Goal: Information Seeking & Learning: Check status

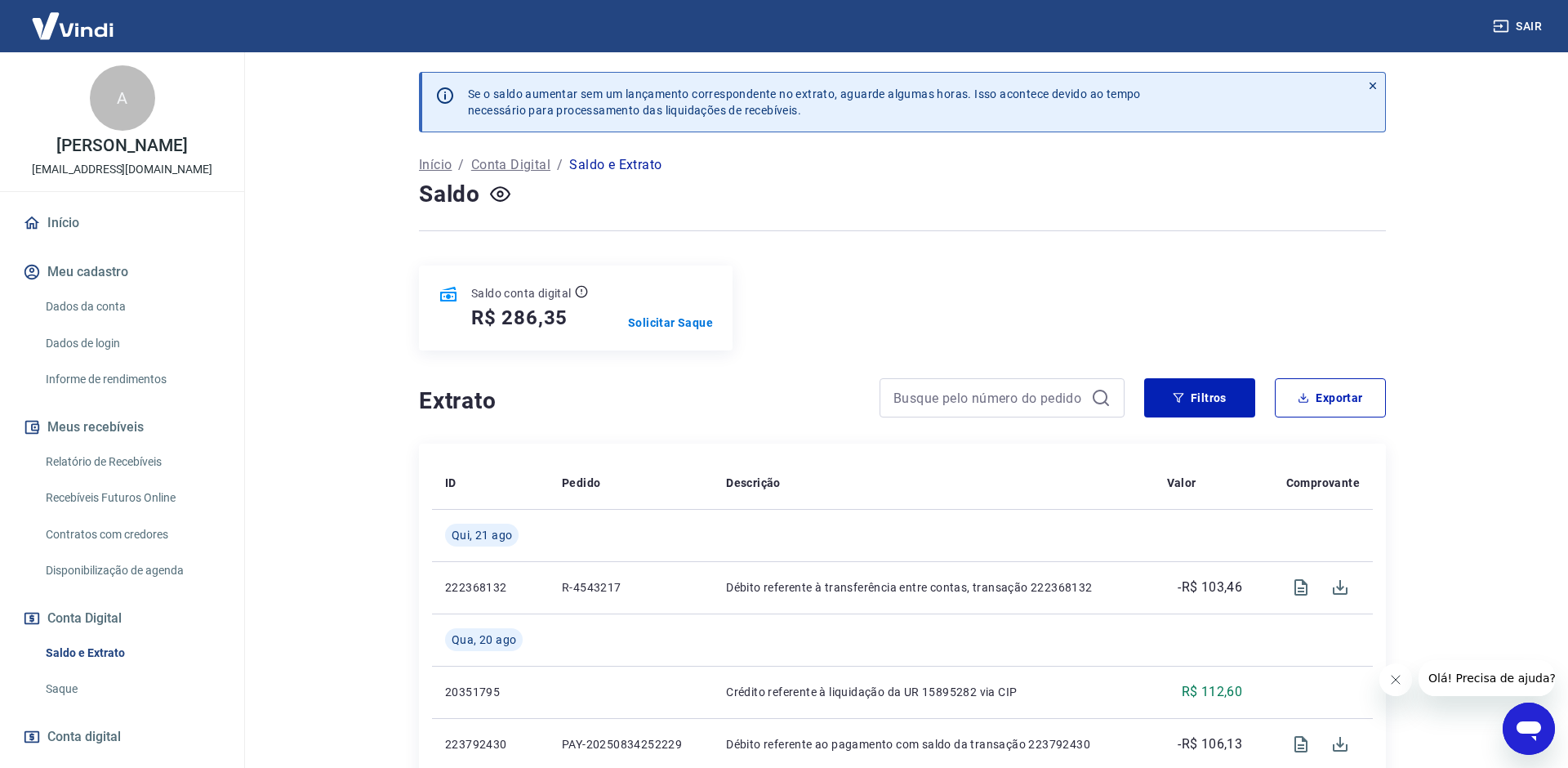
click at [86, 226] on link "Início" at bounding box center [121, 222] width 205 height 36
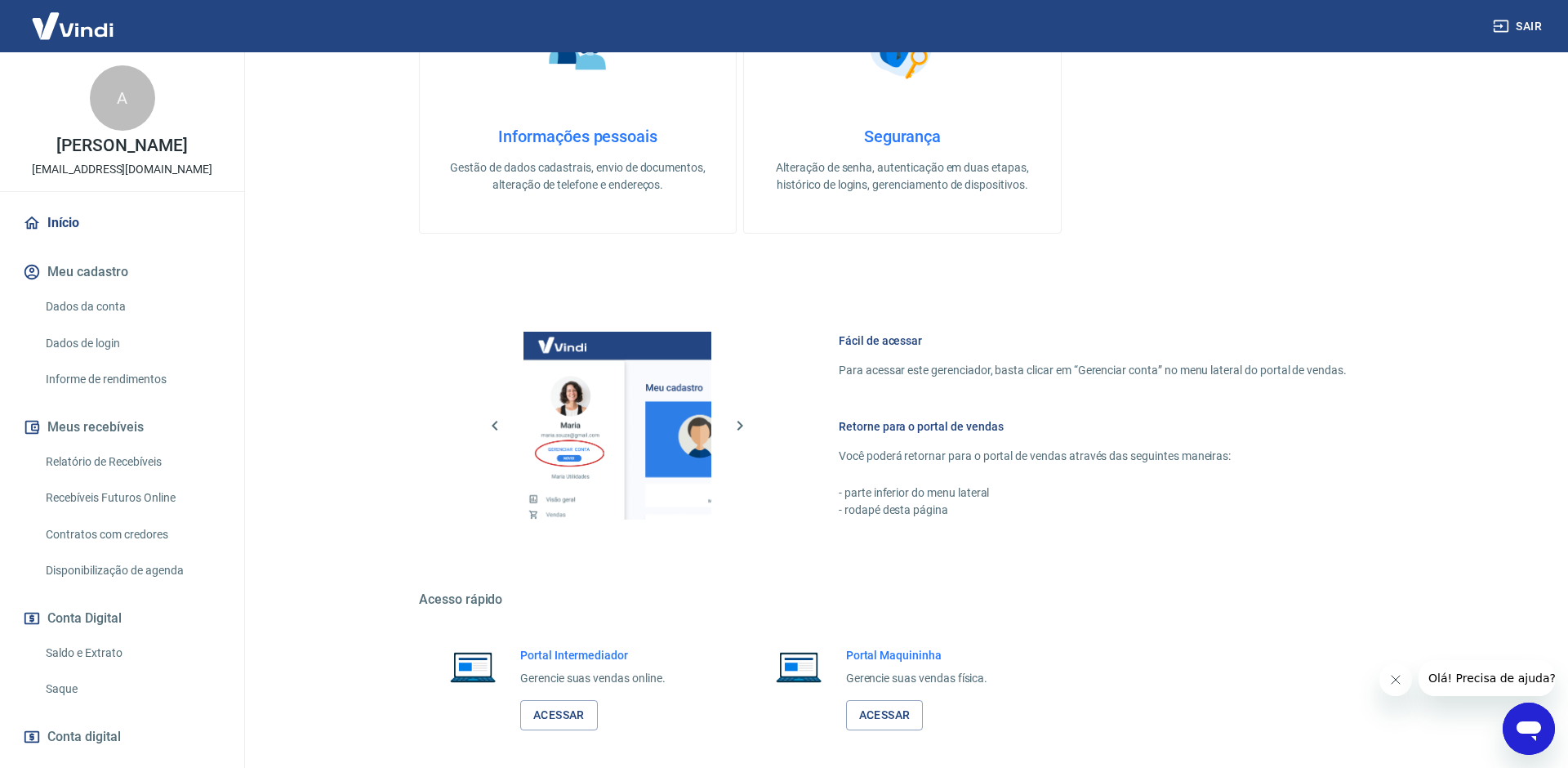
scroll to position [506, 0]
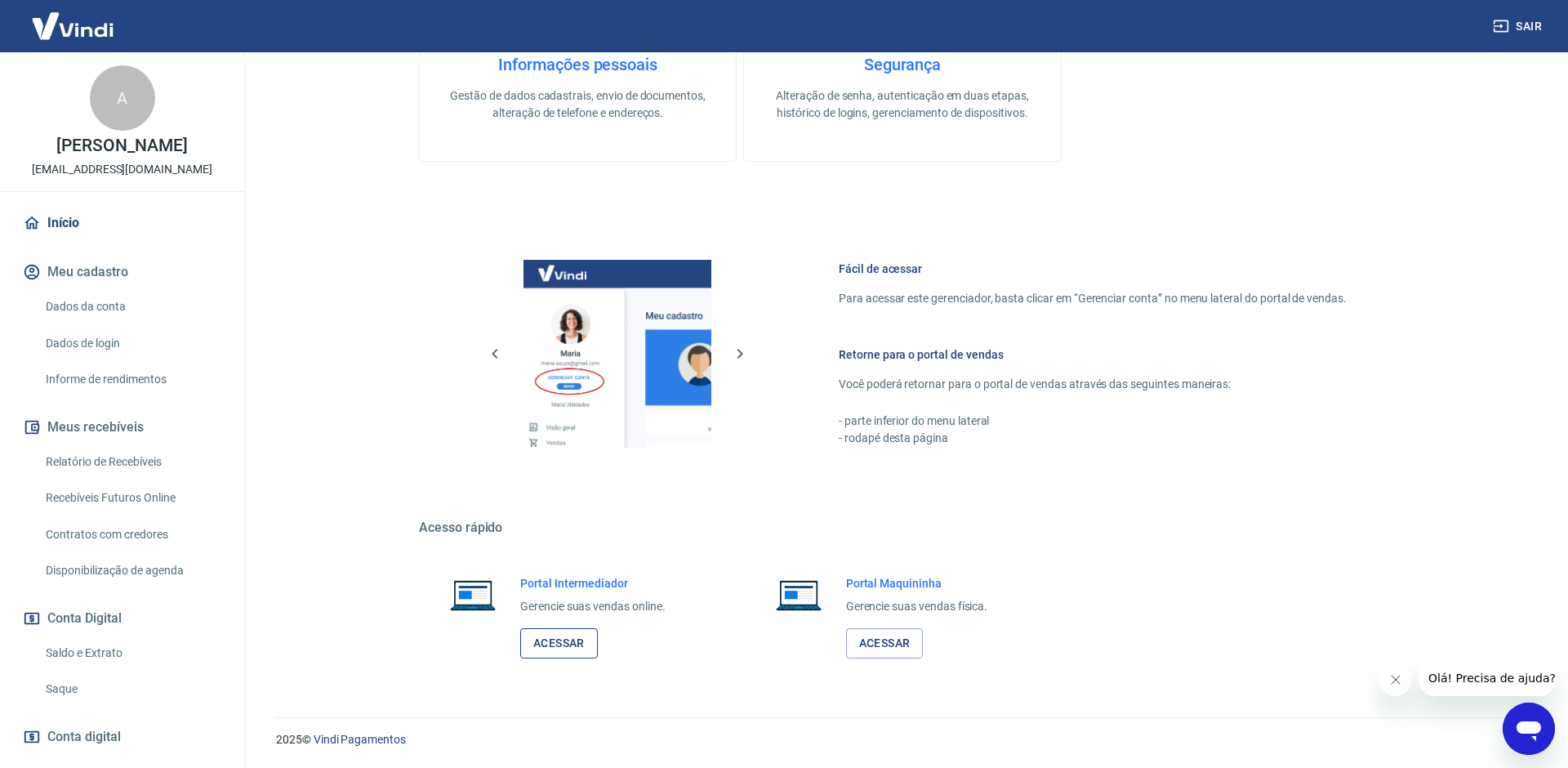
click at [562, 632] on link "Acessar" at bounding box center [559, 643] width 78 height 31
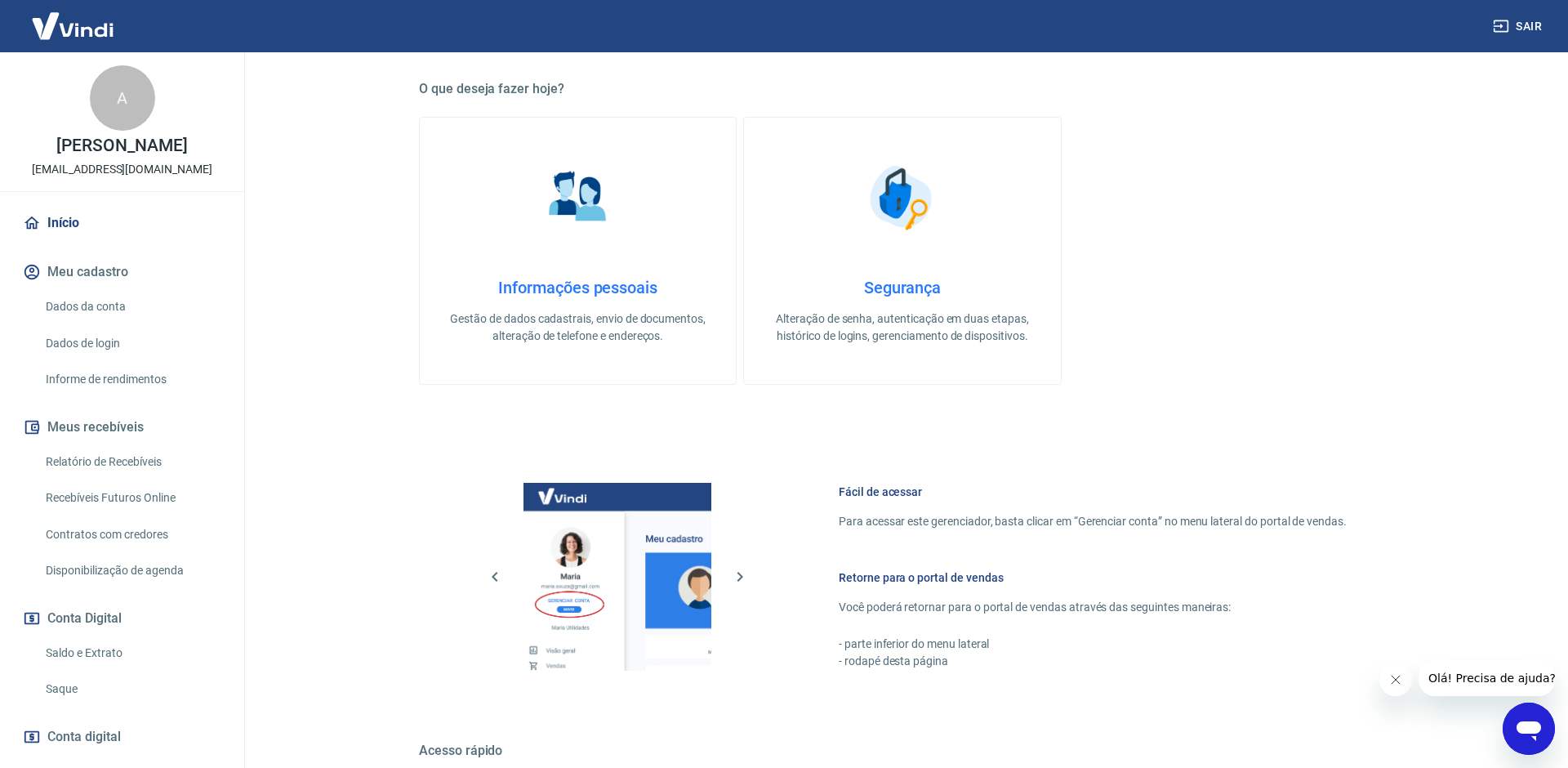
scroll to position [0, 0]
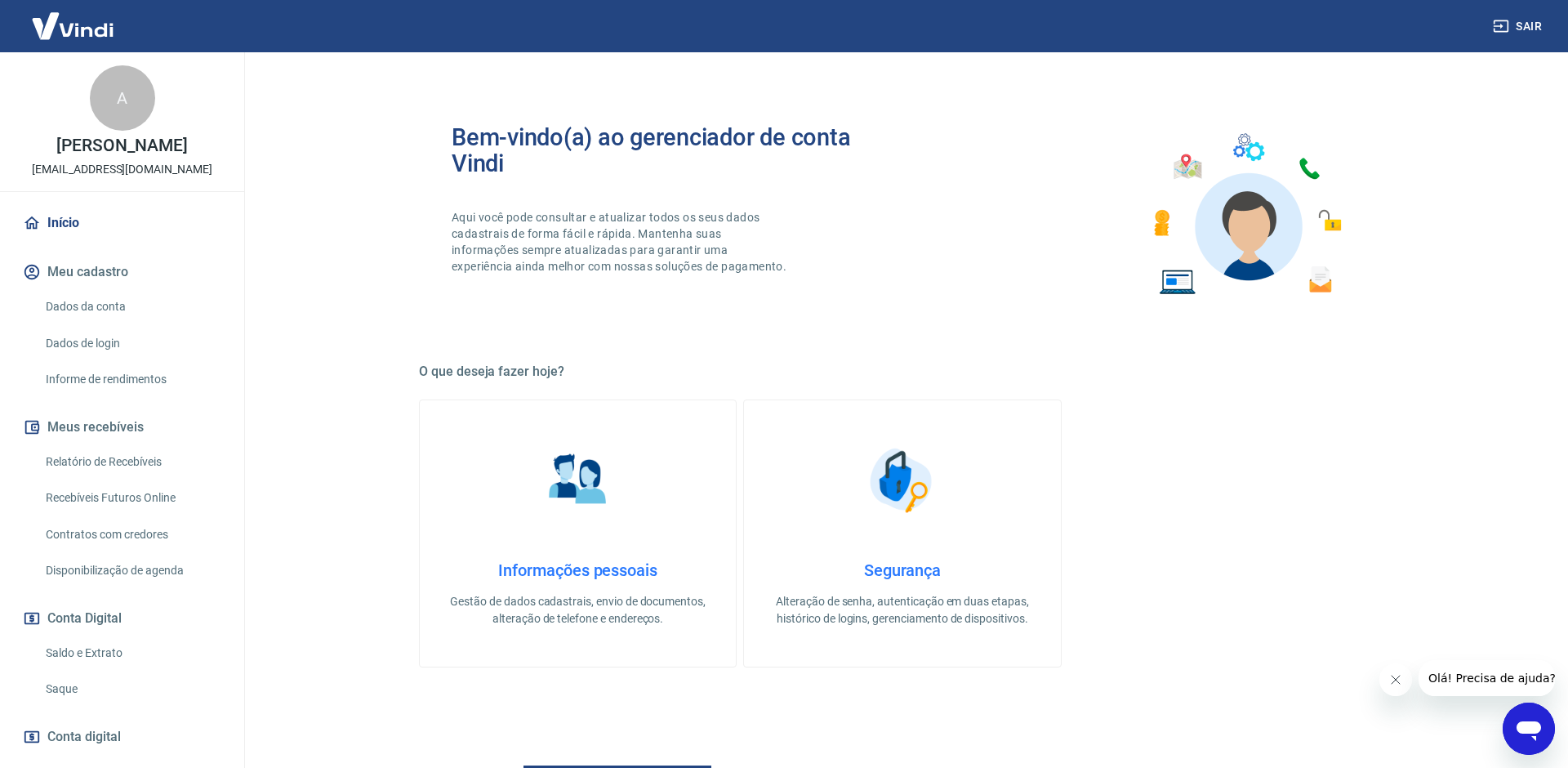
click at [94, 648] on link "Saldo e Extrato" at bounding box center [132, 653] width 185 height 33
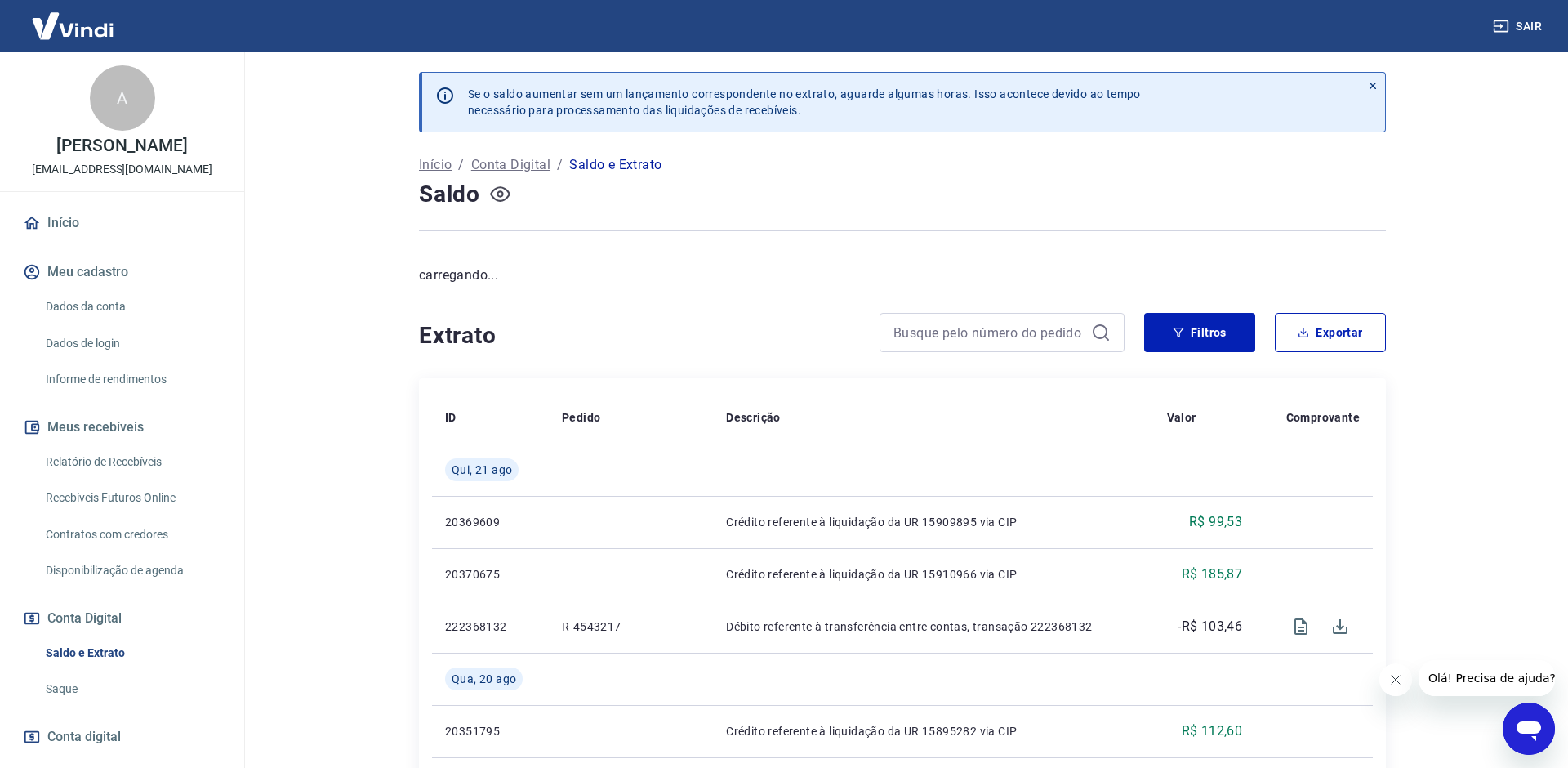
click at [499, 194] on icon "button" at bounding box center [500, 194] width 20 height 20
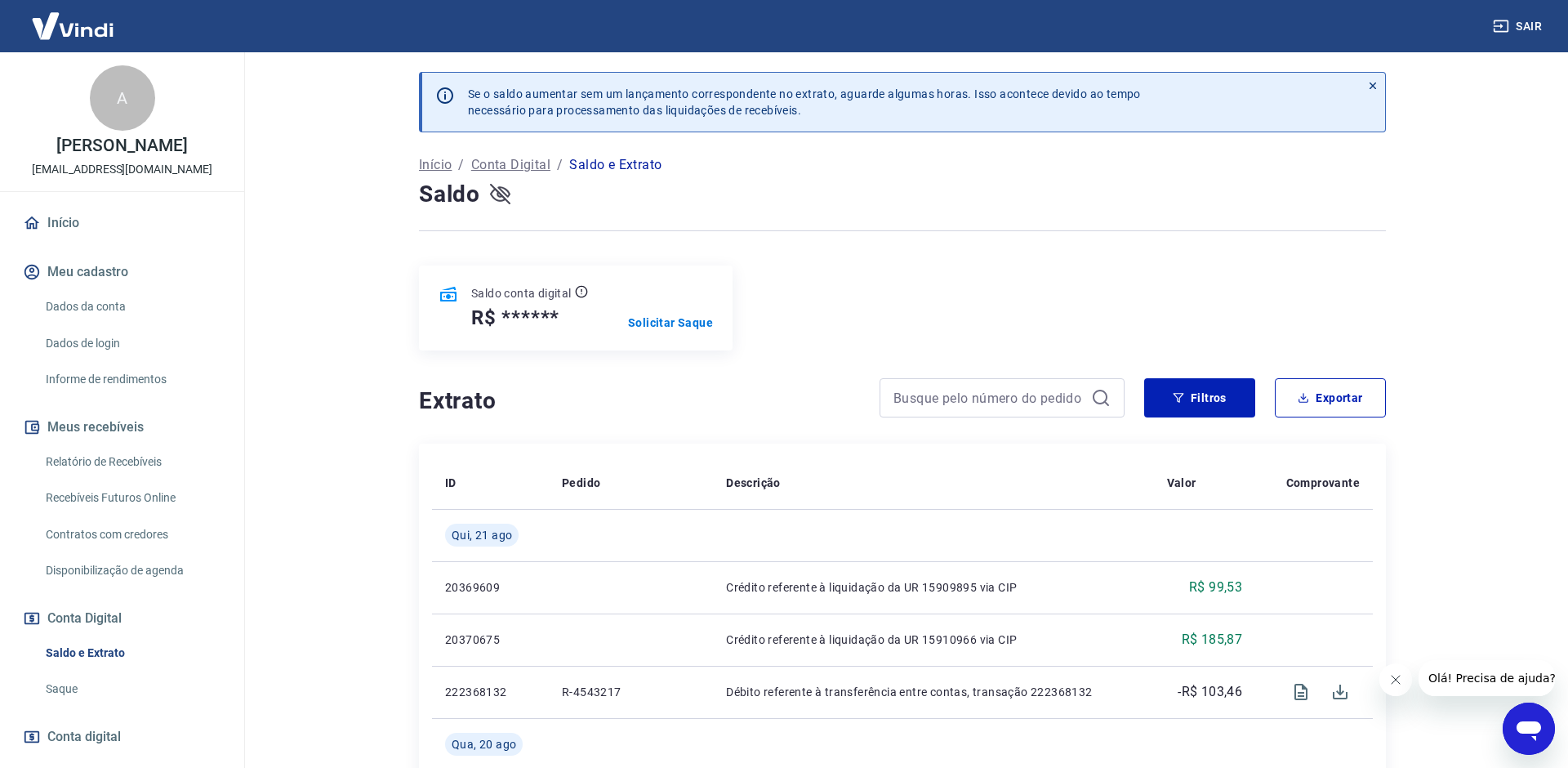
click at [498, 195] on icon "button" at bounding box center [500, 194] width 20 height 20
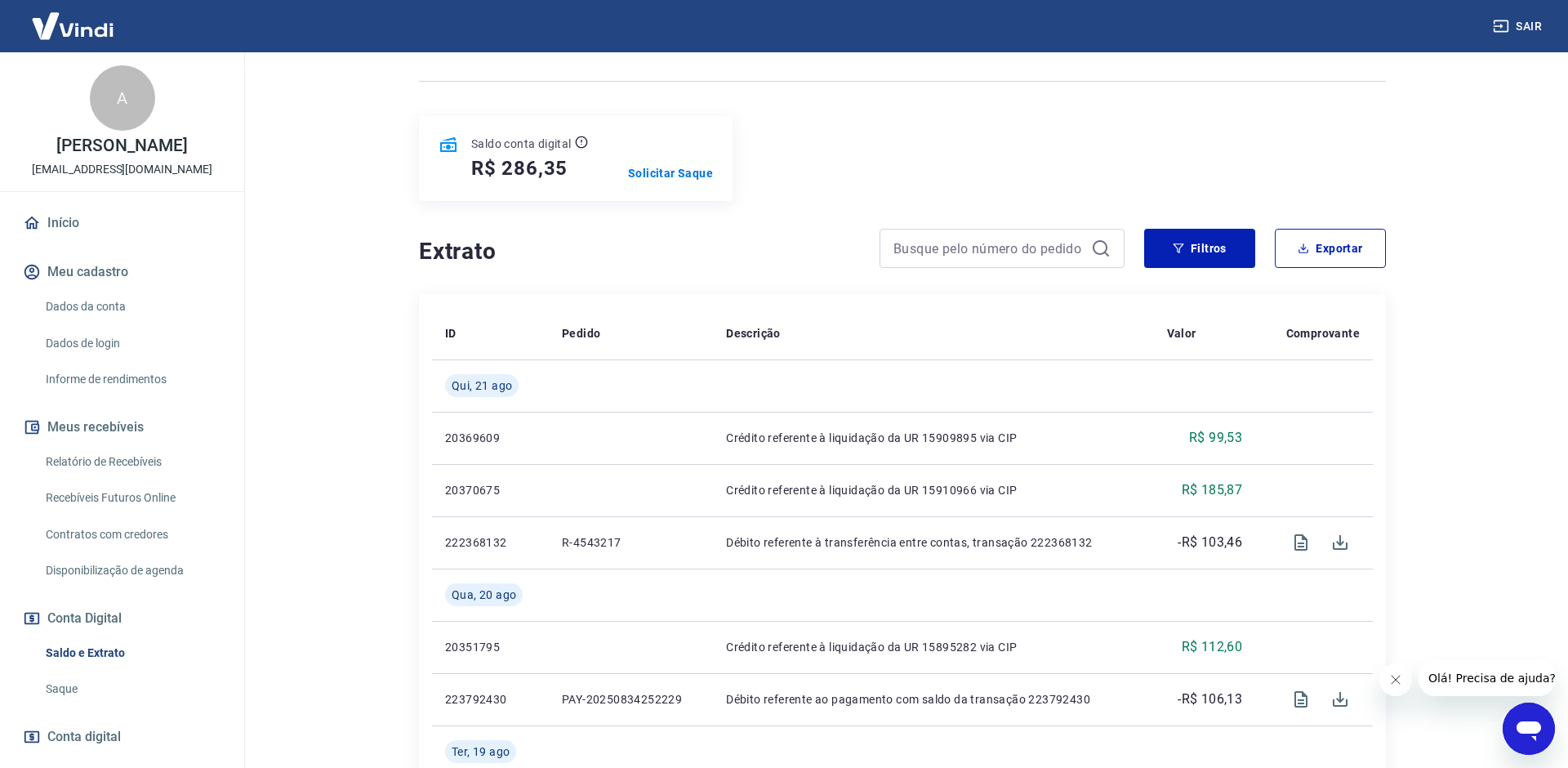
scroll to position [167, 0]
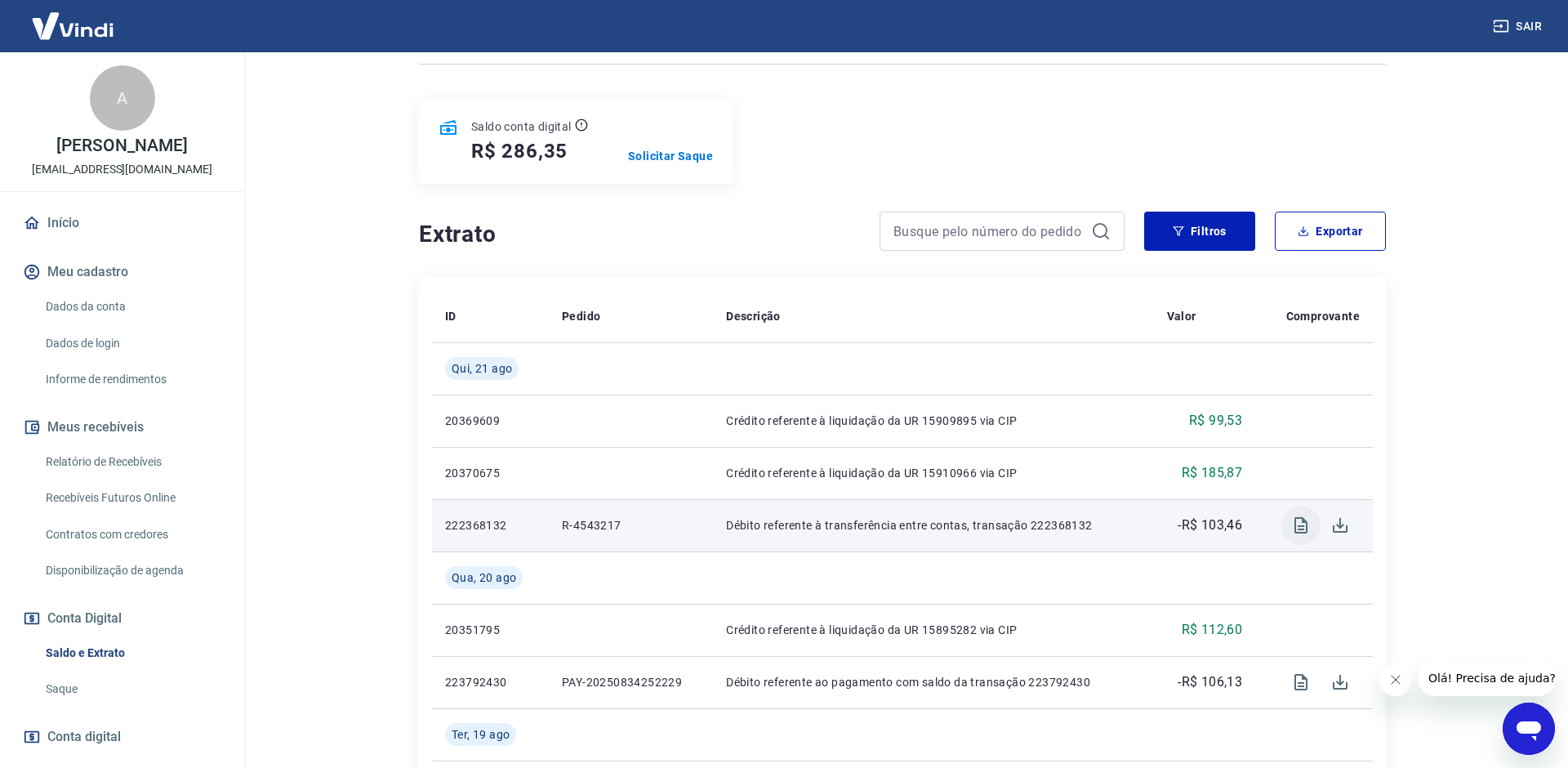
click at [1293, 522] on icon "Visualizar" at bounding box center [1300, 524] width 19 height 19
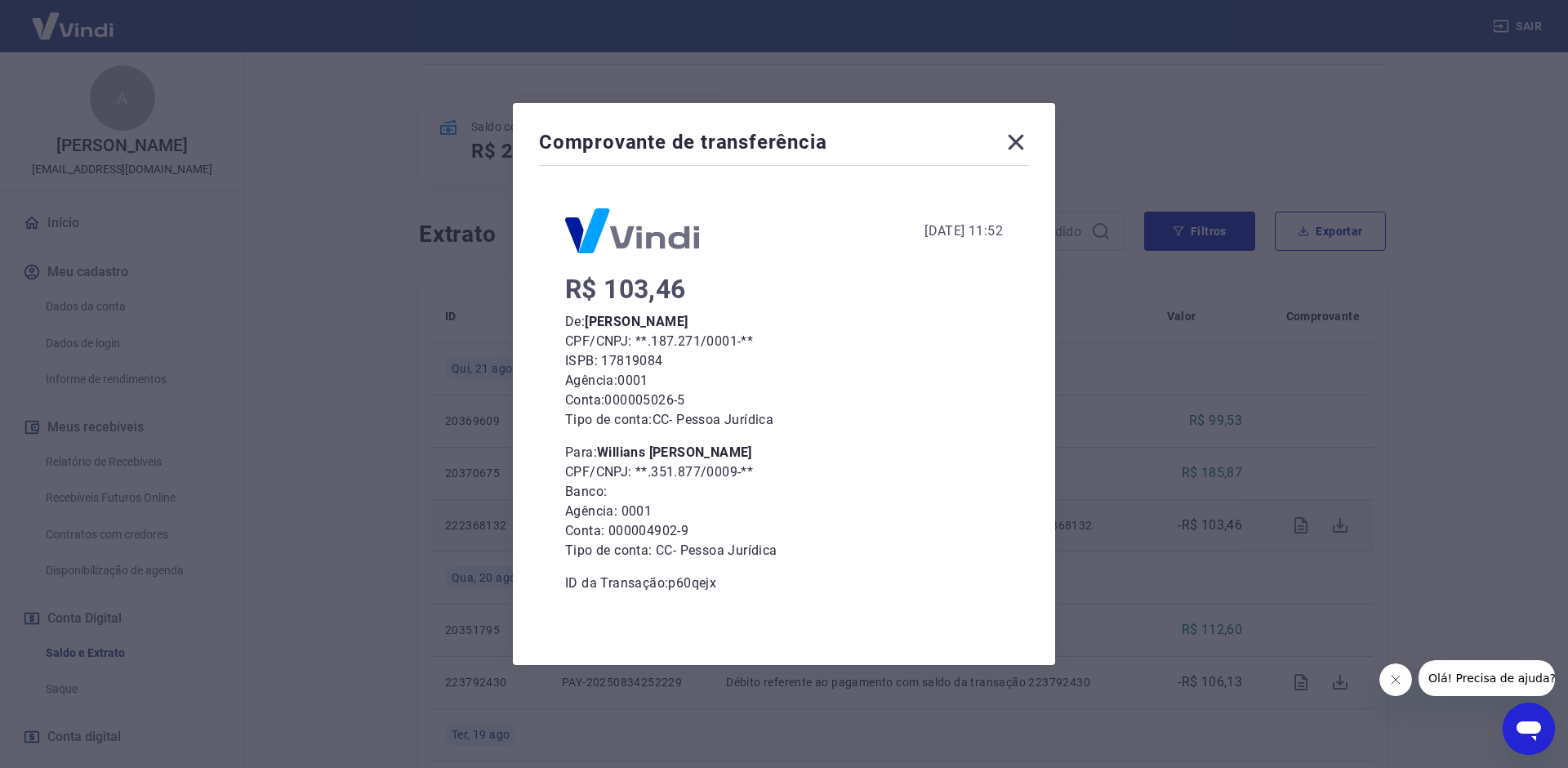
click at [1010, 148] on icon at bounding box center [1016, 142] width 16 height 16
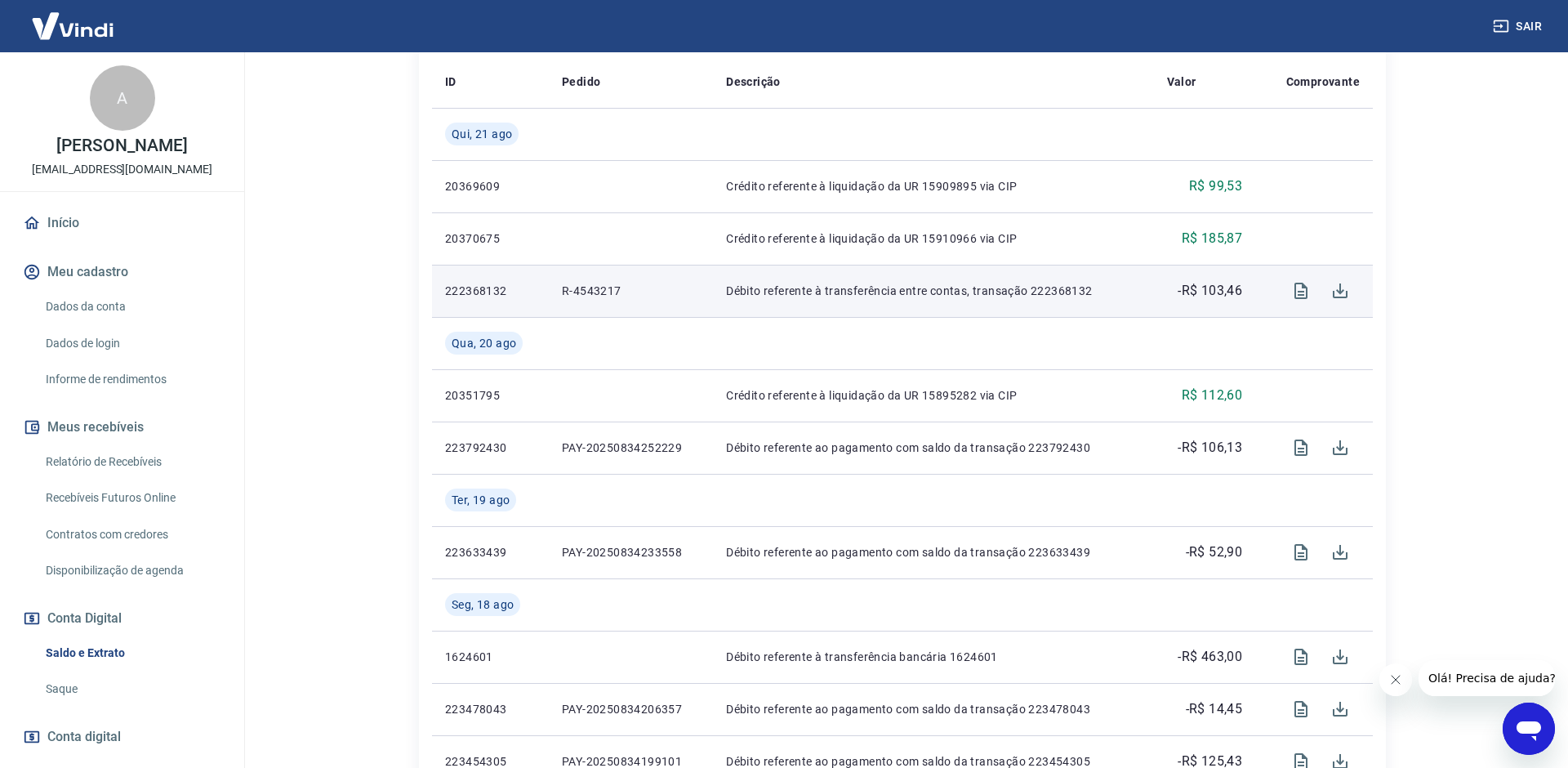
scroll to position [402, 0]
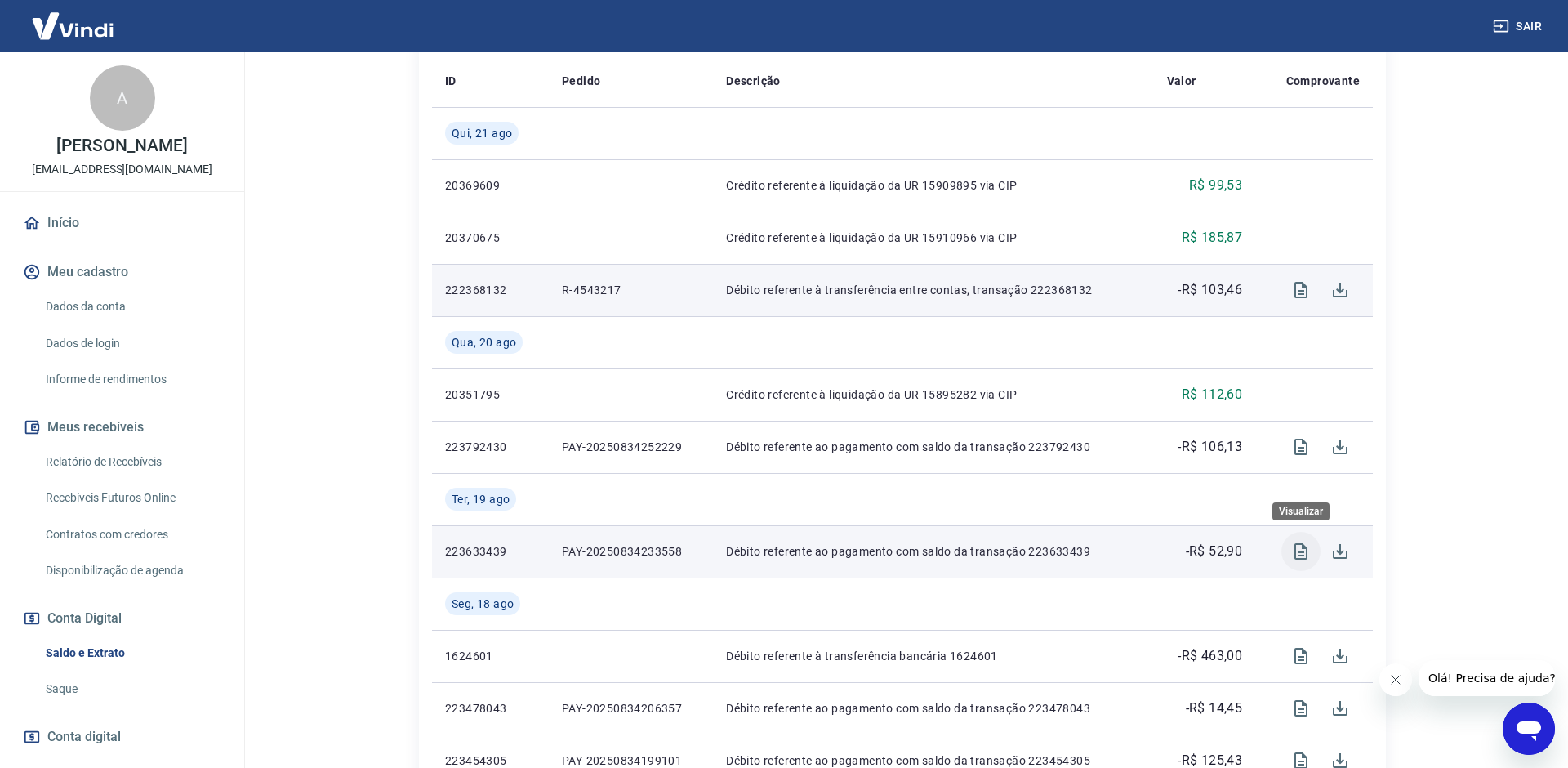
click at [1301, 548] on icon "Visualizar" at bounding box center [1300, 551] width 13 height 17
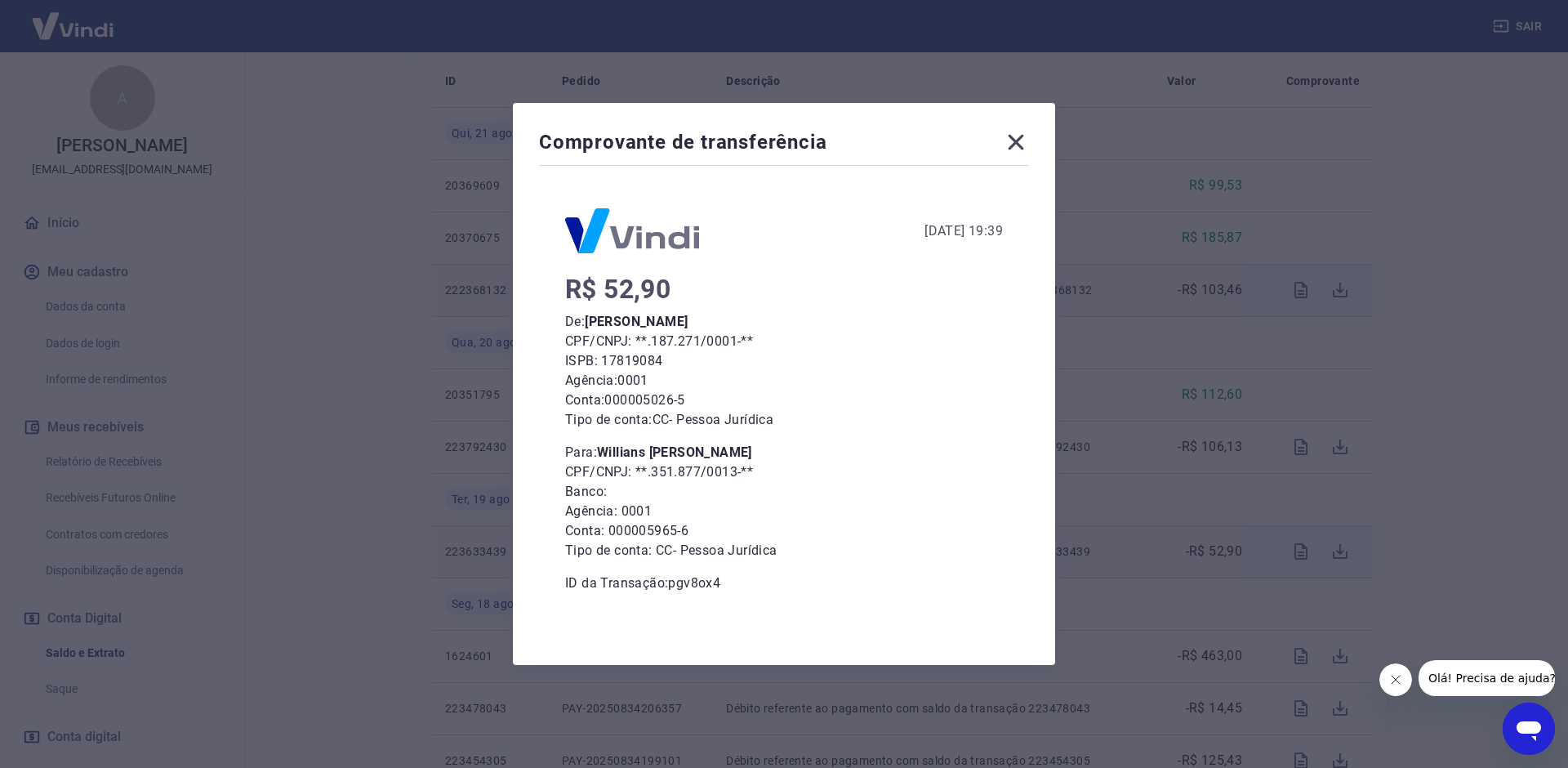
click at [1026, 138] on icon at bounding box center [1016, 142] width 26 height 26
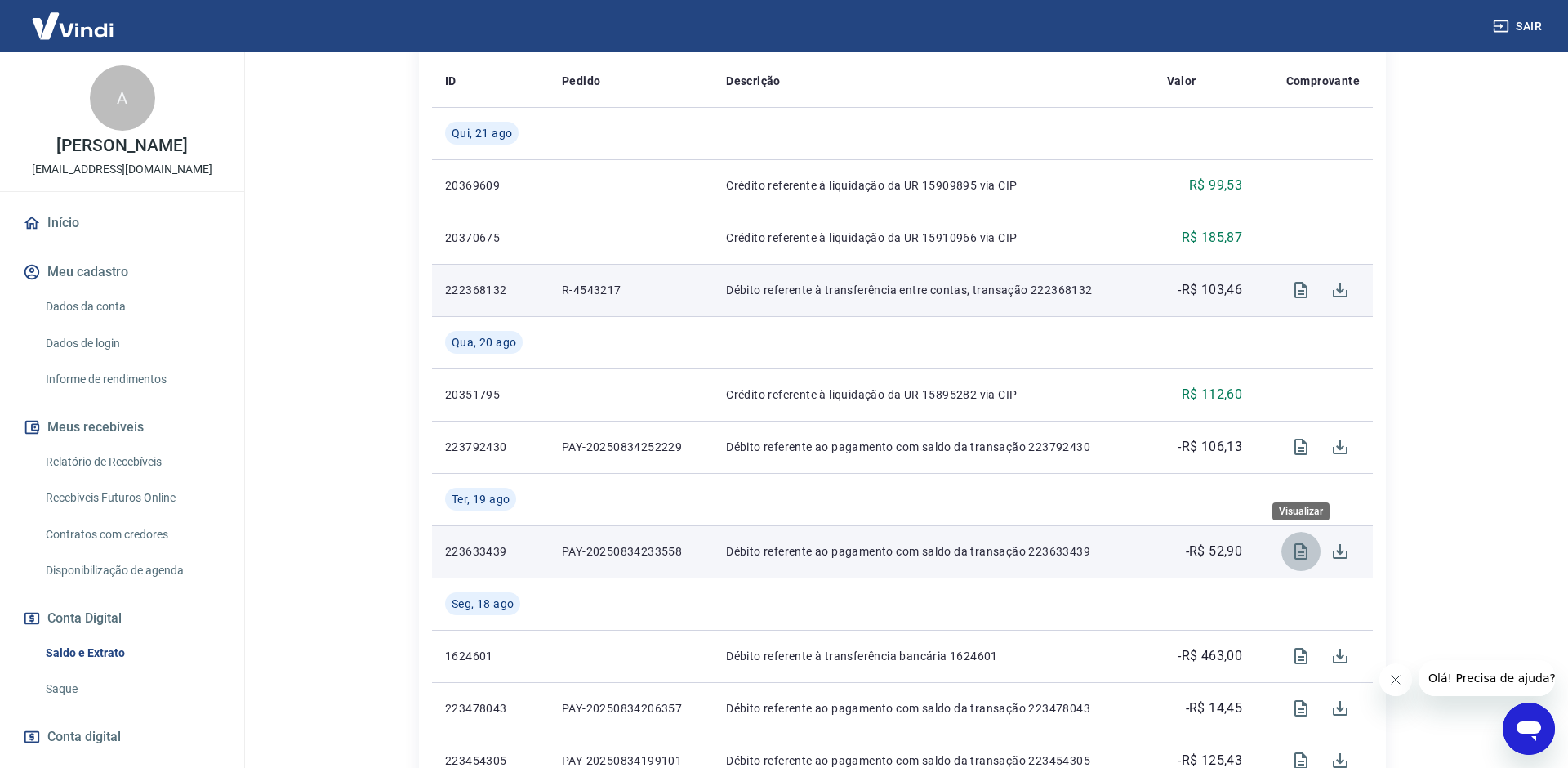
click at [1302, 553] on icon "Visualizar" at bounding box center [1300, 551] width 19 height 19
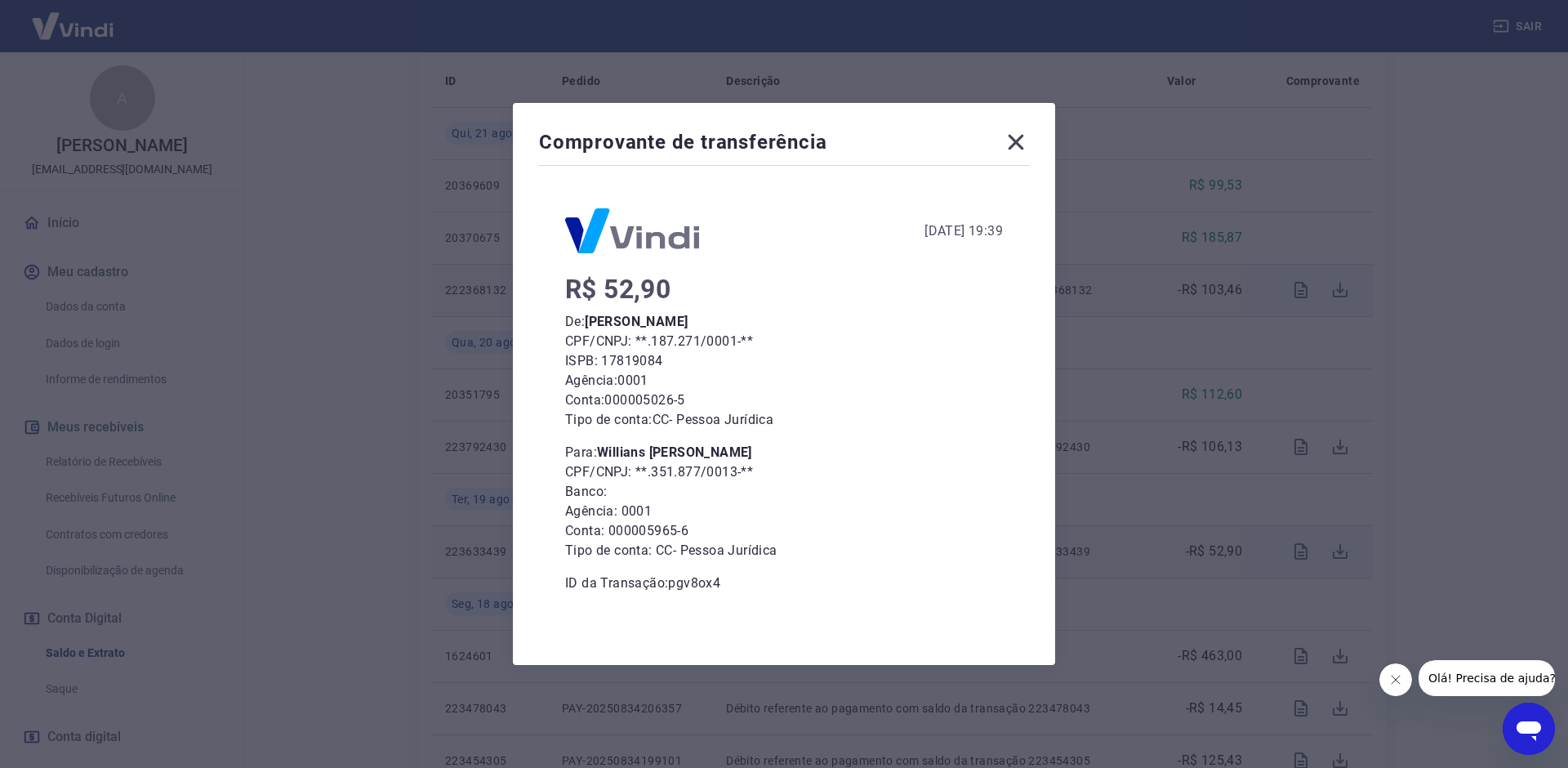
click at [1004, 145] on icon at bounding box center [1016, 142] width 26 height 26
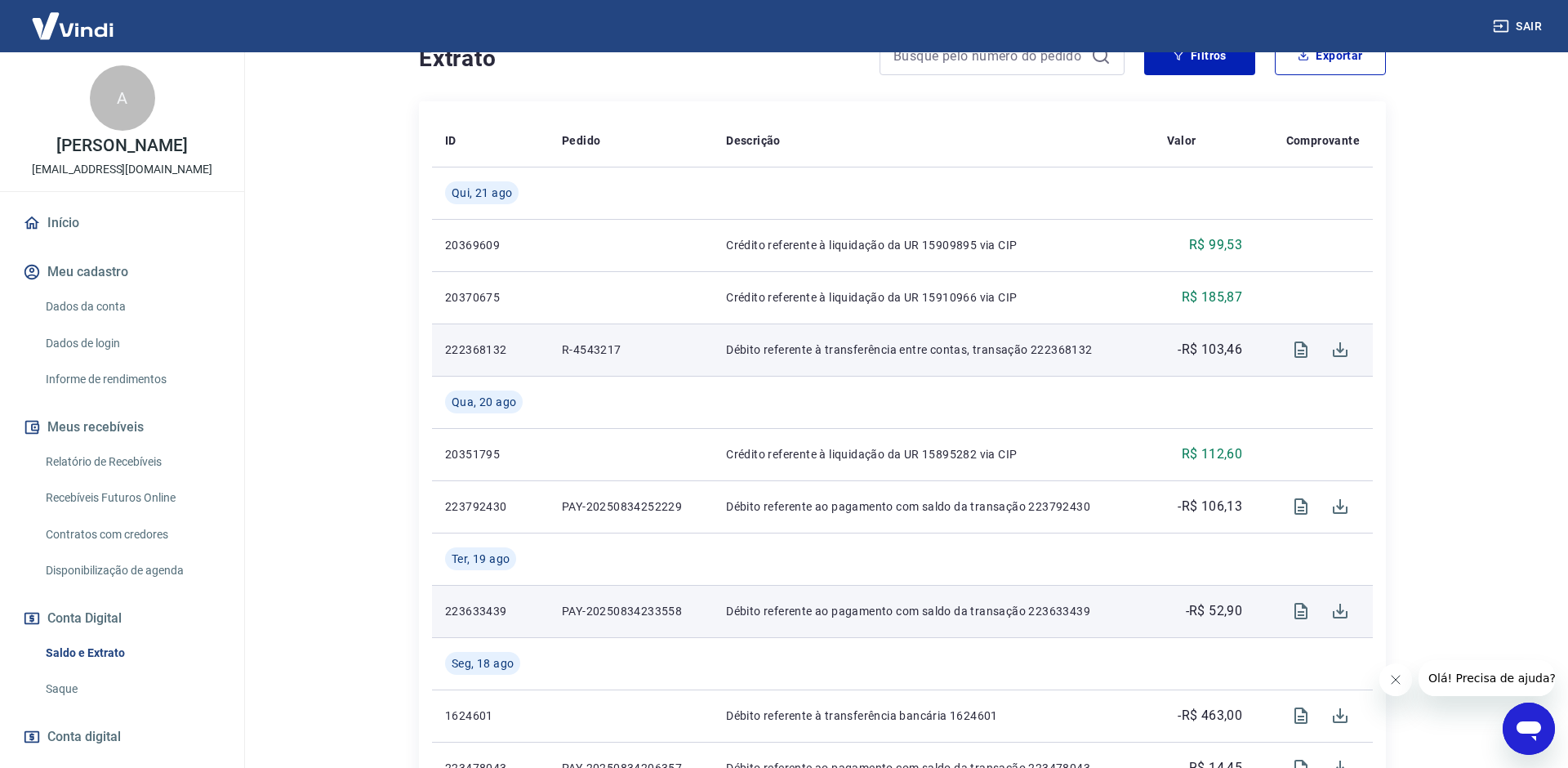
scroll to position [321, 0]
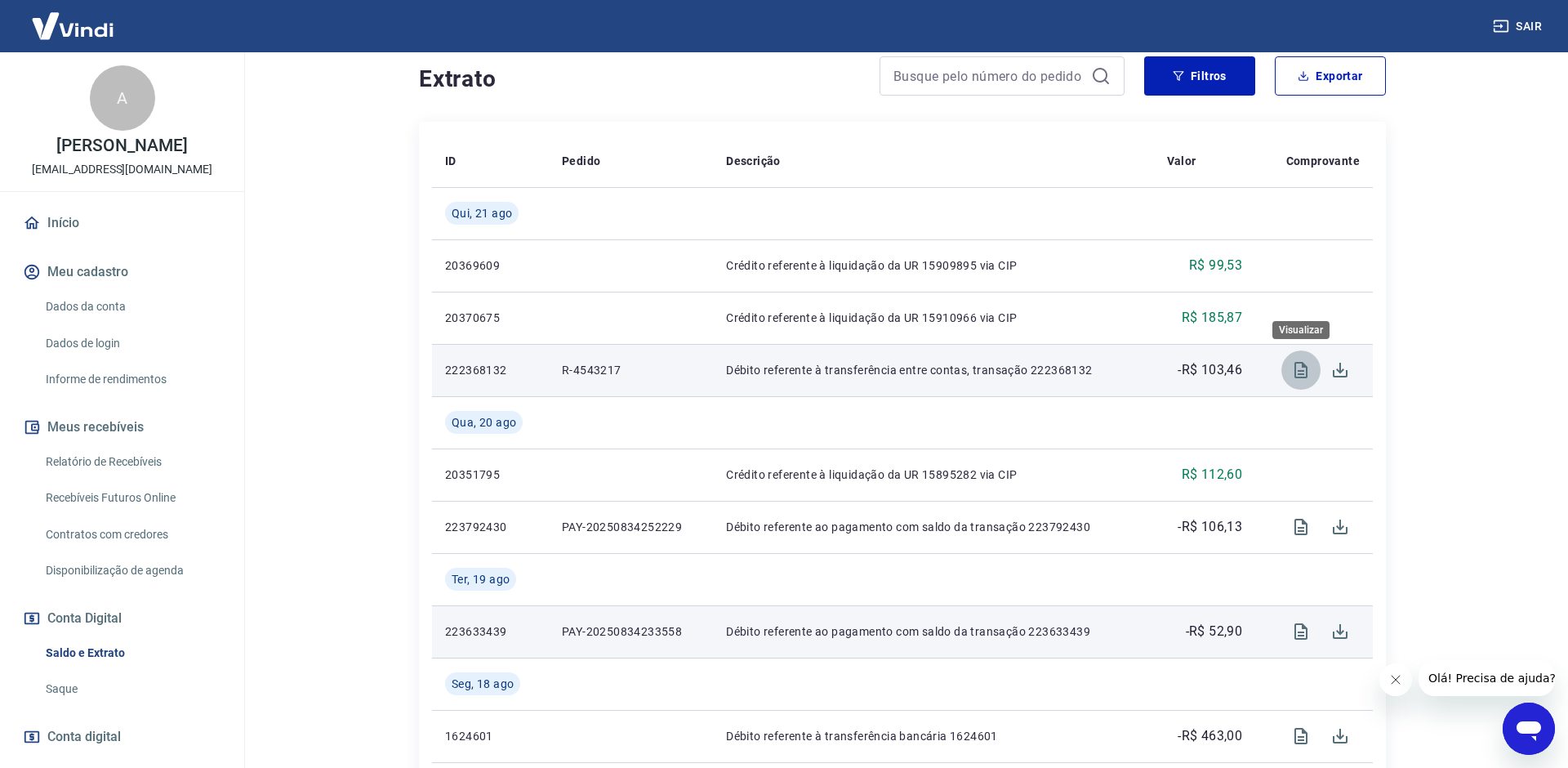
click at [1301, 369] on icon "Visualizar" at bounding box center [1300, 370] width 19 height 19
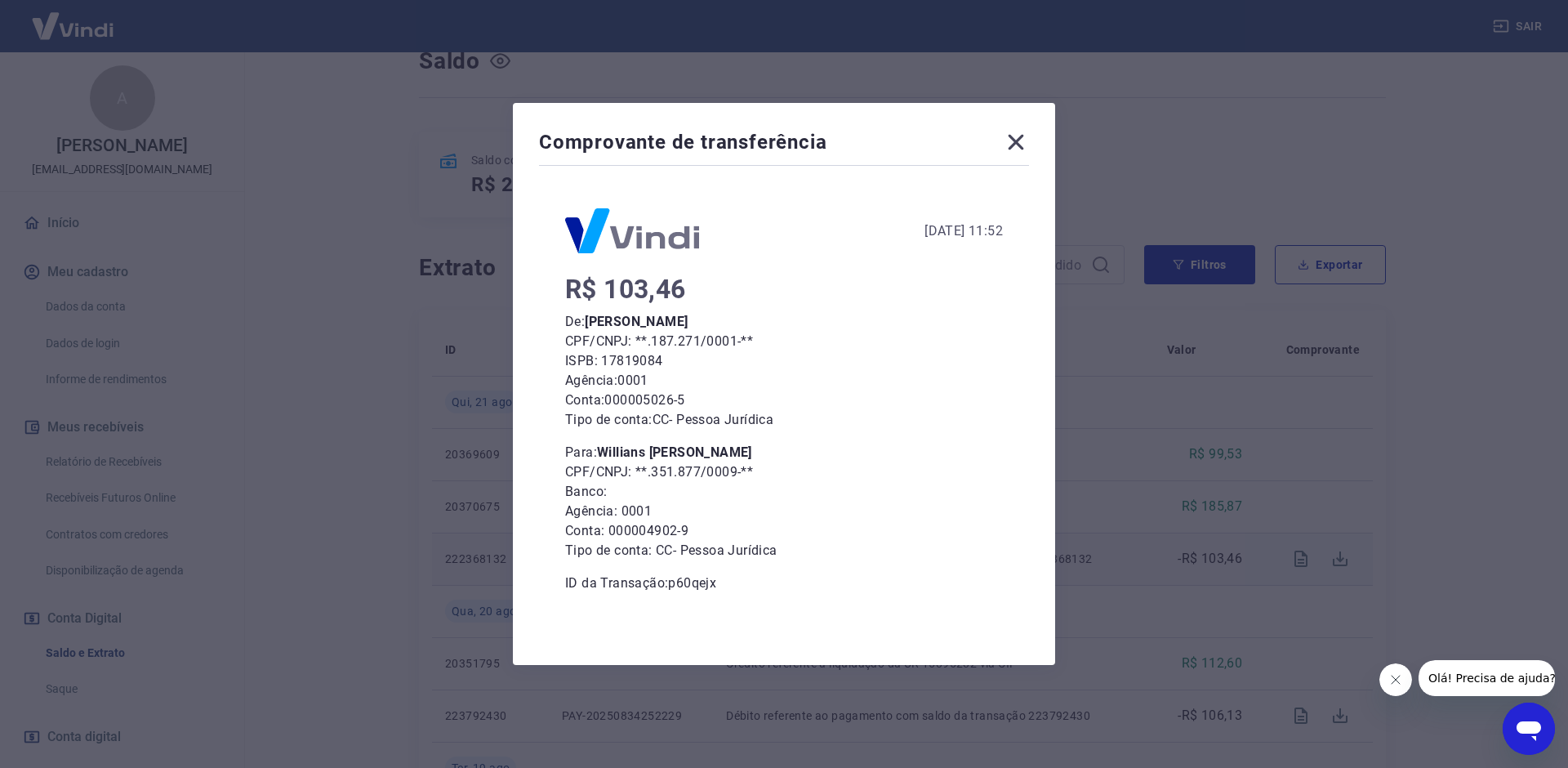
scroll to position [132, 0]
click at [1012, 142] on icon at bounding box center [1016, 142] width 26 height 26
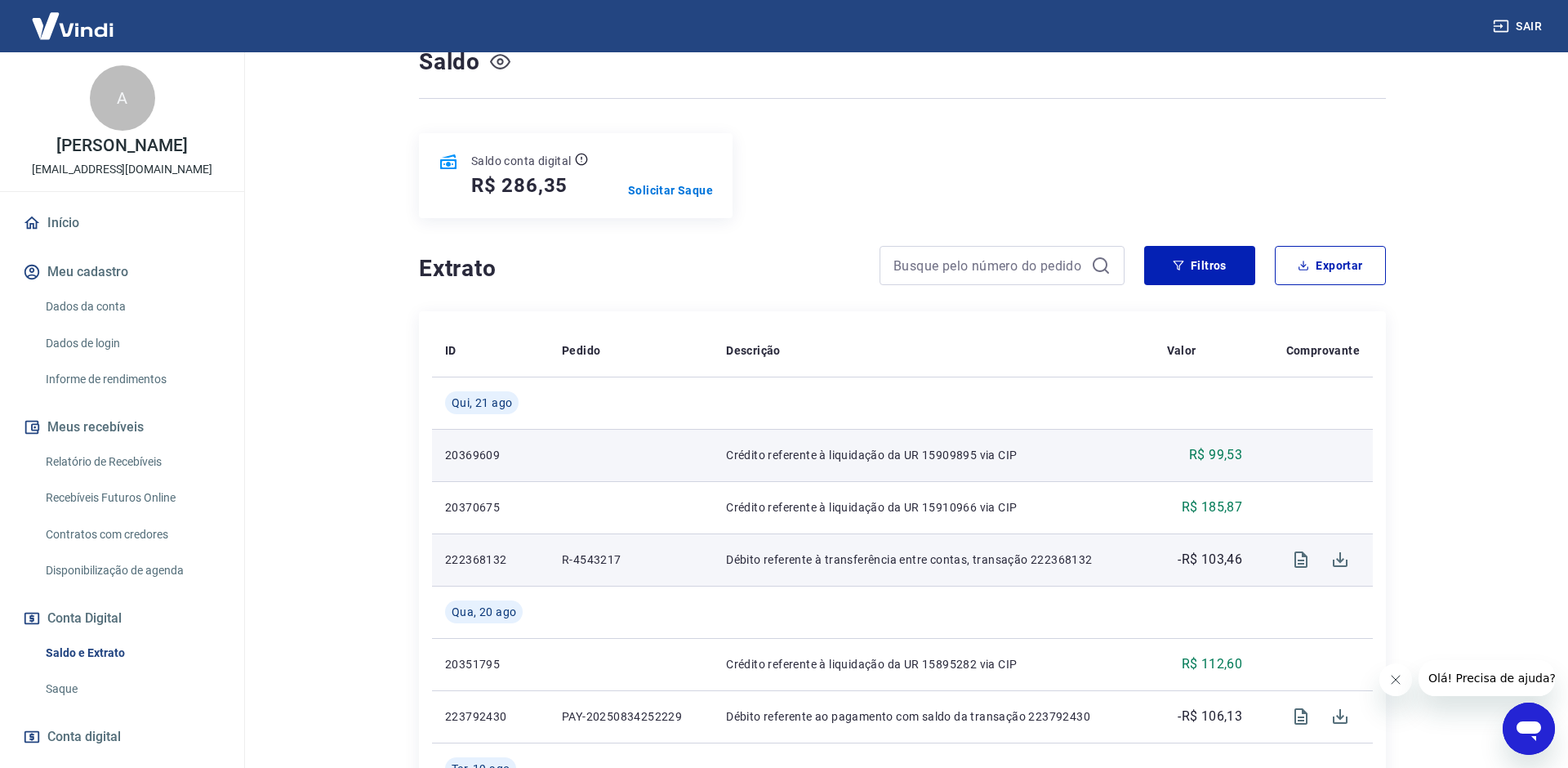
scroll to position [308, 0]
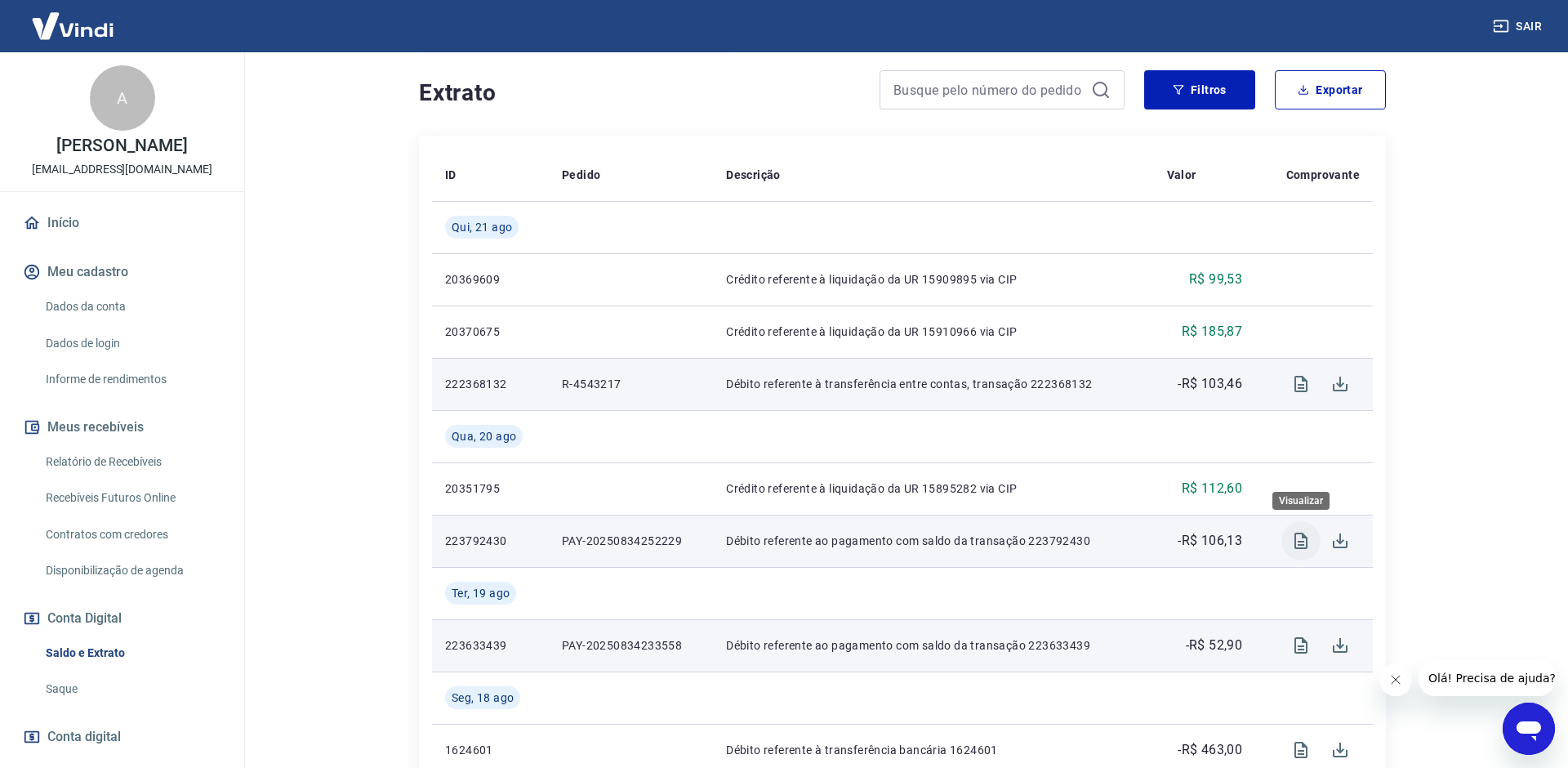
click at [1307, 542] on icon "Visualizar" at bounding box center [1300, 541] width 13 height 17
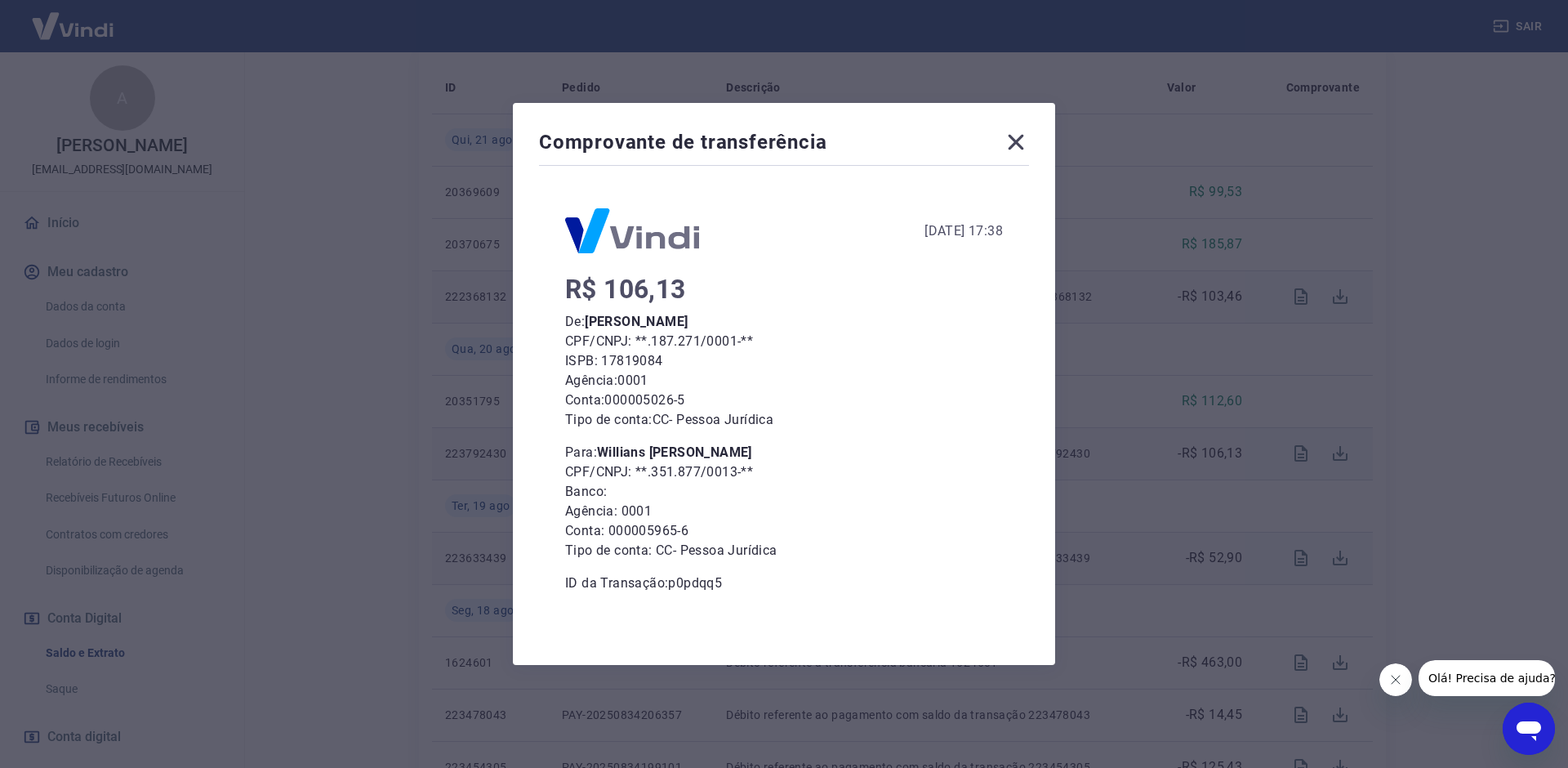
scroll to position [400, 0]
click at [1013, 147] on icon at bounding box center [1016, 142] width 26 height 26
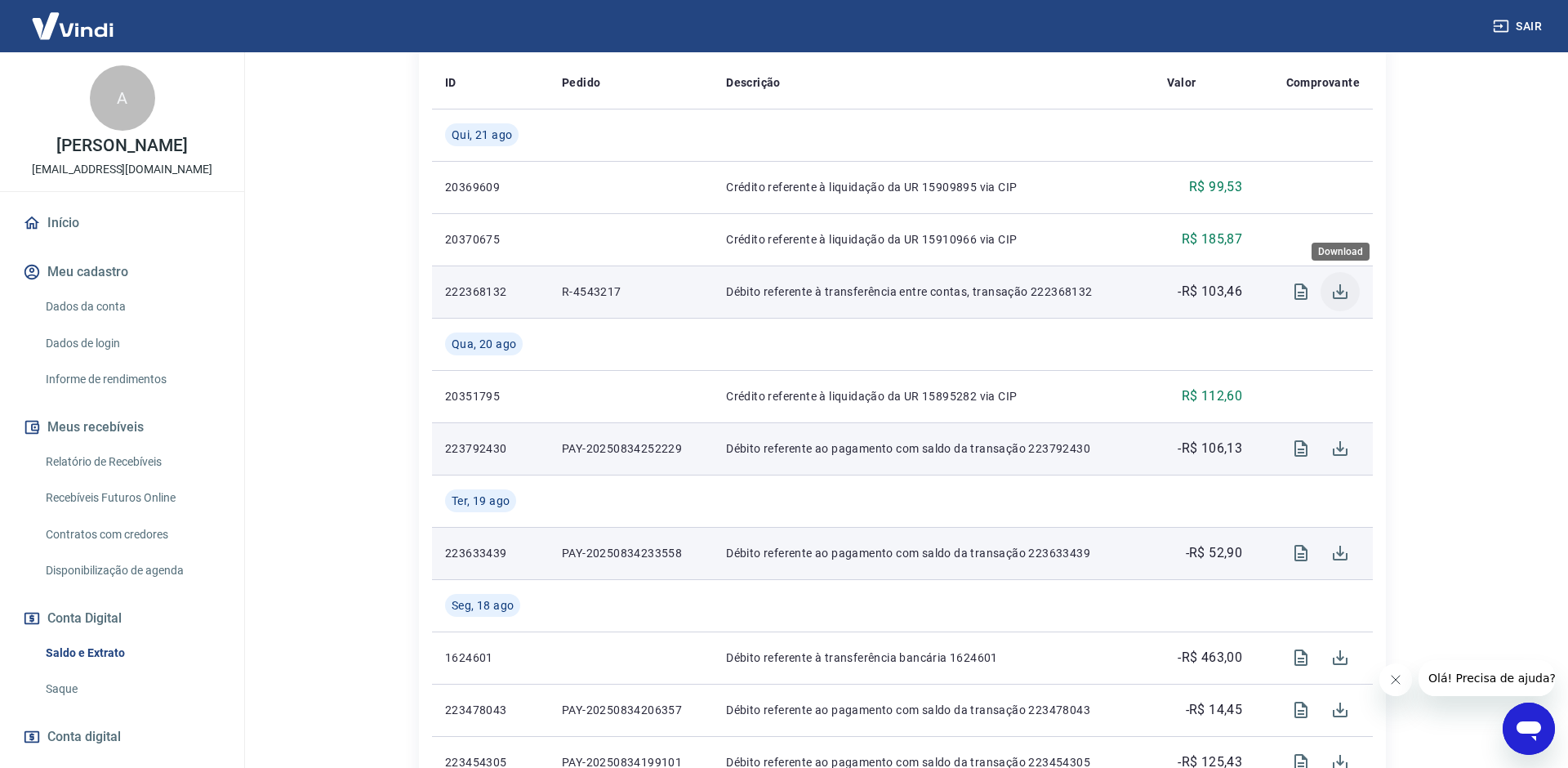
click at [1340, 294] on icon "Download" at bounding box center [1340, 292] width 15 height 15
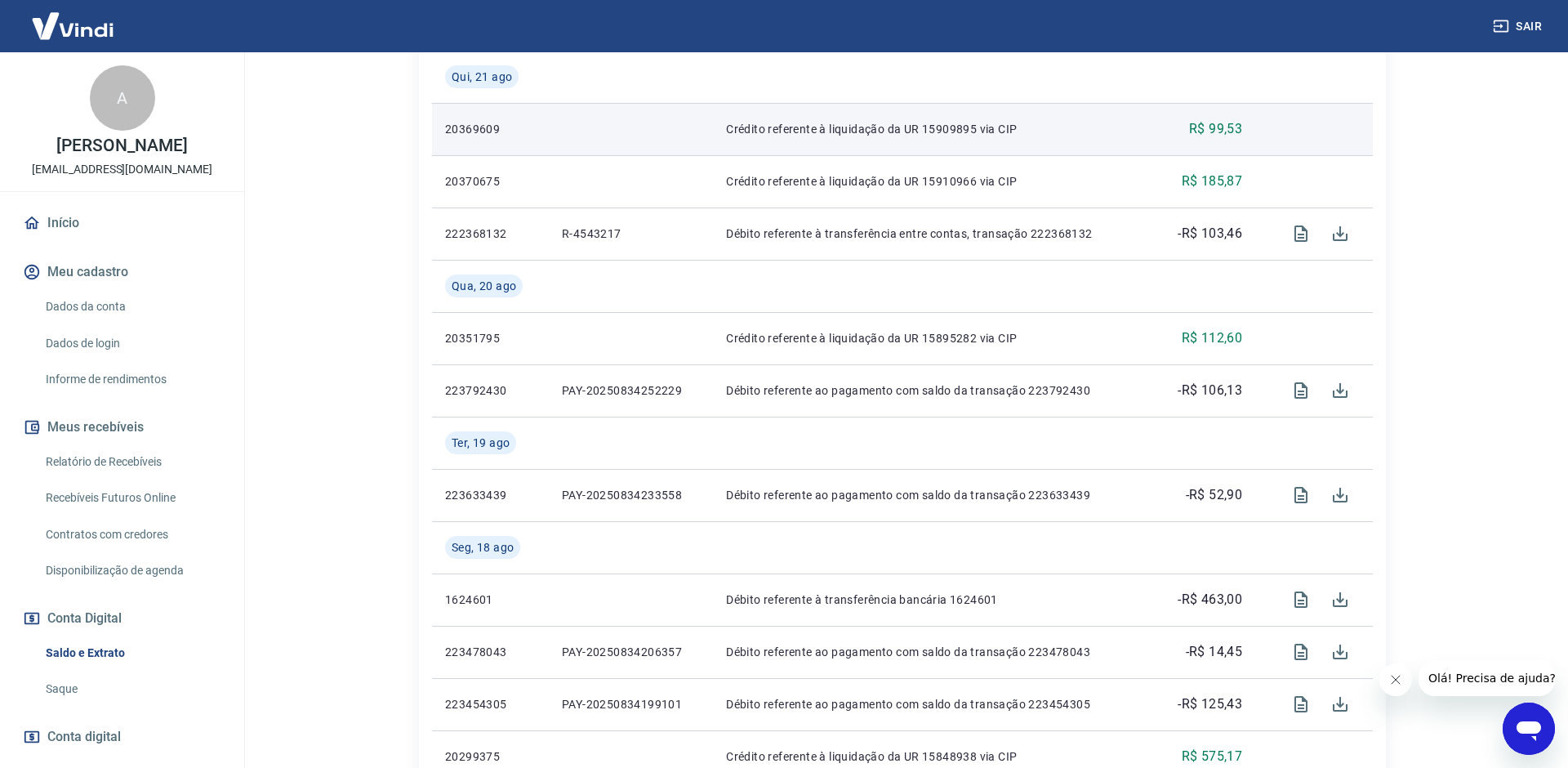
scroll to position [474, 0]
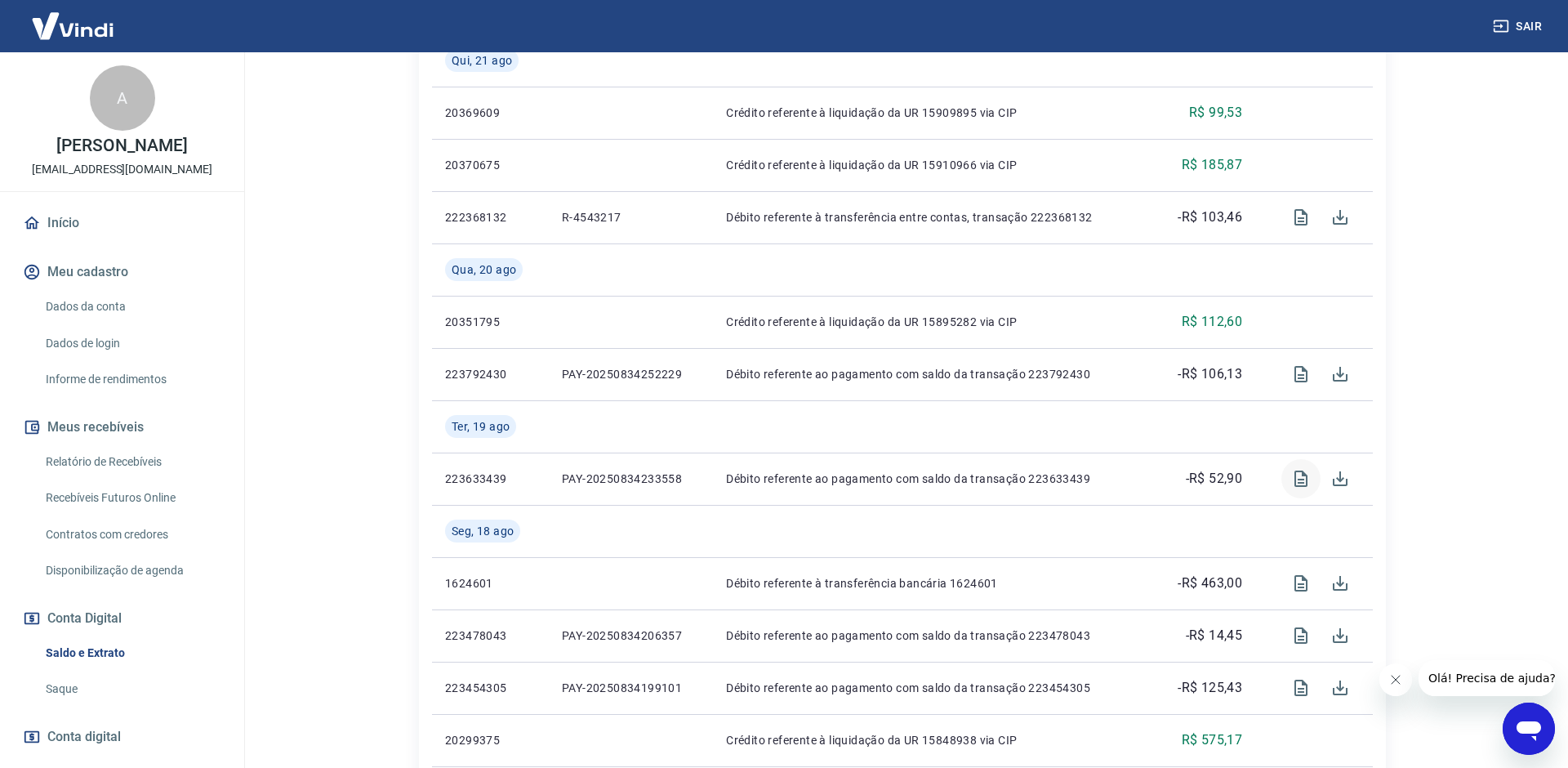
click at [1305, 477] on icon "Visualizar" at bounding box center [1300, 478] width 19 height 19
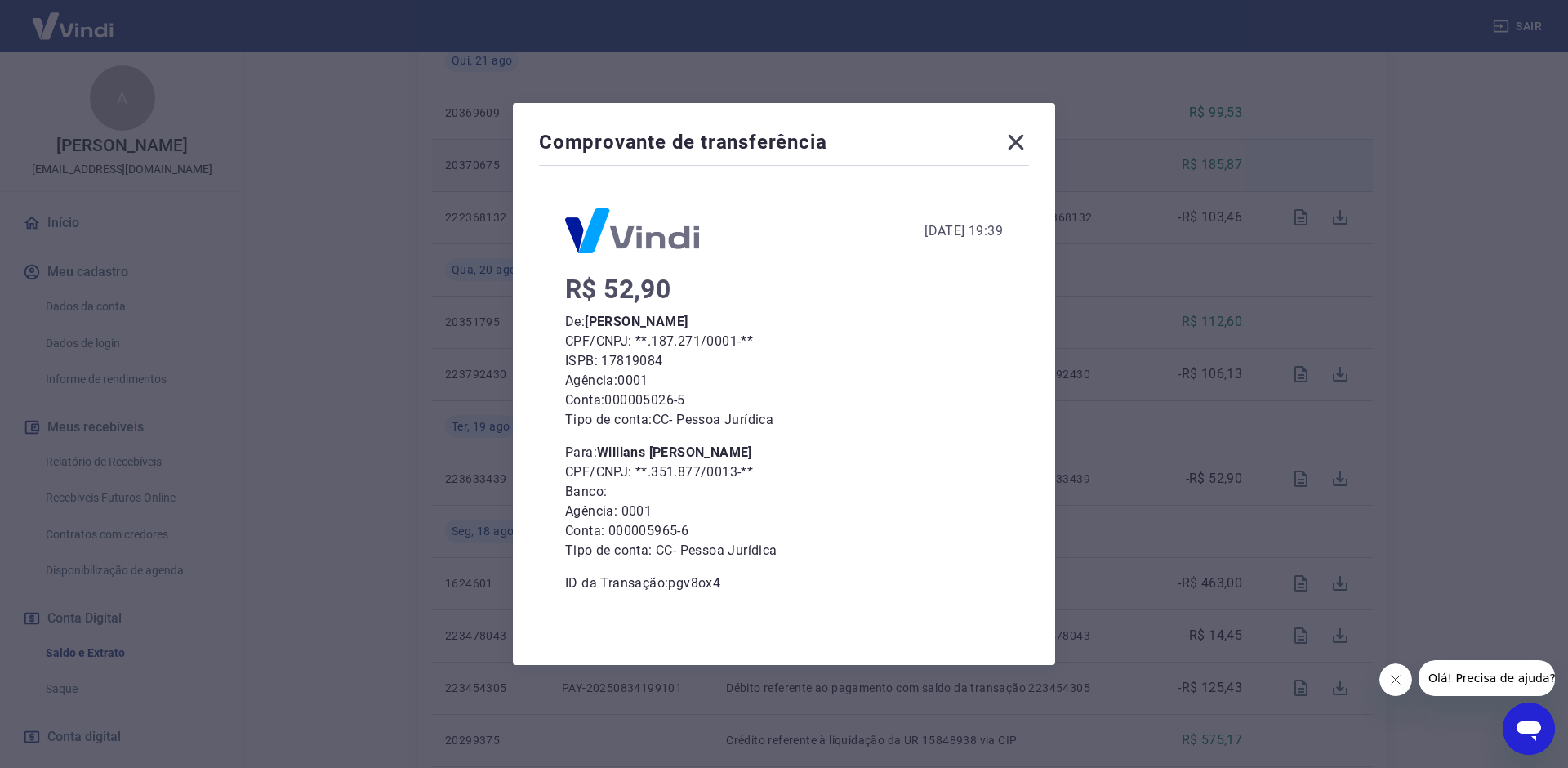
click at [1021, 140] on icon at bounding box center [1016, 142] width 26 height 26
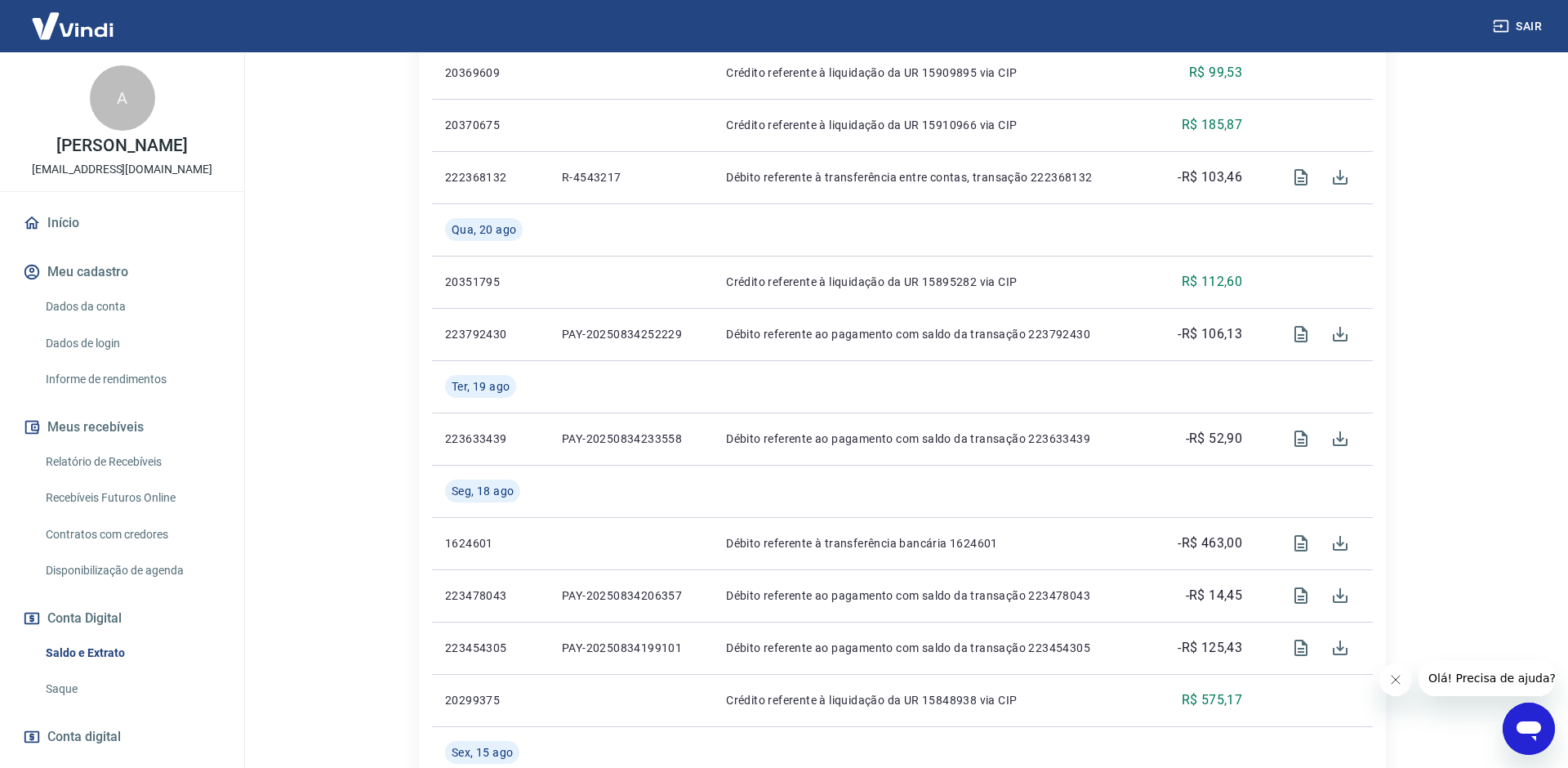
scroll to position [518, 0]
click at [74, 222] on link "Início" at bounding box center [121, 222] width 205 height 36
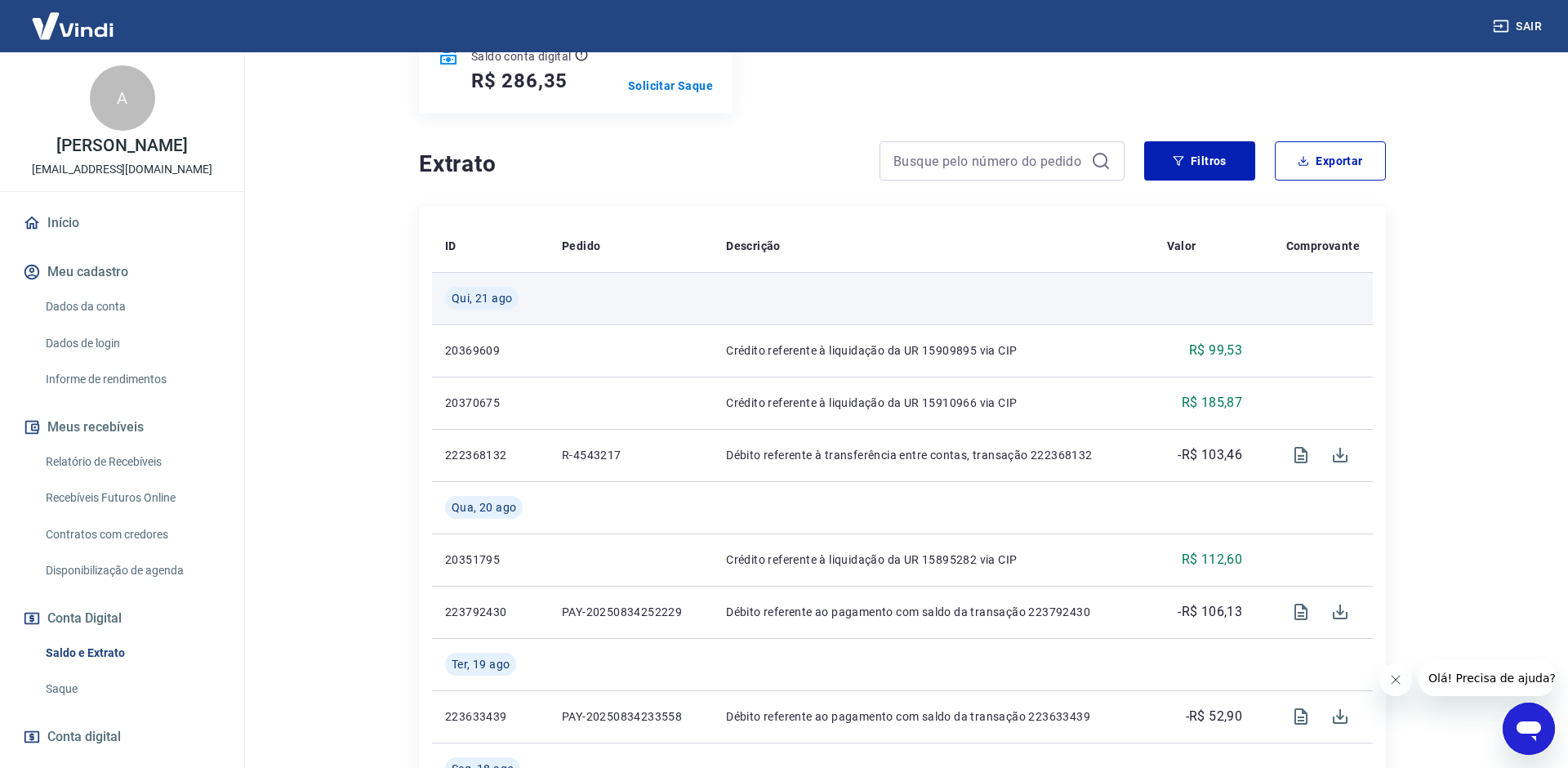
scroll to position [224, 0]
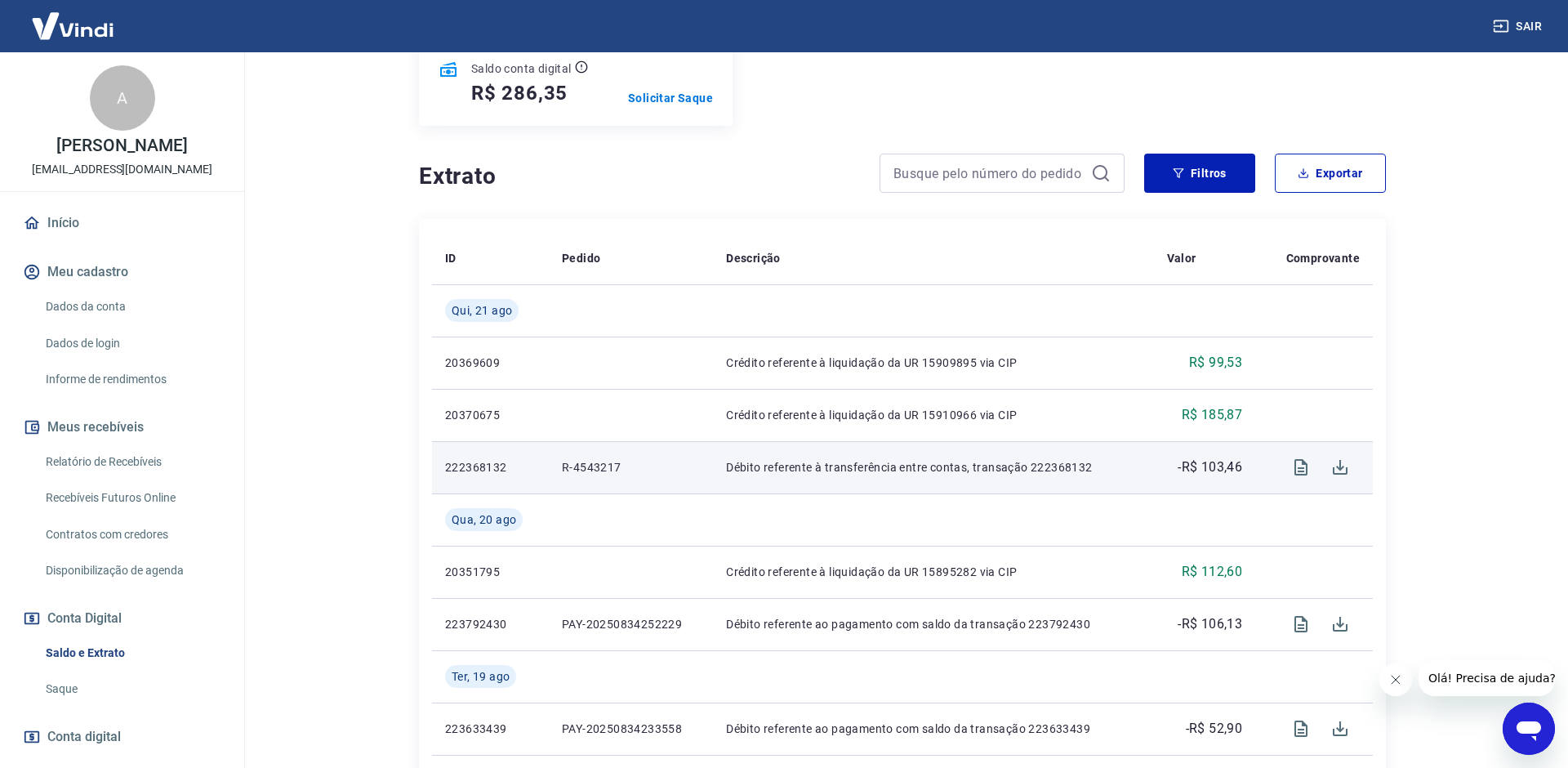
click at [1087, 469] on p "Débito referente à transferência entre contas, transação 222368132" at bounding box center [933, 468] width 414 height 17
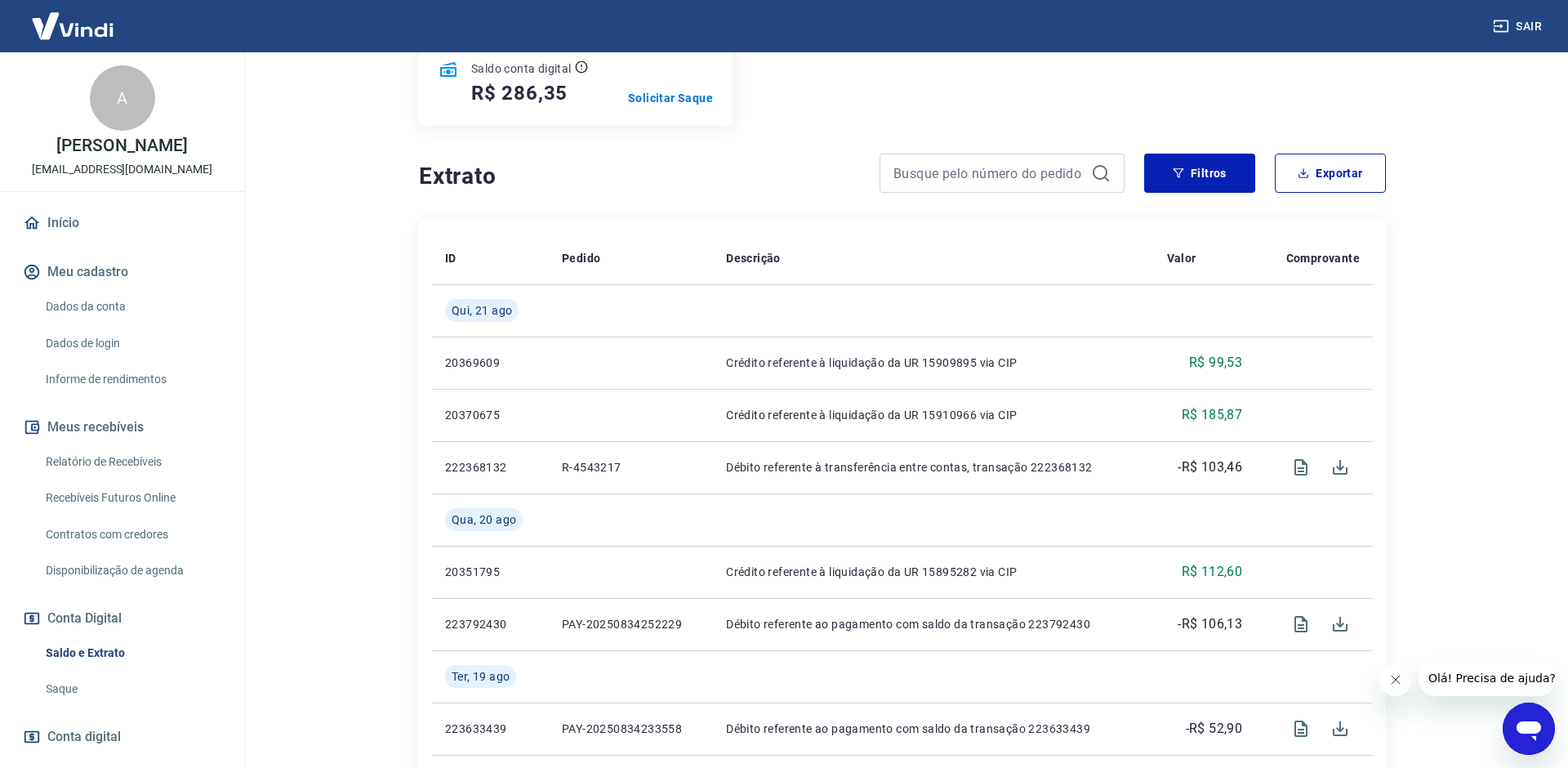
scroll to position [85, 0]
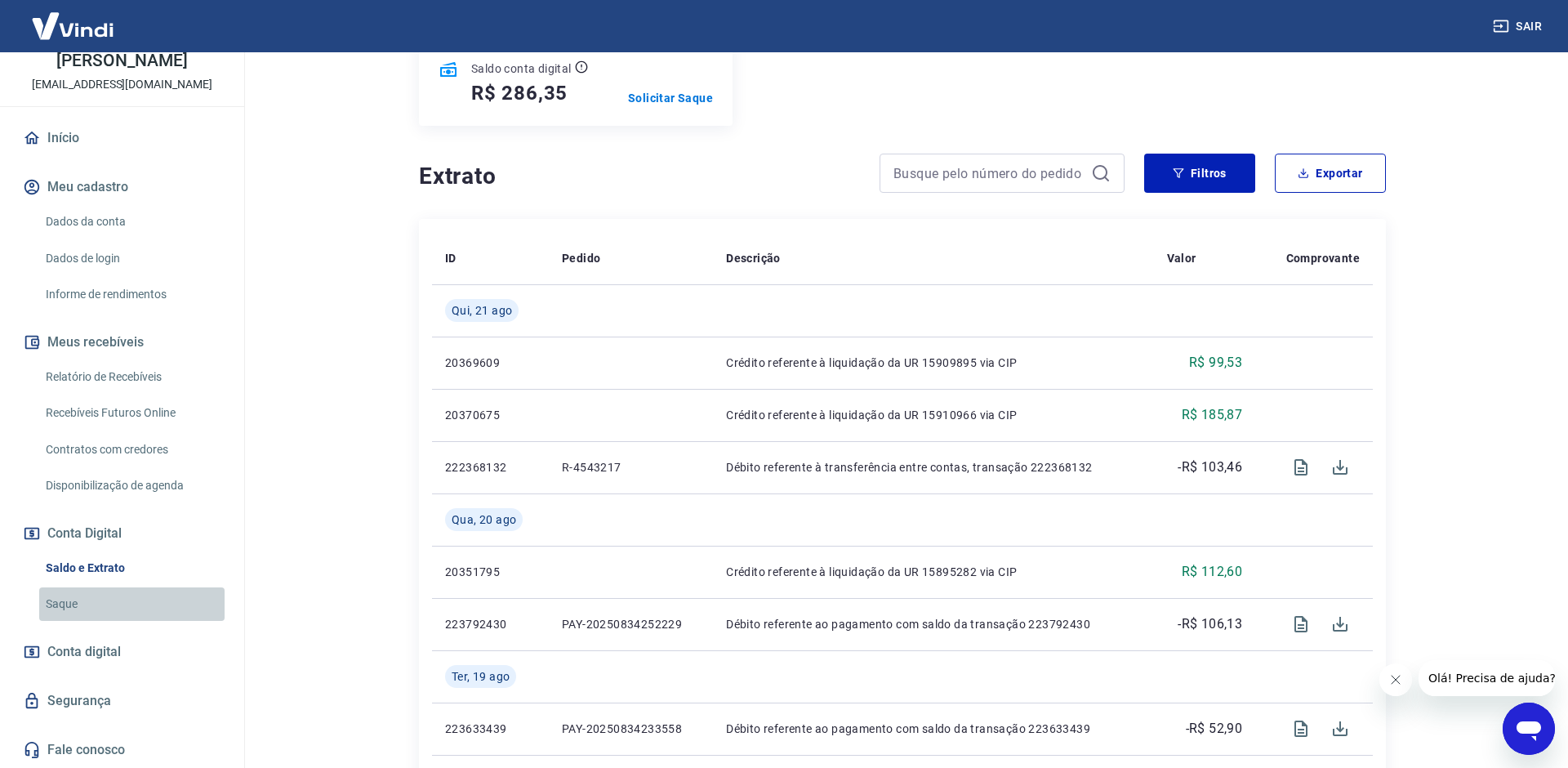
click at [66, 605] on link "Saque" at bounding box center [132, 604] width 185 height 33
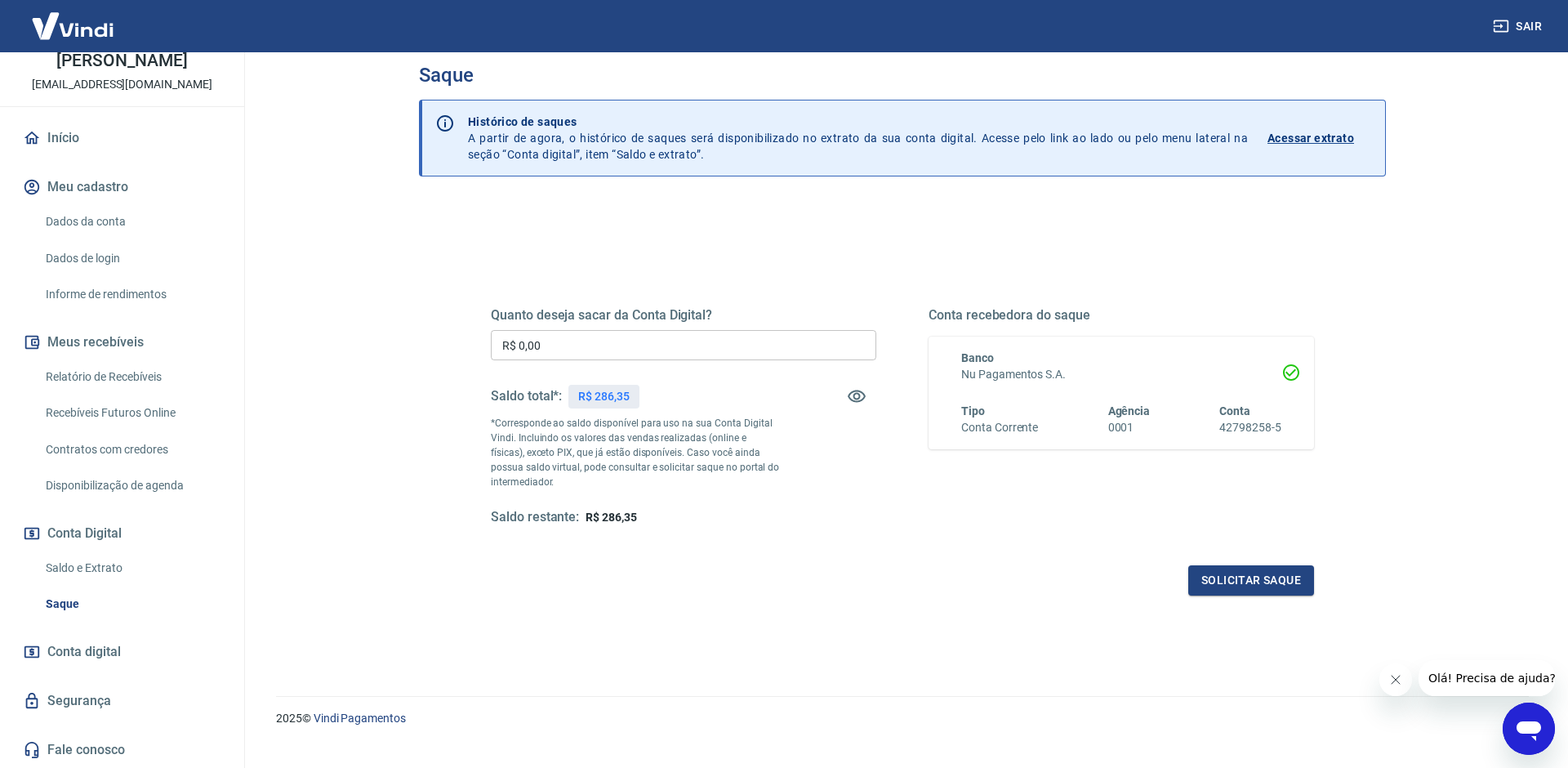
scroll to position [49, 0]
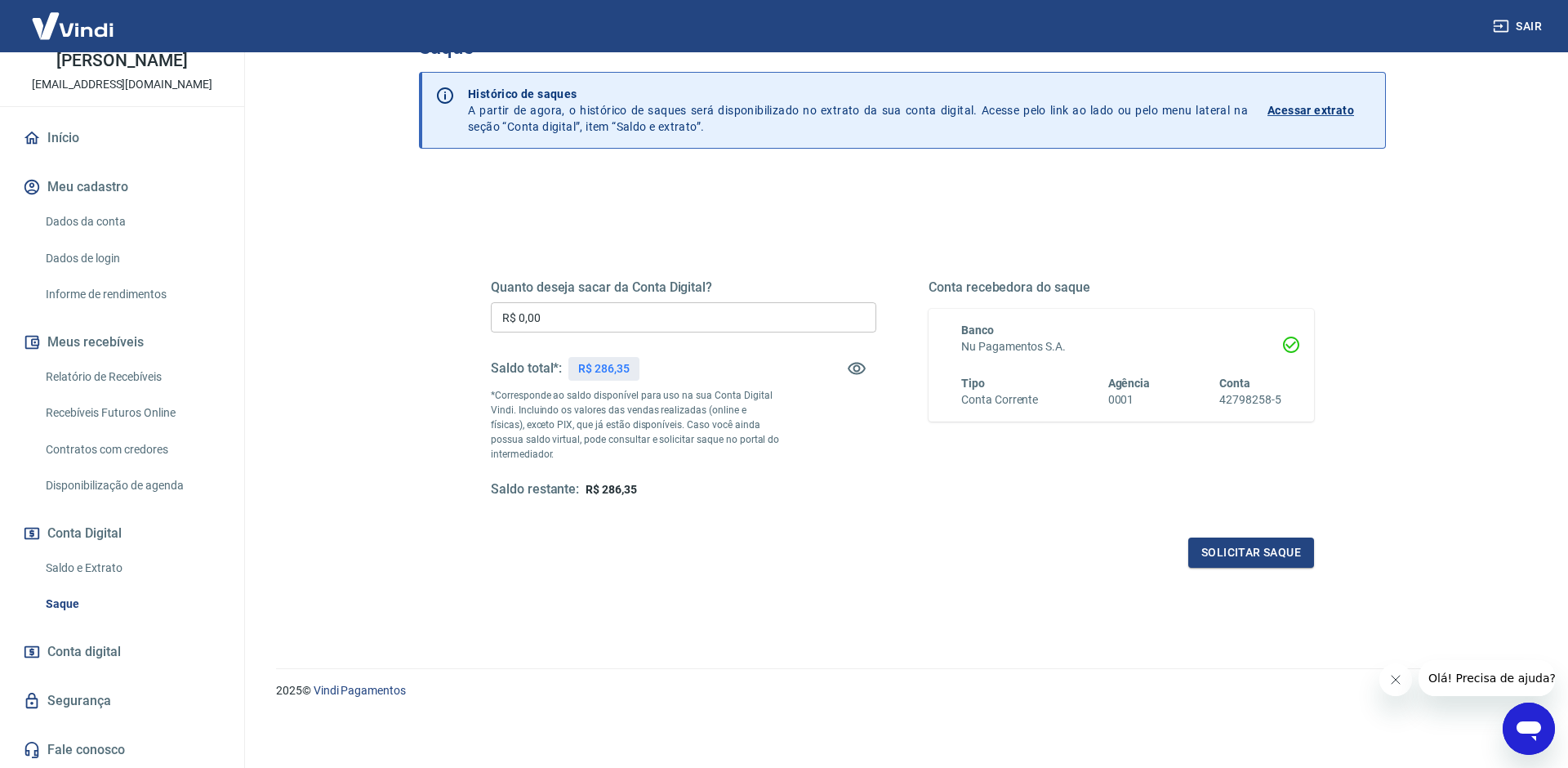
click at [94, 661] on span "Conta digital" at bounding box center [83, 651] width 73 height 23
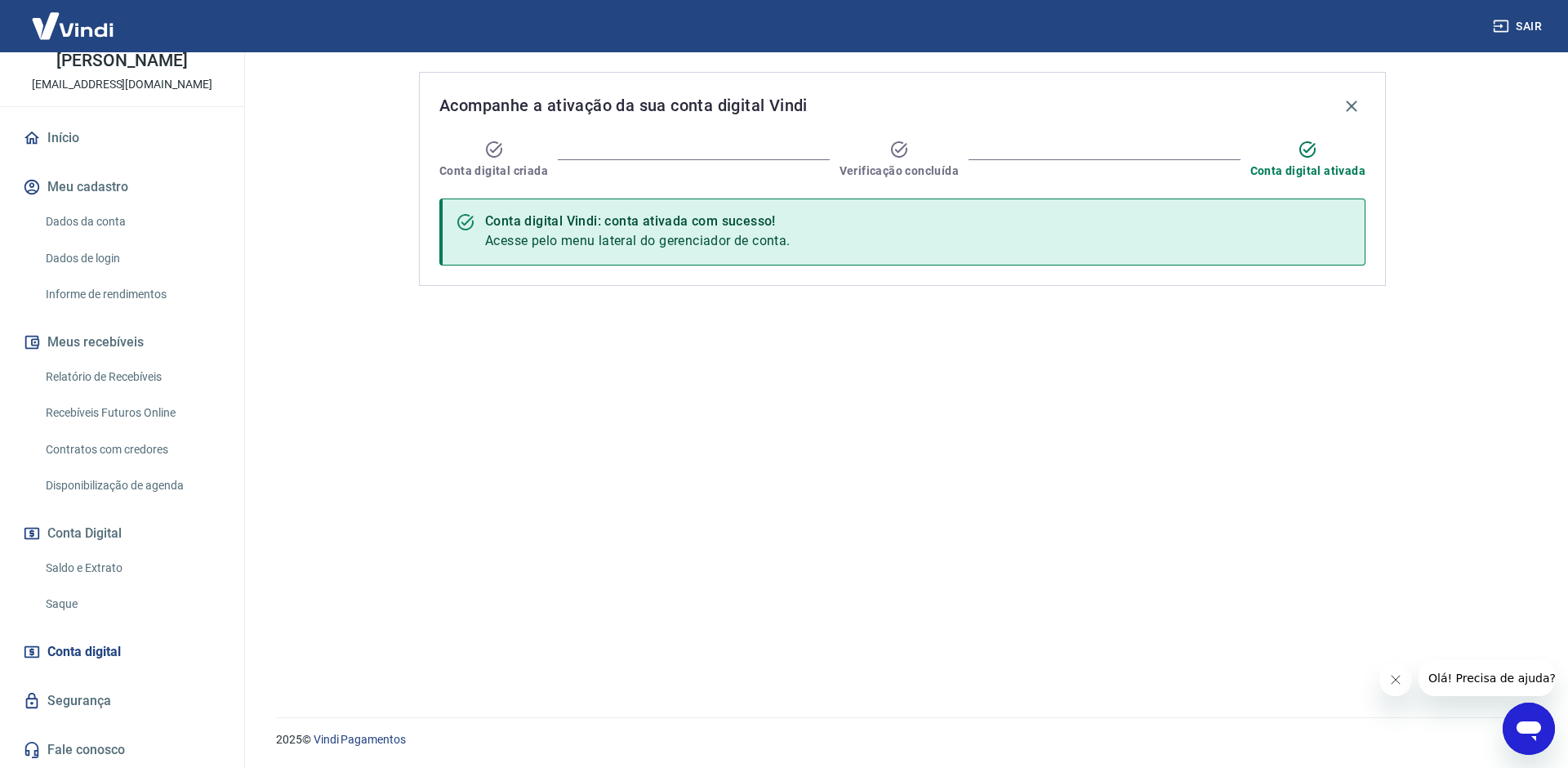
scroll to position [84, 0]
click at [119, 296] on link "Informe de rendimentos" at bounding box center [132, 296] width 185 height 33
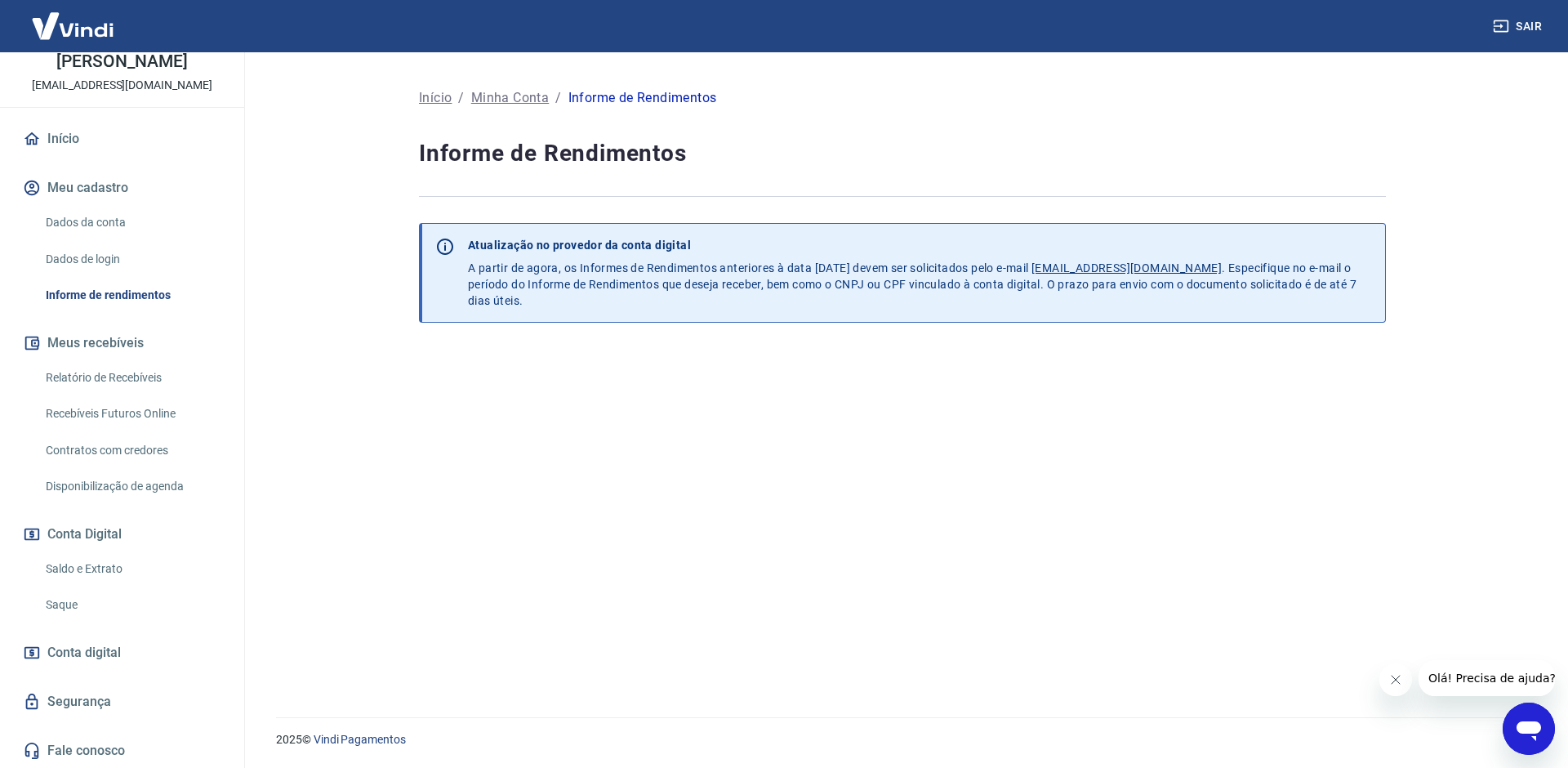
click at [132, 382] on link "Relatório de Recebíveis" at bounding box center [132, 378] width 185 height 33
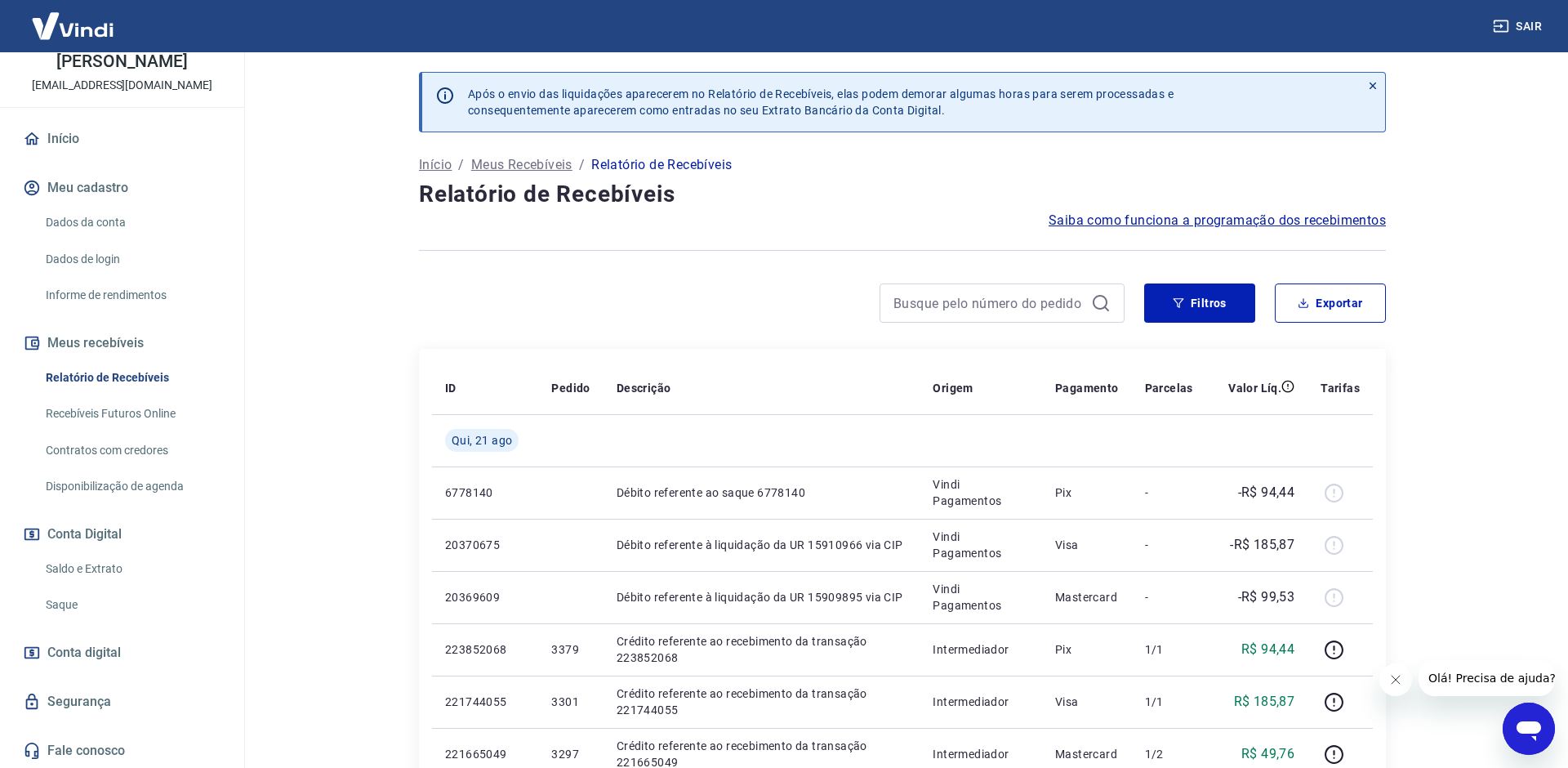
click at [124, 413] on link "Recebíveis Futuros Online" at bounding box center [132, 413] width 185 height 33
click at [107, 531] on button "Conta Digital" at bounding box center [121, 534] width 205 height 36
click at [121, 569] on link "Saldo e Extrato" at bounding box center [132, 569] width 185 height 33
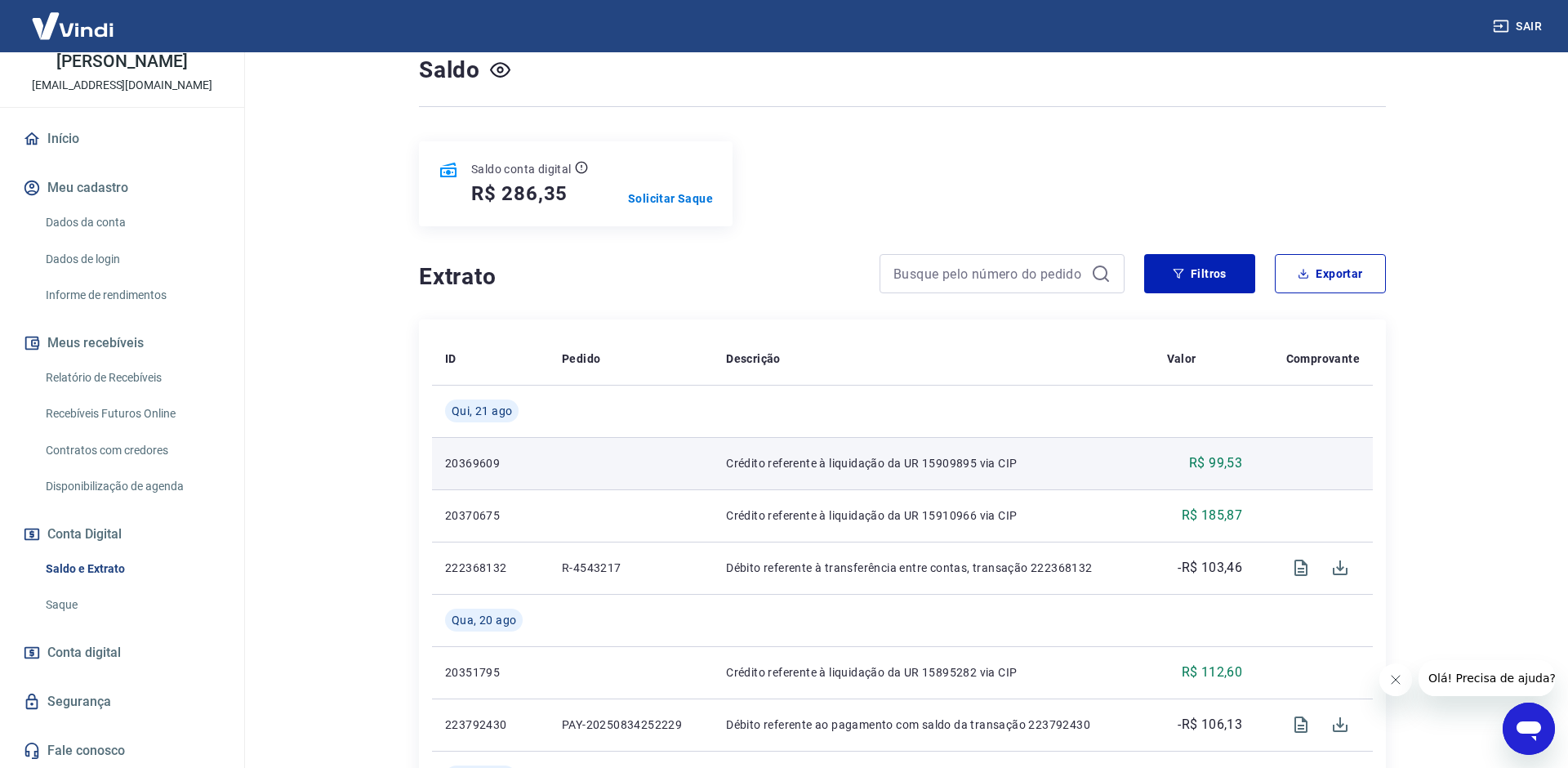
scroll to position [126, 0]
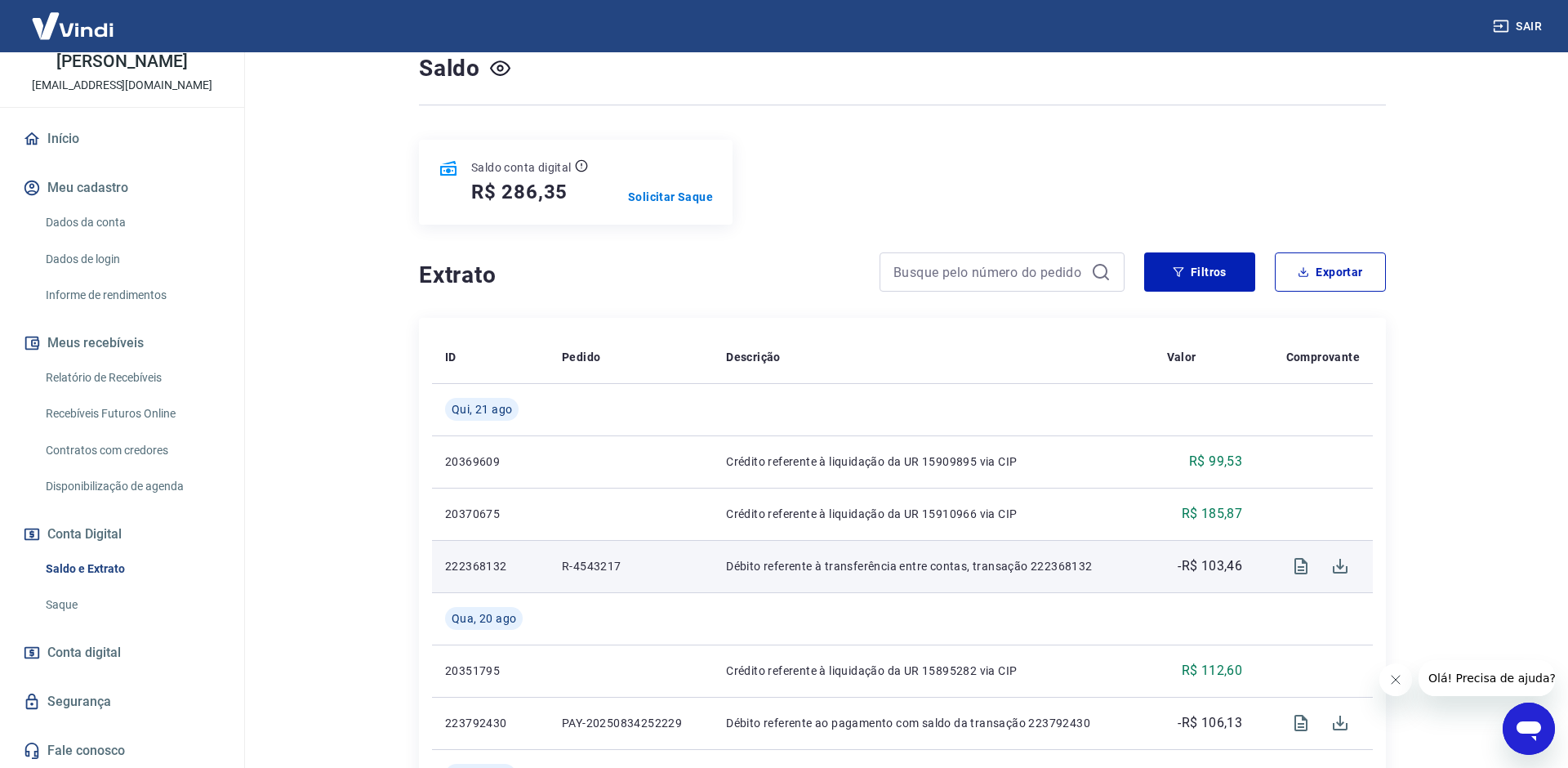
click at [1221, 566] on p "-R$ 103,46" at bounding box center [1210, 565] width 65 height 19
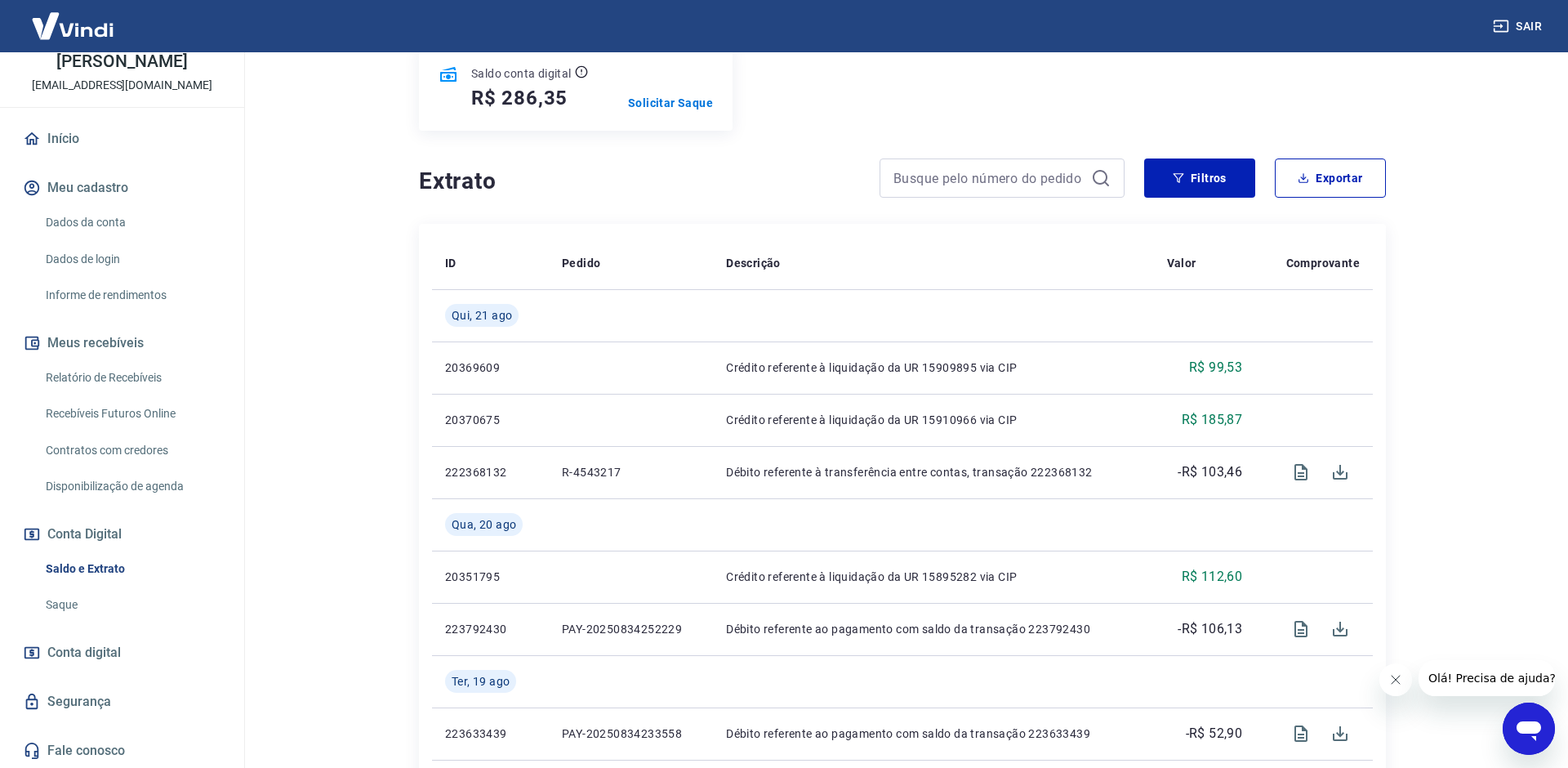
scroll to position [219, 0]
click at [577, 68] on icon at bounding box center [581, 72] width 12 height 12
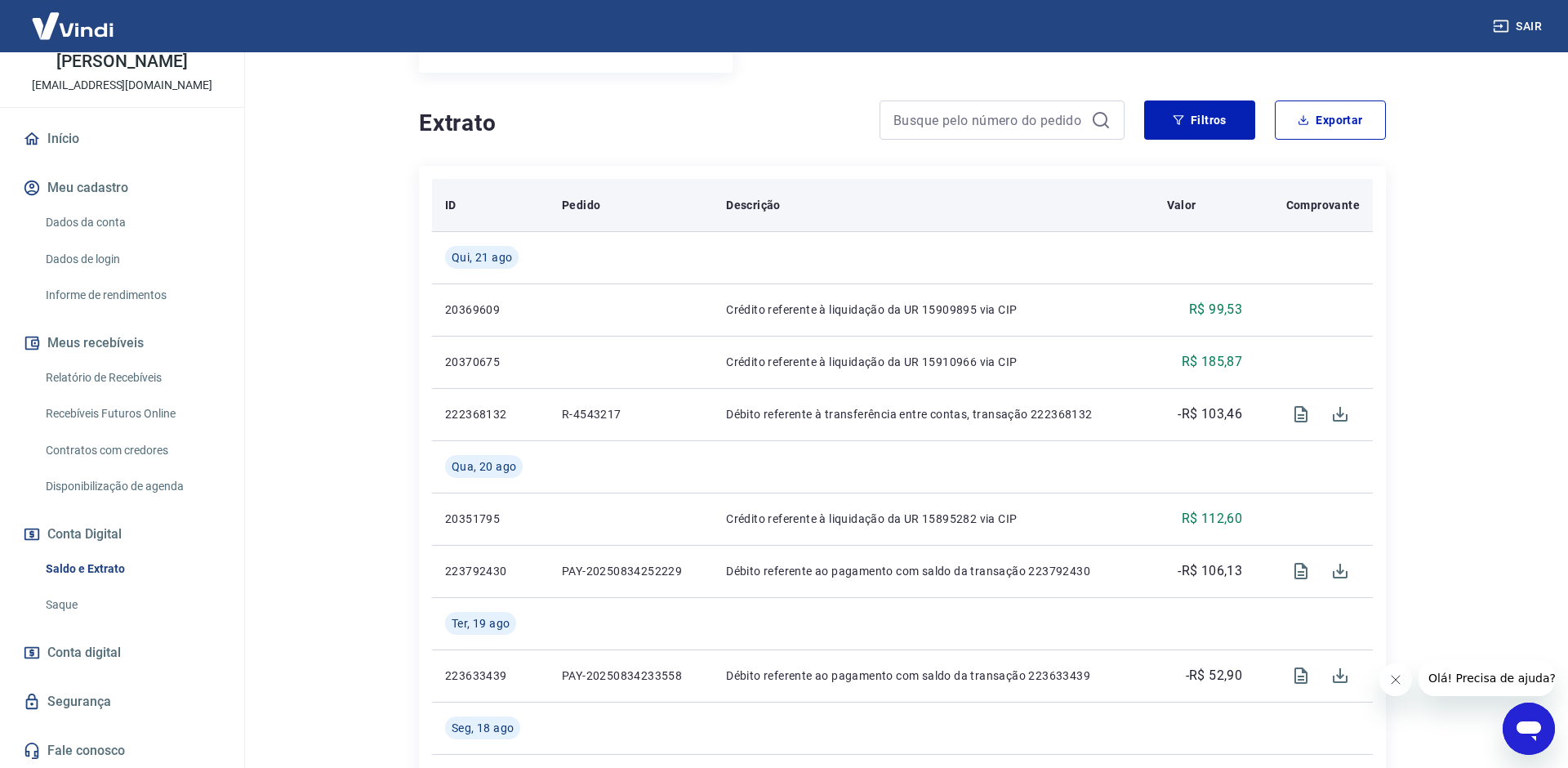
scroll to position [279, 0]
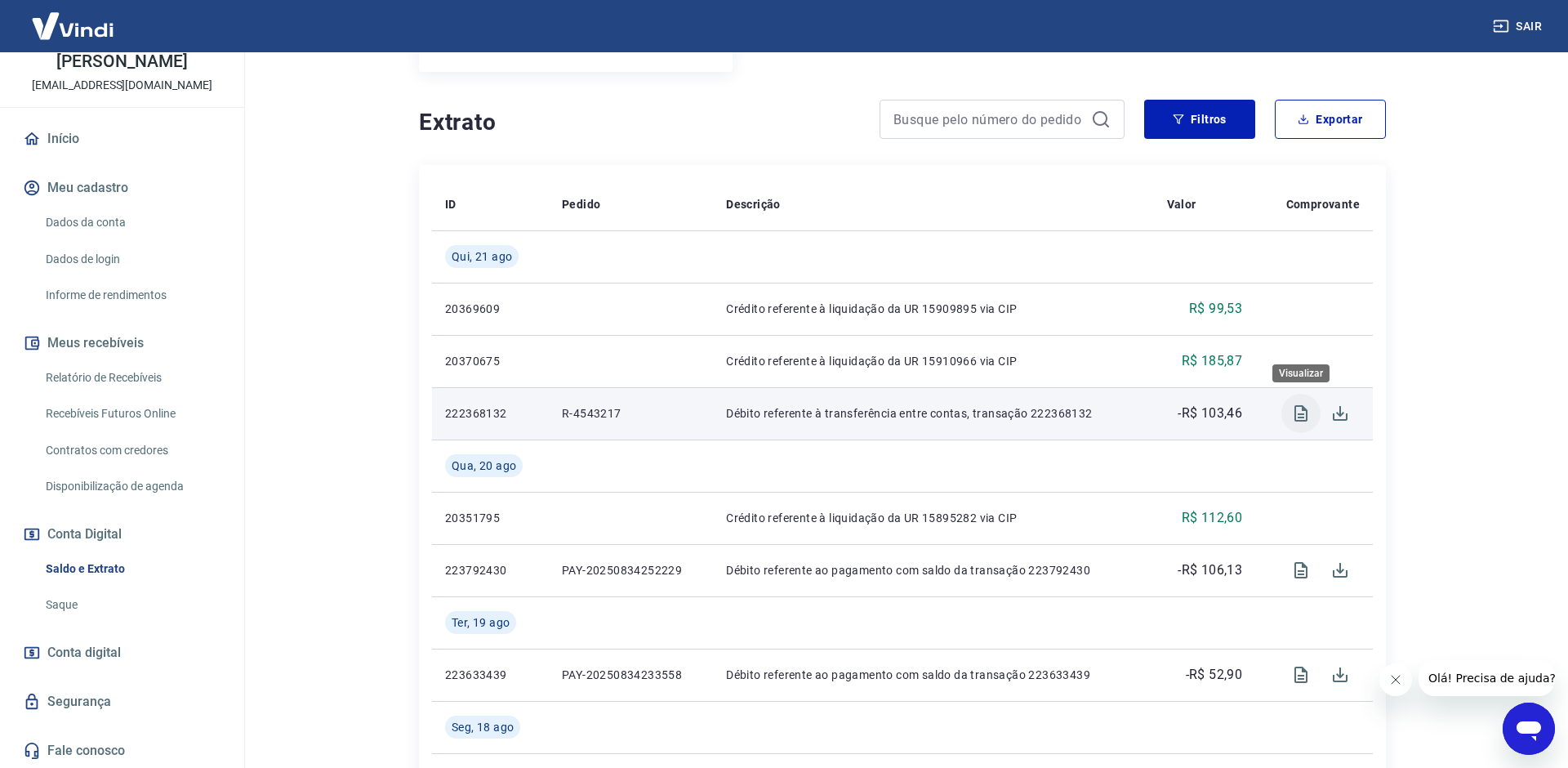
click at [1293, 413] on icon "Visualizar" at bounding box center [1300, 413] width 19 height 19
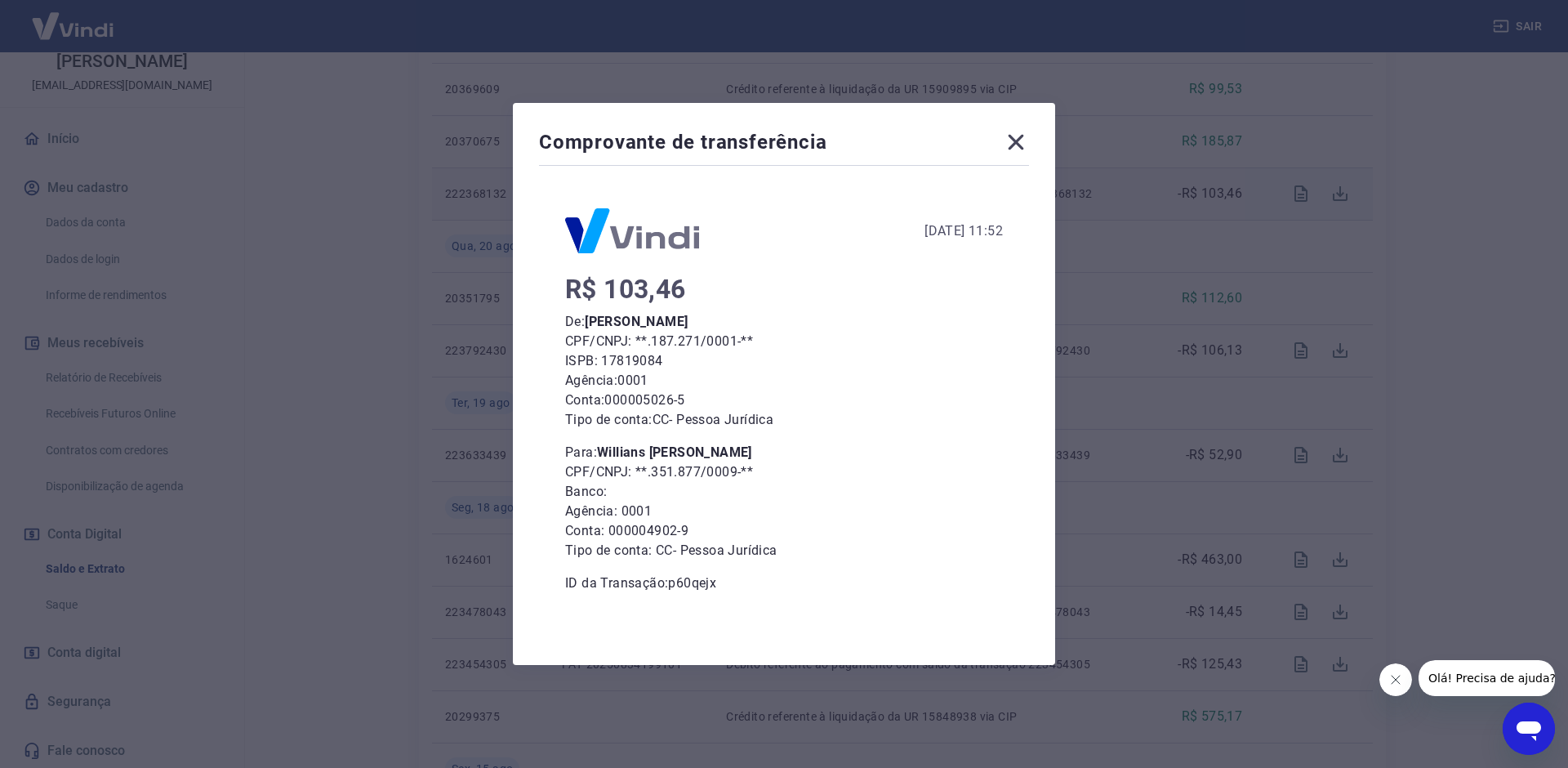
scroll to position [499, 0]
click at [1038, 134] on div "Comprovante de transferência [DATE] 11:52 R$ 103,46 De: [PERSON_NAME] CPF/CNPJ:…" at bounding box center [784, 384] width 542 height 562
click at [1019, 145] on icon at bounding box center [1016, 142] width 16 height 16
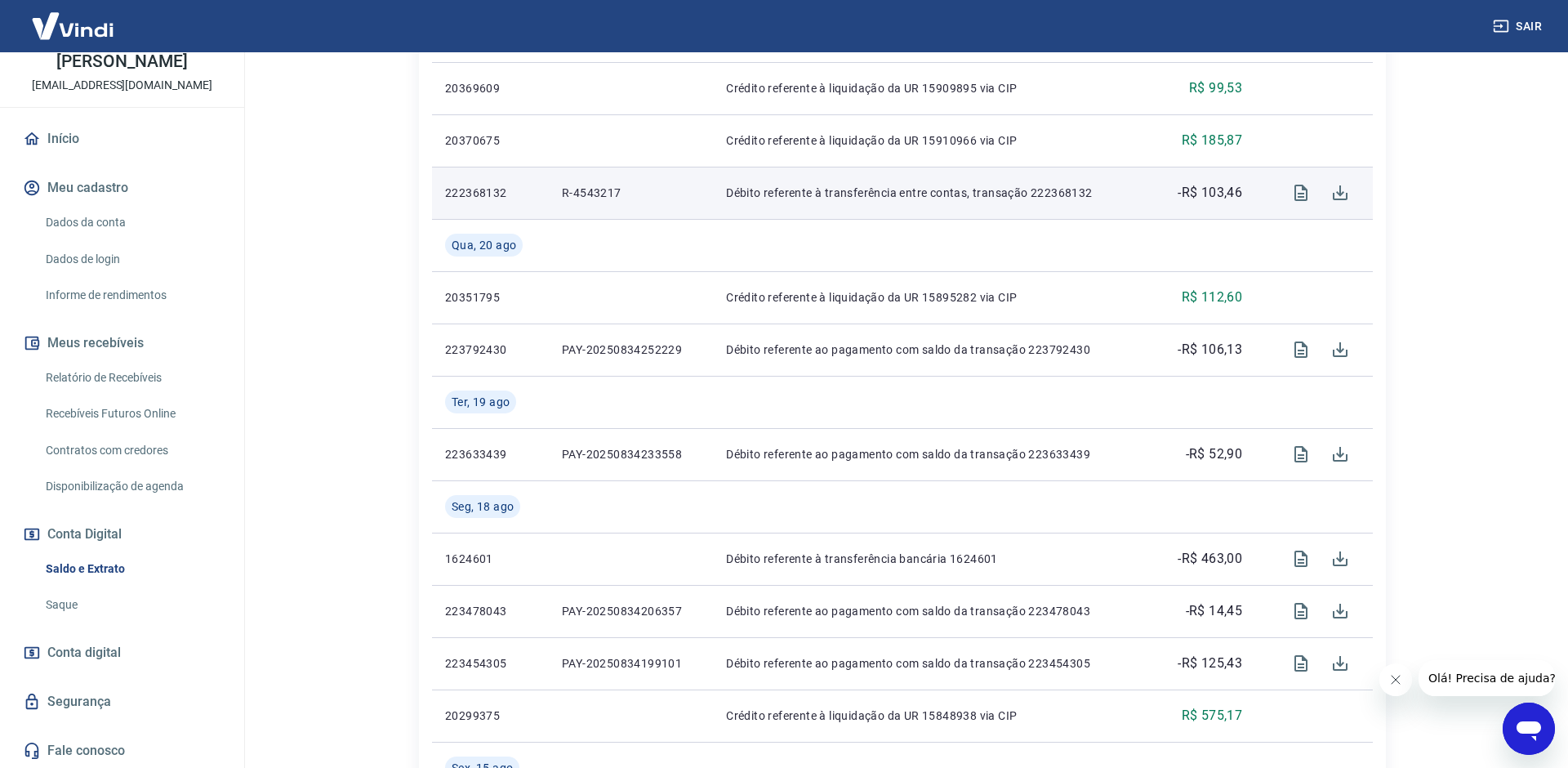
click at [1525, 723] on icon "Open messaging window" at bounding box center [1528, 731] width 24 height 19
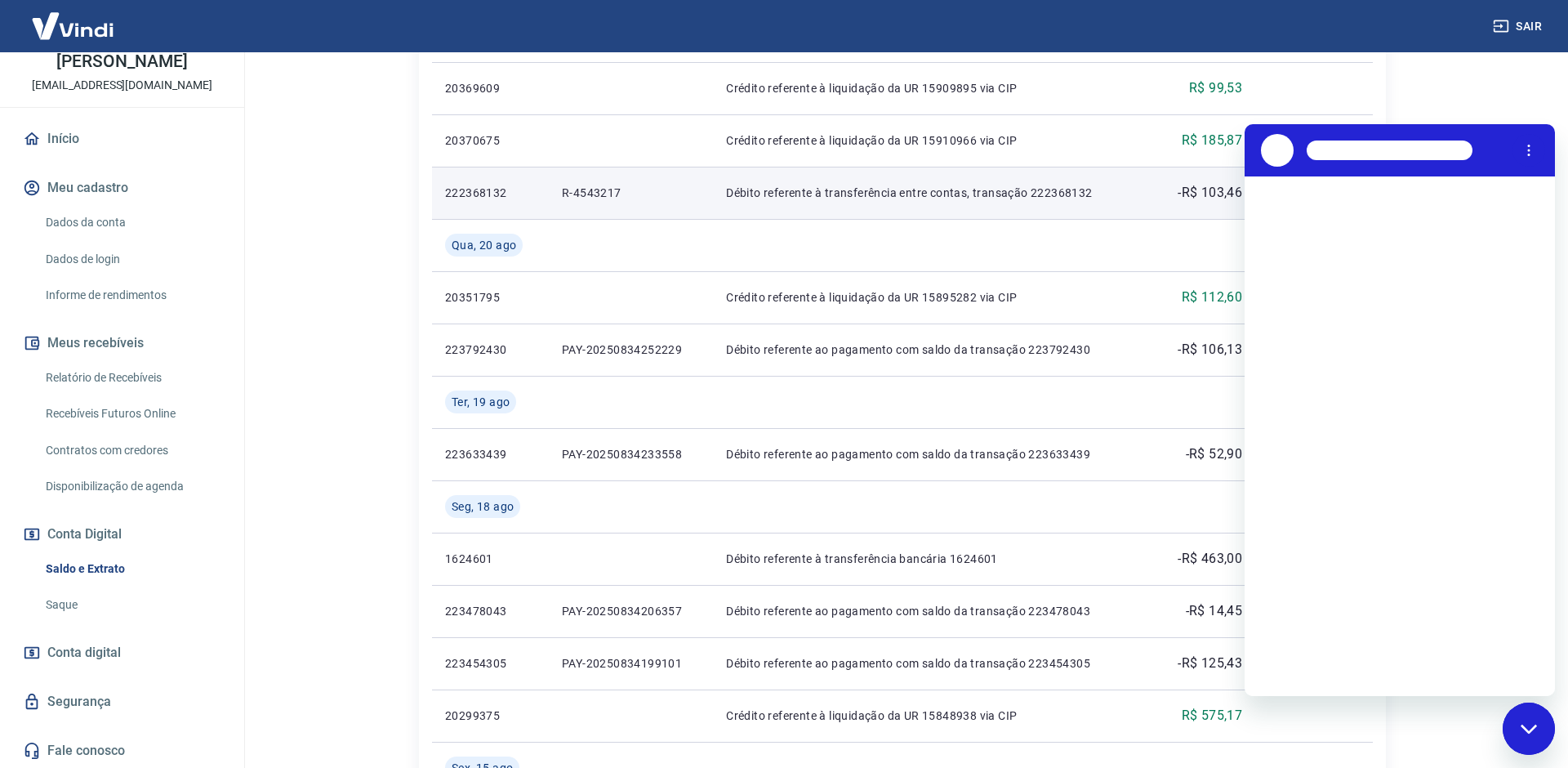
scroll to position [0, 0]
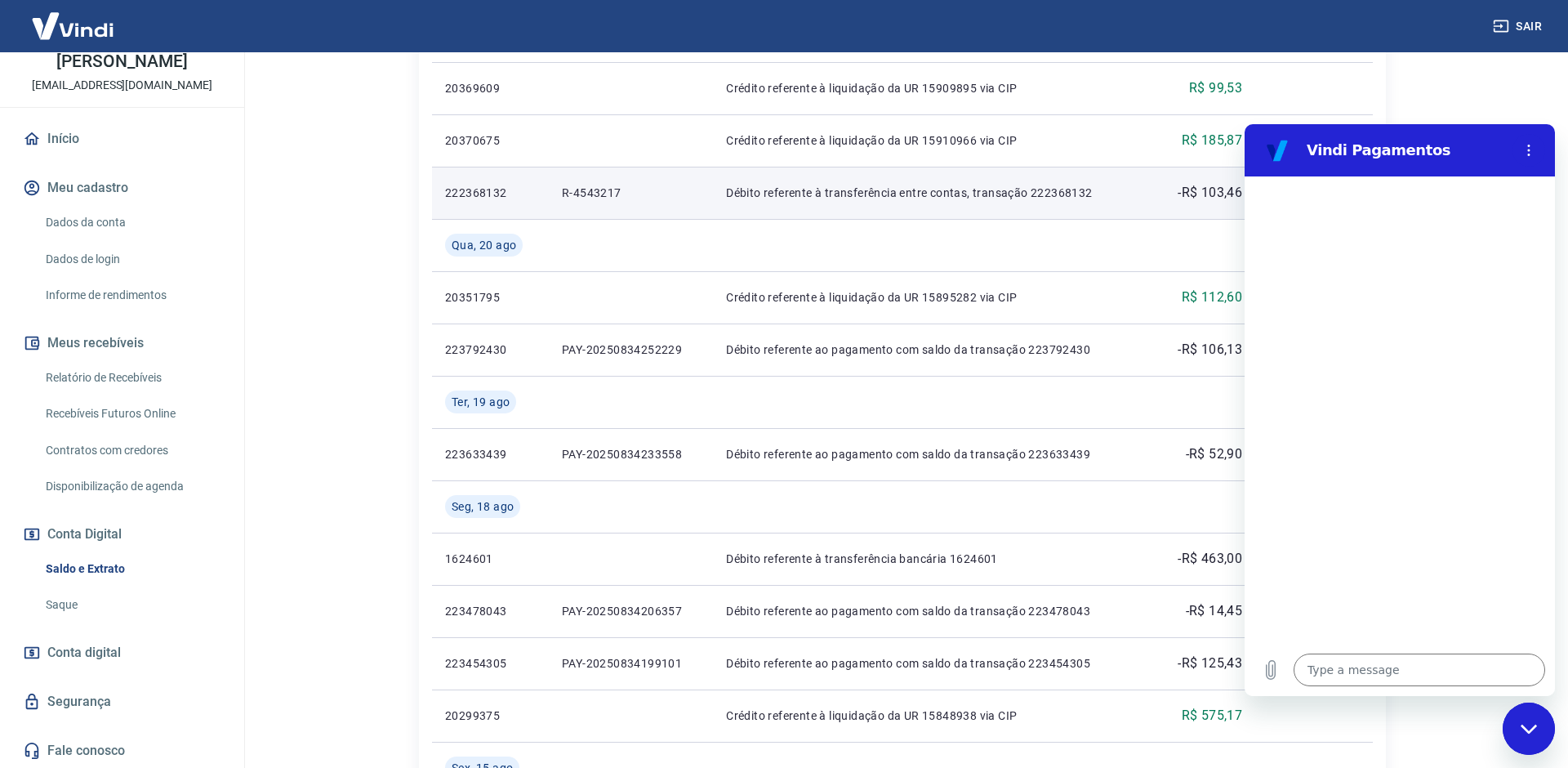
drag, startPoint x: 1537, startPoint y: 724, endPoint x: 1531, endPoint y: 717, distance: 9.2
click at [1536, 724] on icon "Close messaging window" at bounding box center [1529, 728] width 18 height 10
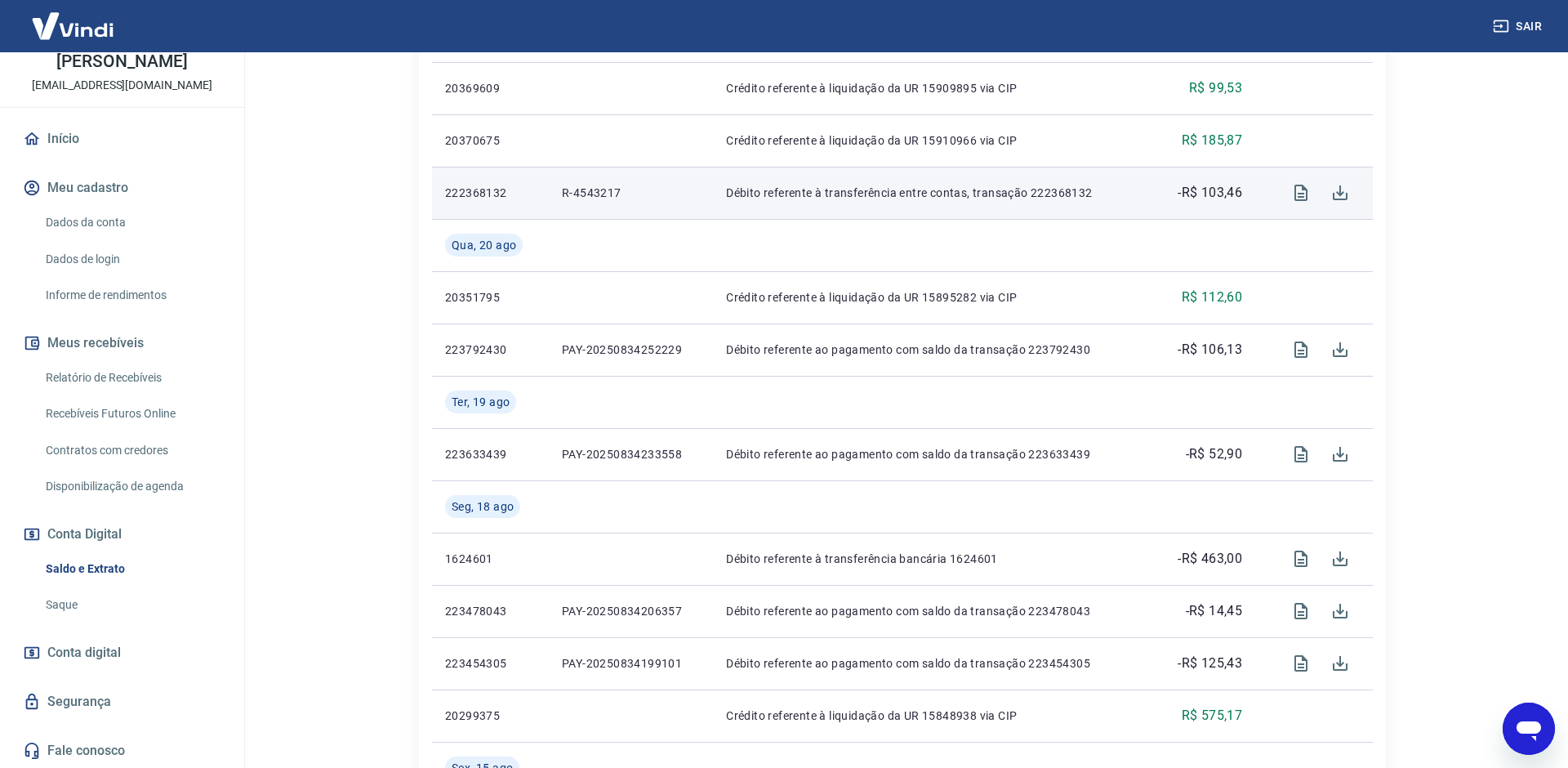
type textarea "x"
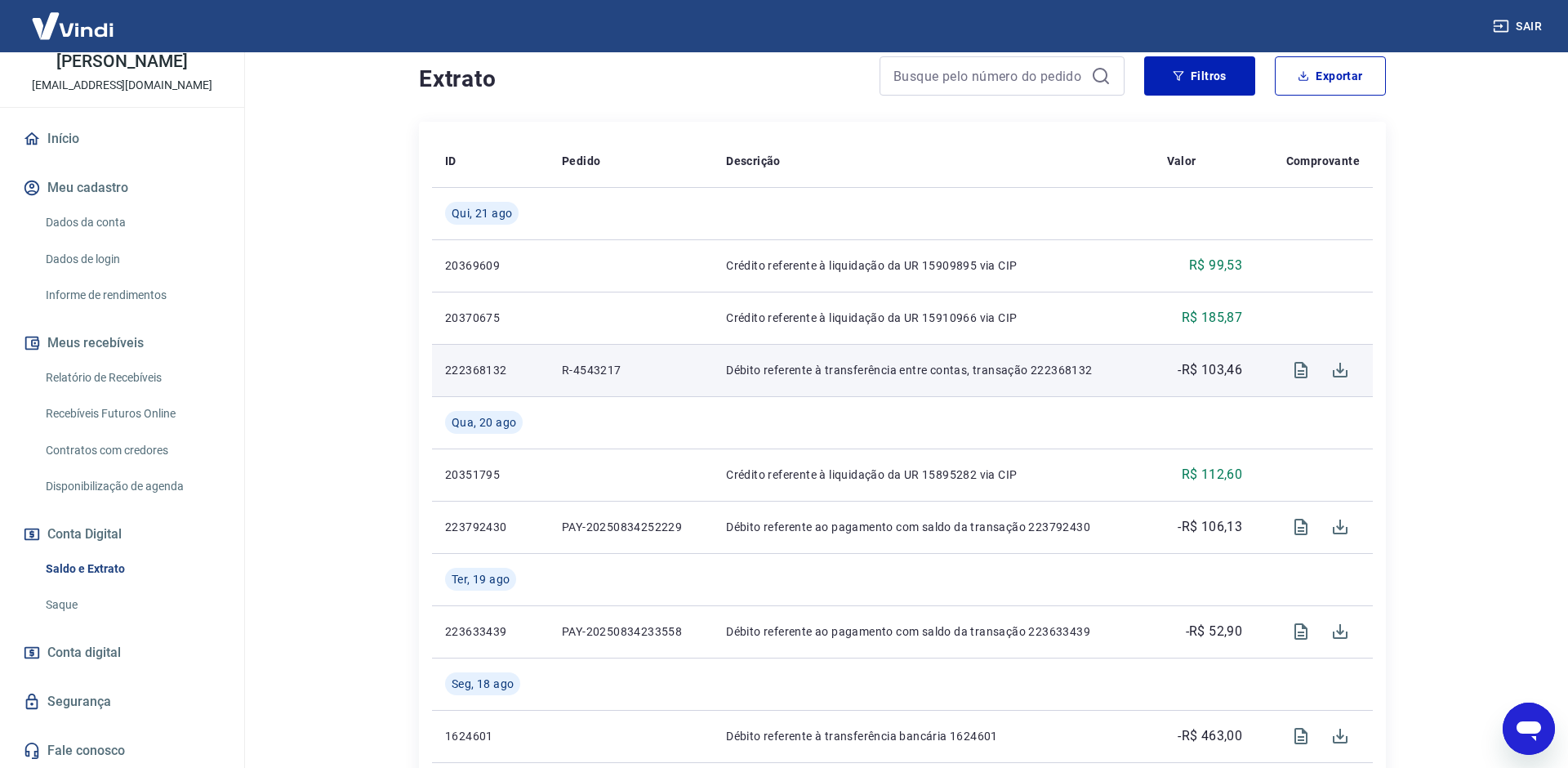
scroll to position [325, 0]
drag, startPoint x: 560, startPoint y: 366, endPoint x: 638, endPoint y: 367, distance: 78.0
click at [638, 367] on p "R-4543217" at bounding box center [631, 367] width 138 height 17
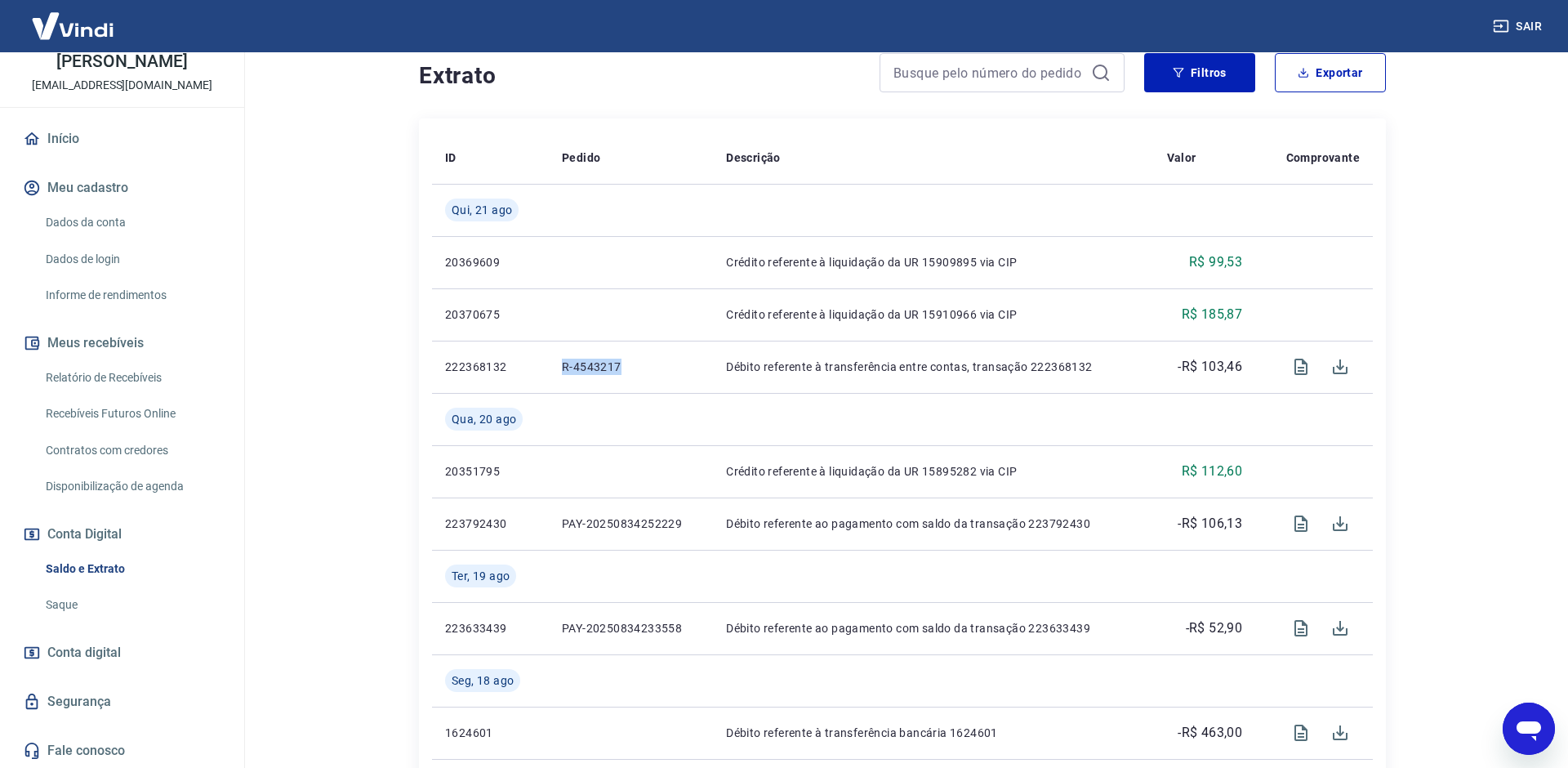
copy p "R-4543217"
click at [908, 81] on input at bounding box center [989, 72] width 191 height 24
paste input "R-4543217"
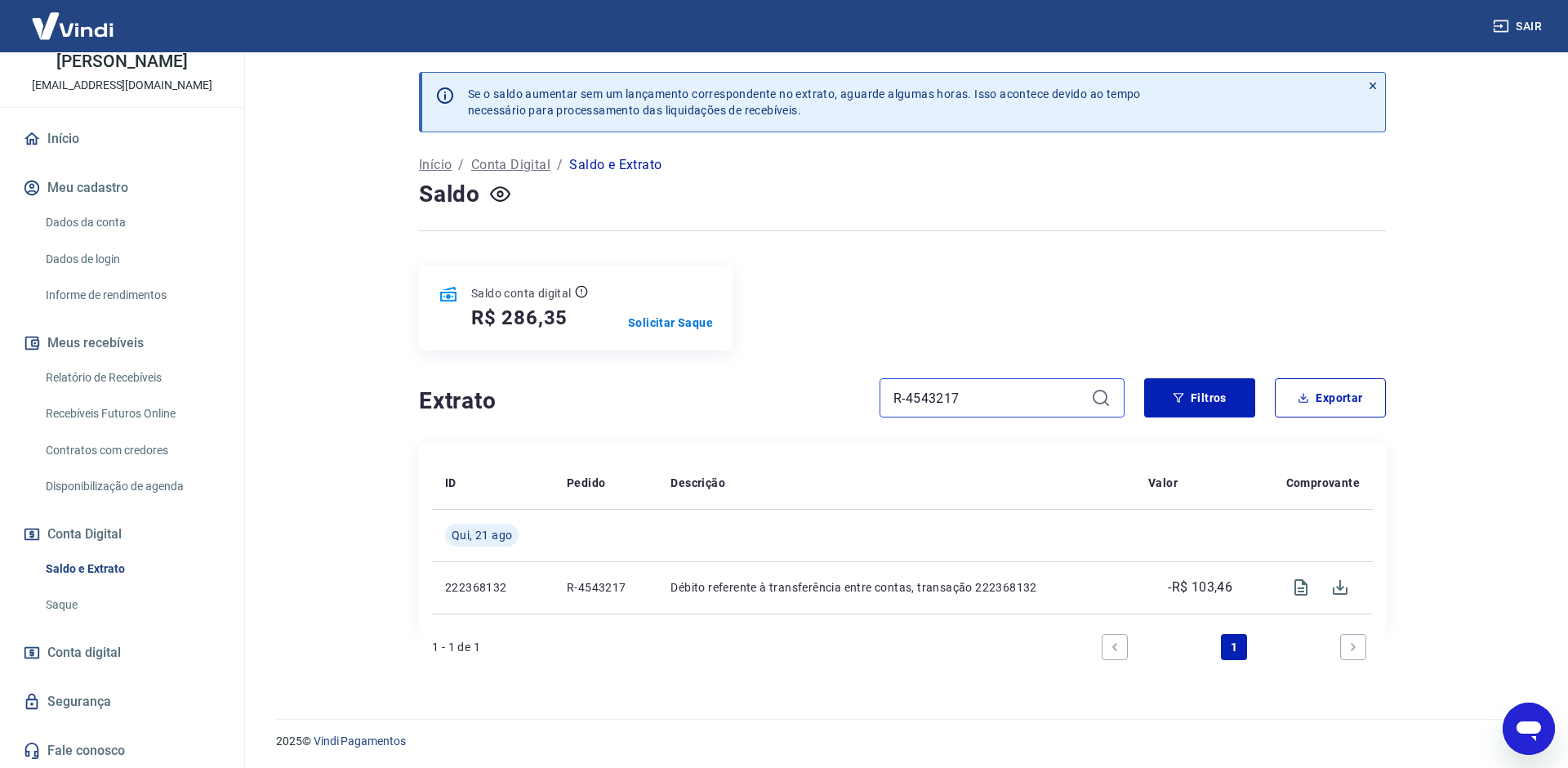
click at [984, 394] on input "R-4543217" at bounding box center [989, 397] width 191 height 24
drag, startPoint x: 984, startPoint y: 394, endPoint x: 942, endPoint y: 395, distance: 42.0
click at [984, 394] on input "R-4543217" at bounding box center [989, 397] width 191 height 24
drag, startPoint x: 912, startPoint y: 396, endPoint x: 1004, endPoint y: 398, distance: 92.0
click at [1007, 396] on input "R-4543217" at bounding box center [989, 397] width 191 height 24
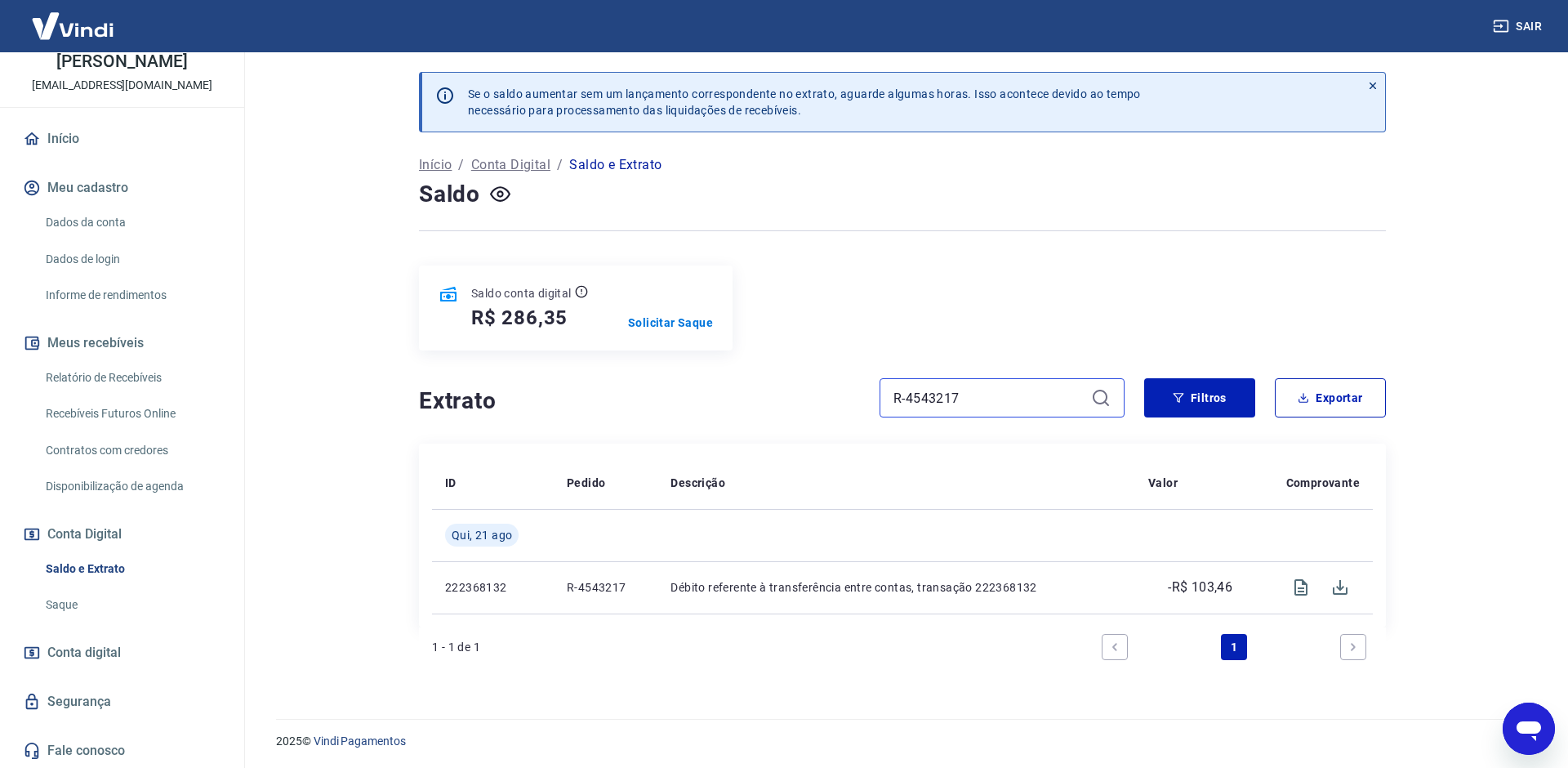
drag, startPoint x: 1004, startPoint y: 398, endPoint x: 908, endPoint y: 404, distance: 96.2
click at [908, 404] on input "R-4543217" at bounding box center [989, 397] width 191 height 24
click at [1104, 401] on icon at bounding box center [1106, 403] width 5 height 5
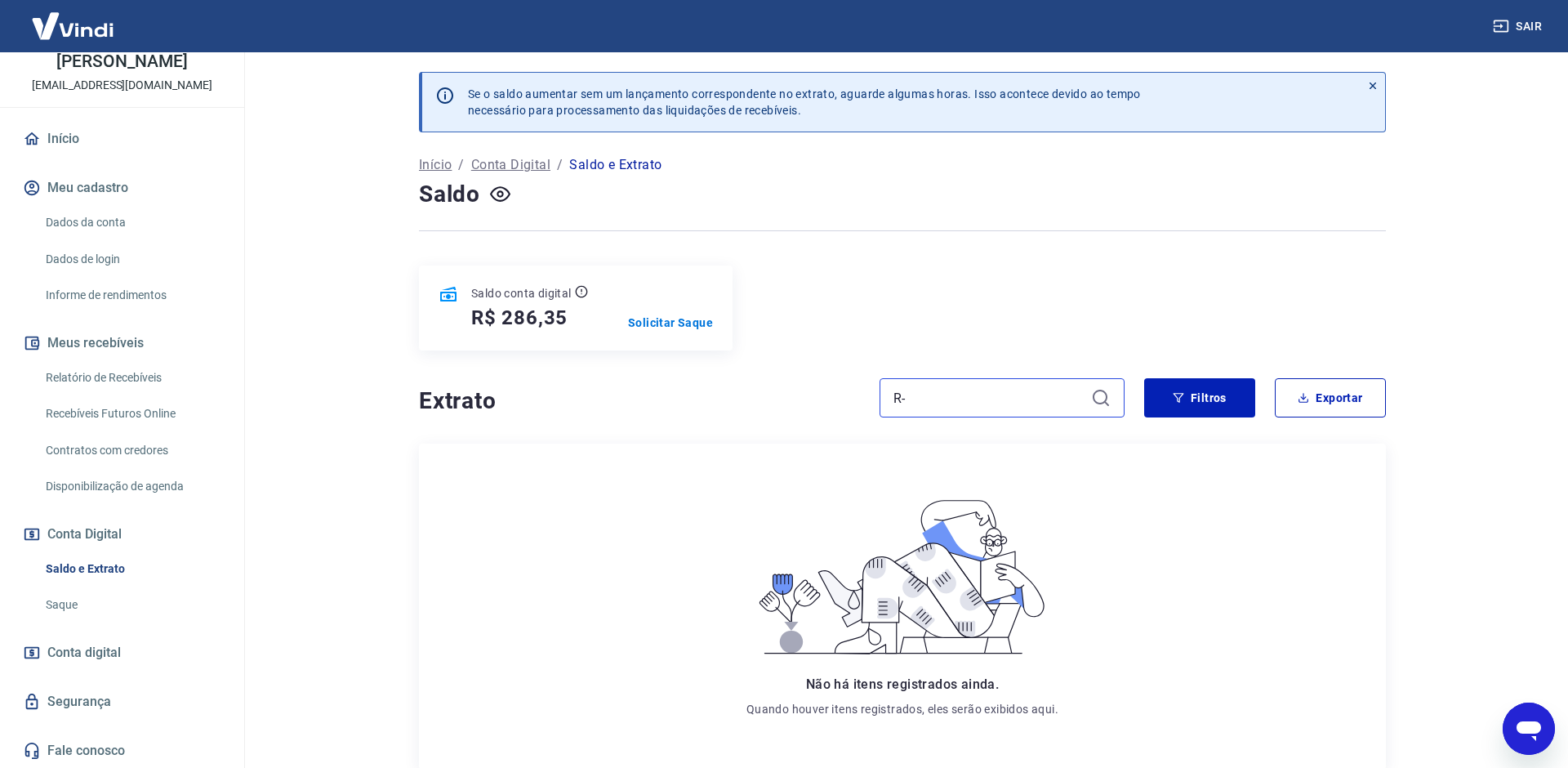
click at [972, 395] on input "R-" at bounding box center [989, 397] width 191 height 24
type input "R"
click at [1096, 404] on icon at bounding box center [1100, 397] width 19 height 19
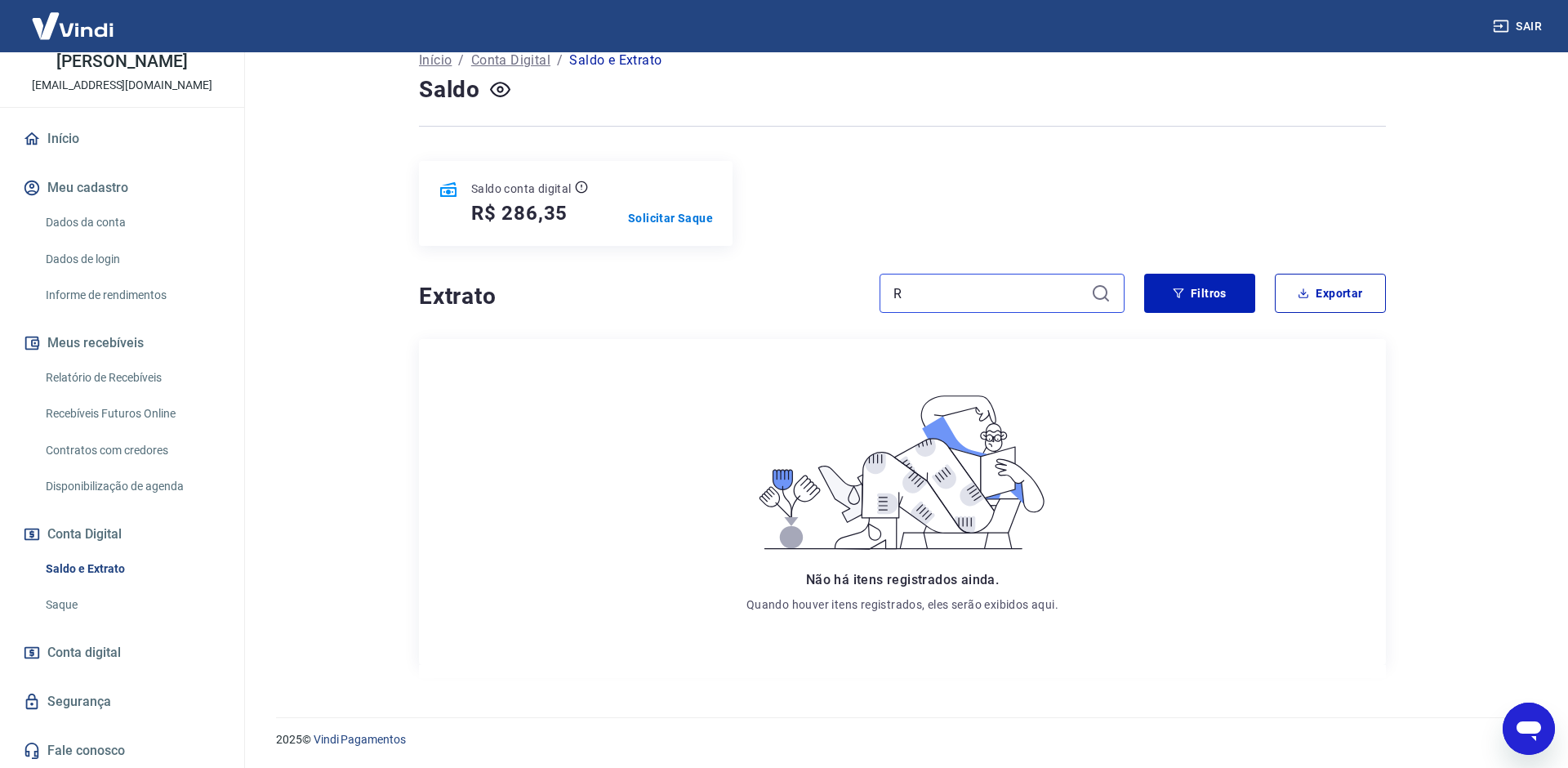
click at [959, 298] on input "R" at bounding box center [989, 293] width 191 height 24
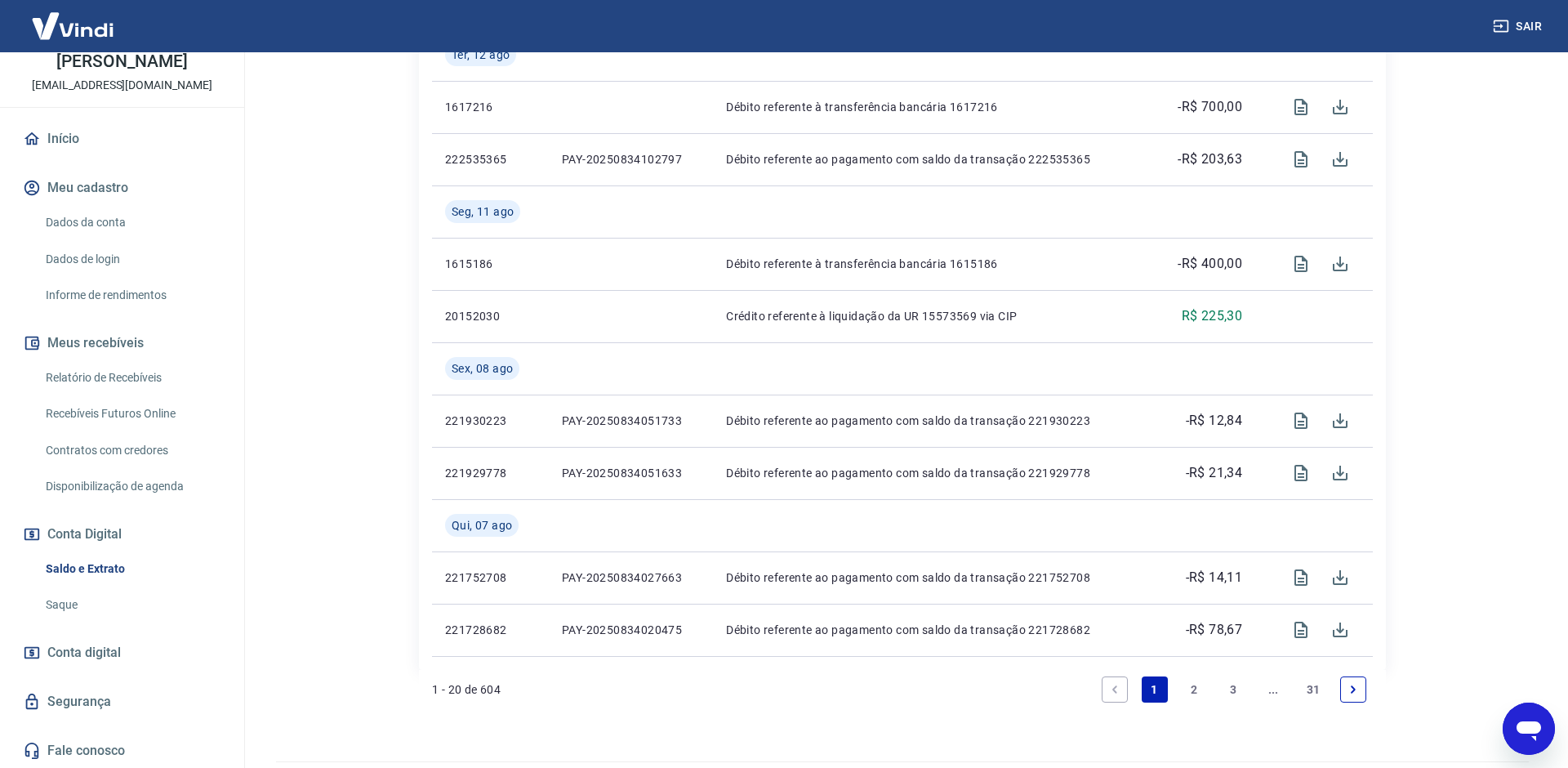
scroll to position [1466, 0]
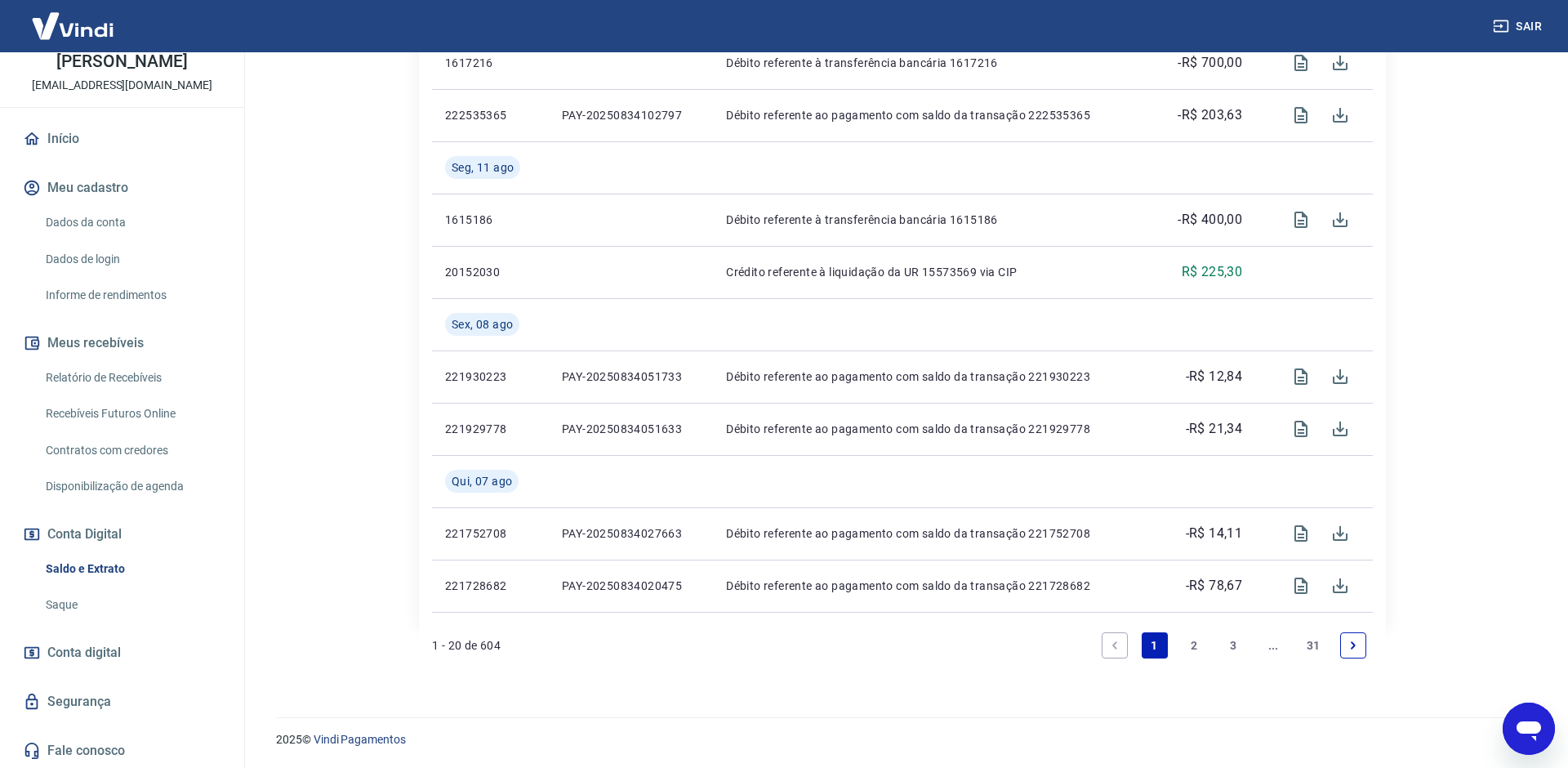
click at [1194, 647] on link "2" at bounding box center [1194, 645] width 26 height 26
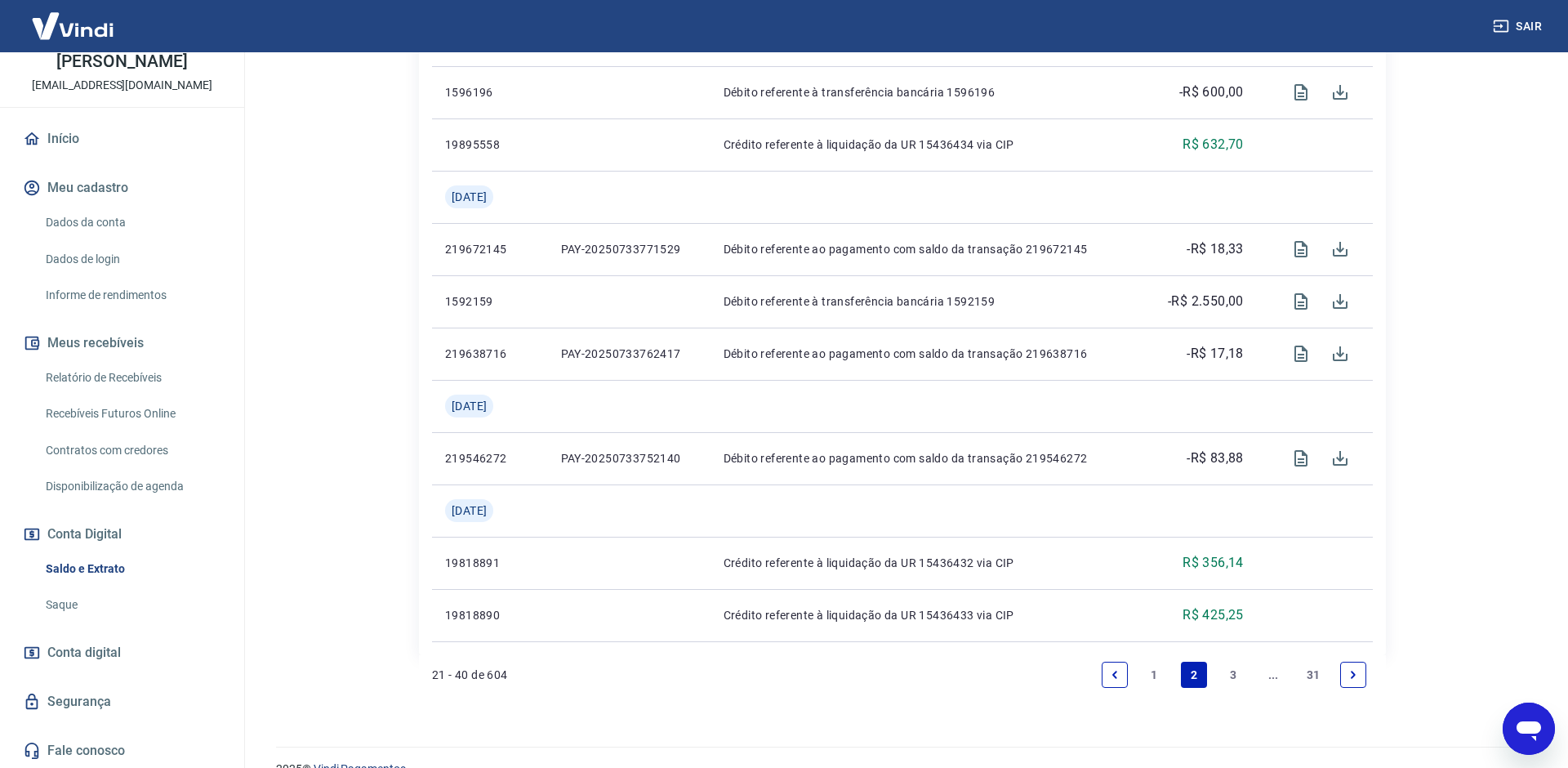
scroll to position [1517, 0]
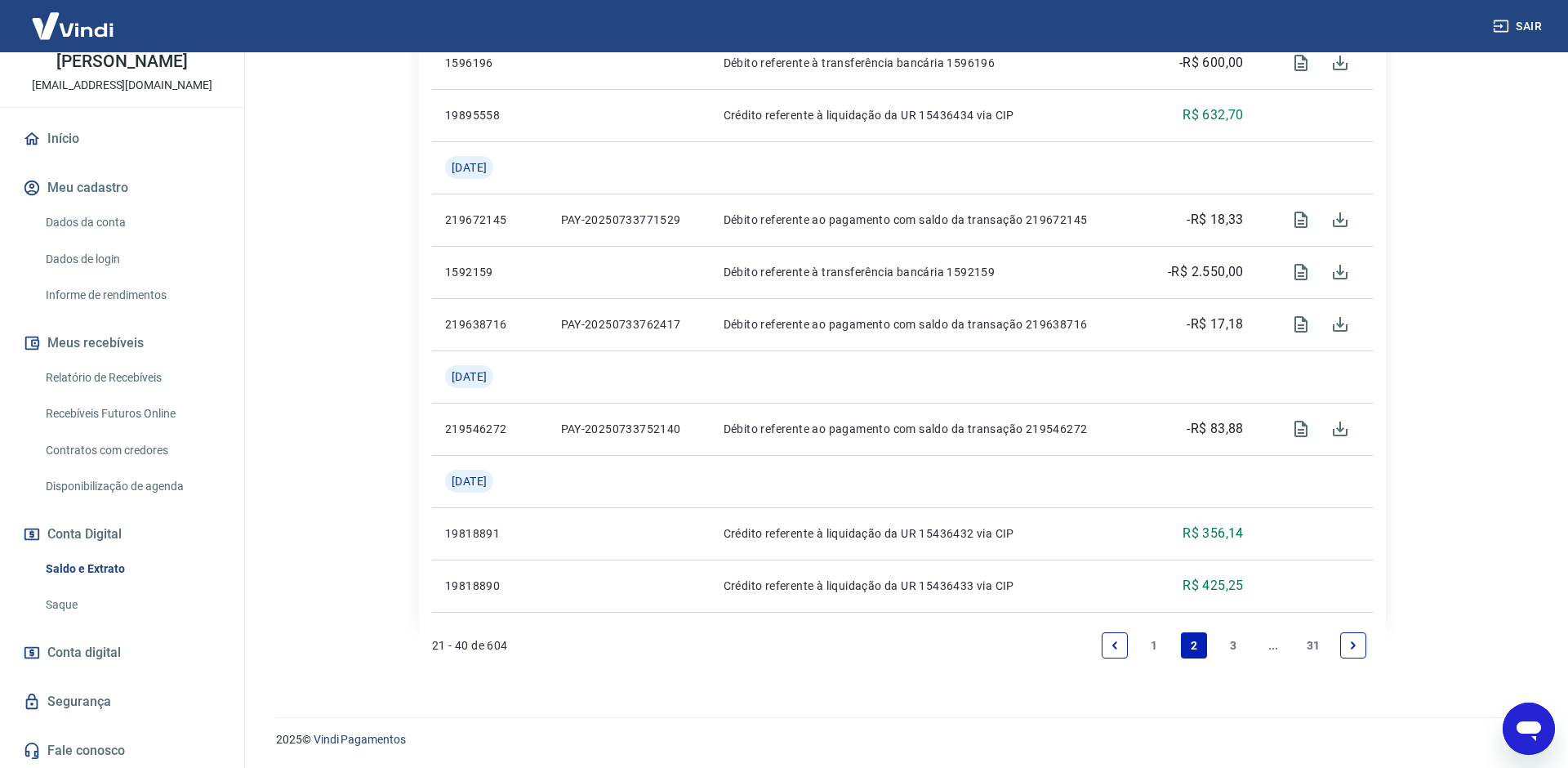
click at [1226, 639] on link "3" at bounding box center [1234, 645] width 26 height 26
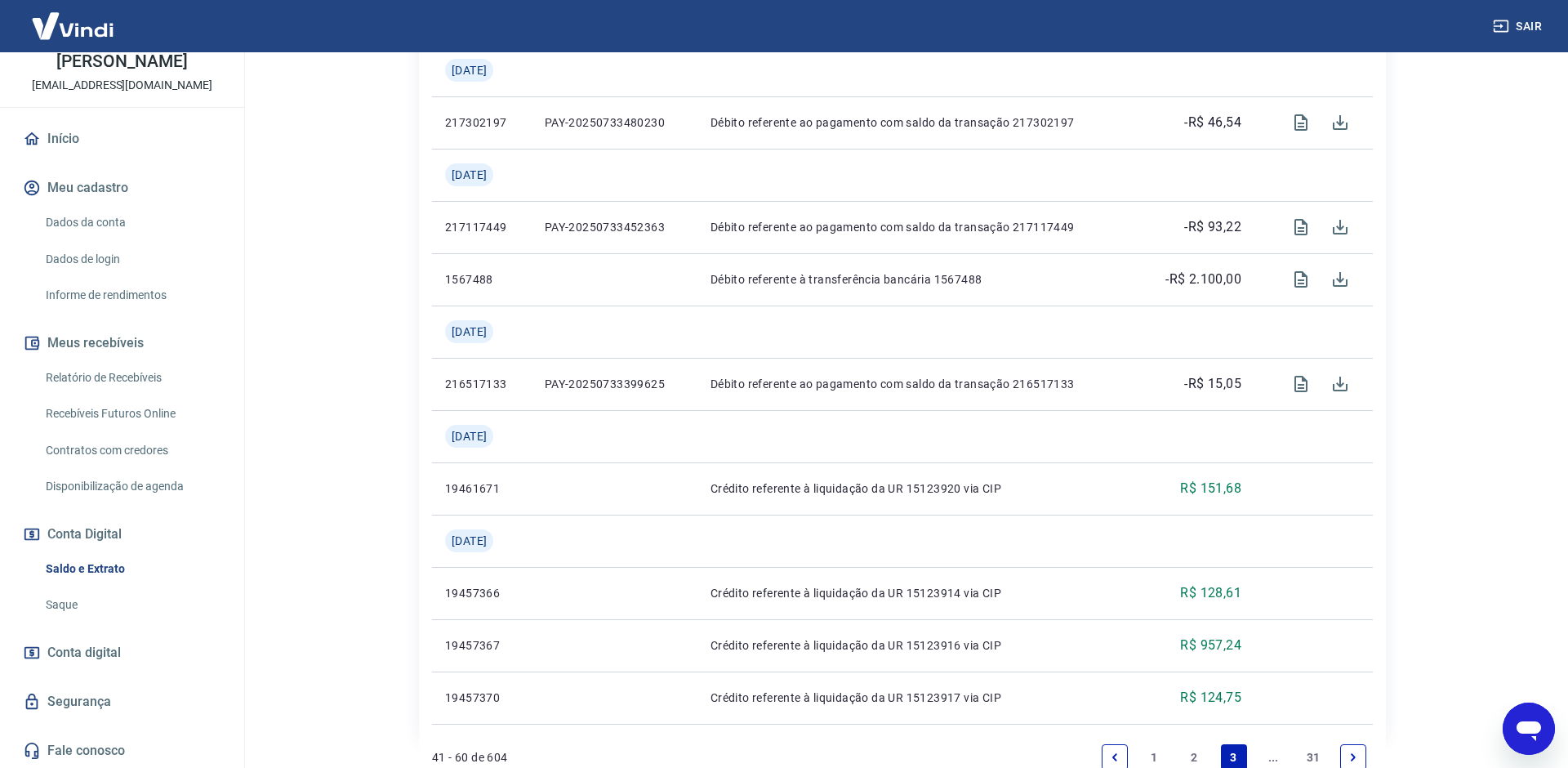
scroll to position [1413, 0]
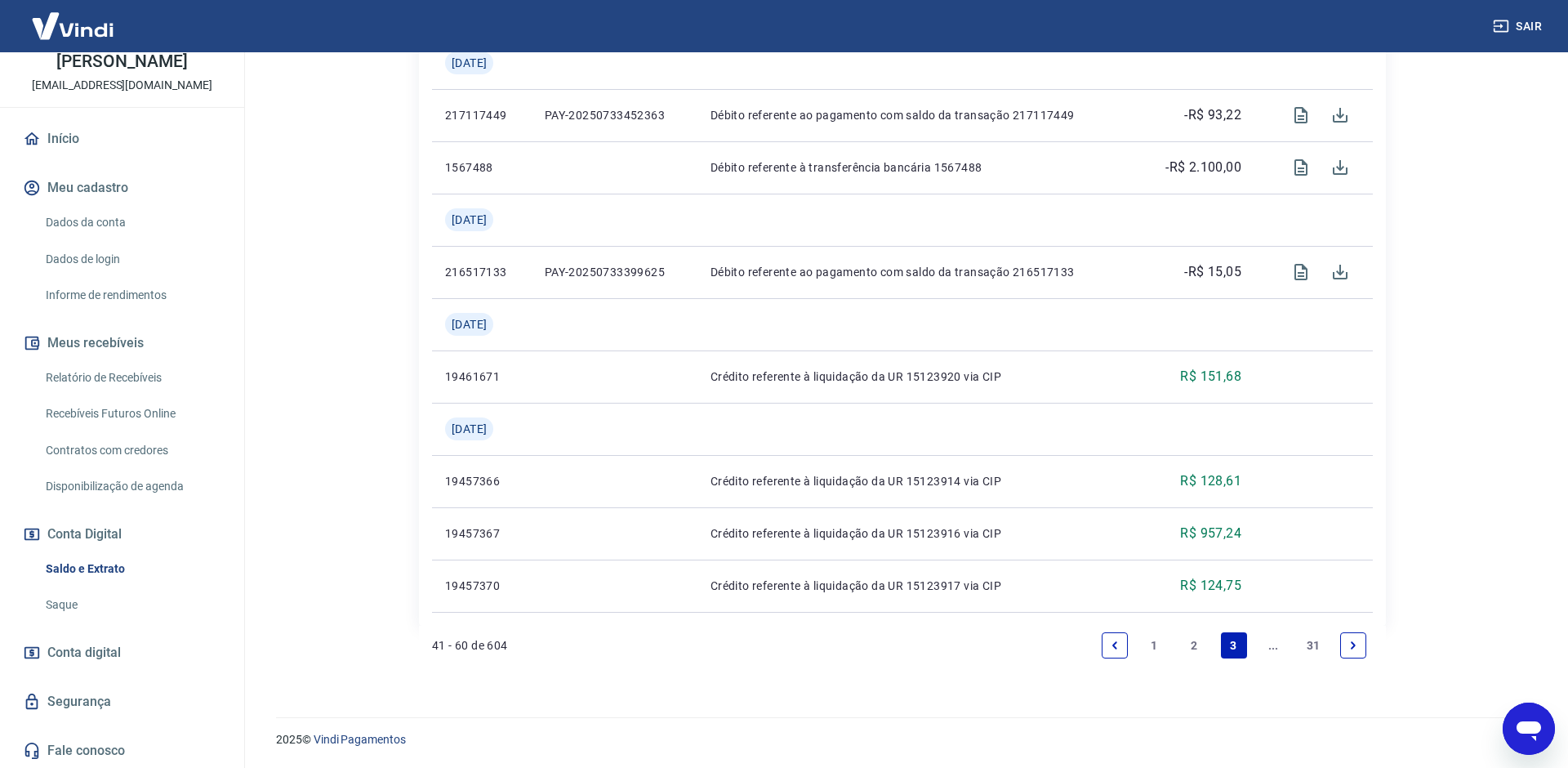
click at [1272, 644] on link "..." at bounding box center [1273, 645] width 26 height 26
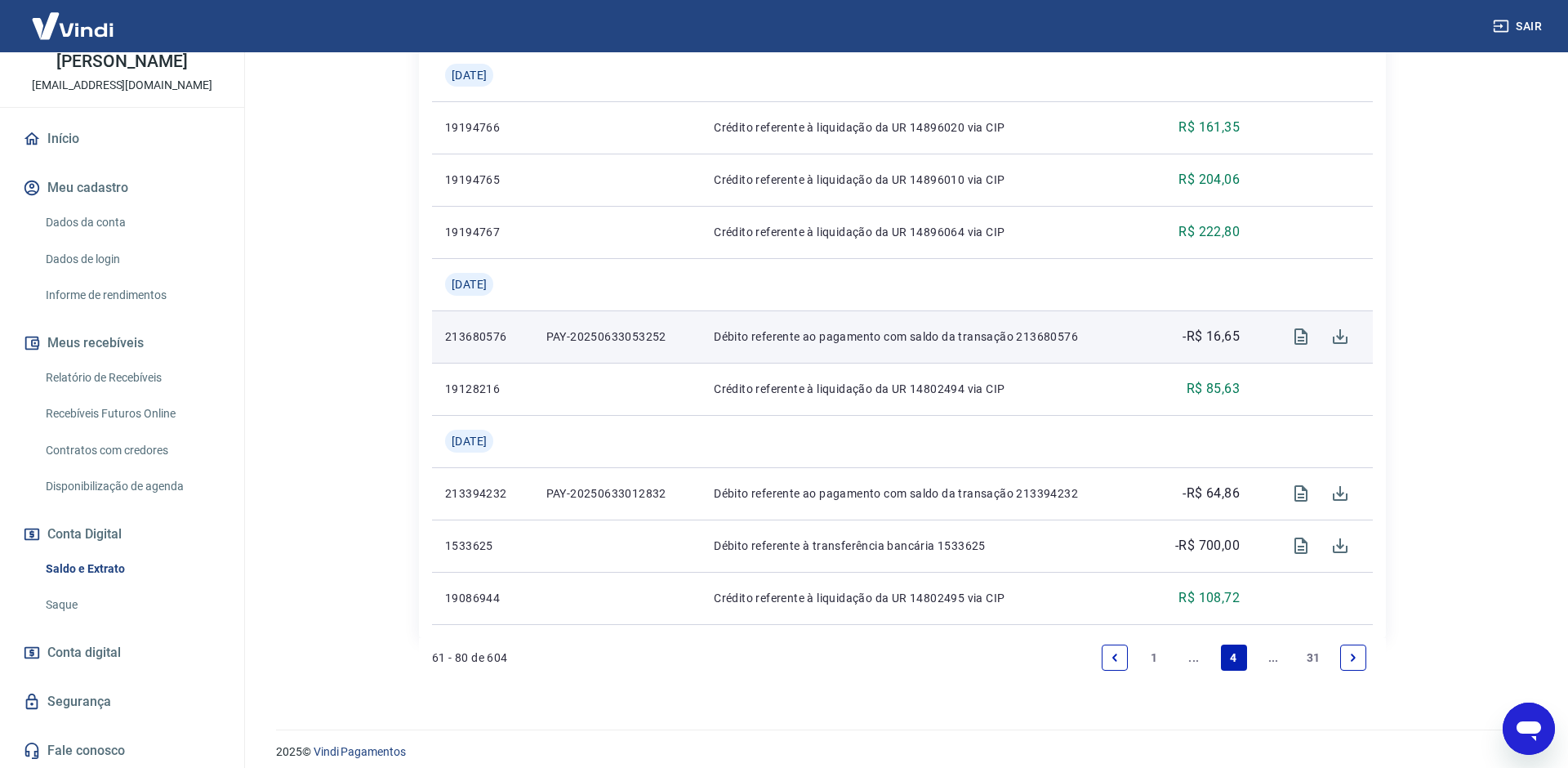
scroll to position [1413, 0]
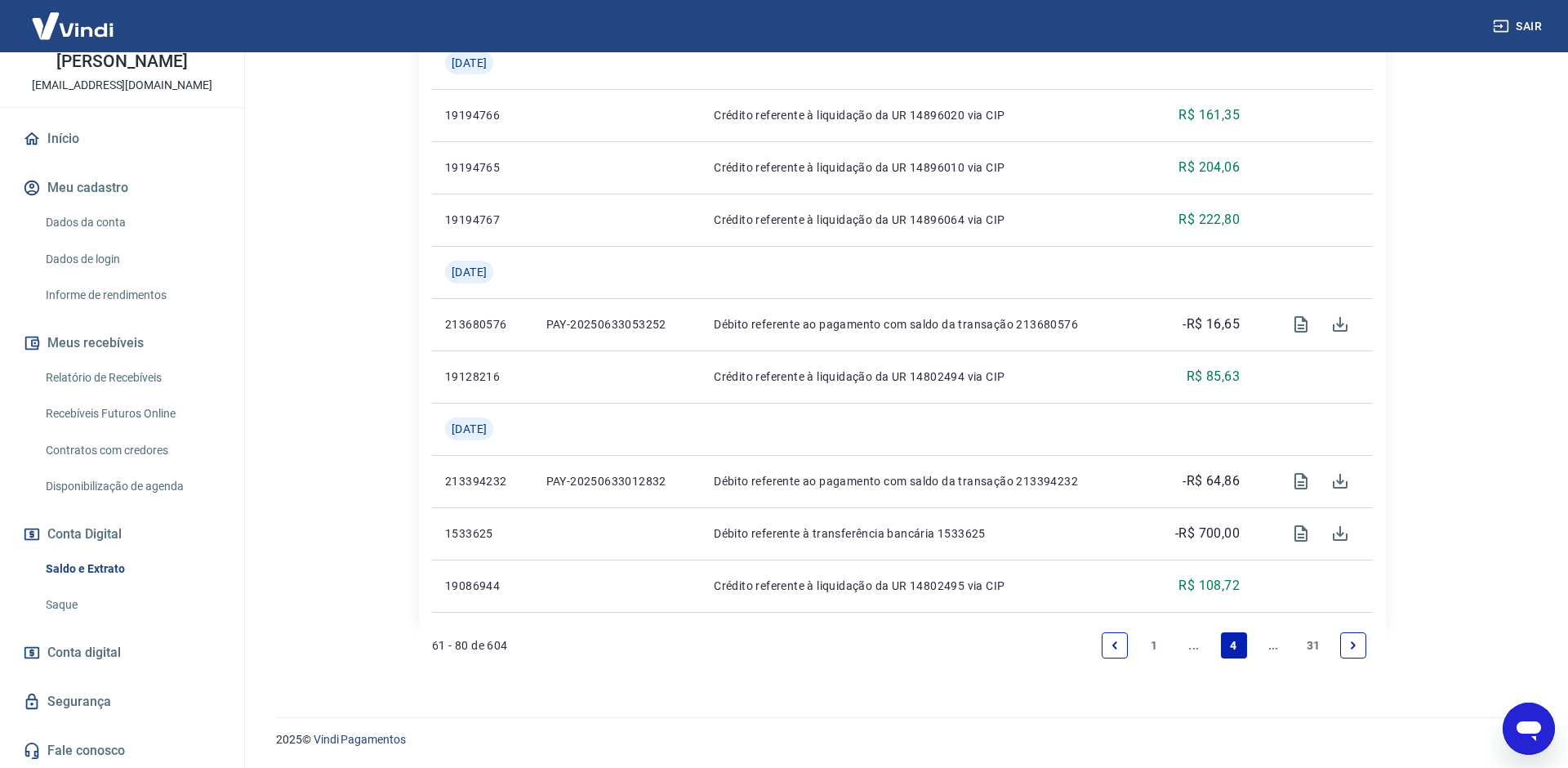
click at [1268, 645] on link "..." at bounding box center [1273, 645] width 26 height 26
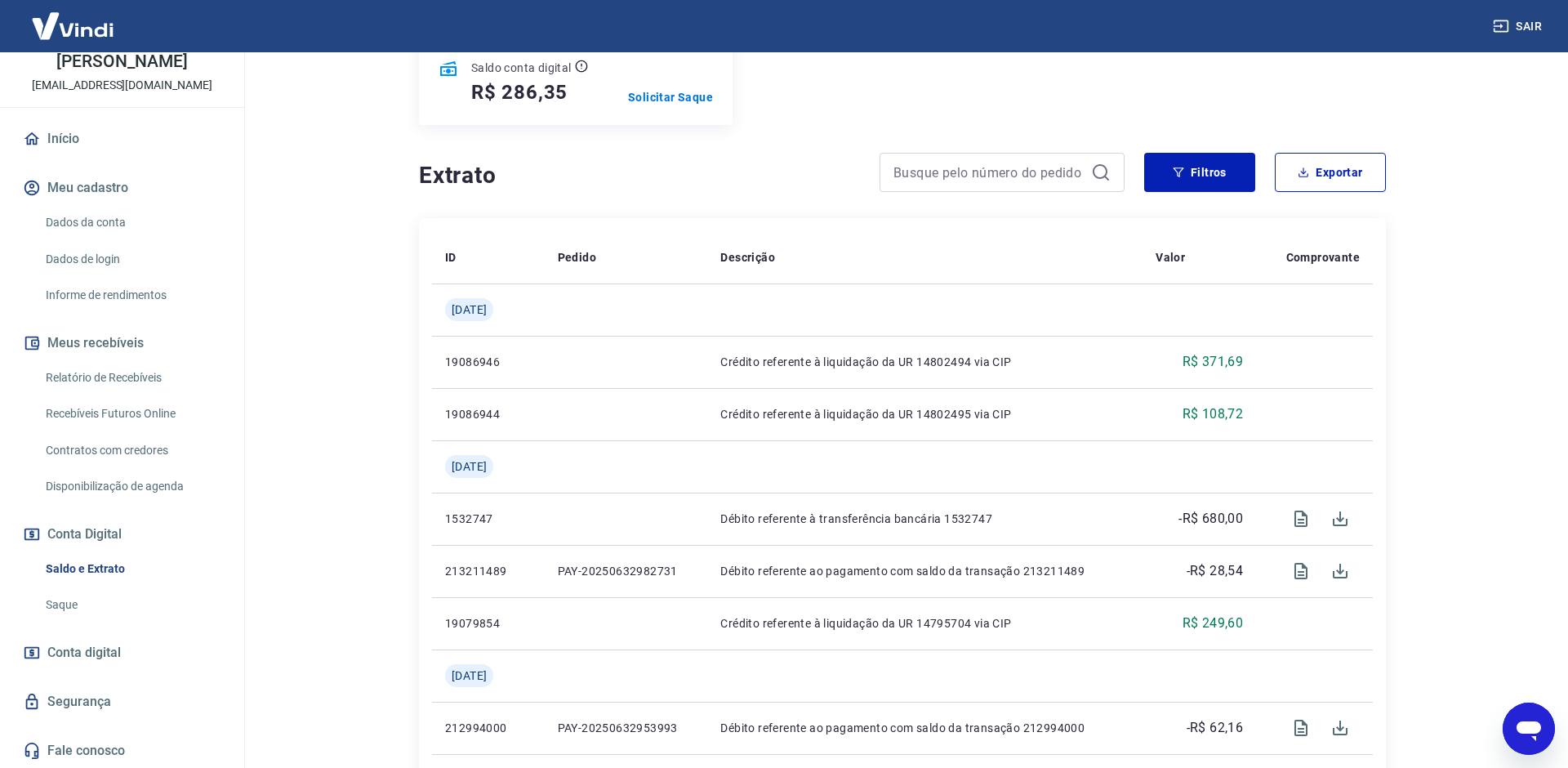
scroll to position [1570, 0]
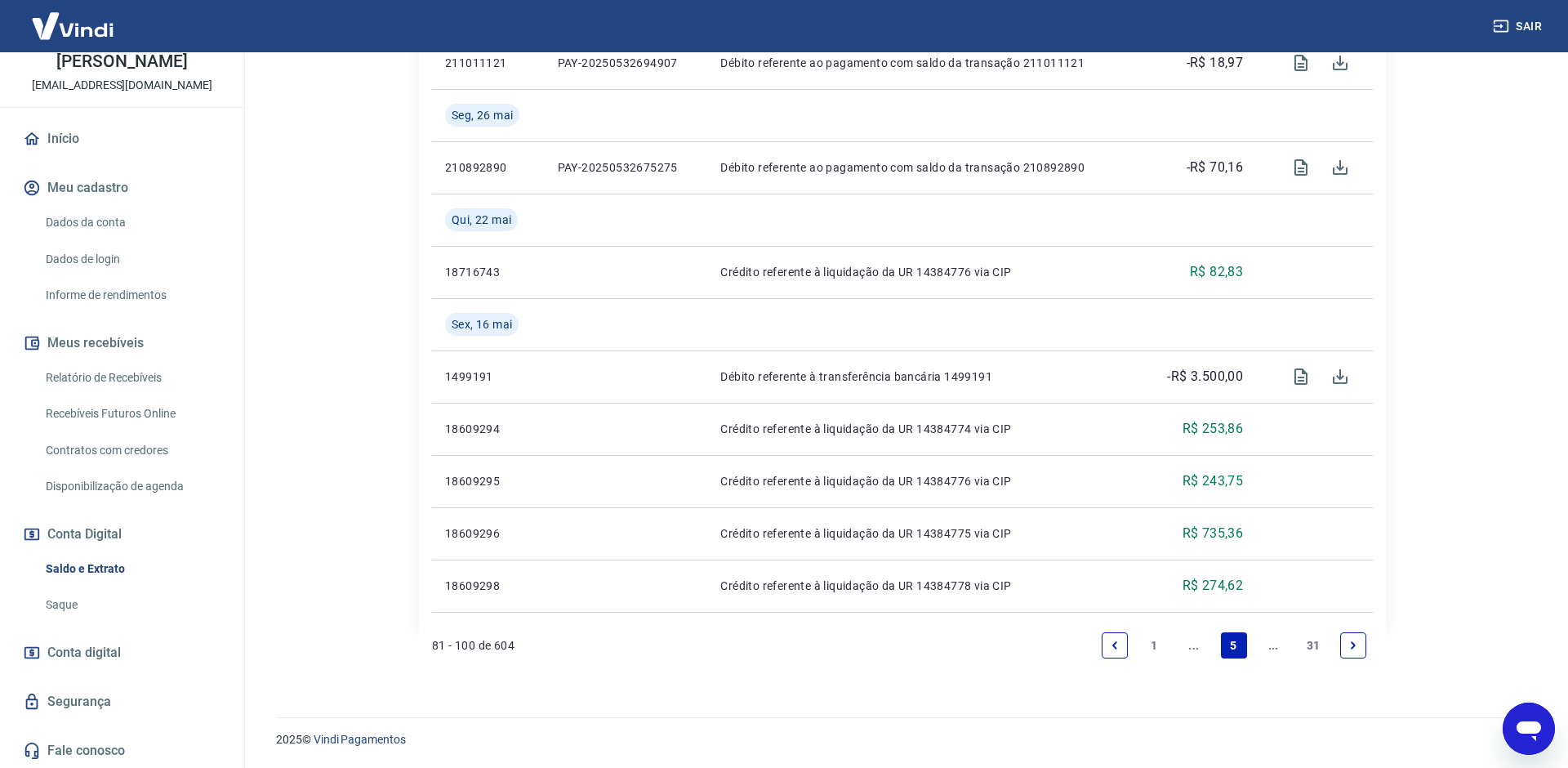
click at [1148, 648] on link "1" at bounding box center [1155, 645] width 26 height 26
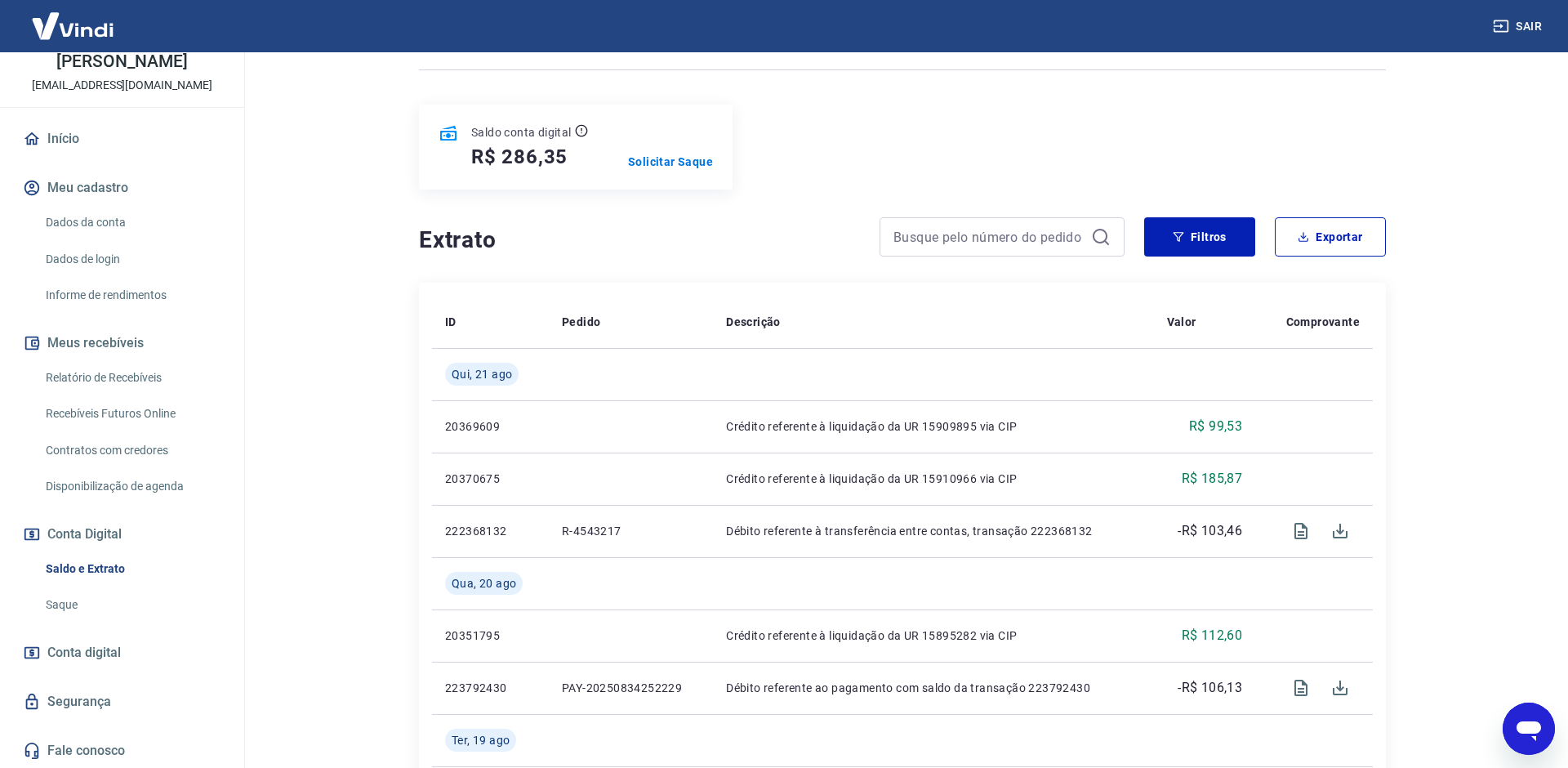
scroll to position [210, 0]
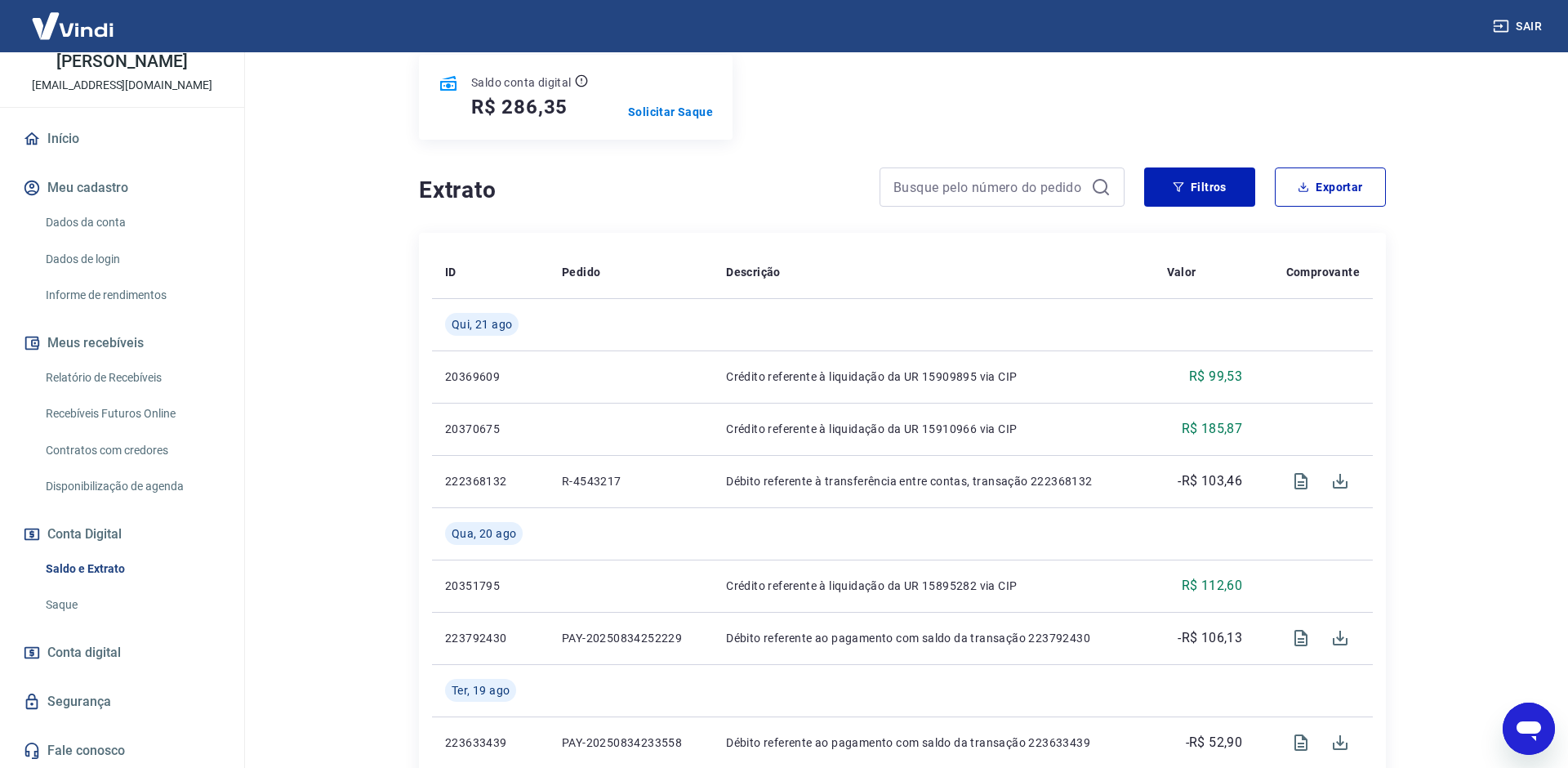
click at [1529, 724] on icon "Open messaging window" at bounding box center [1528, 731] width 24 height 19
type textarea "x"
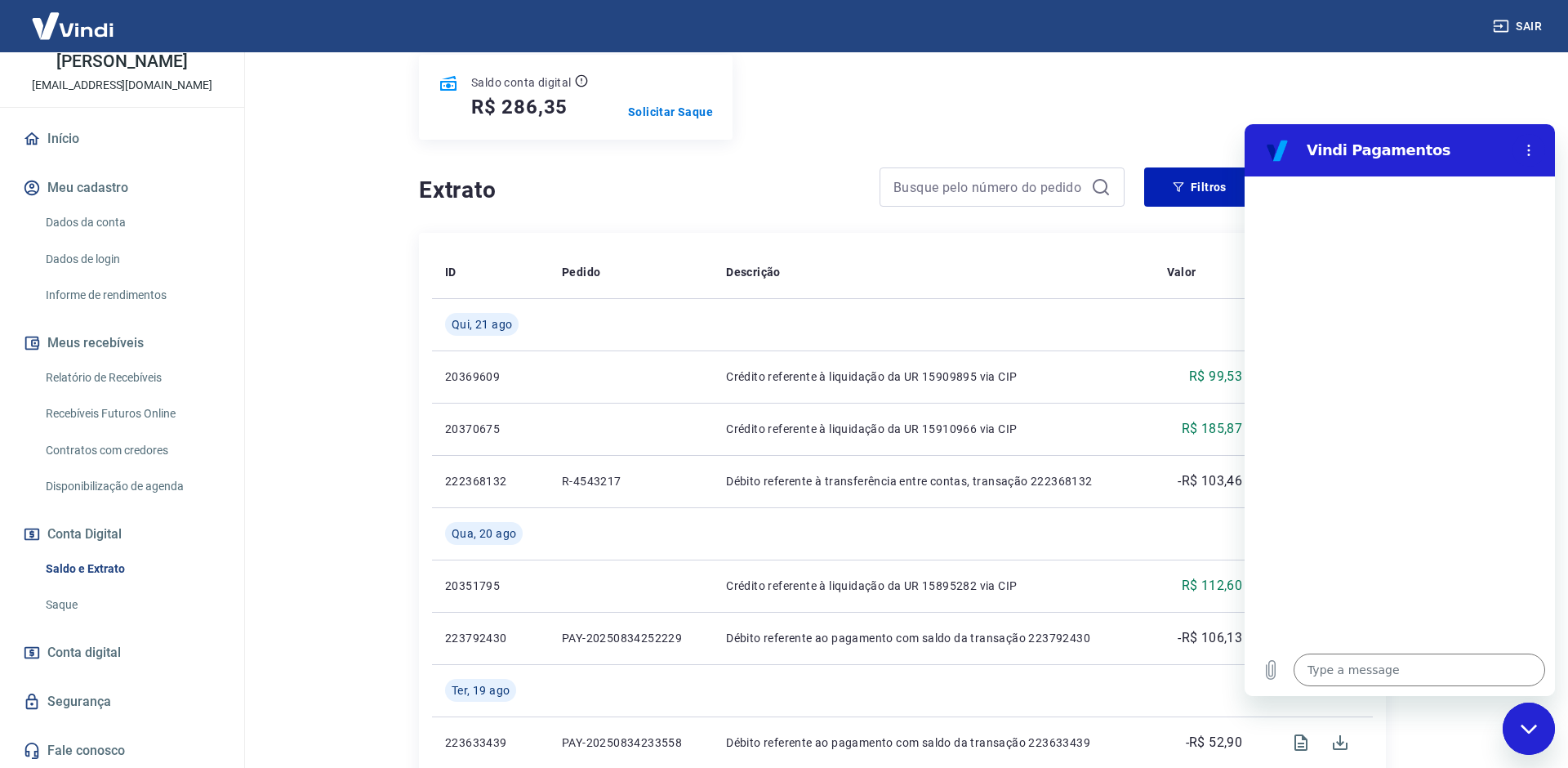
scroll to position [0, 0]
click at [1409, 677] on textarea at bounding box center [1420, 669] width 252 height 32
type textarea "B"
type textarea "x"
type textarea "Bo"
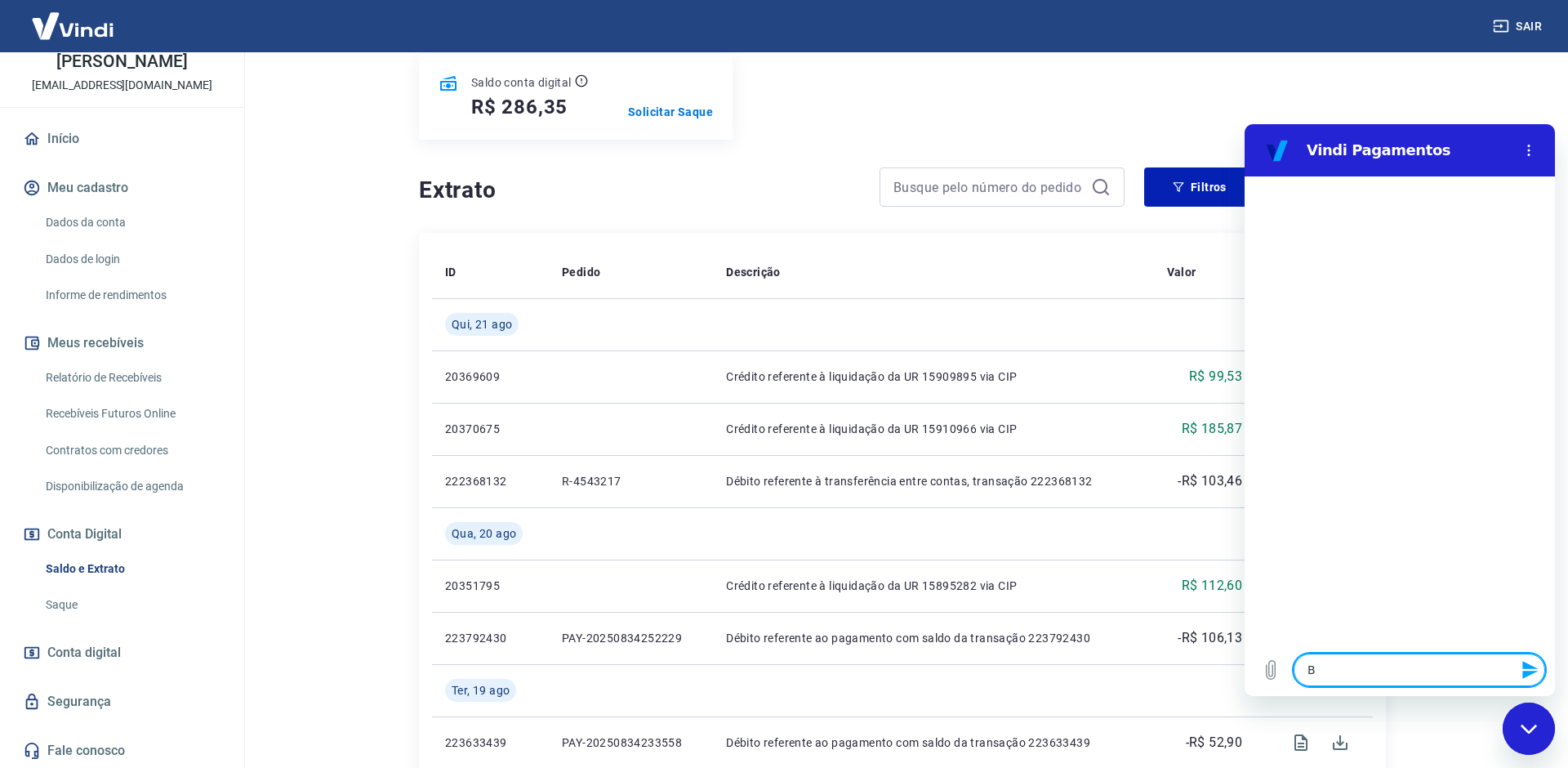
type textarea "x"
type textarea "Bom"
type textarea "x"
type textarea "Bomd"
type textarea "x"
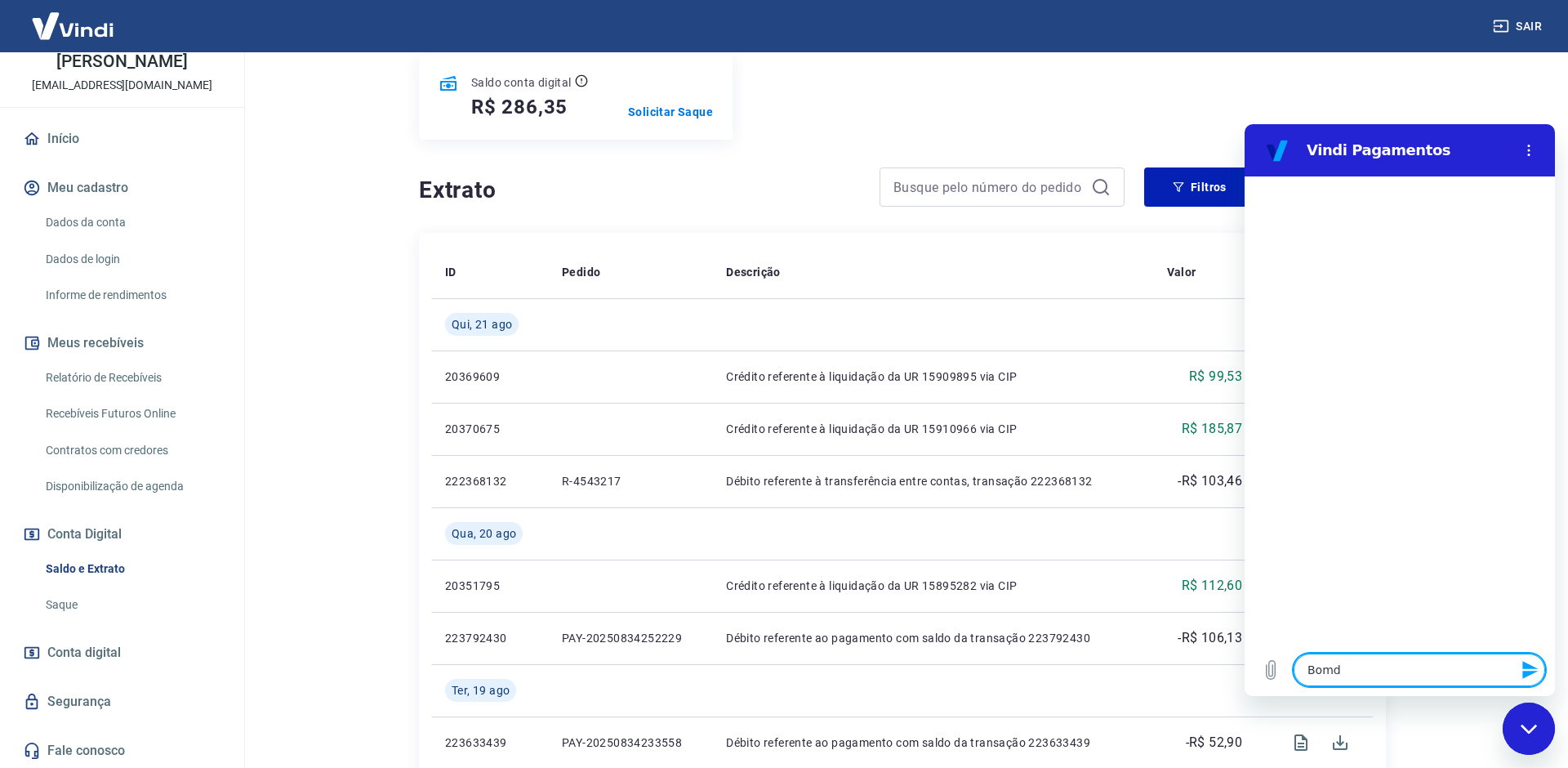
type textarea "Bomd i"
type textarea "x"
type textarea "Bomd ia"
type textarea "x"
type textarea "Bomd ia"
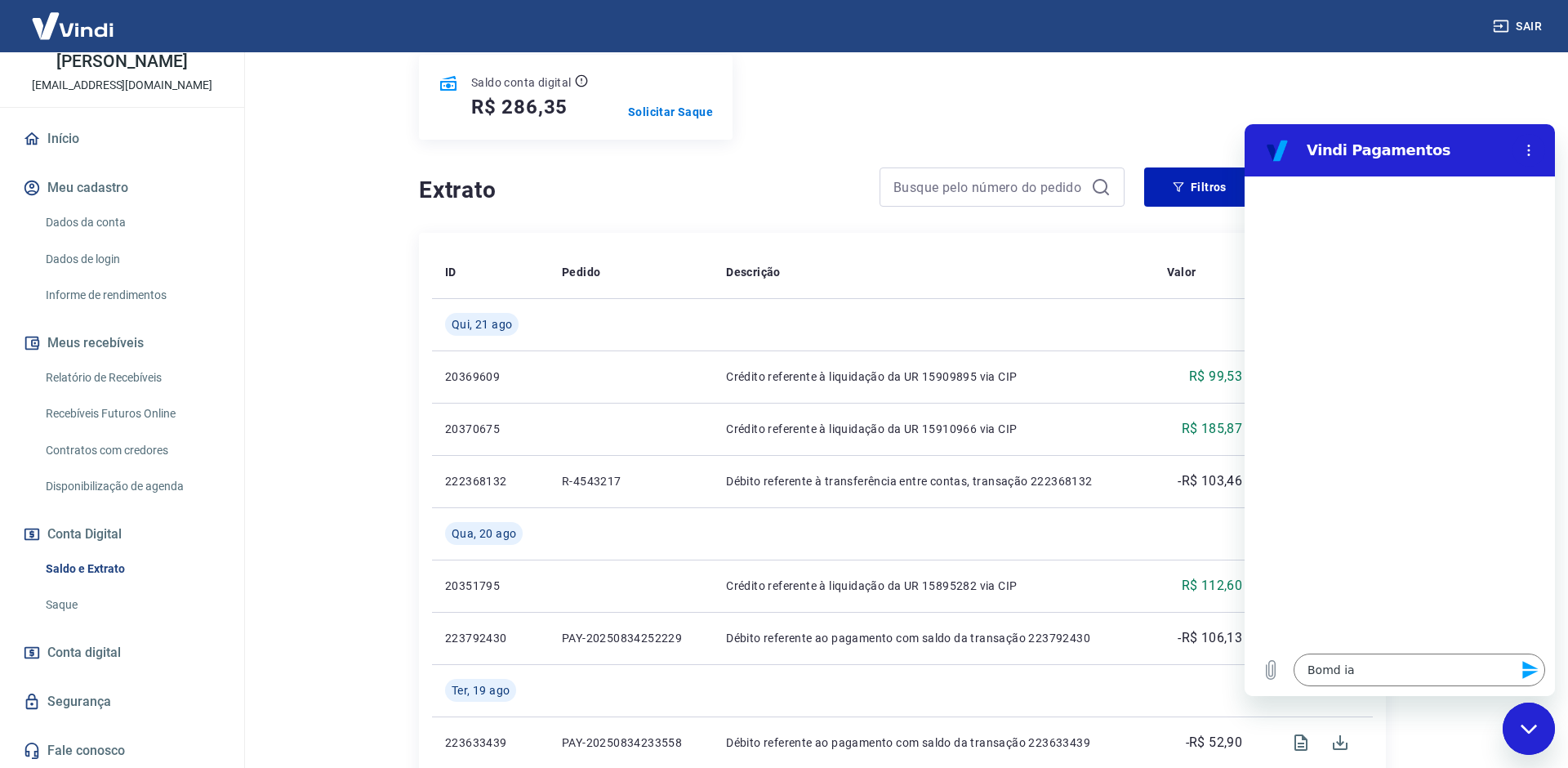
click at [366, 469] on main "Se o saldo aumentar sem um lançamento correspondente no extrato, aguarde alguma…" at bounding box center [902, 199] width 1331 height 715
click at [1532, 146] on icon "Options menu" at bounding box center [1528, 150] width 13 height 13
click at [1520, 721] on div "Close messaging window" at bounding box center [1528, 728] width 49 height 49
type textarea "x"
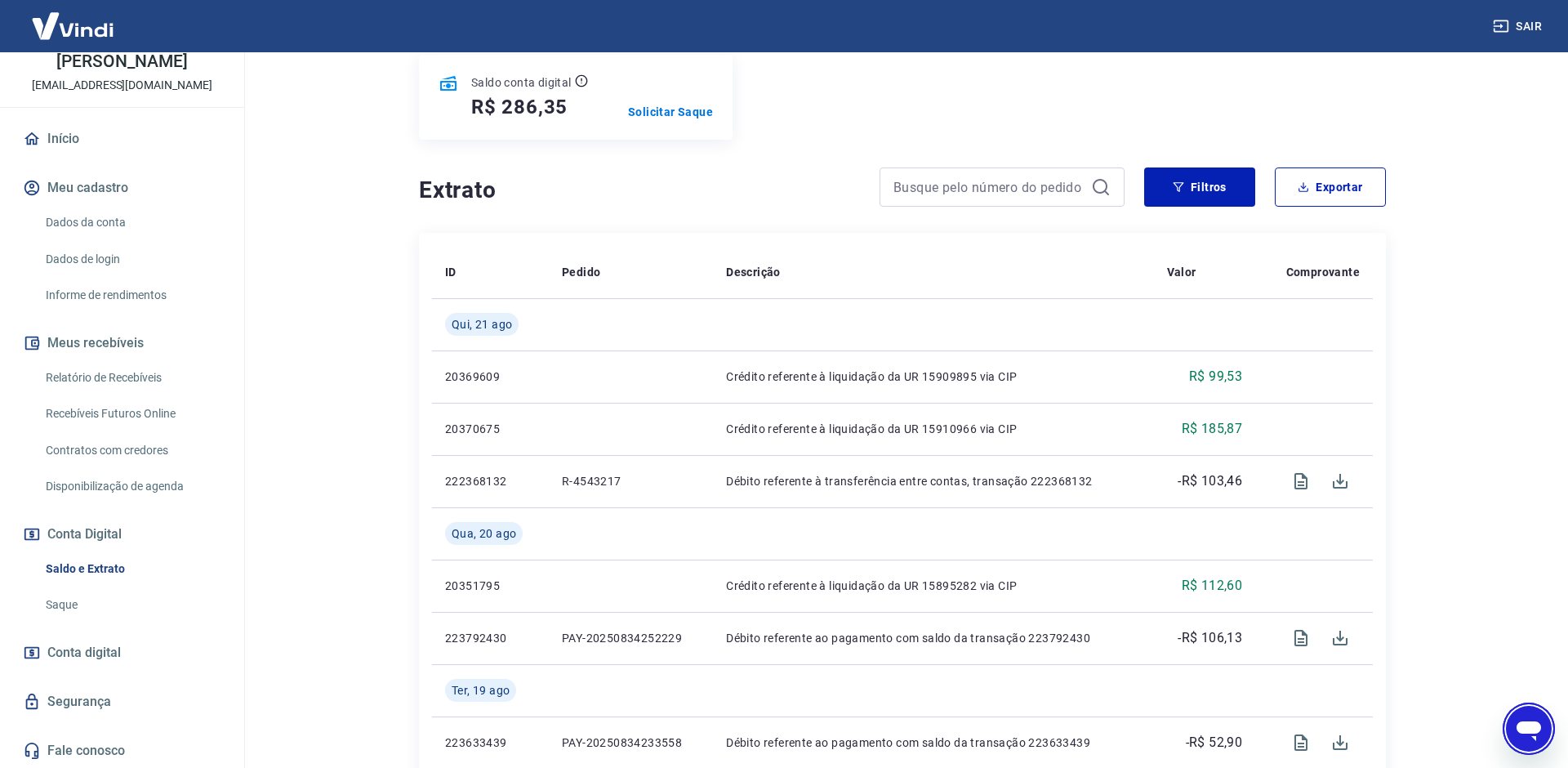
click at [1520, 747] on div "Open messaging window" at bounding box center [1528, 728] width 49 height 49
type textarea "x"
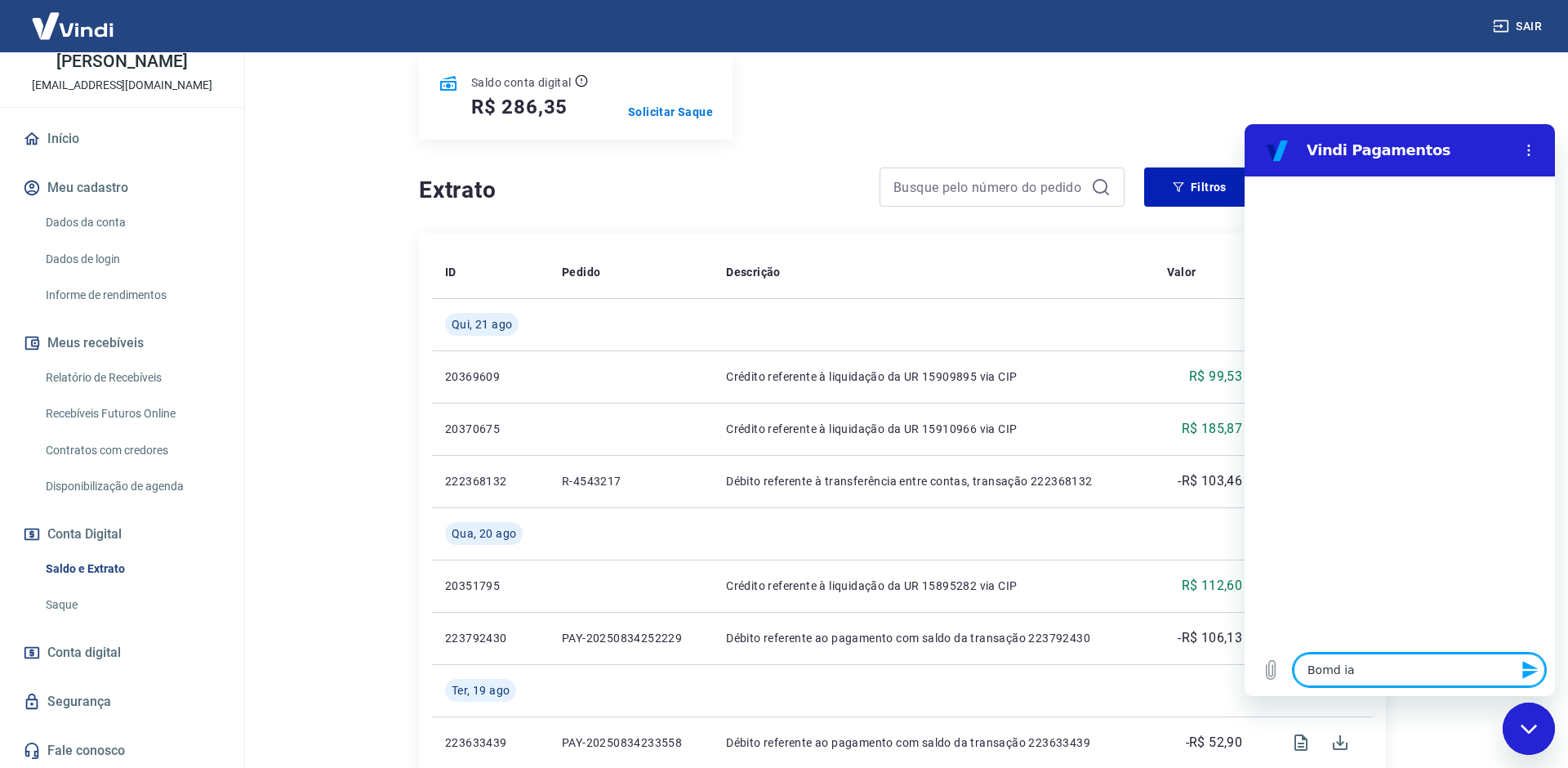
type textarea "Bomd i"
type textarea "x"
type textarea "Bomd"
type textarea "x"
type textarea "Bomd"
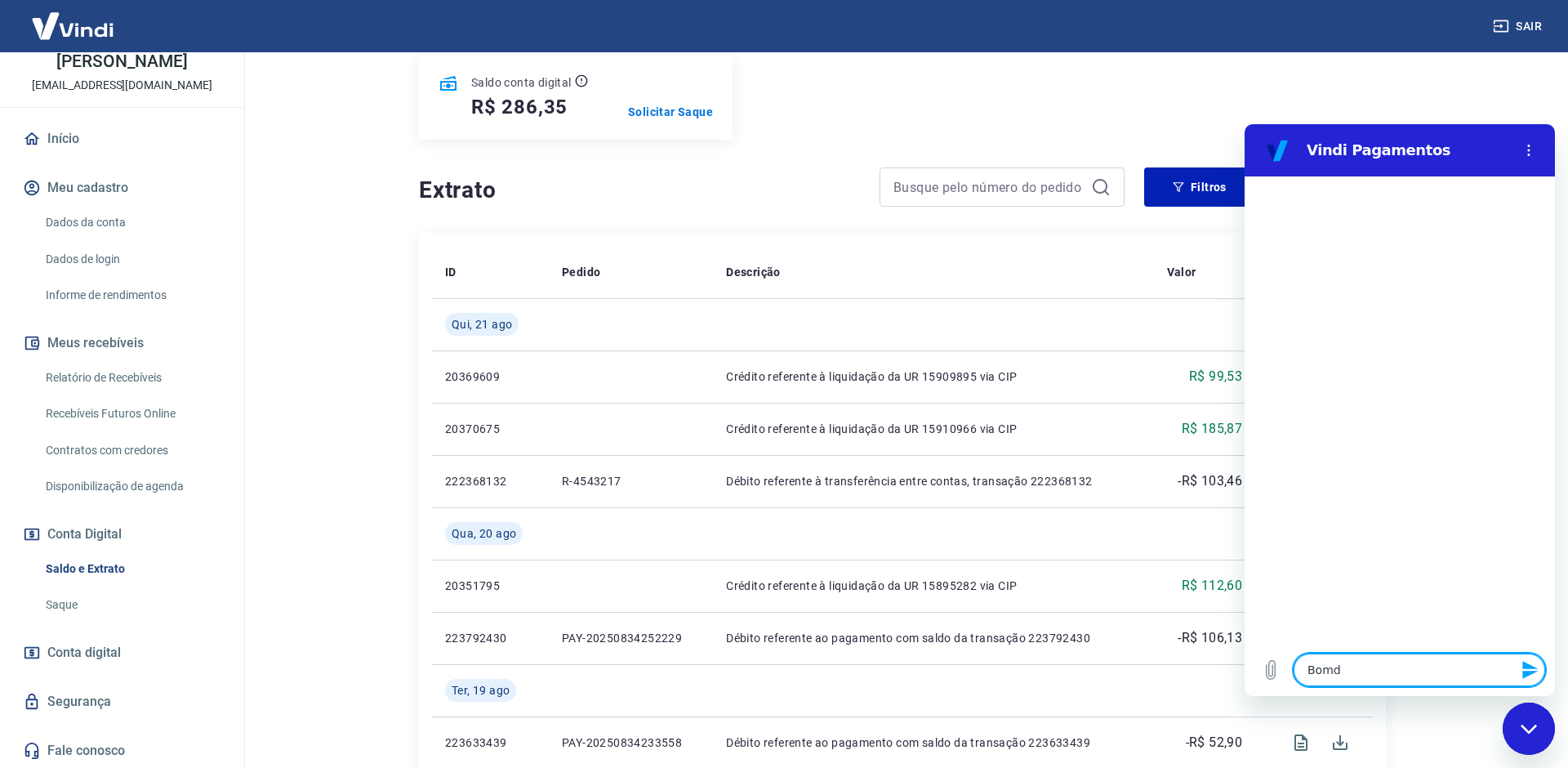
type textarea "x"
type textarea "Bom"
type textarea "x"
type textarea "Bom"
type textarea "x"
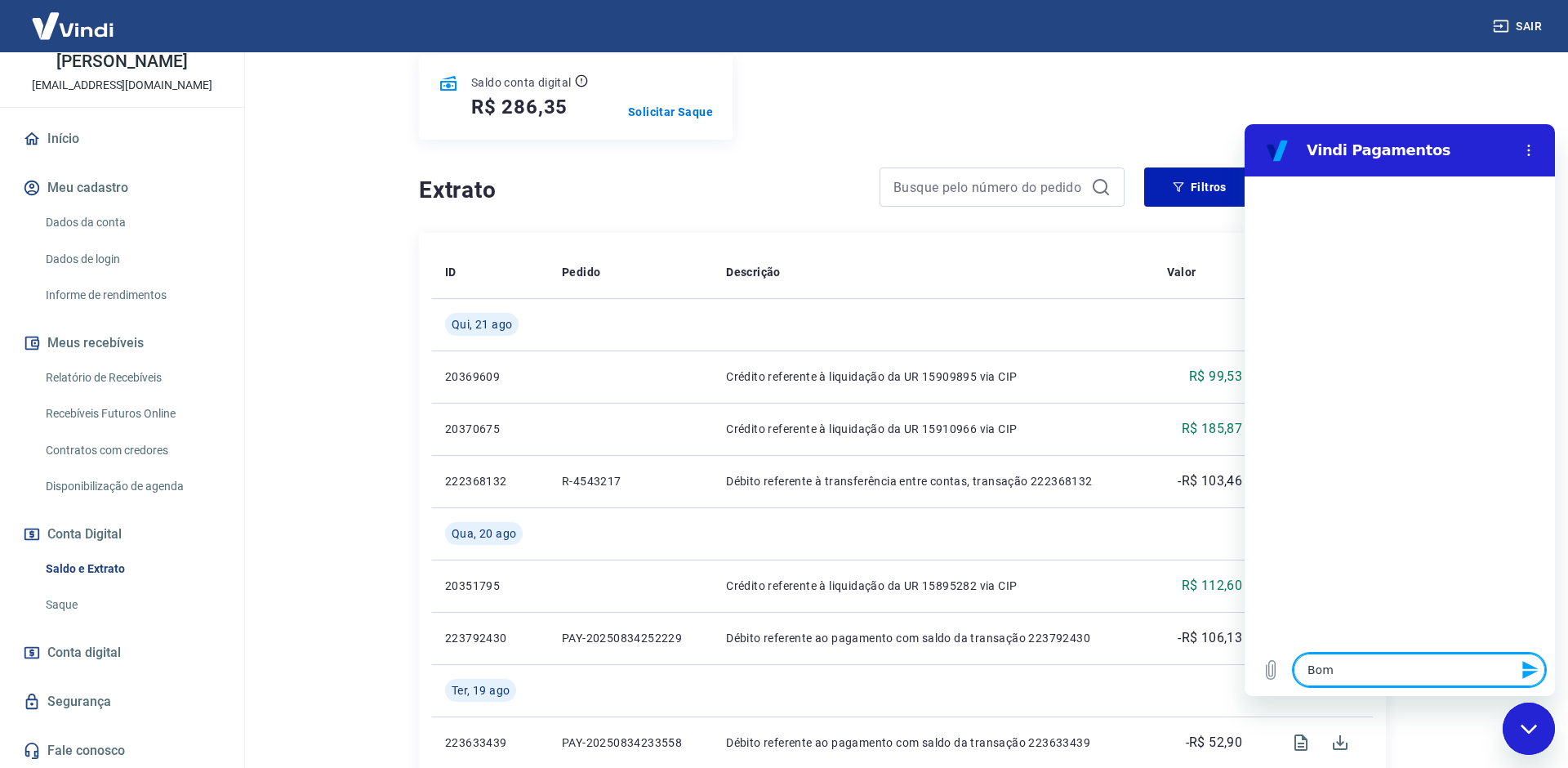
type textarea "Bom d"
type textarea "x"
type textarea "Bom di"
type textarea "x"
type textarea "Bom dia"
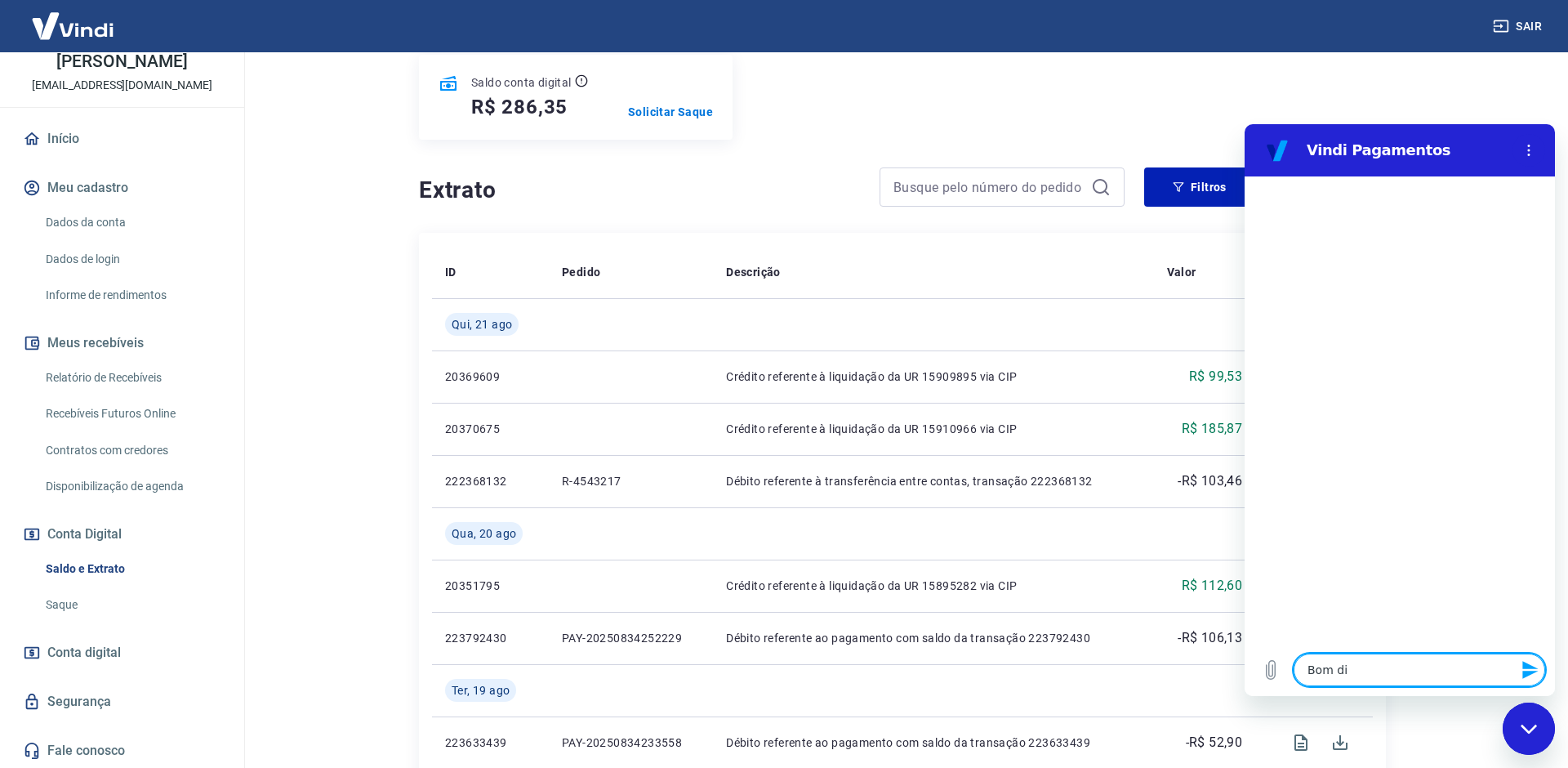
type textarea "x"
type textarea "Bom dia,"
type textarea "x"
type textarea "Bom dia,"
type textarea "x"
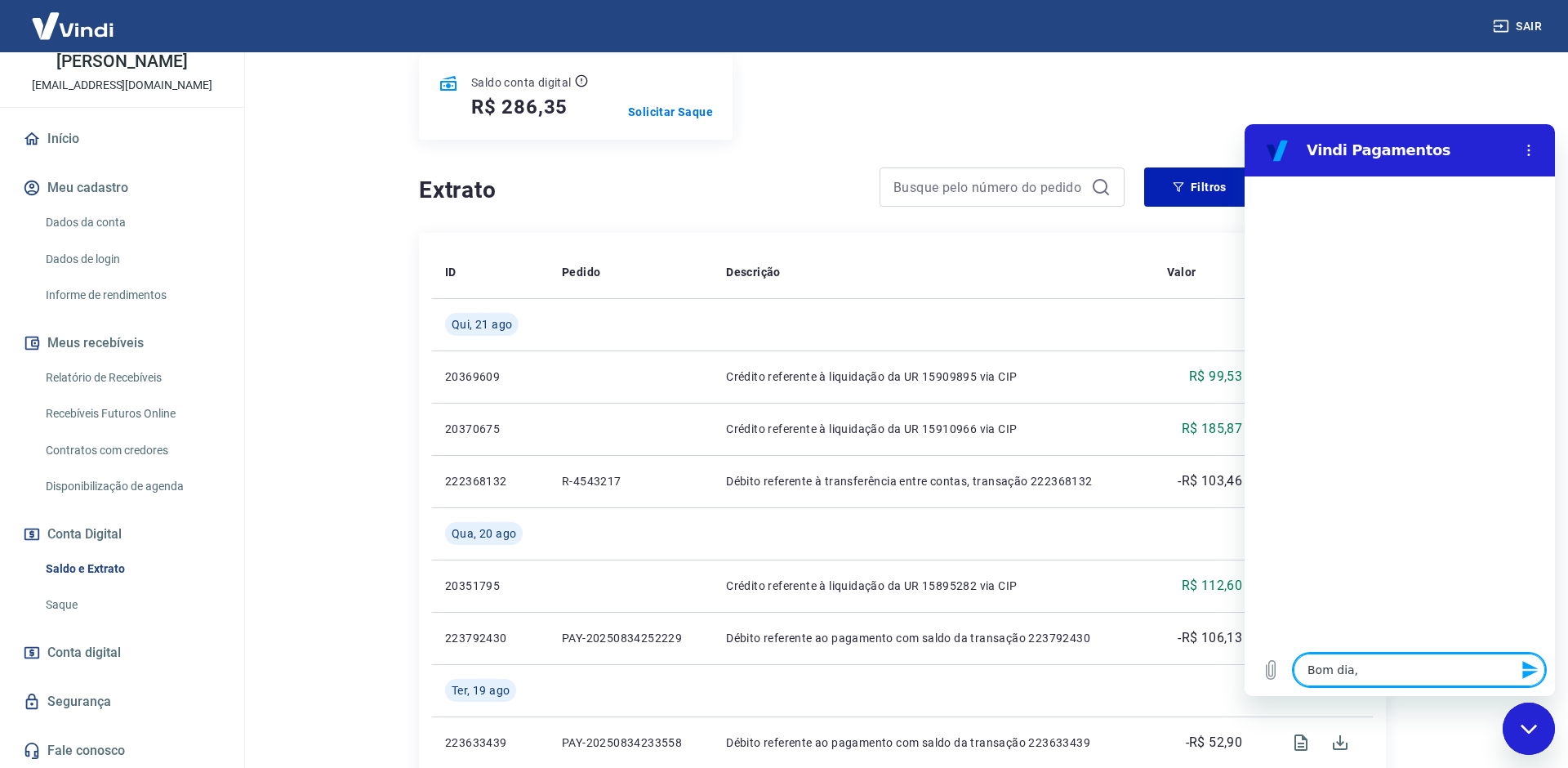
type textarea "Bom dia, n"
type textarea "x"
type textarea "Bom dia, n˜"
type textarea "x"
type textarea "Bom dia, n"
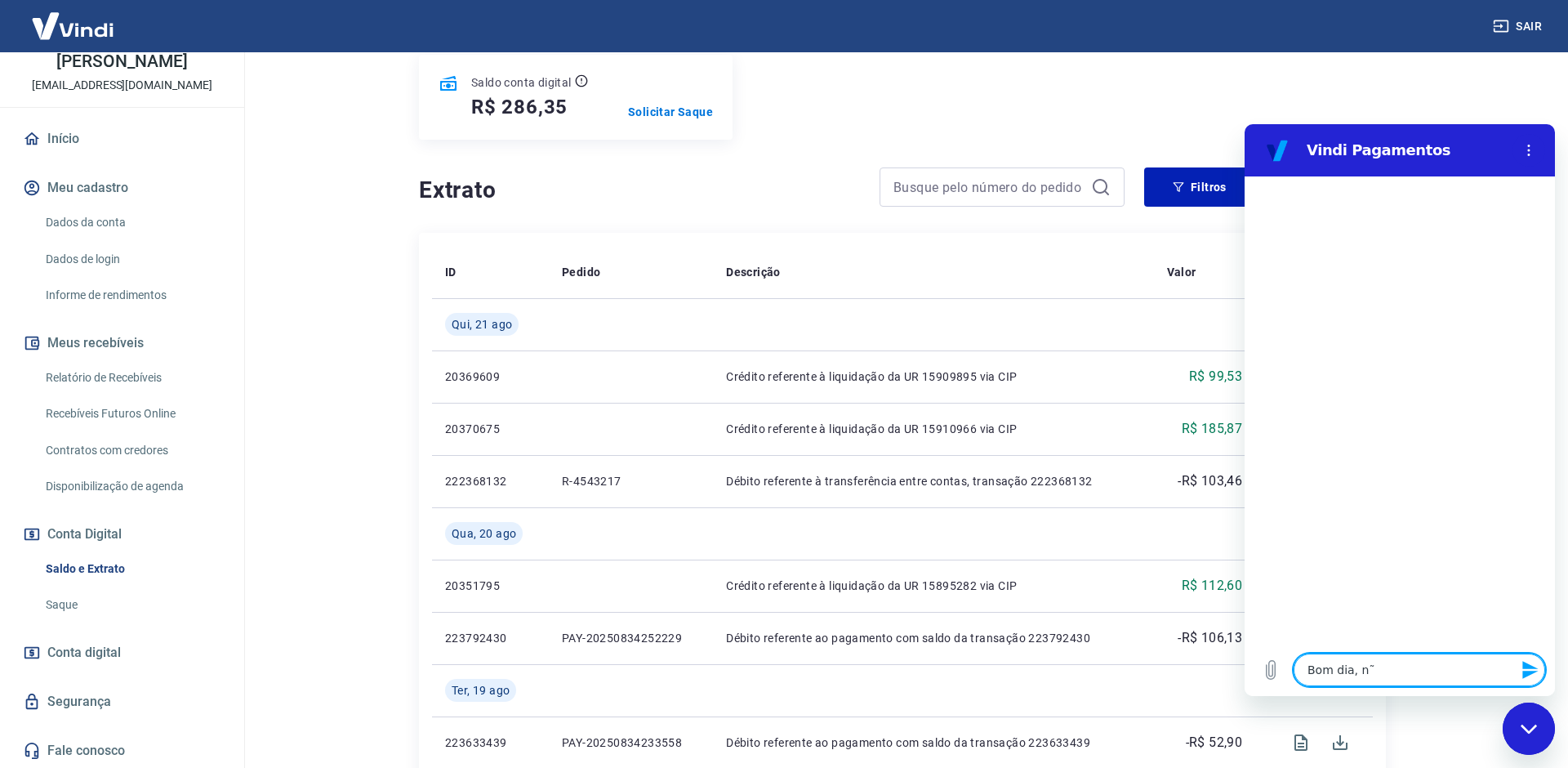
type textarea "x"
type textarea "Bom dia,"
type textarea "x"
type textarea "Bom dia,"
type textarea "x"
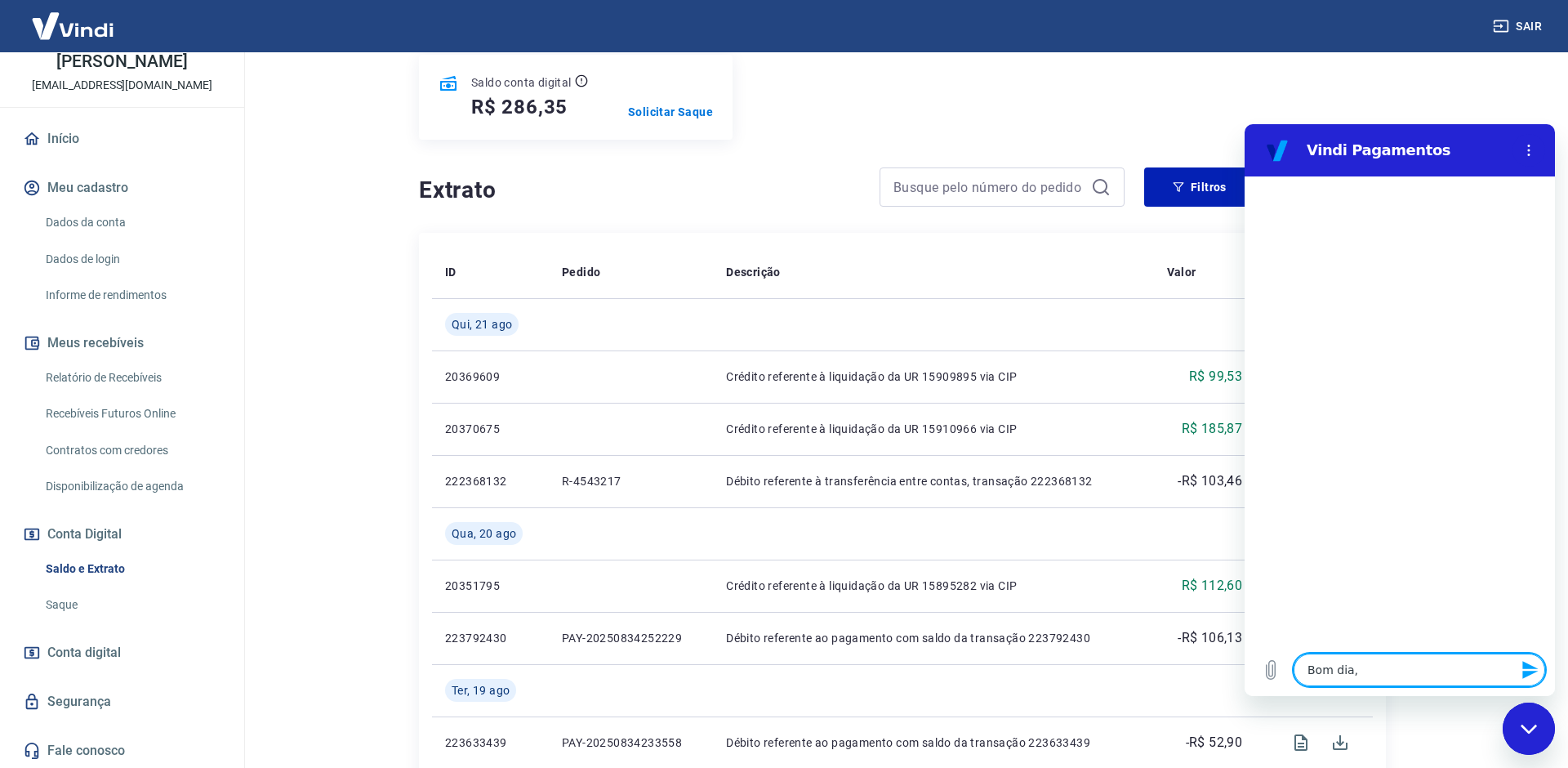
type textarea "Bom dia"
type textarea "x"
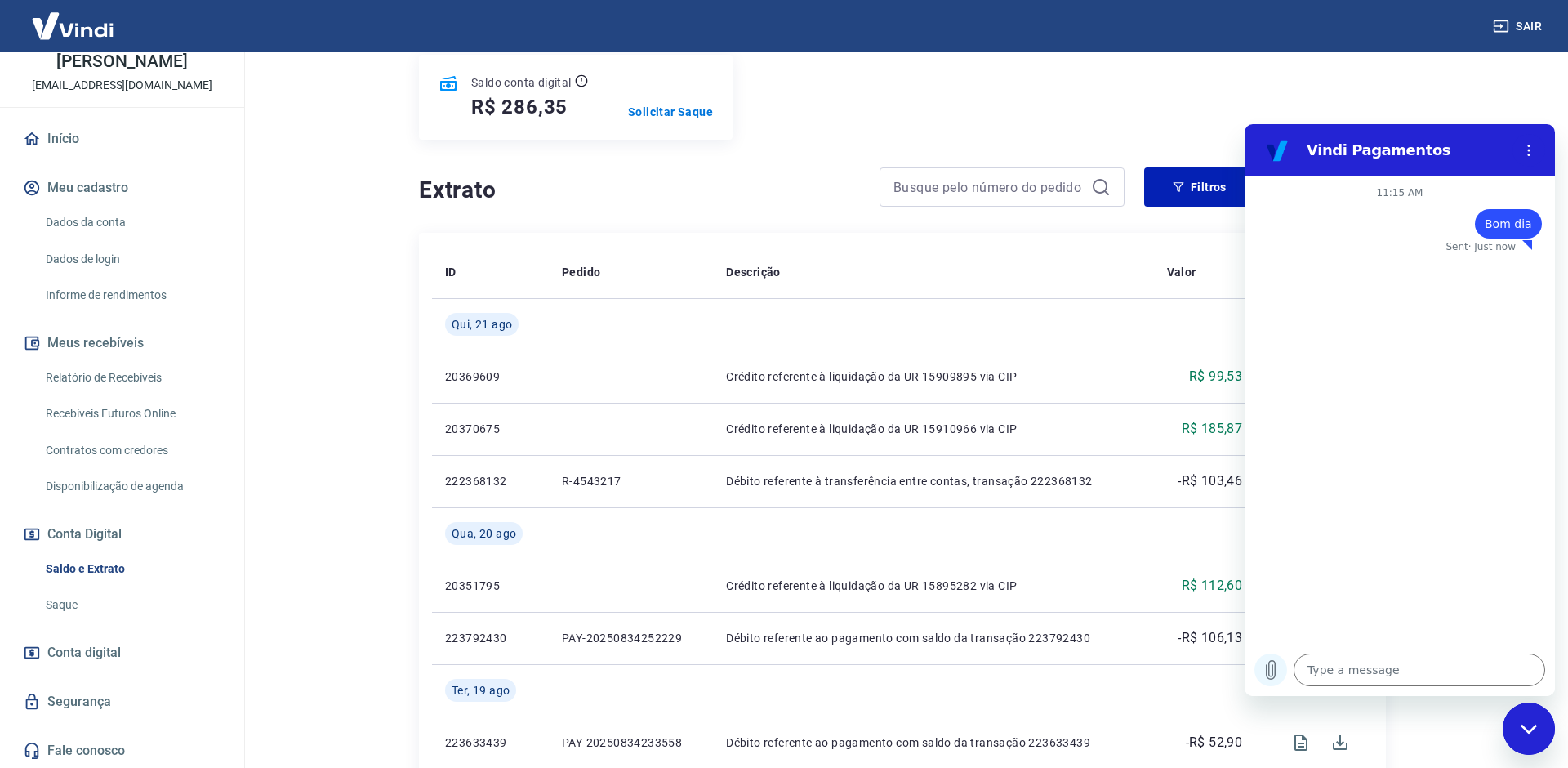
click at [1269, 674] on icon "Upload file" at bounding box center [1270, 669] width 19 height 19
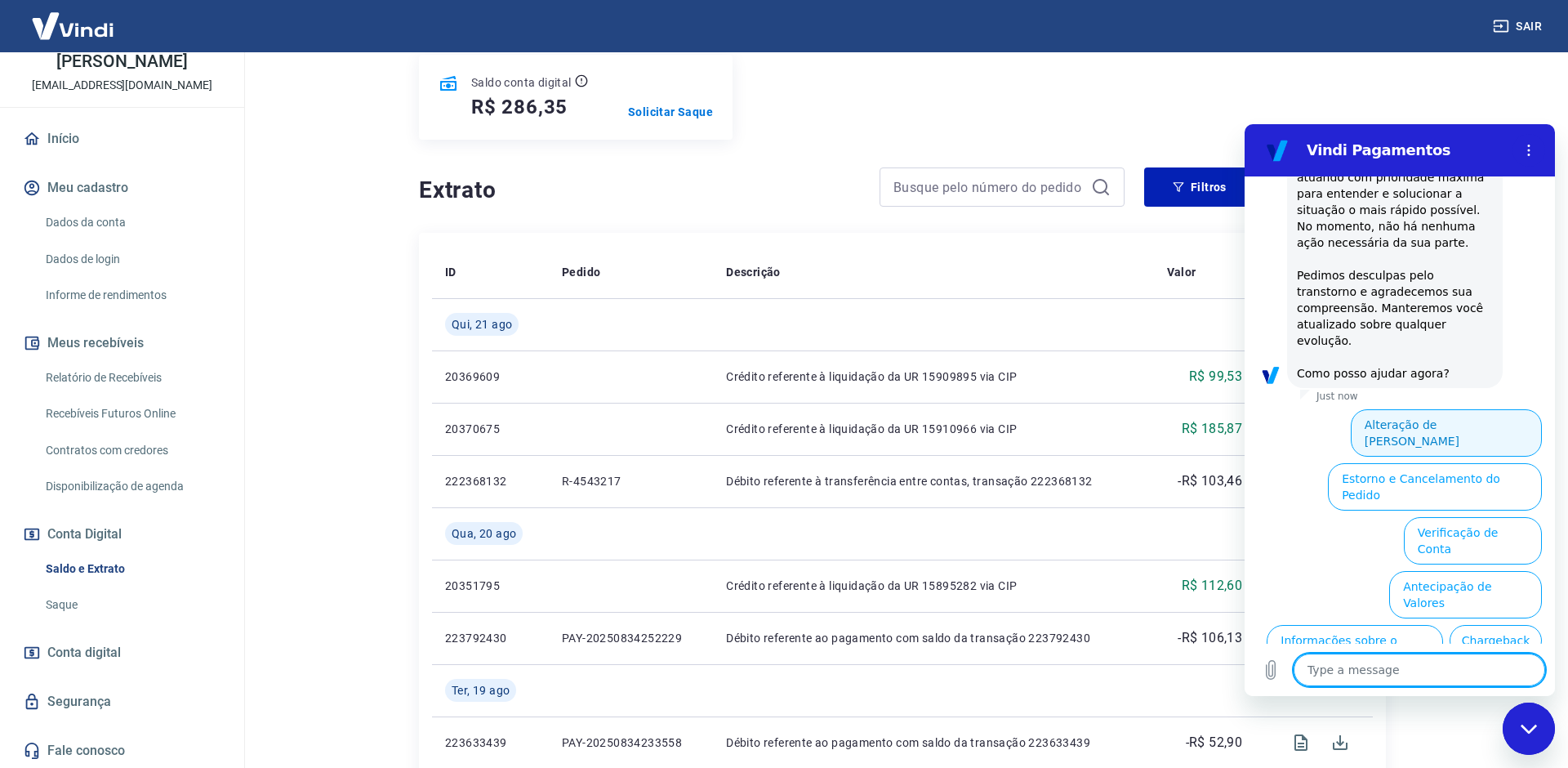
scroll to position [397, 0]
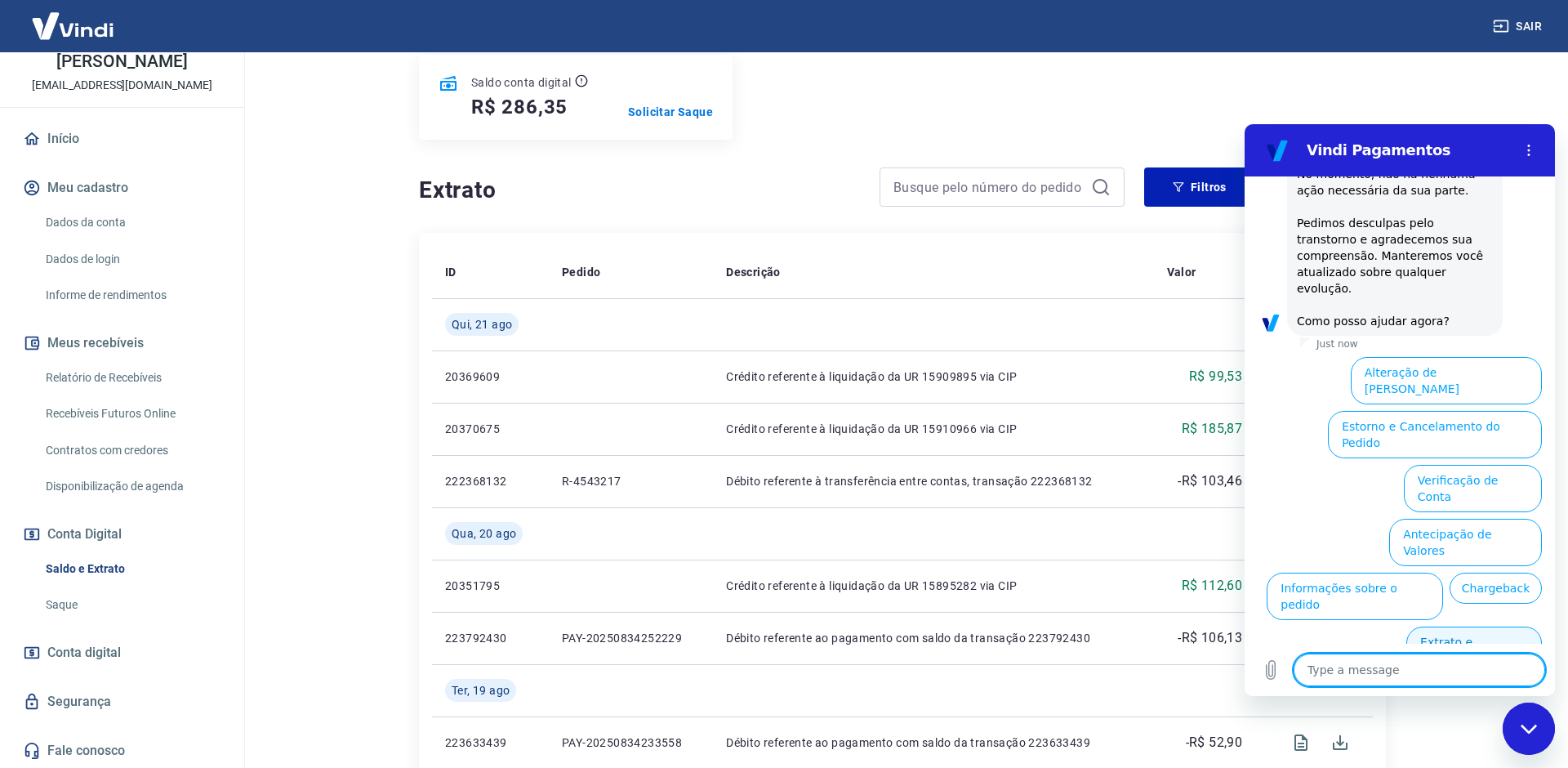
click at [1438, 626] on button "Extrato e Recebíveis" at bounding box center [1474, 649] width 135 height 47
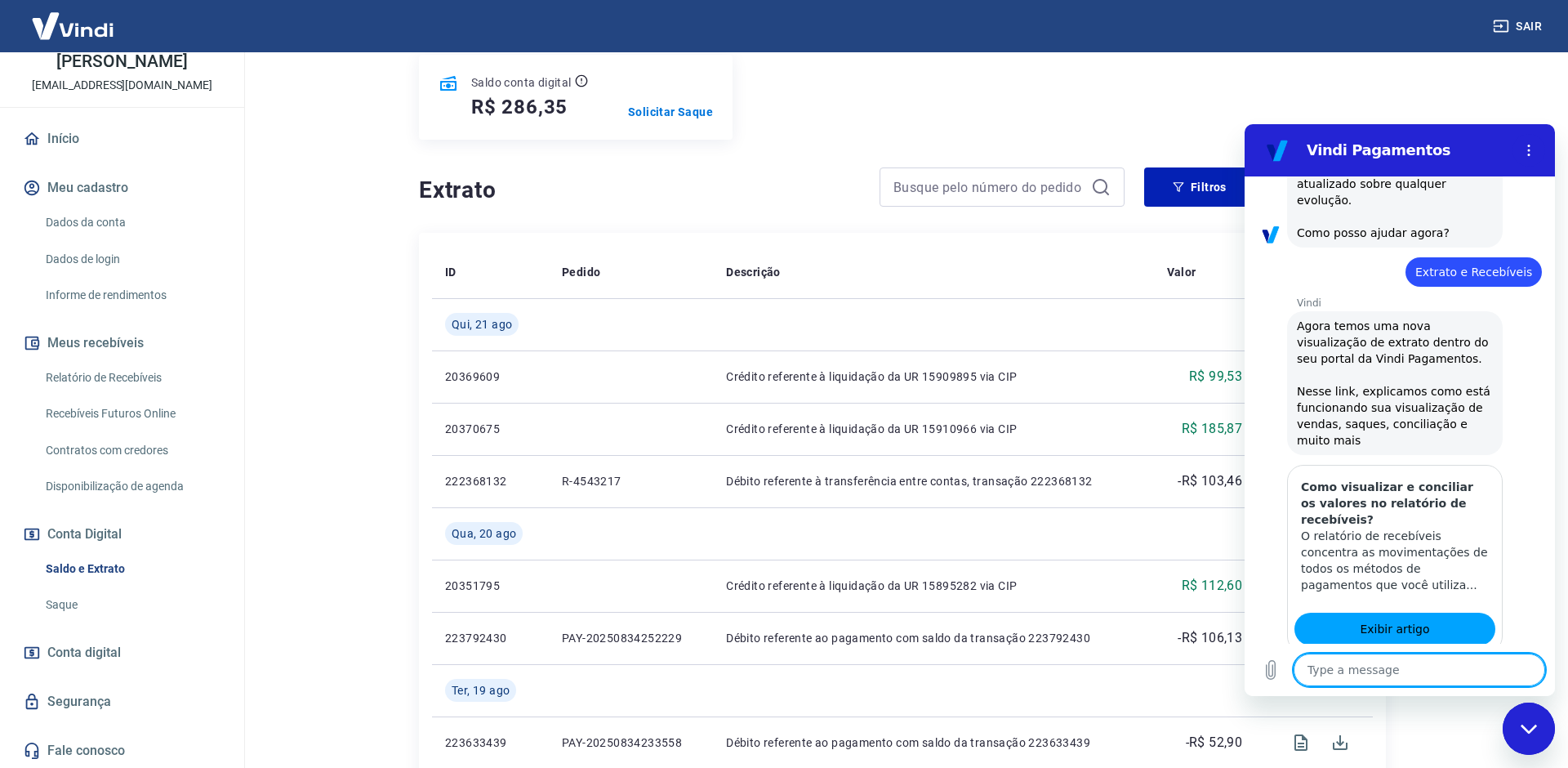
scroll to position [527, 0]
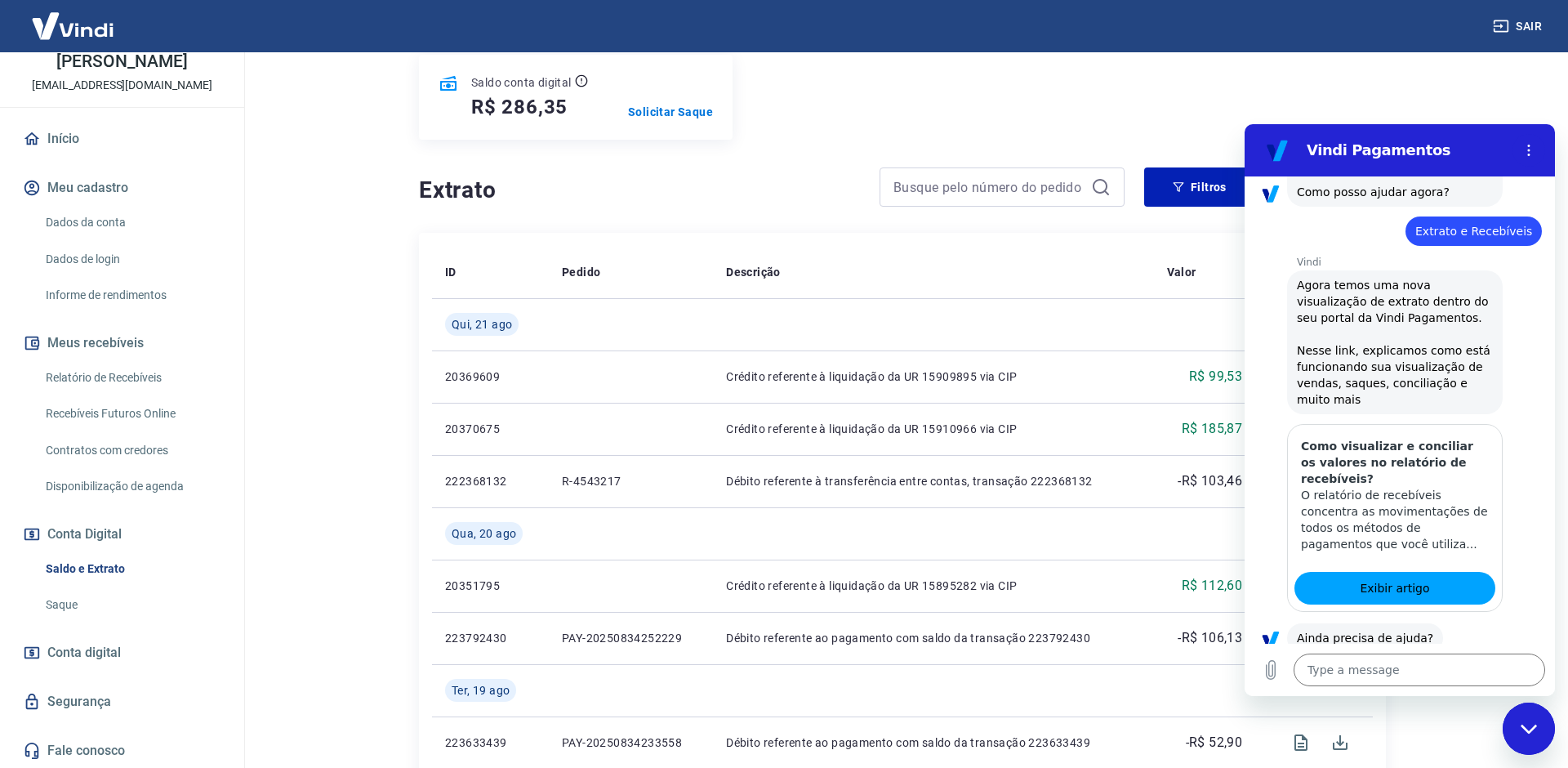
click at [1526, 716] on div "Close messaging window" at bounding box center [1528, 728] width 49 height 49
type textarea "x"
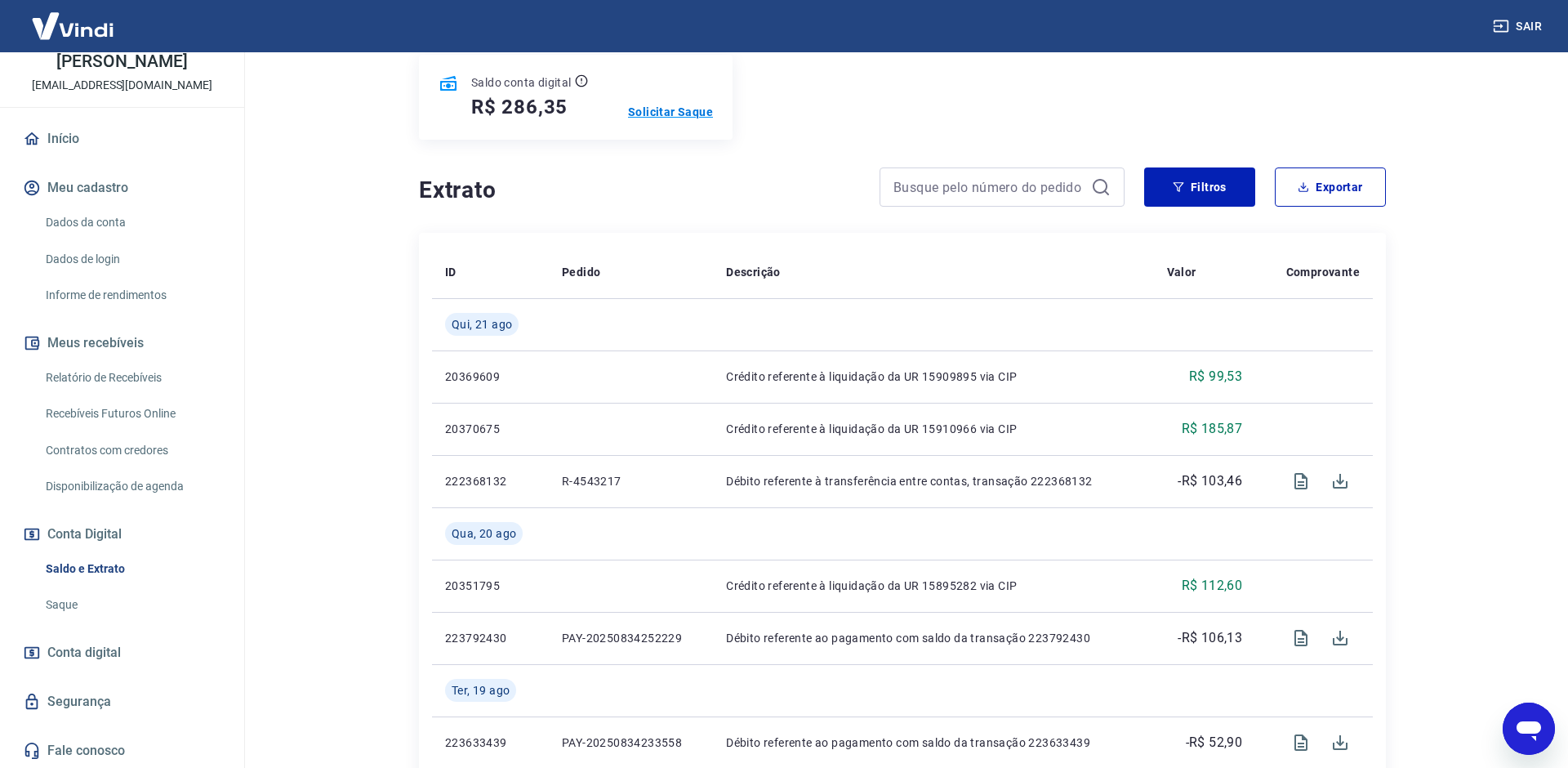
click at [642, 115] on p "Solicitar Saque" at bounding box center [671, 112] width 85 height 17
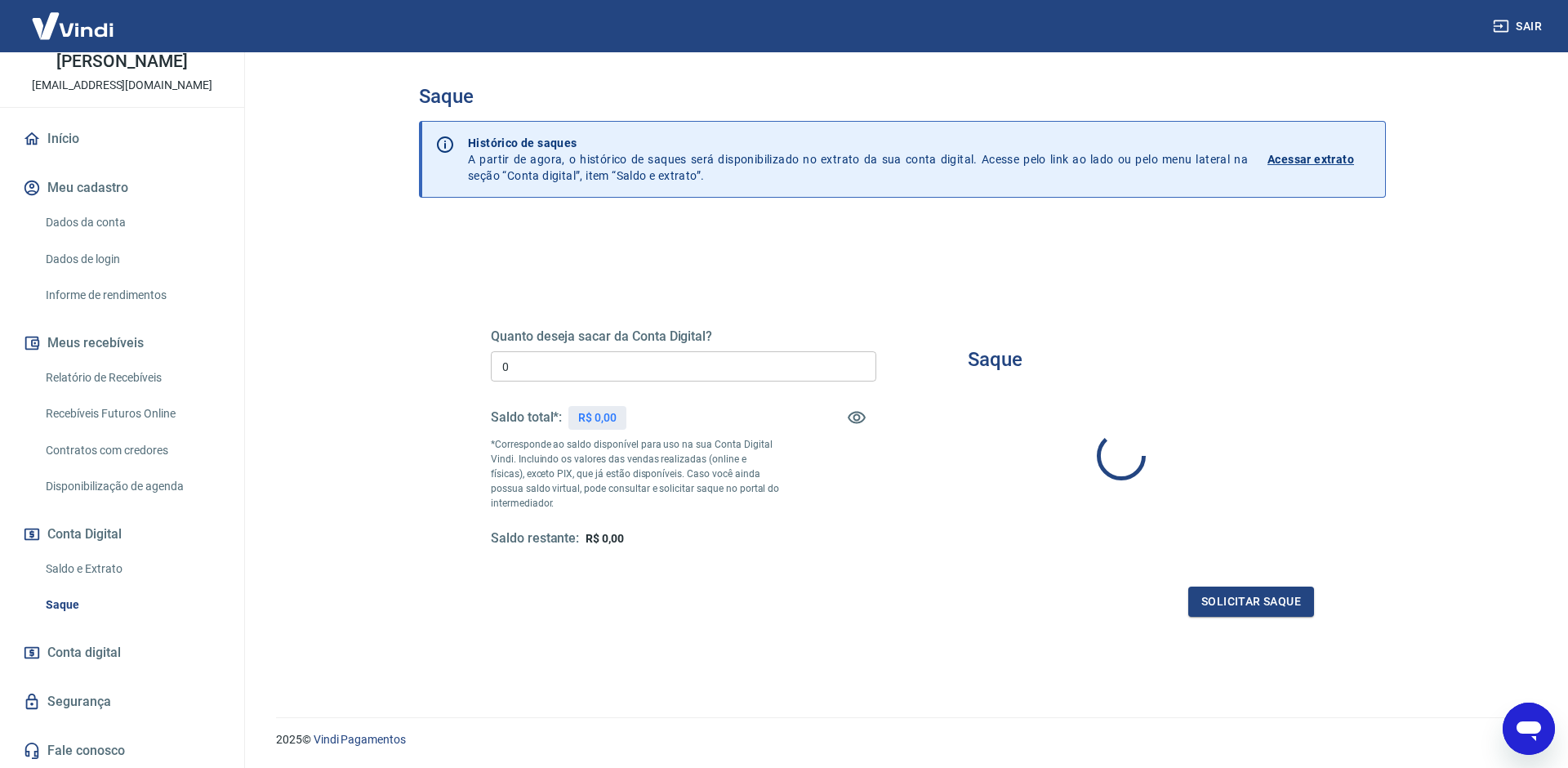
type input "R$ 0,00"
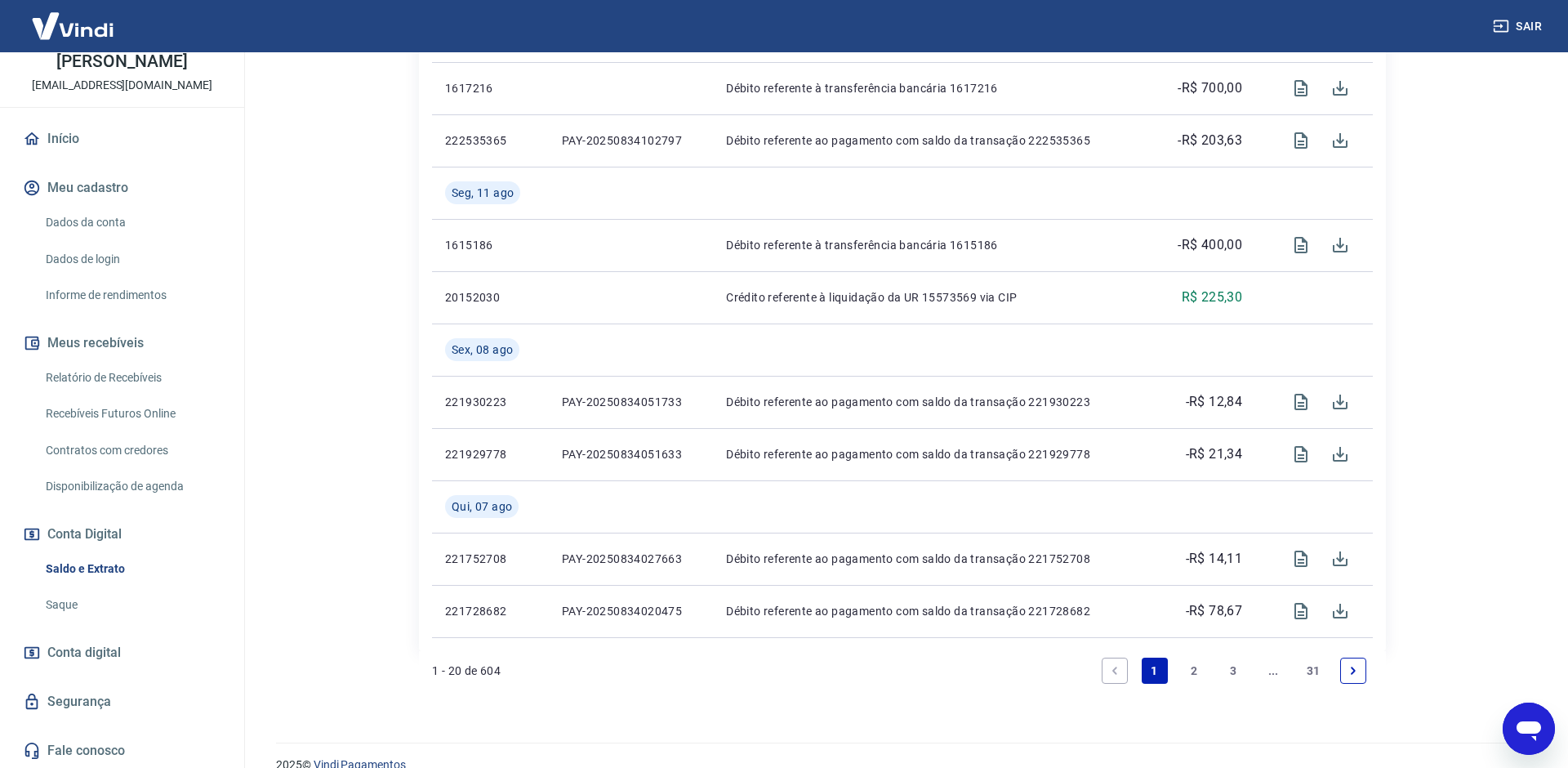
scroll to position [1442, 0]
click at [1185, 674] on link "2" at bounding box center [1194, 669] width 26 height 26
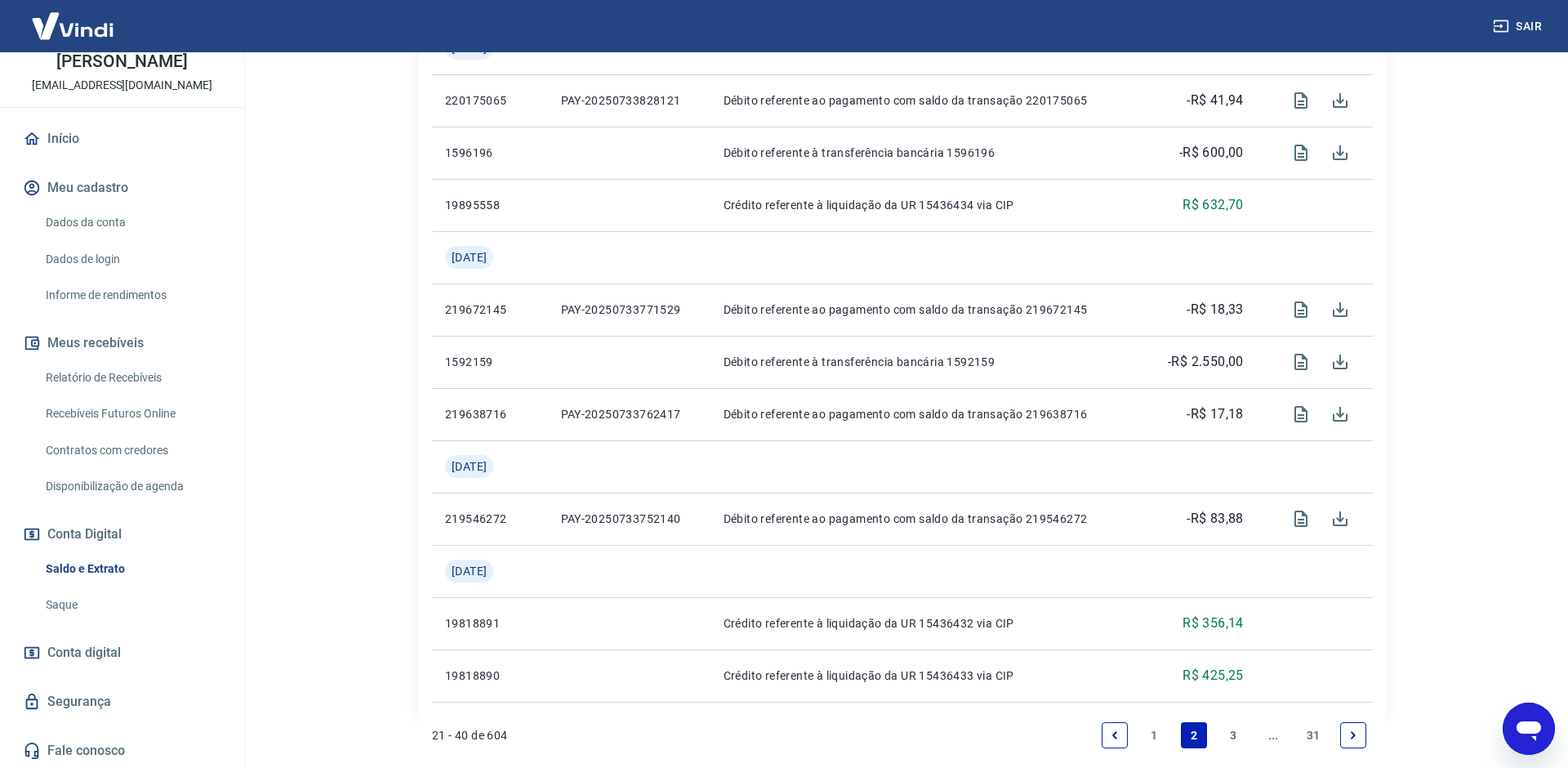
scroll to position [1517, 0]
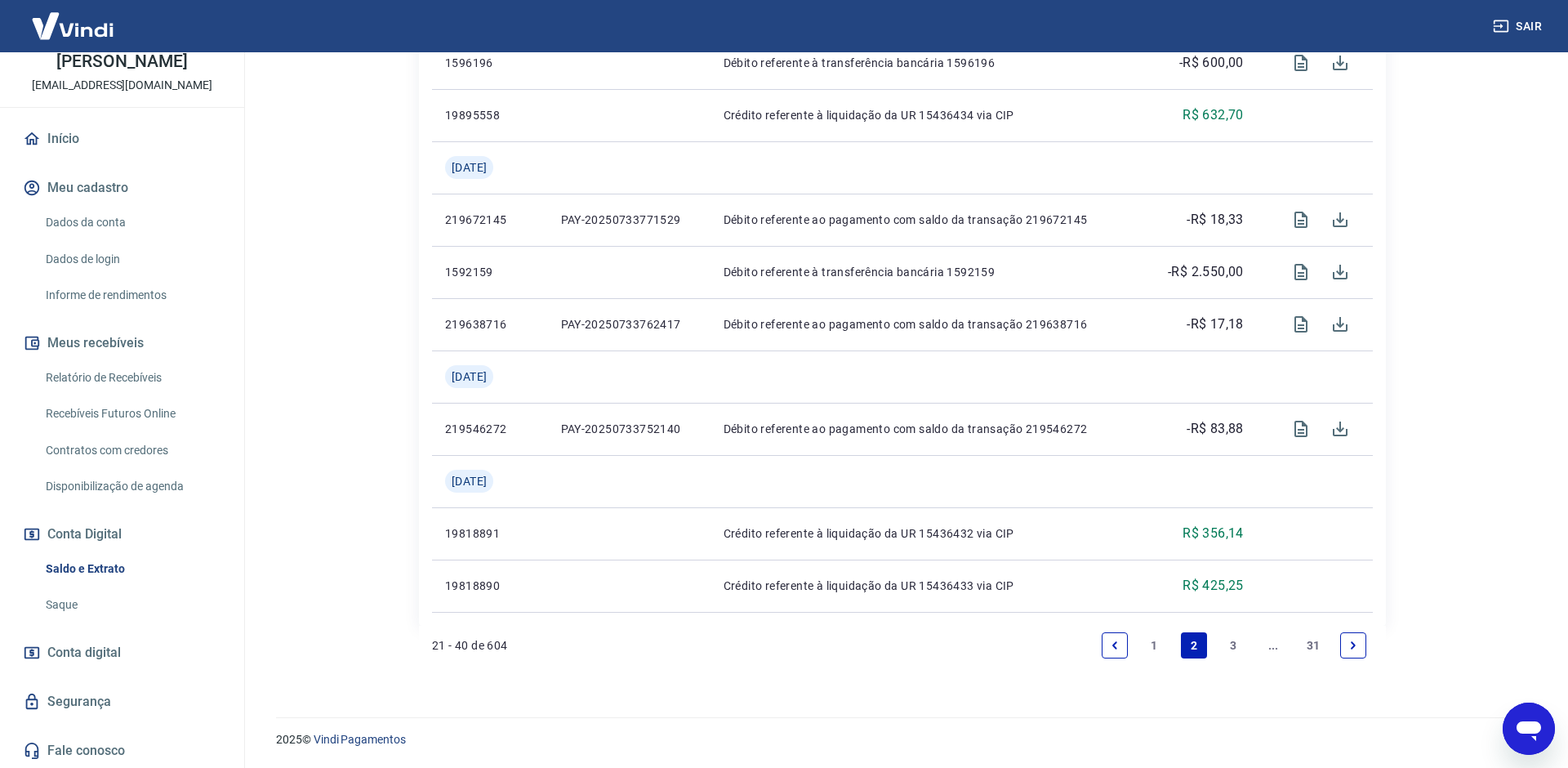
click at [1143, 642] on link "1" at bounding box center [1155, 645] width 26 height 26
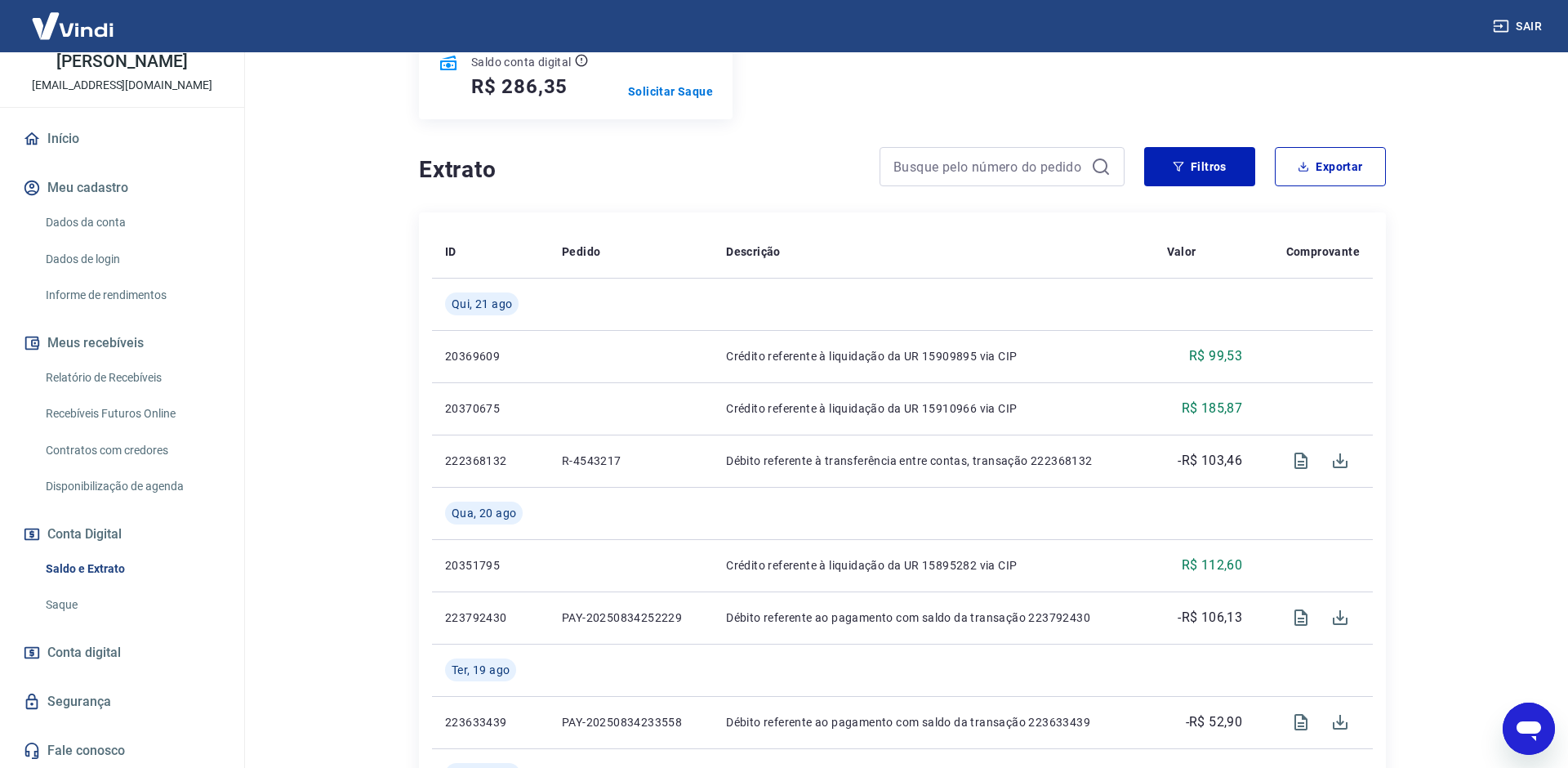
scroll to position [233, 0]
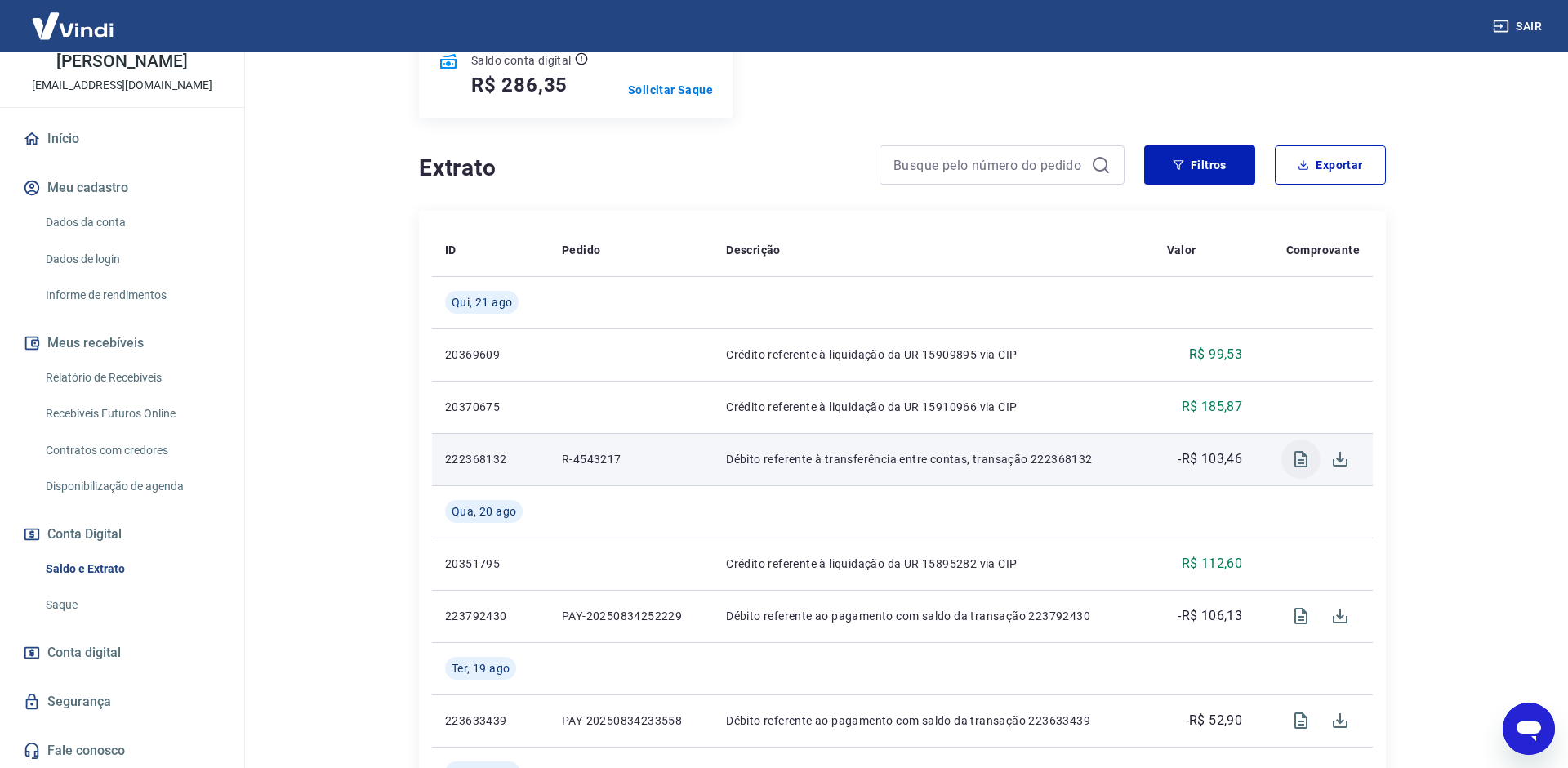
click at [1297, 466] on icon "Visualizar" at bounding box center [1300, 460] width 13 height 17
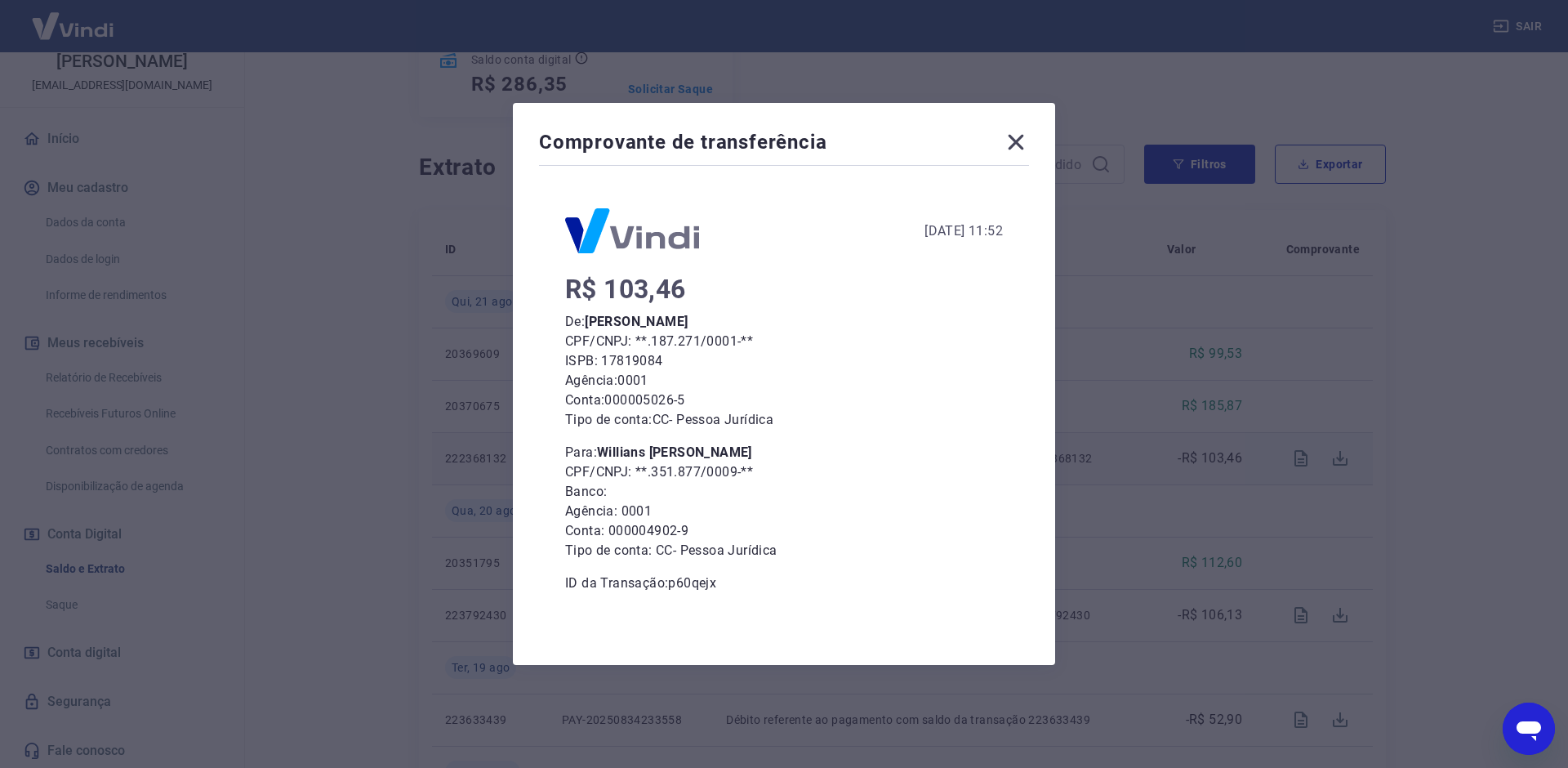
scroll to position [0, 0]
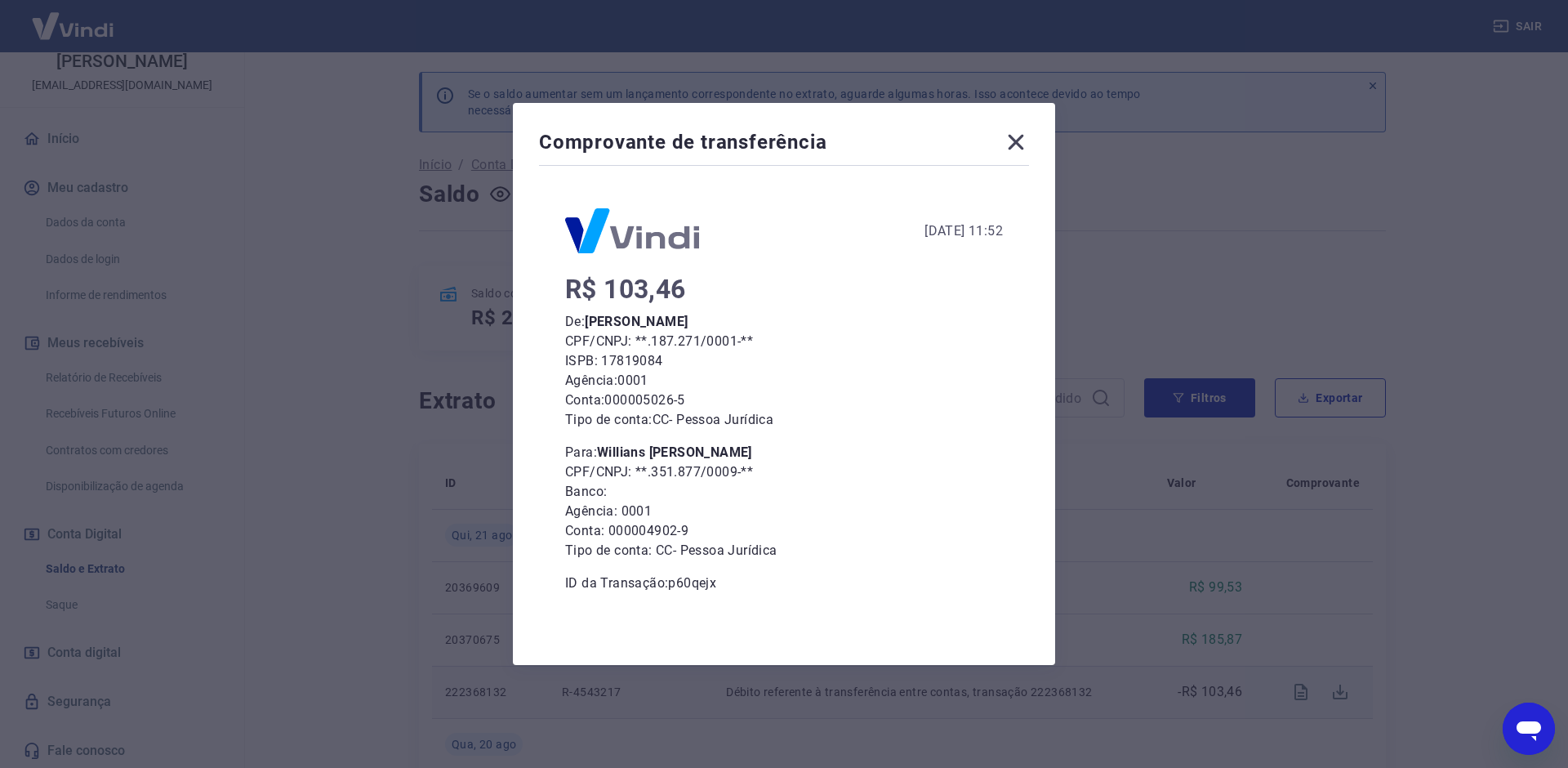
click at [1016, 146] on icon at bounding box center [1016, 142] width 26 height 26
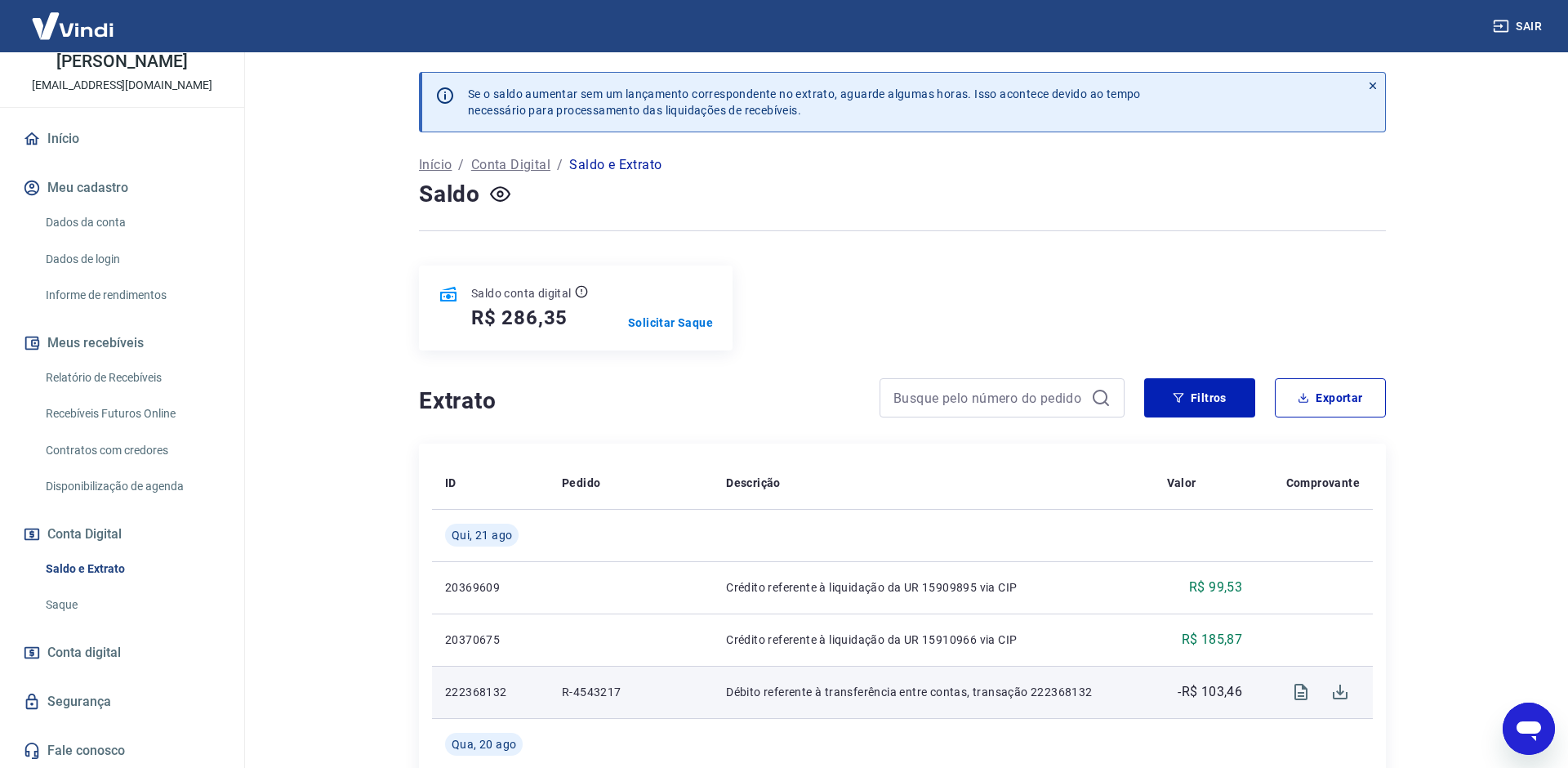
click at [1525, 714] on icon "Open messaging window" at bounding box center [1529, 729] width 30 height 30
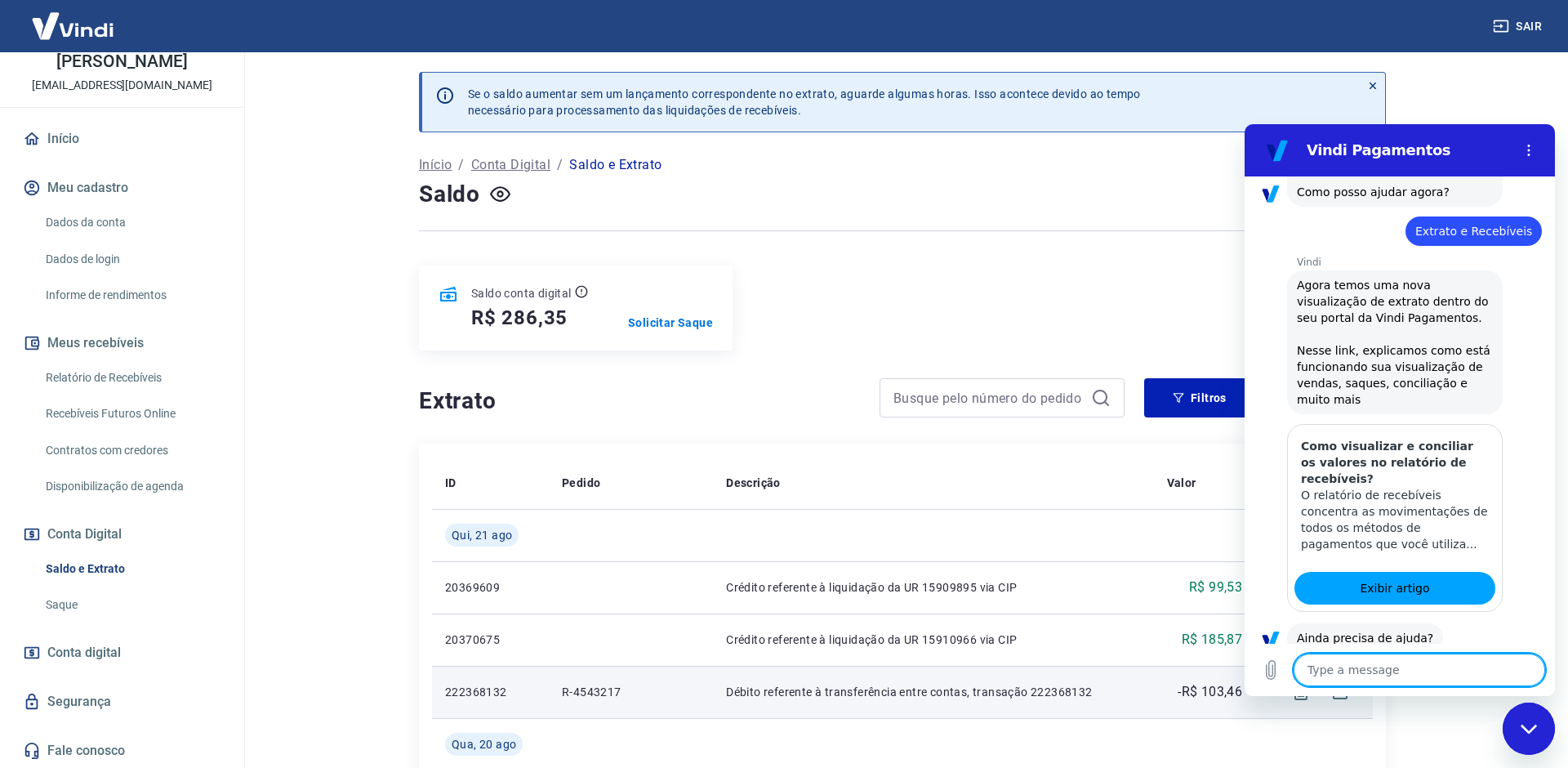
click at [1393, 667] on textarea at bounding box center [1420, 669] width 252 height 32
click at [1443, 674] on button "Sim" at bounding box center [1461, 689] width 48 height 31
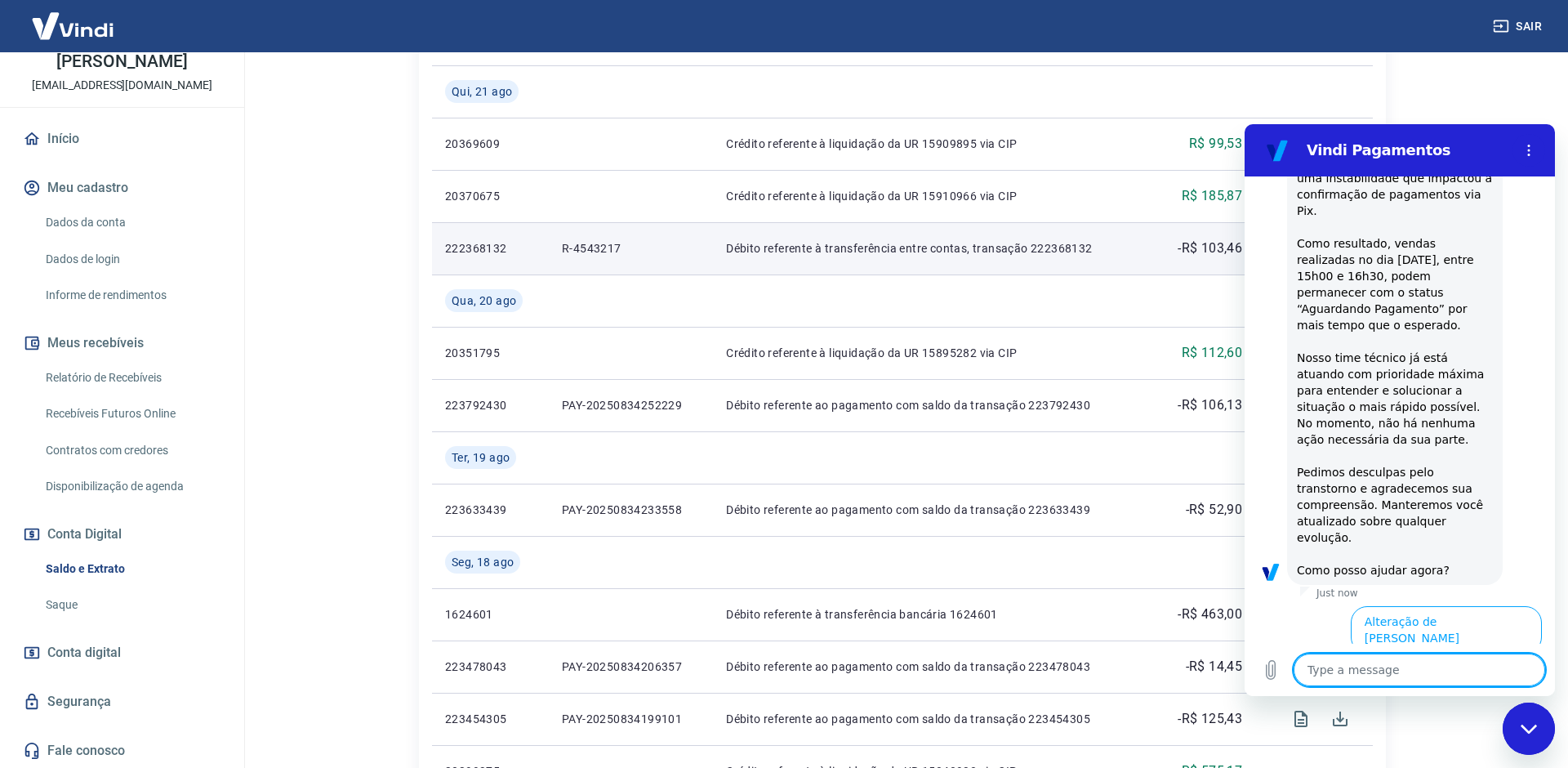
scroll to position [1313, 0]
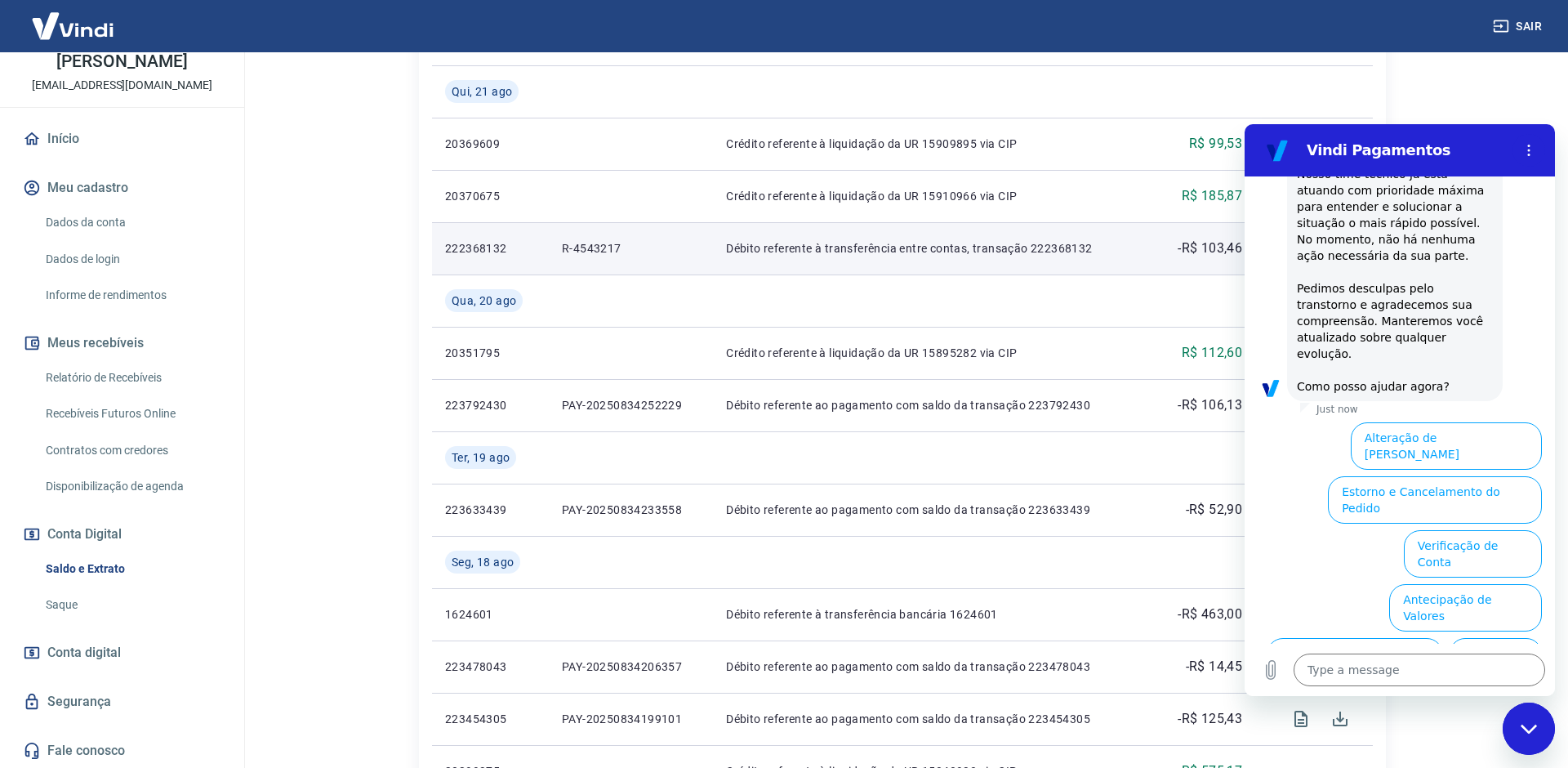
click at [1497, 692] on button "Extrato e Recebíveis" at bounding box center [1474, 715] width 135 height 47
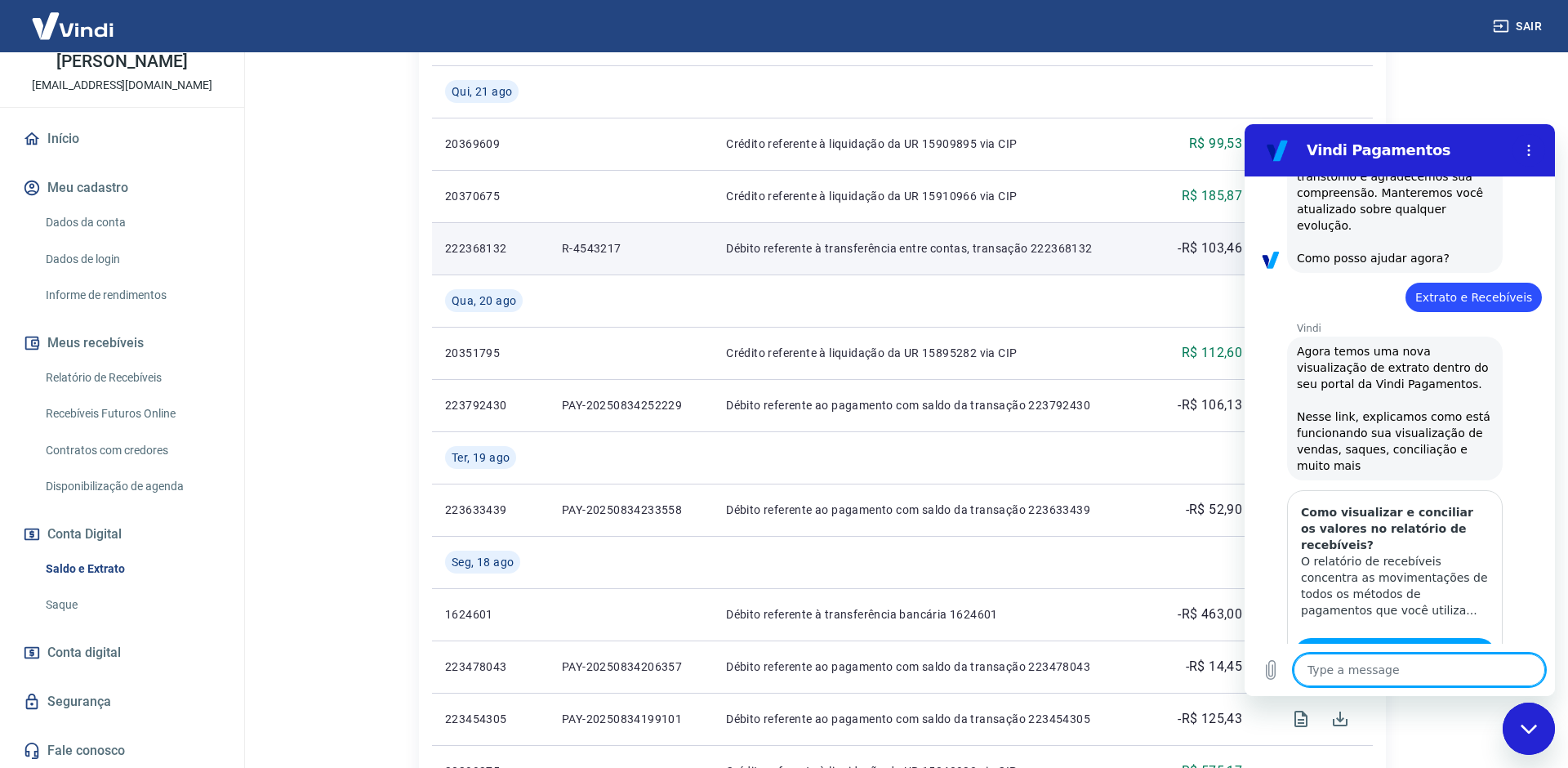
scroll to position [1442, 0]
click at [1467, 739] on button "Sim" at bounding box center [1461, 755] width 48 height 31
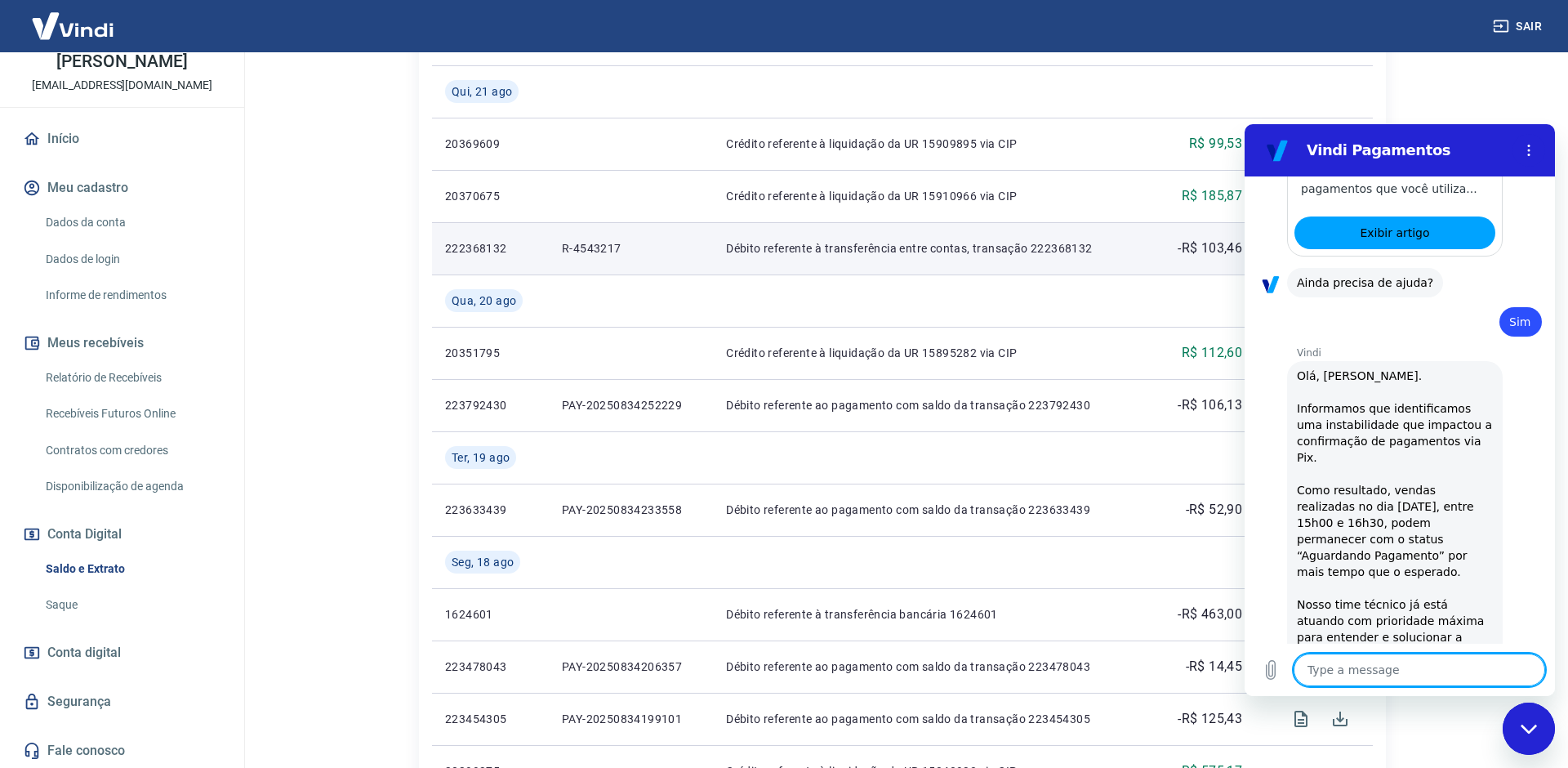
type textarea "x"
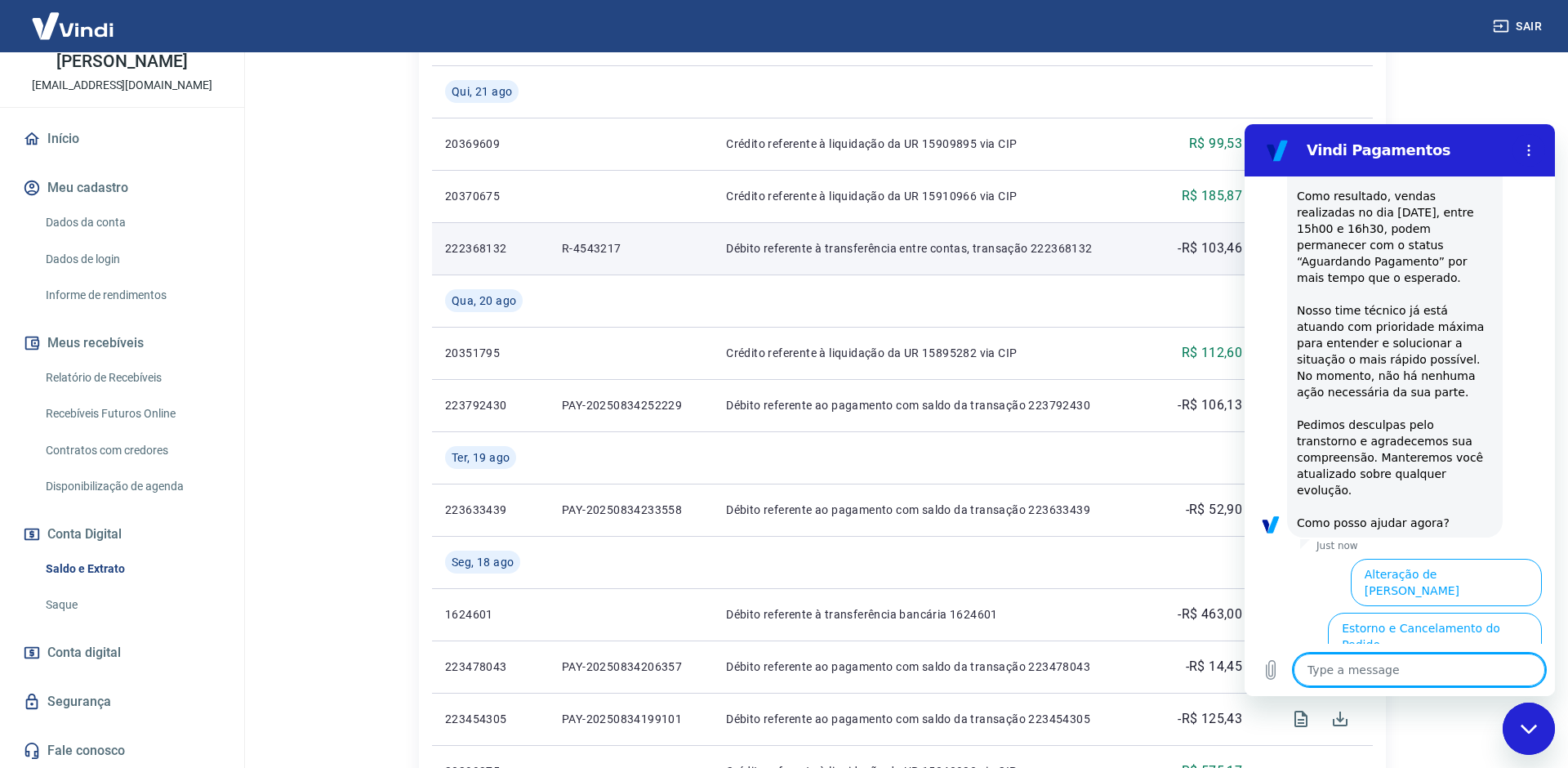
scroll to position [2227, 0]
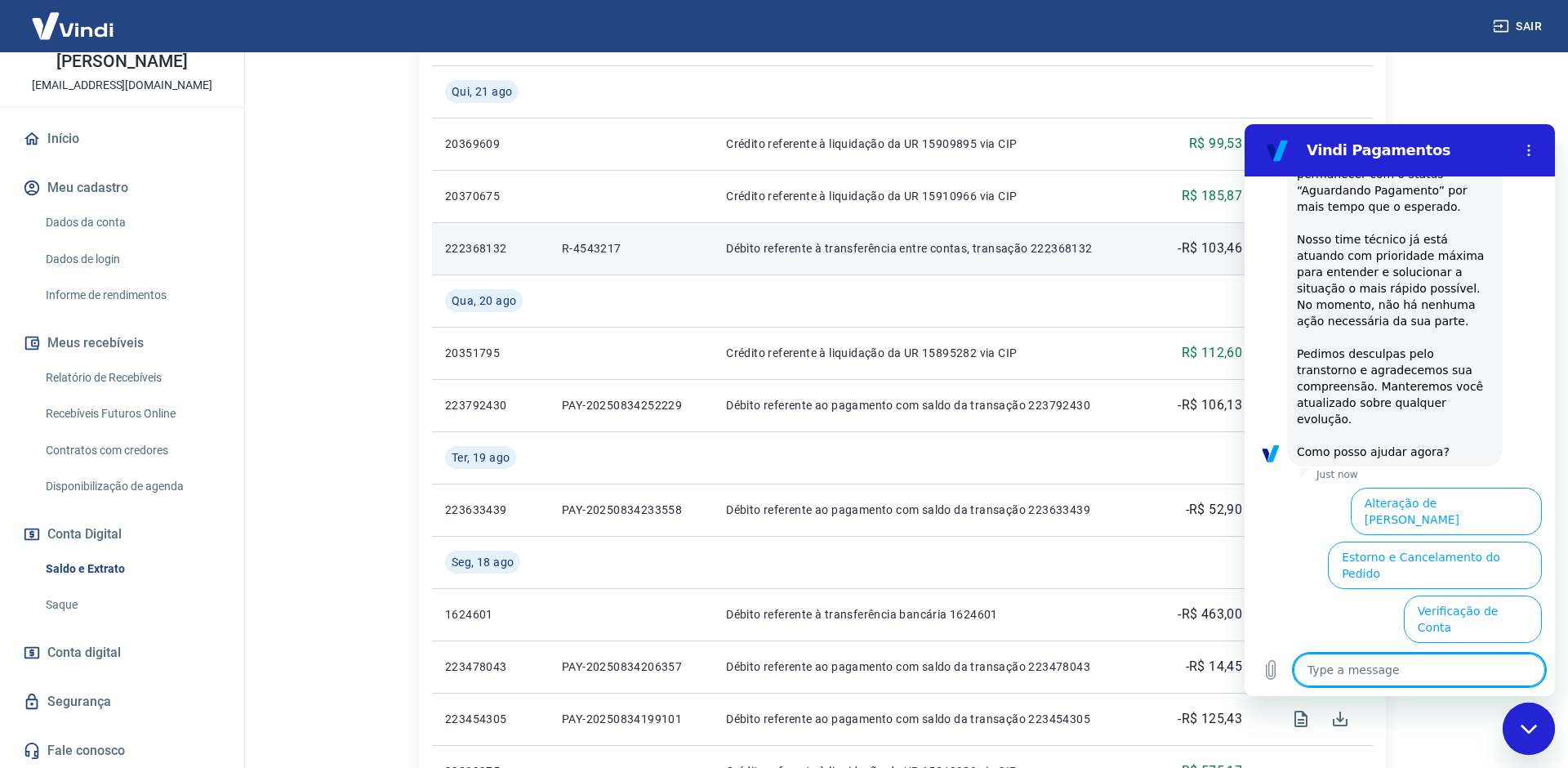
type textarea "q"
type textarea "x"
type textarea "qu"
type textarea "x"
type textarea "que"
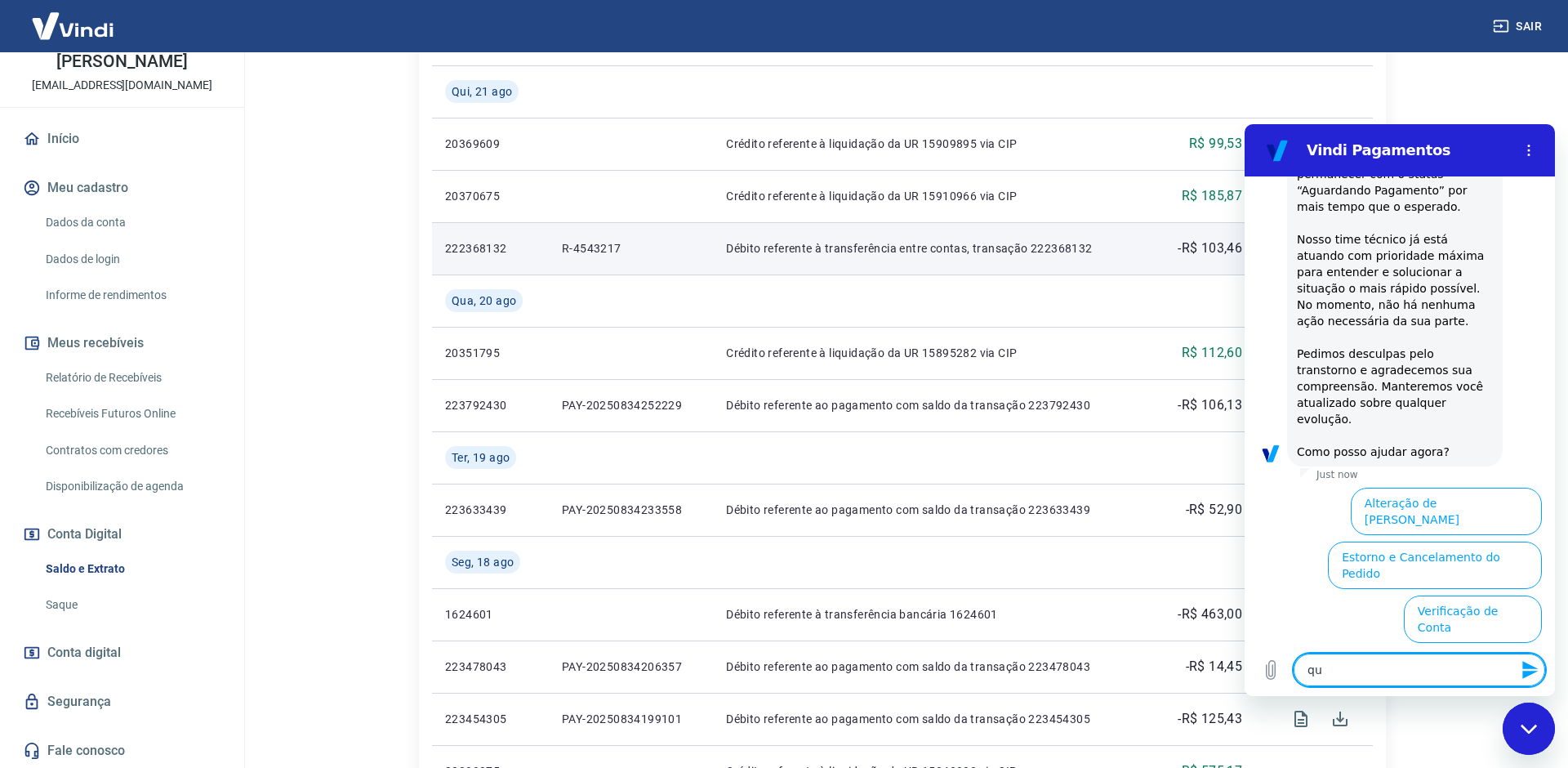
type textarea "x"
type textarea "quer"
type textarea "x"
type textarea "quero"
type textarea "x"
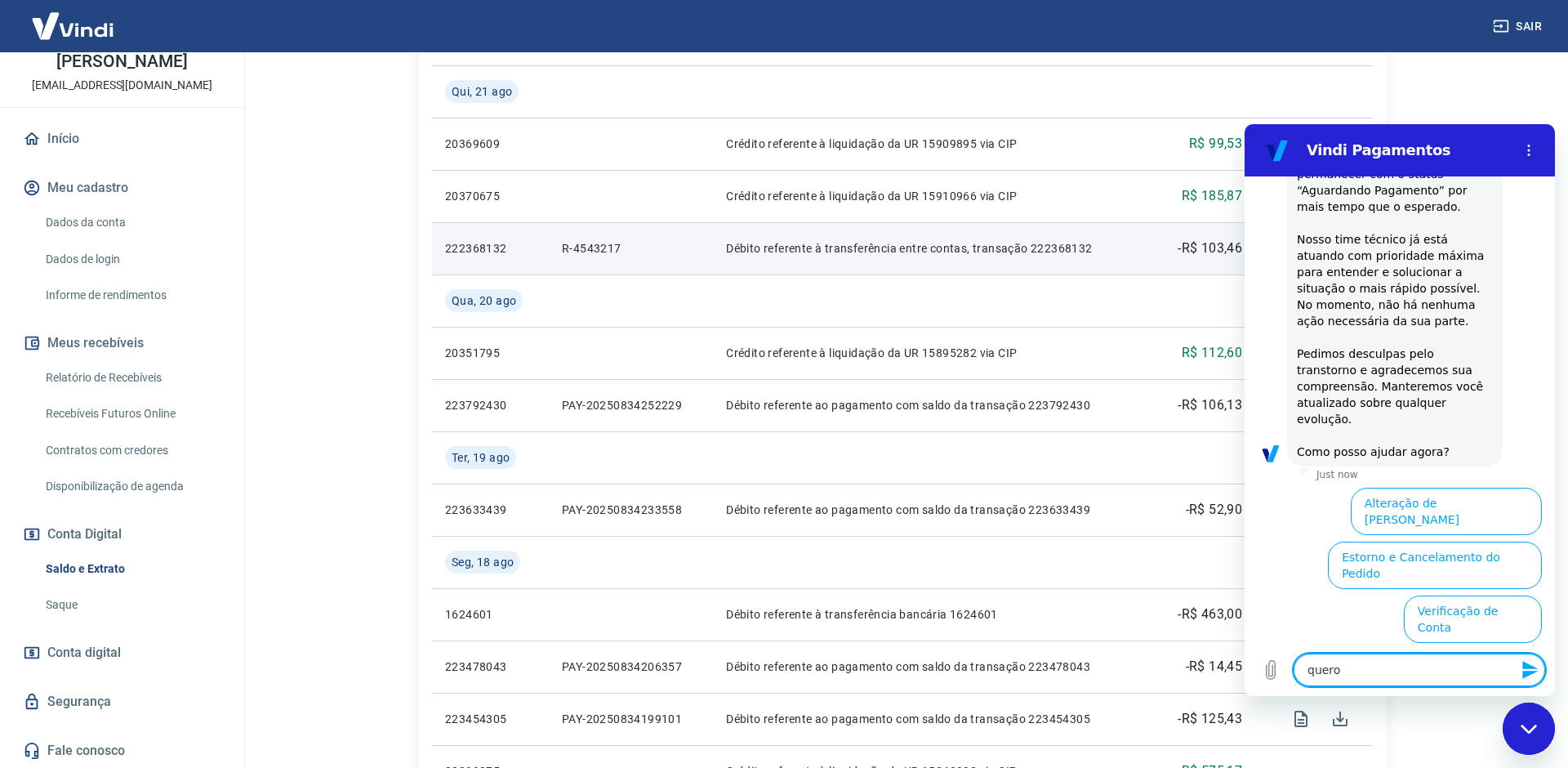
type textarea "quero"
type textarea "x"
type textarea "quero f"
type textarea "x"
type textarea "quero fa"
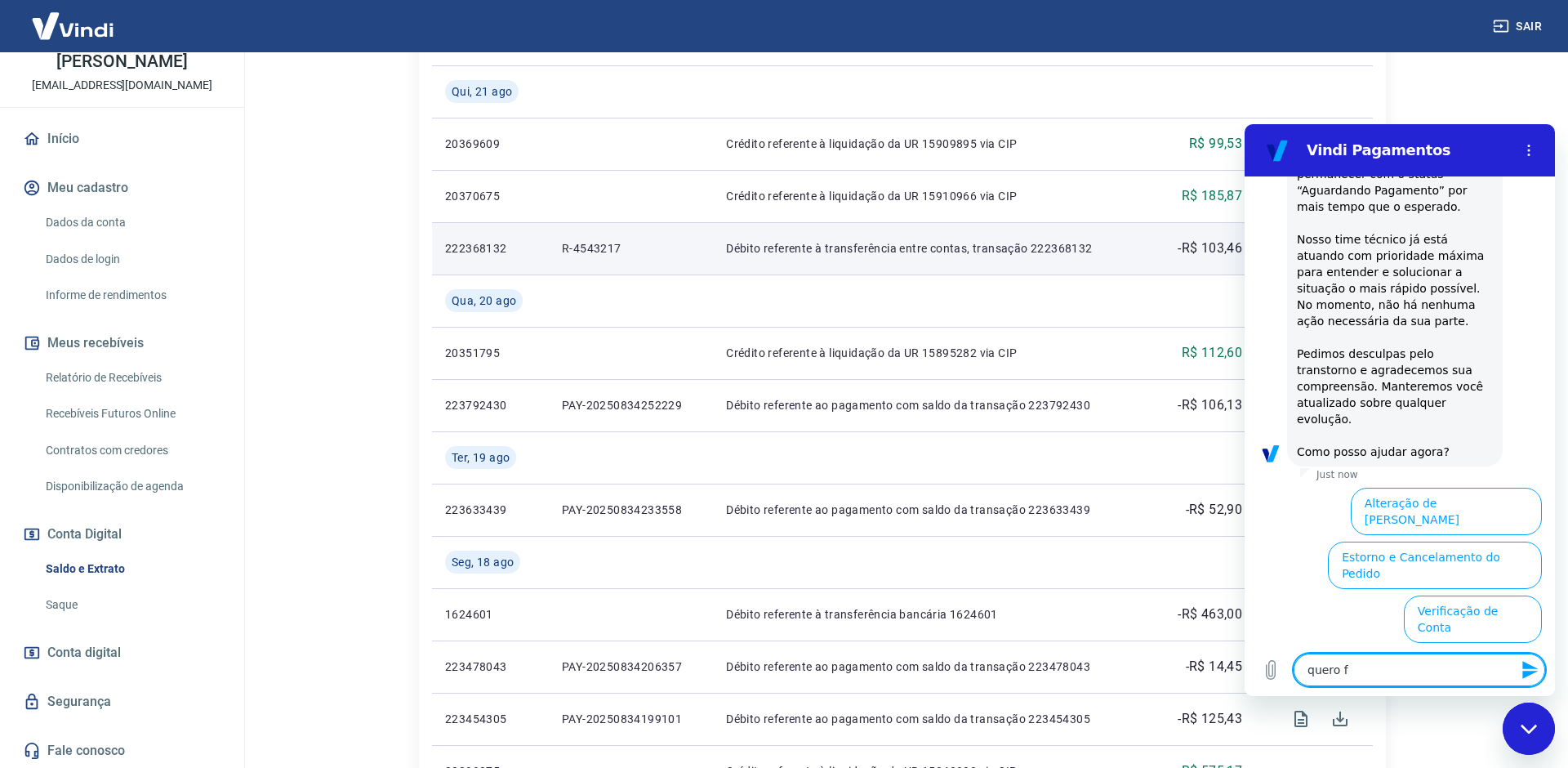
type textarea "x"
type textarea "quero fal"
type textarea "x"
type textarea "quero fala"
type textarea "x"
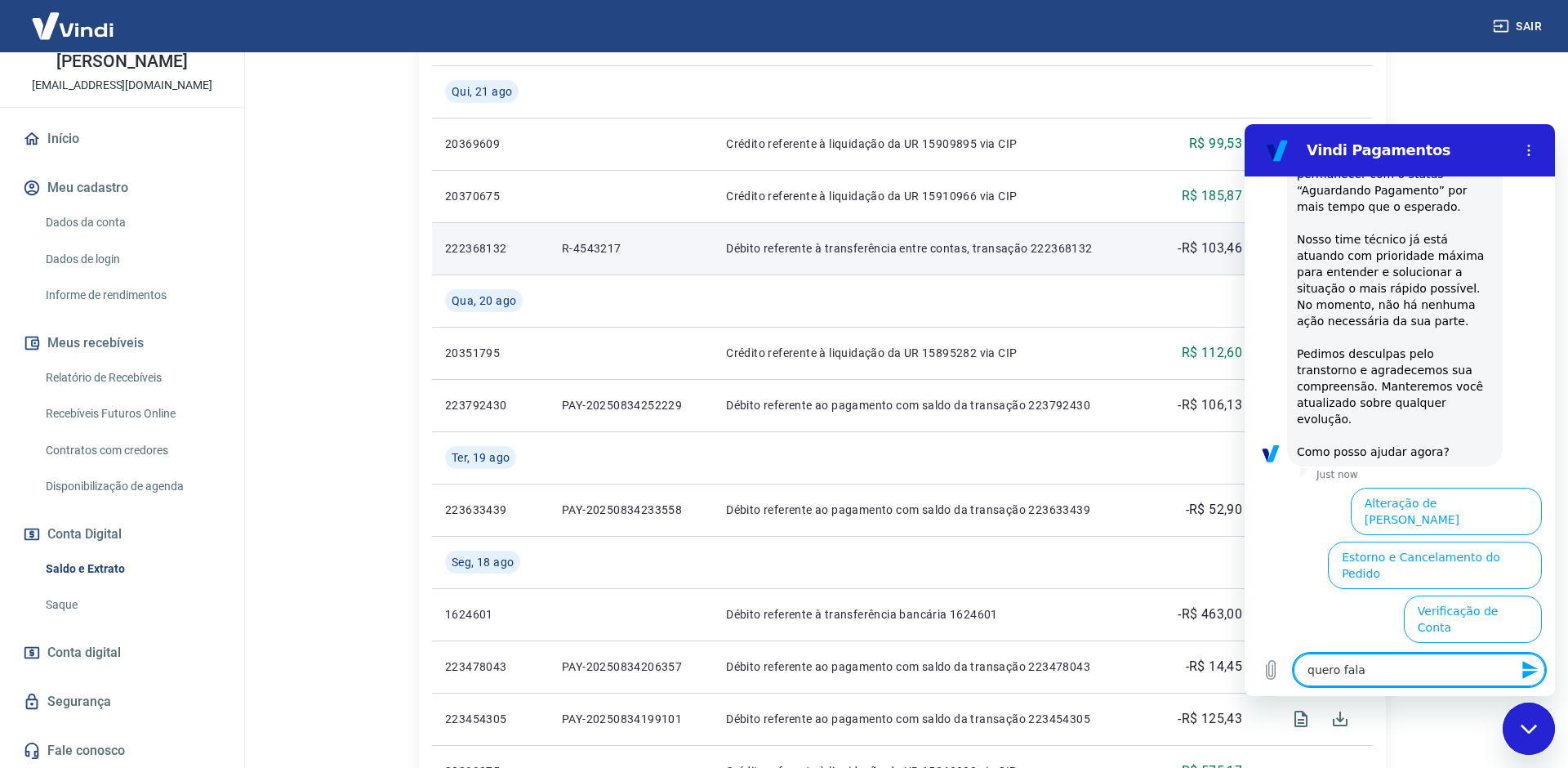
type textarea "quero falar"
type textarea "x"
type textarea "quero falar"
type textarea "x"
type textarea "quero falar c"
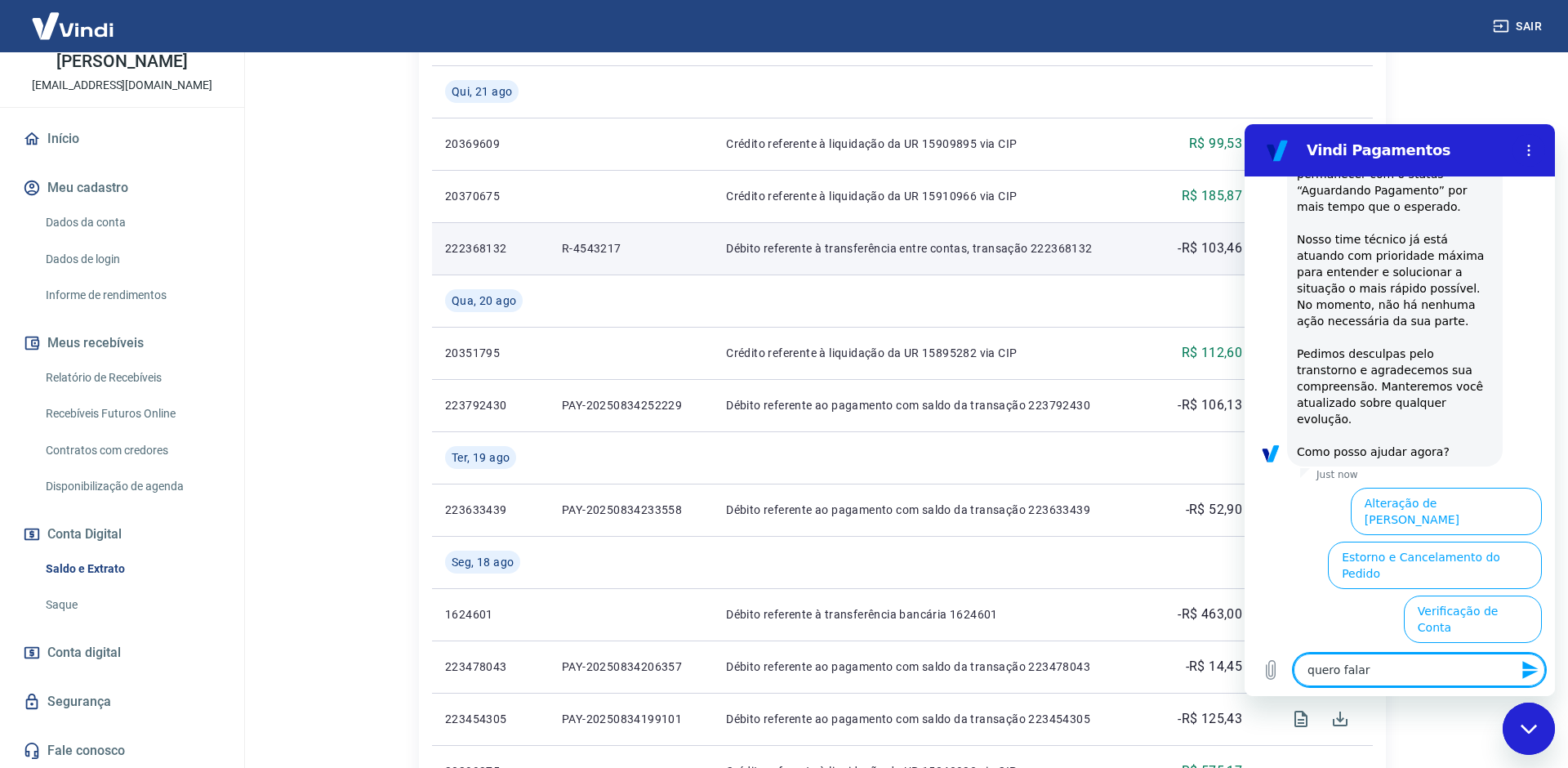
type textarea "x"
type textarea "quero falar co"
type textarea "x"
type textarea "quero falar com"
type textarea "x"
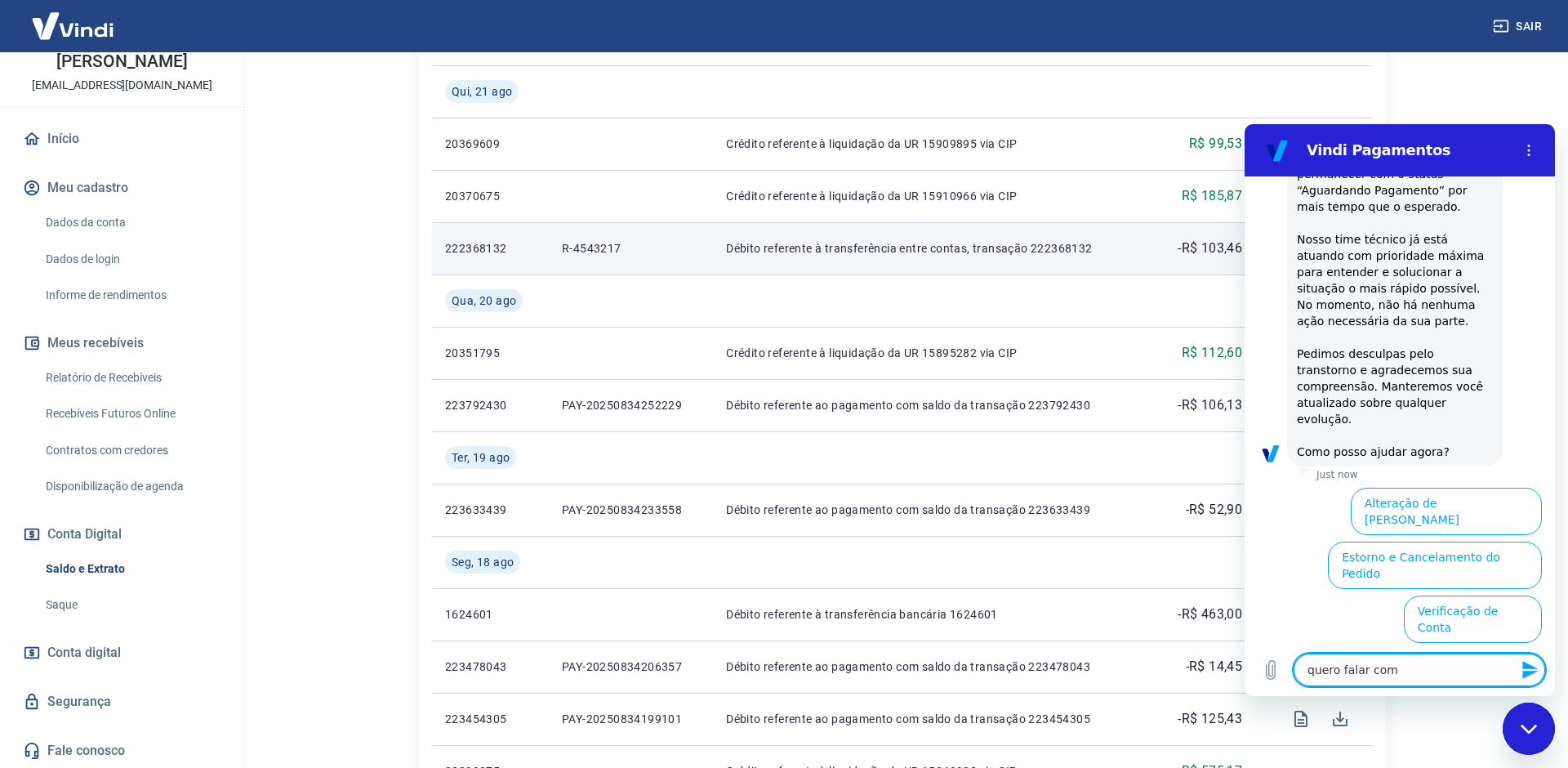
type textarea "quero falar com"
type textarea "x"
type textarea "quero falar com u"
type textarea "x"
type textarea "quero falar com um"
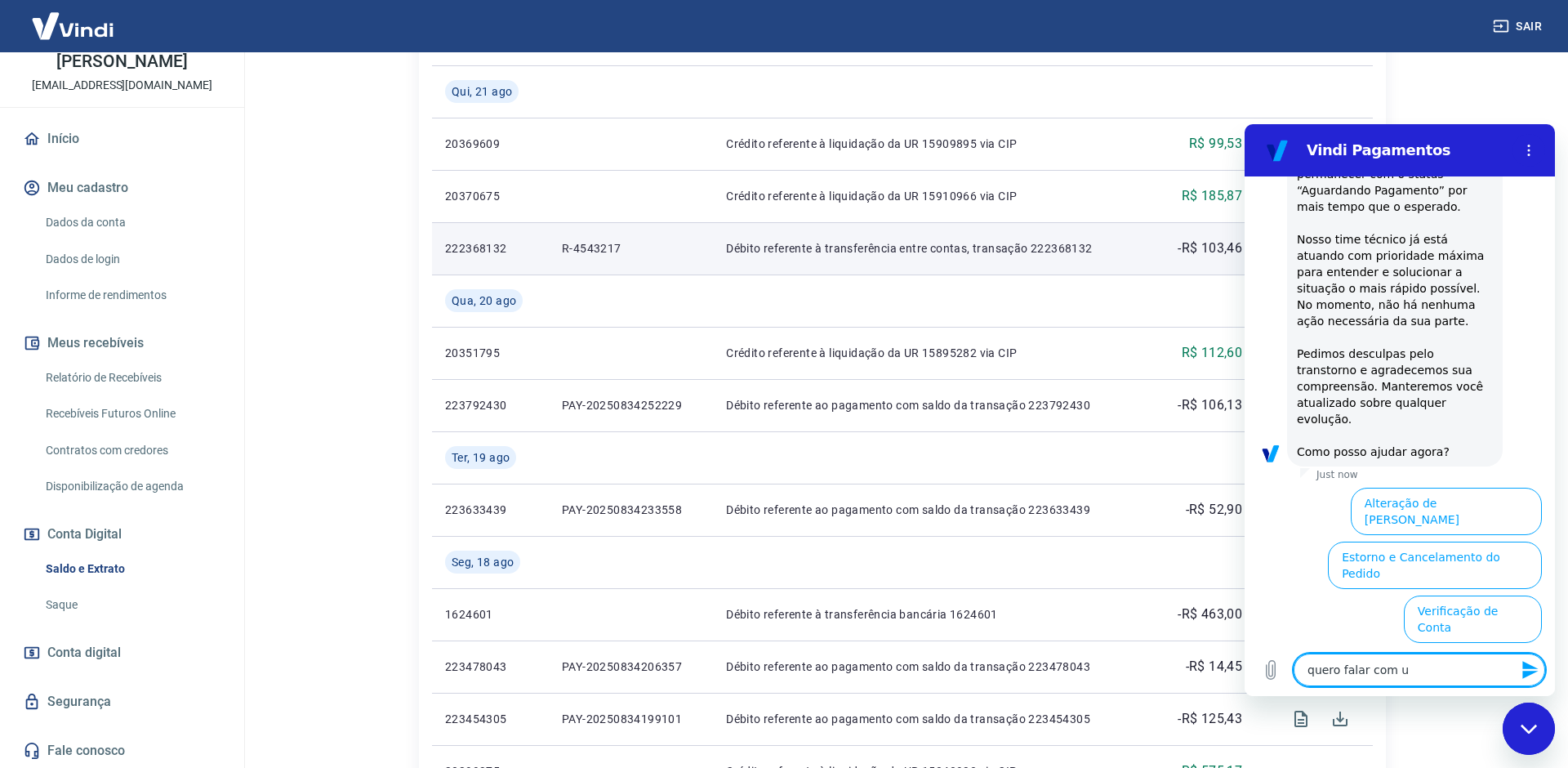
type textarea "x"
type textarea "quero falar com um"
type textarea "x"
type textarea "quero falar com um a"
type textarea "x"
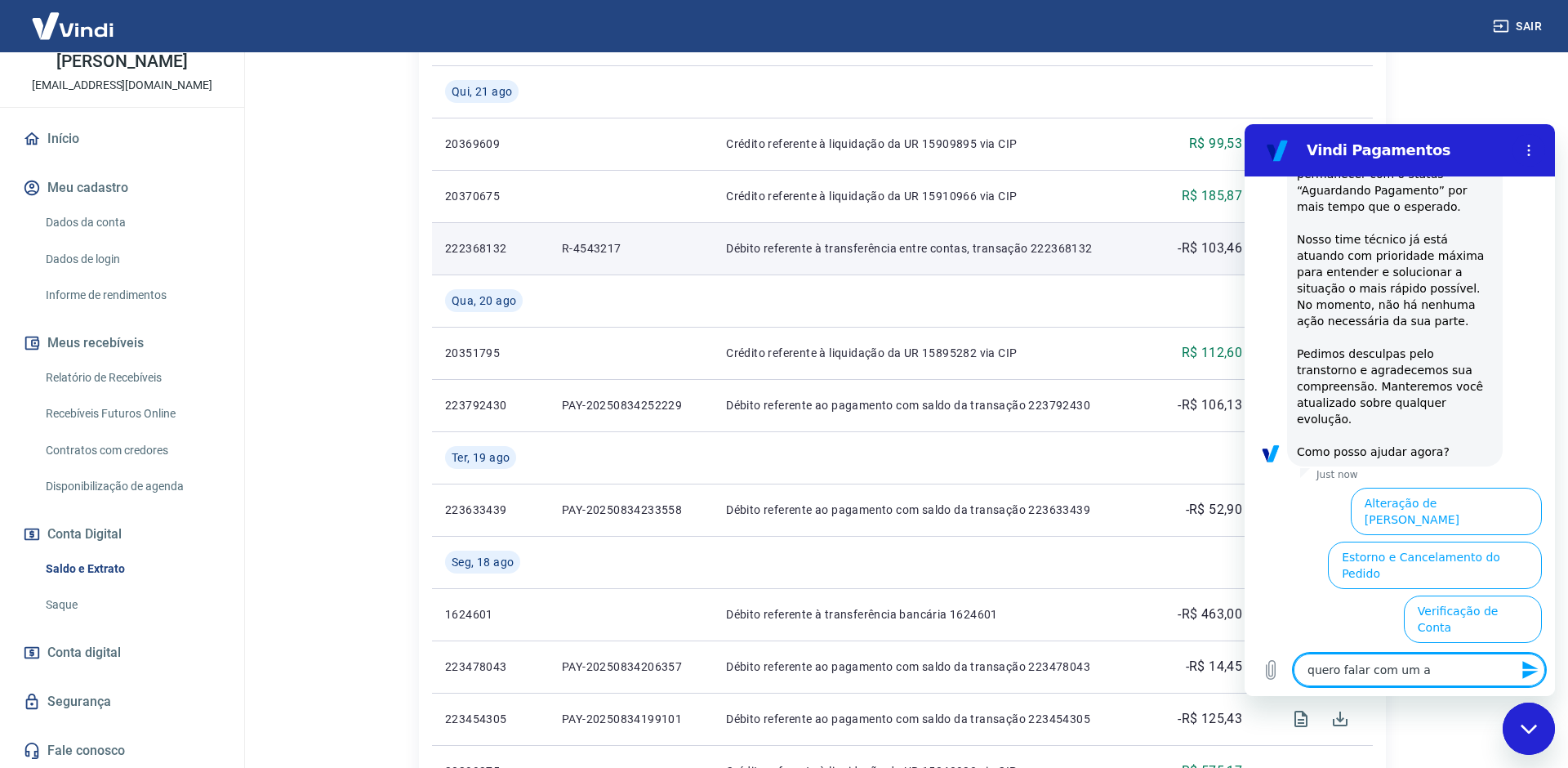
type textarea "quero falar com um an"
type textarea "x"
type textarea "quero falar com um ana"
type textarea "x"
type textarea "quero falar com um anal"
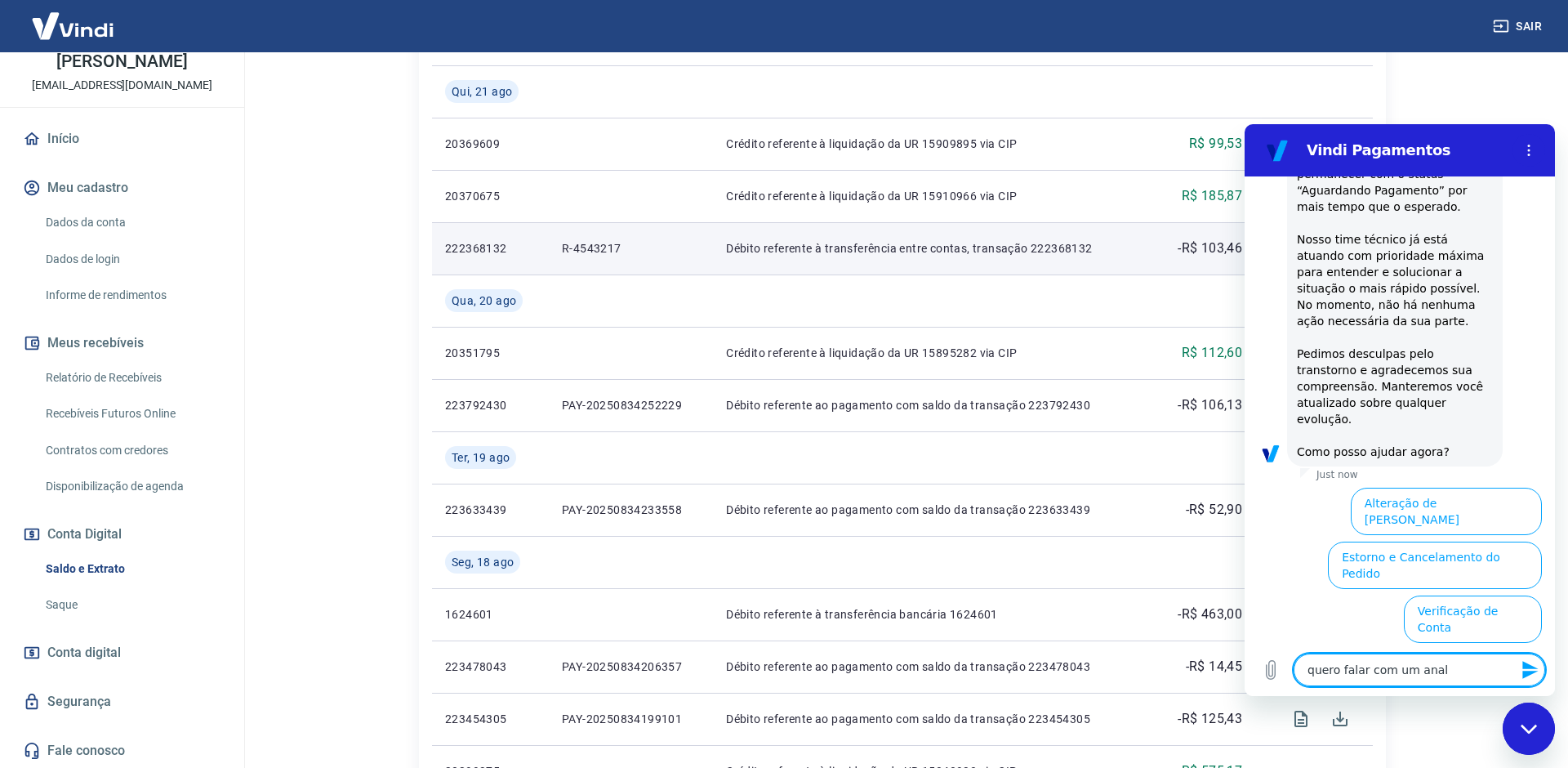
type textarea "x"
type textarea "quero falar com um anali"
type textarea "x"
type textarea "quero falar com um analis"
type textarea "x"
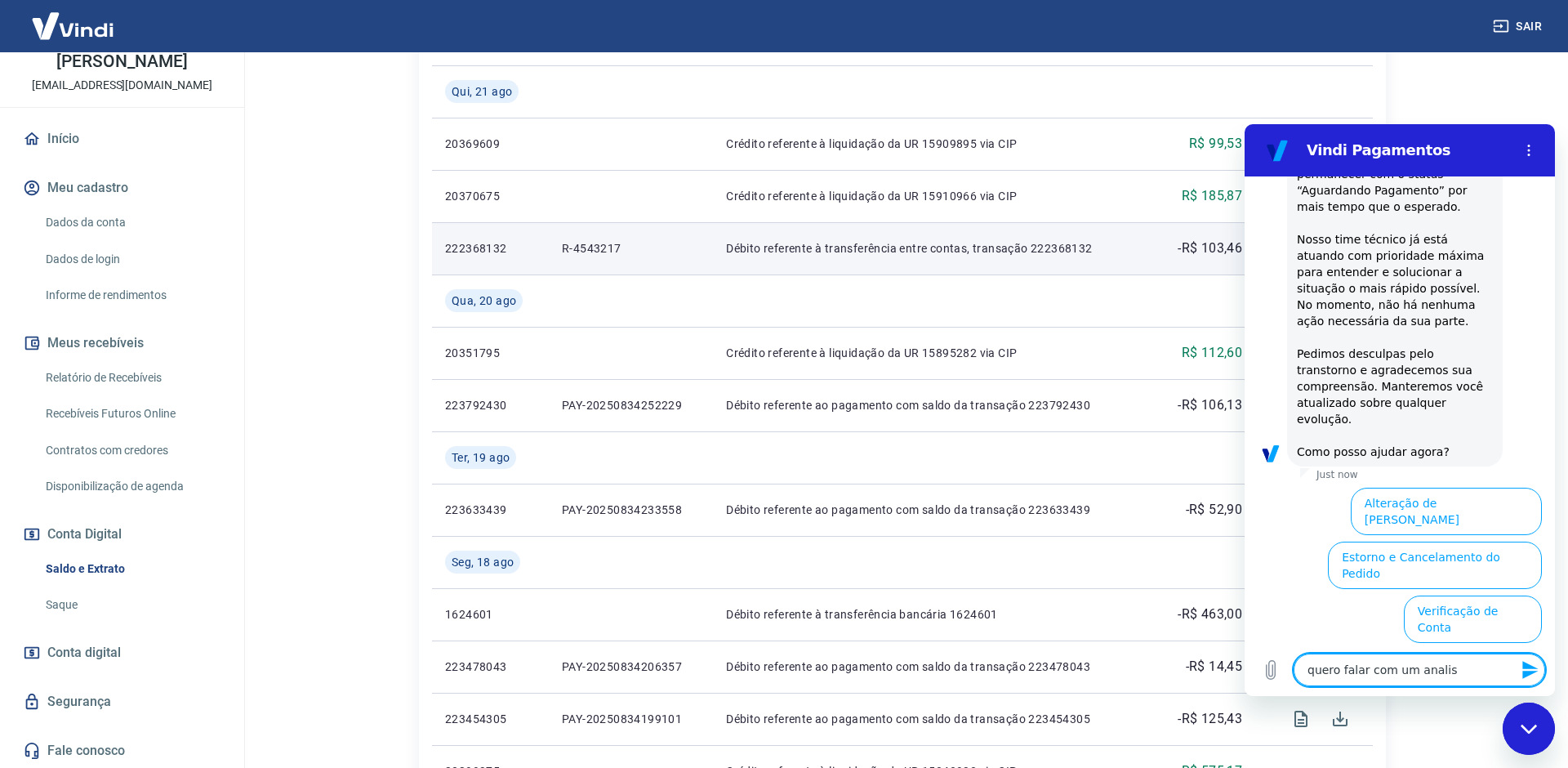
type textarea "quero falar com um analist"
type textarea "x"
type textarea "quero falar com um analista"
type textarea "x"
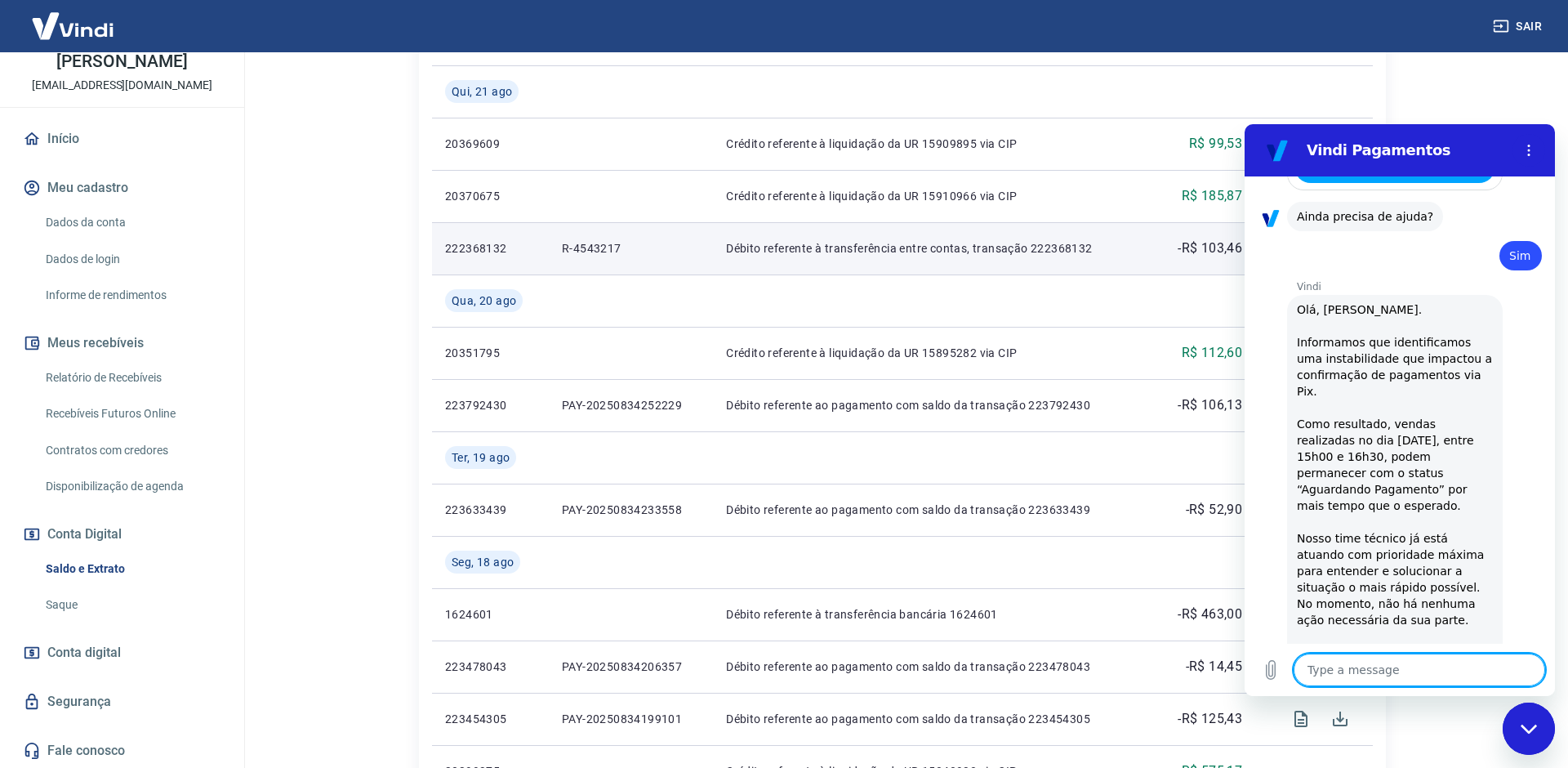
type textarea "x"
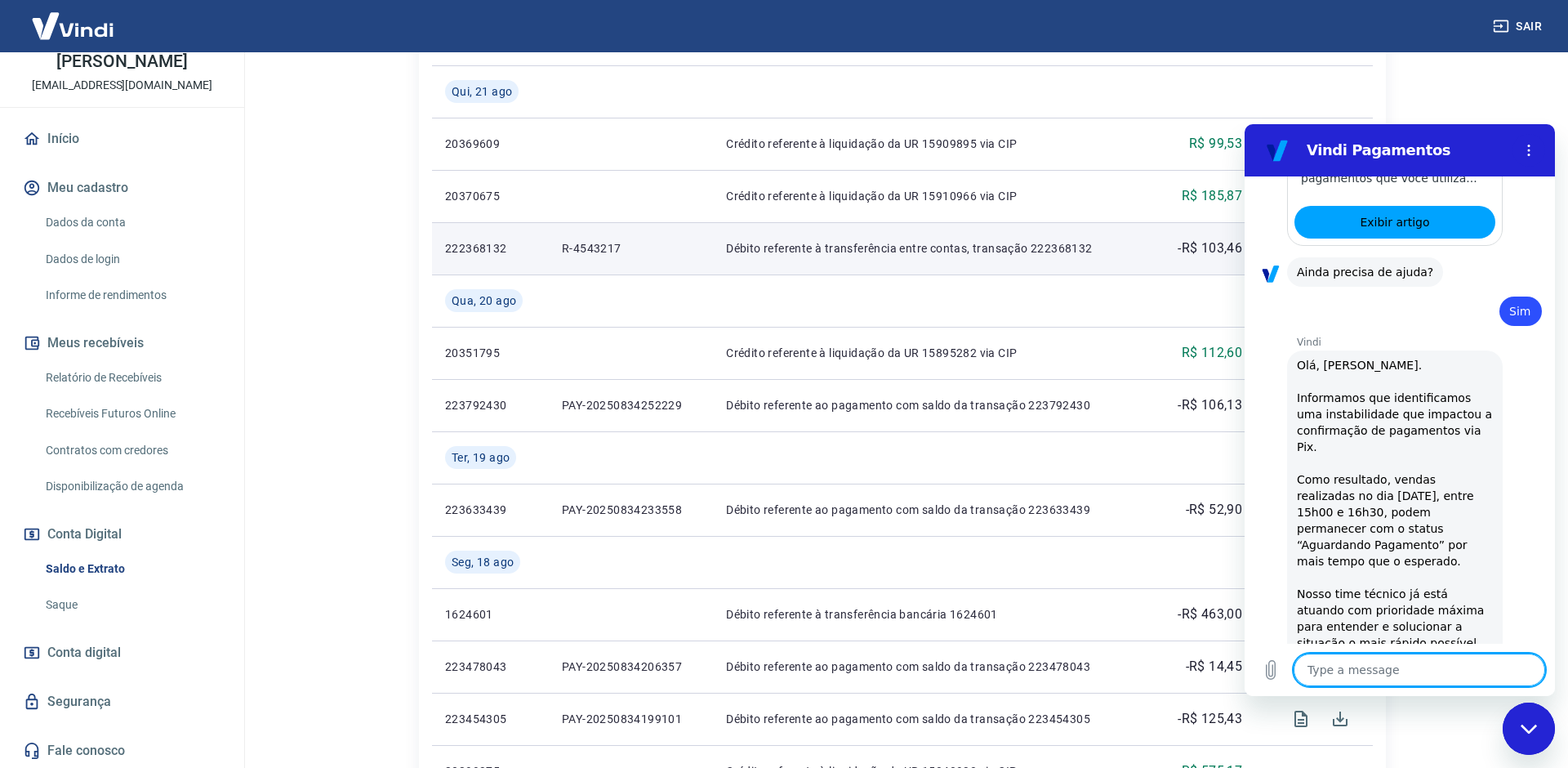
scroll to position [2015, 0]
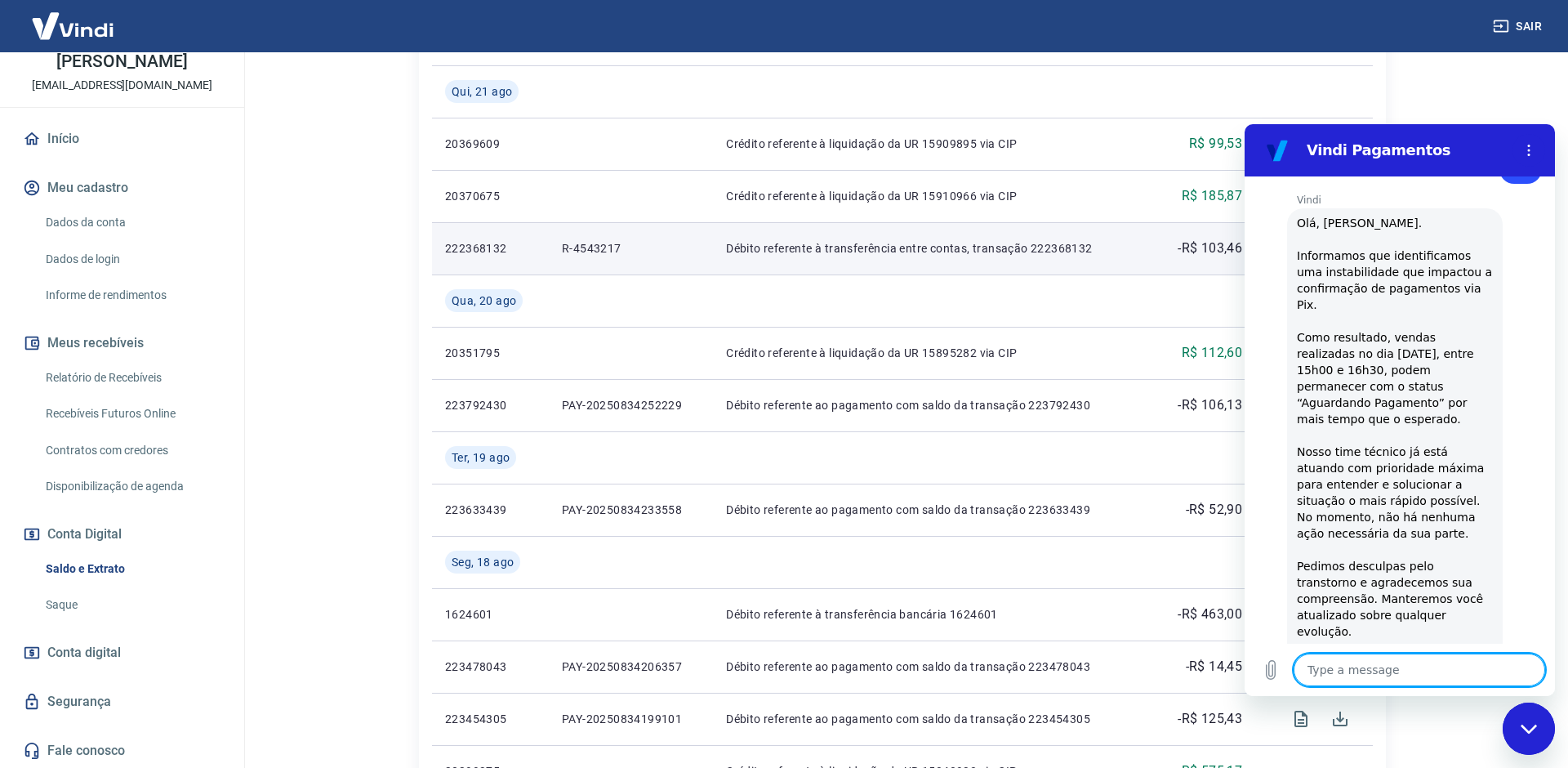
type textarea "q"
type textarea "x"
type textarea "qu"
type textarea "x"
type textarea "que"
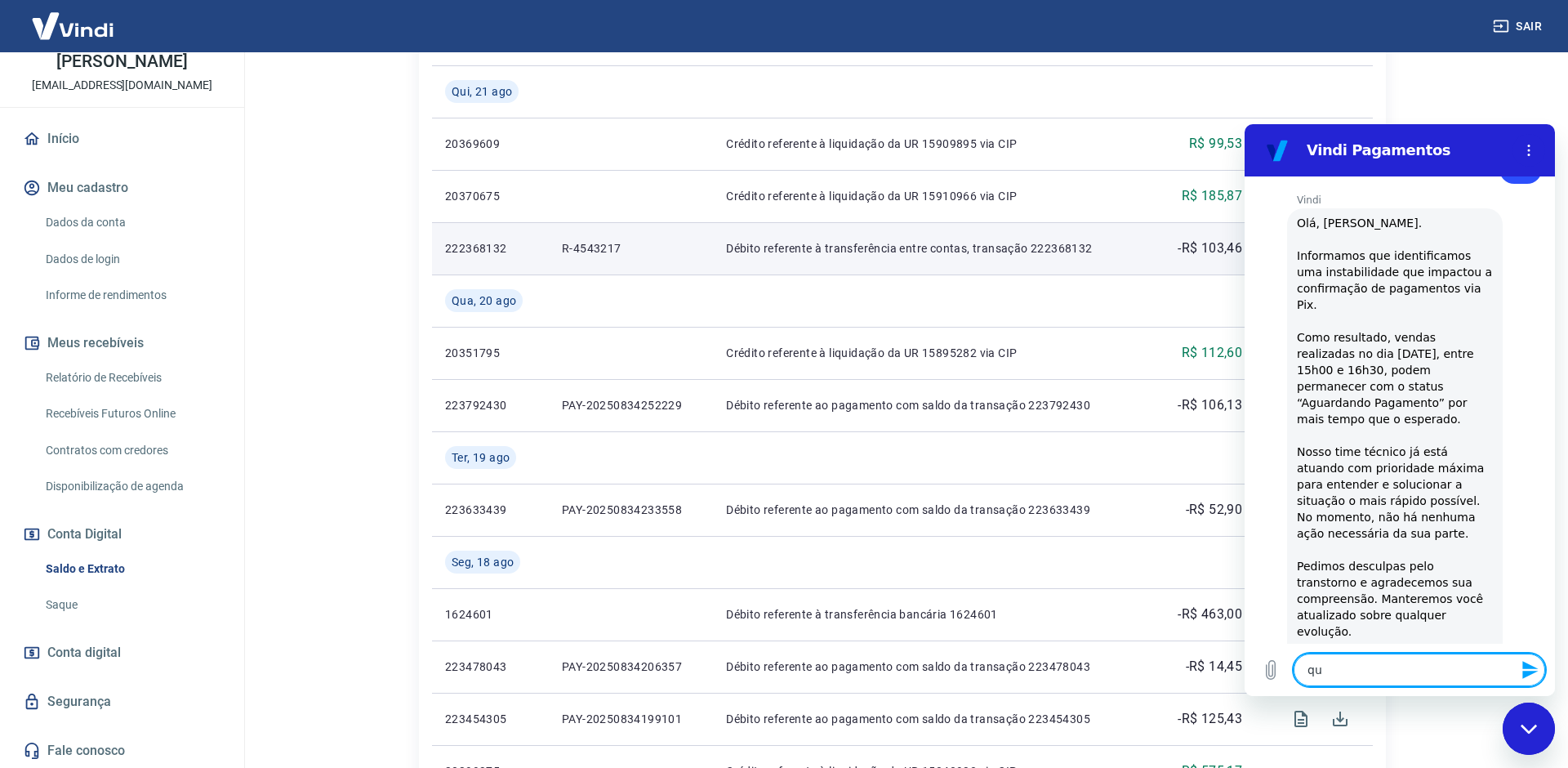
type textarea "x"
type textarea "quer"
type textarea "x"
type textarea "quero"
type textarea "x"
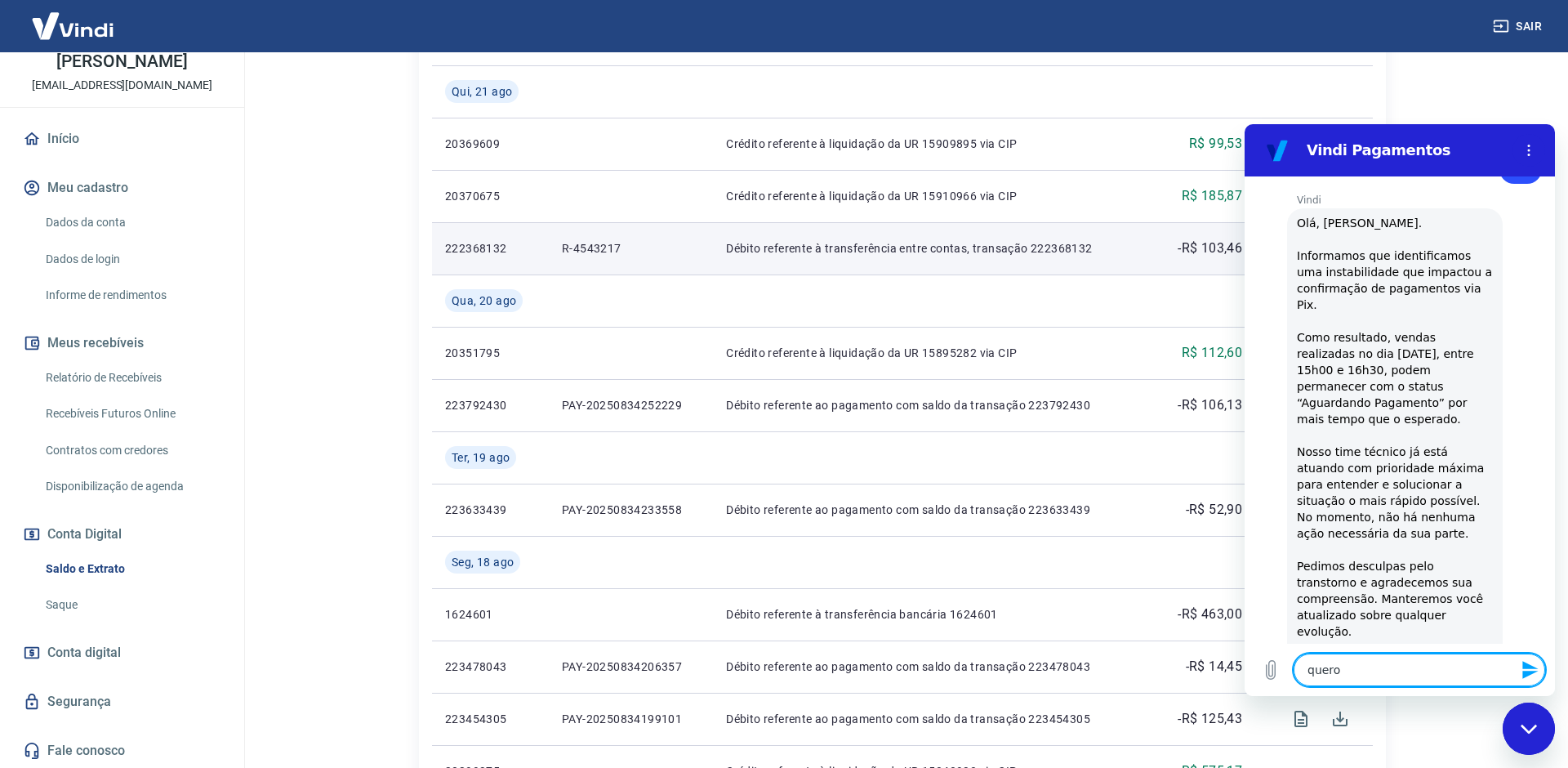
type textarea "quero"
type textarea "x"
type textarea "quero f"
type textarea "x"
type textarea "quero fa"
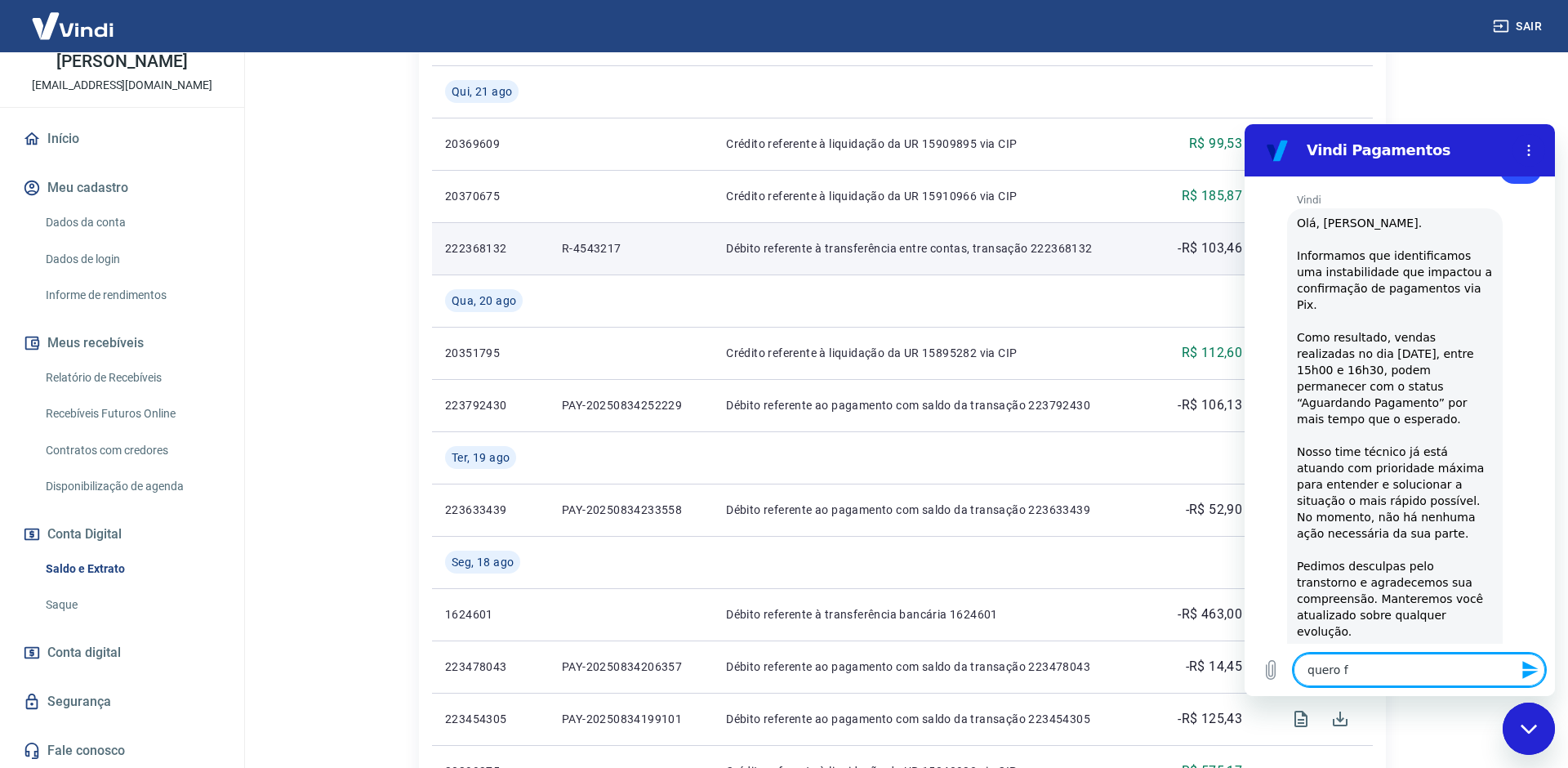
type textarea "x"
type textarea "quero fal"
type textarea "x"
type textarea "quero fala"
type textarea "x"
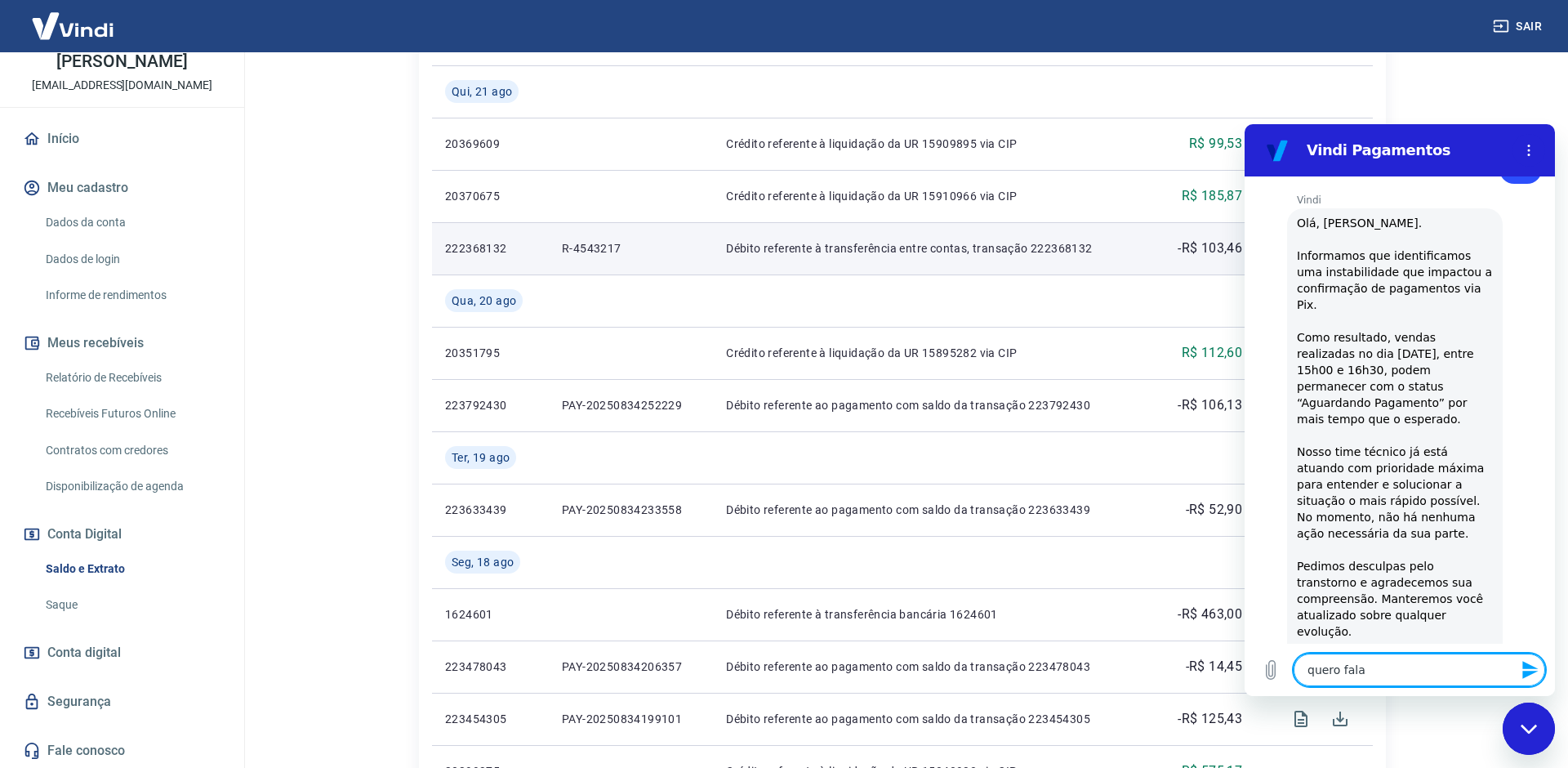
type textarea "quero falar"
type textarea "x"
type textarea "quero falar"
type textarea "x"
type textarea "quero falar c"
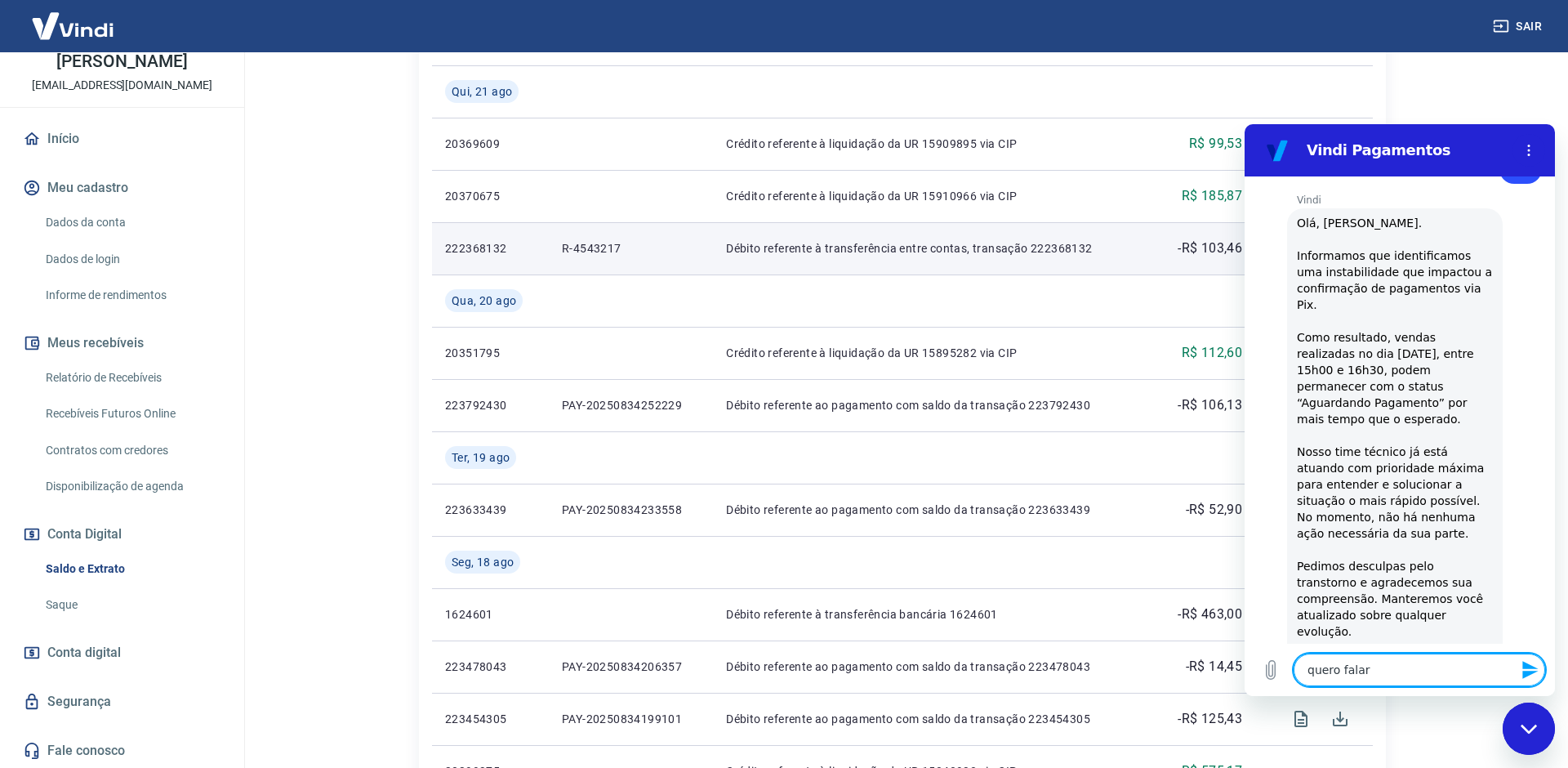
type textarea "x"
type textarea "quero falar co"
type textarea "x"
type textarea "quero falar com"
type textarea "x"
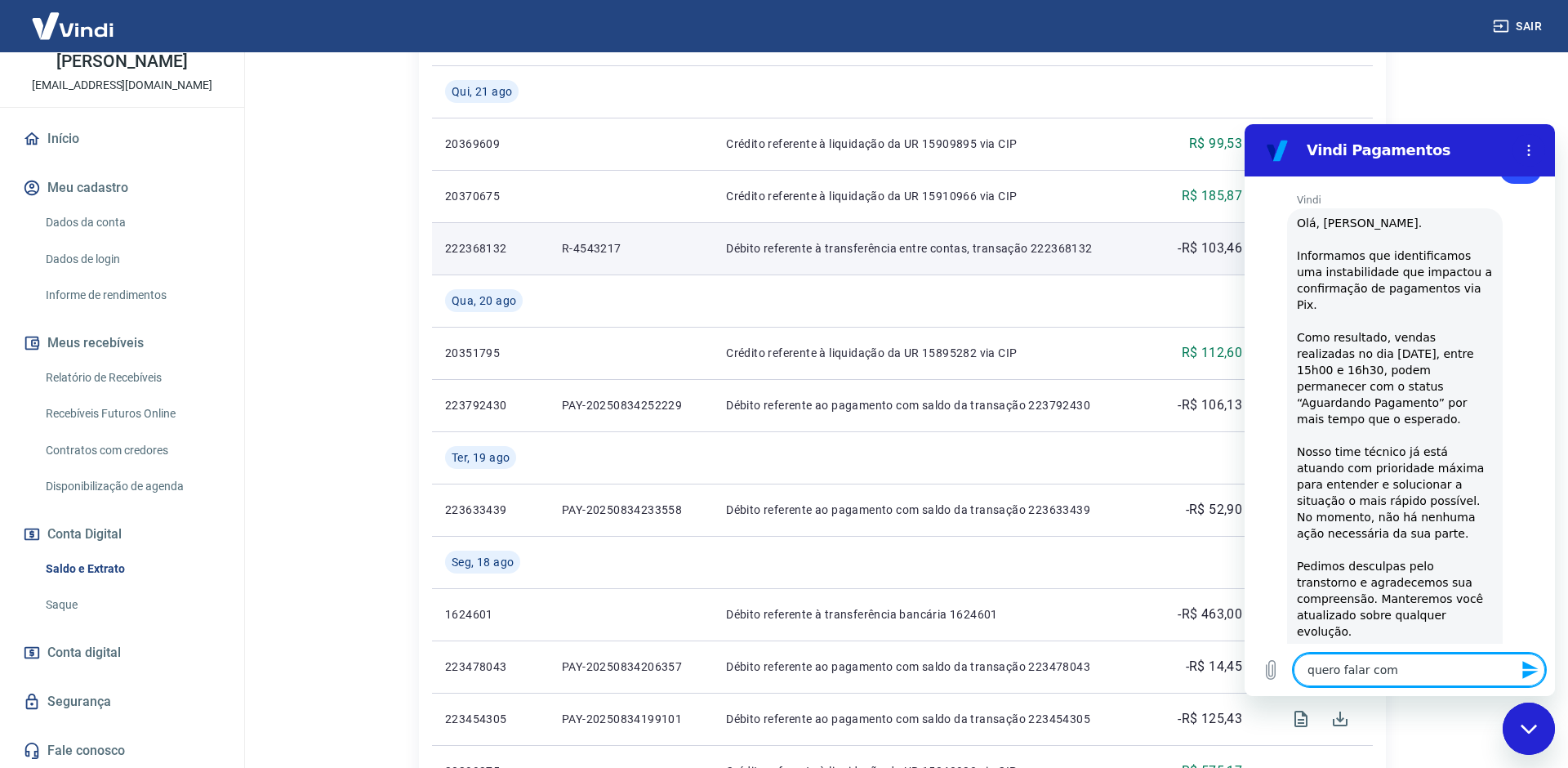
type textarea "quero falar com"
type textarea "x"
type textarea "quero falar com u"
type textarea "x"
type textarea "quero falar com um"
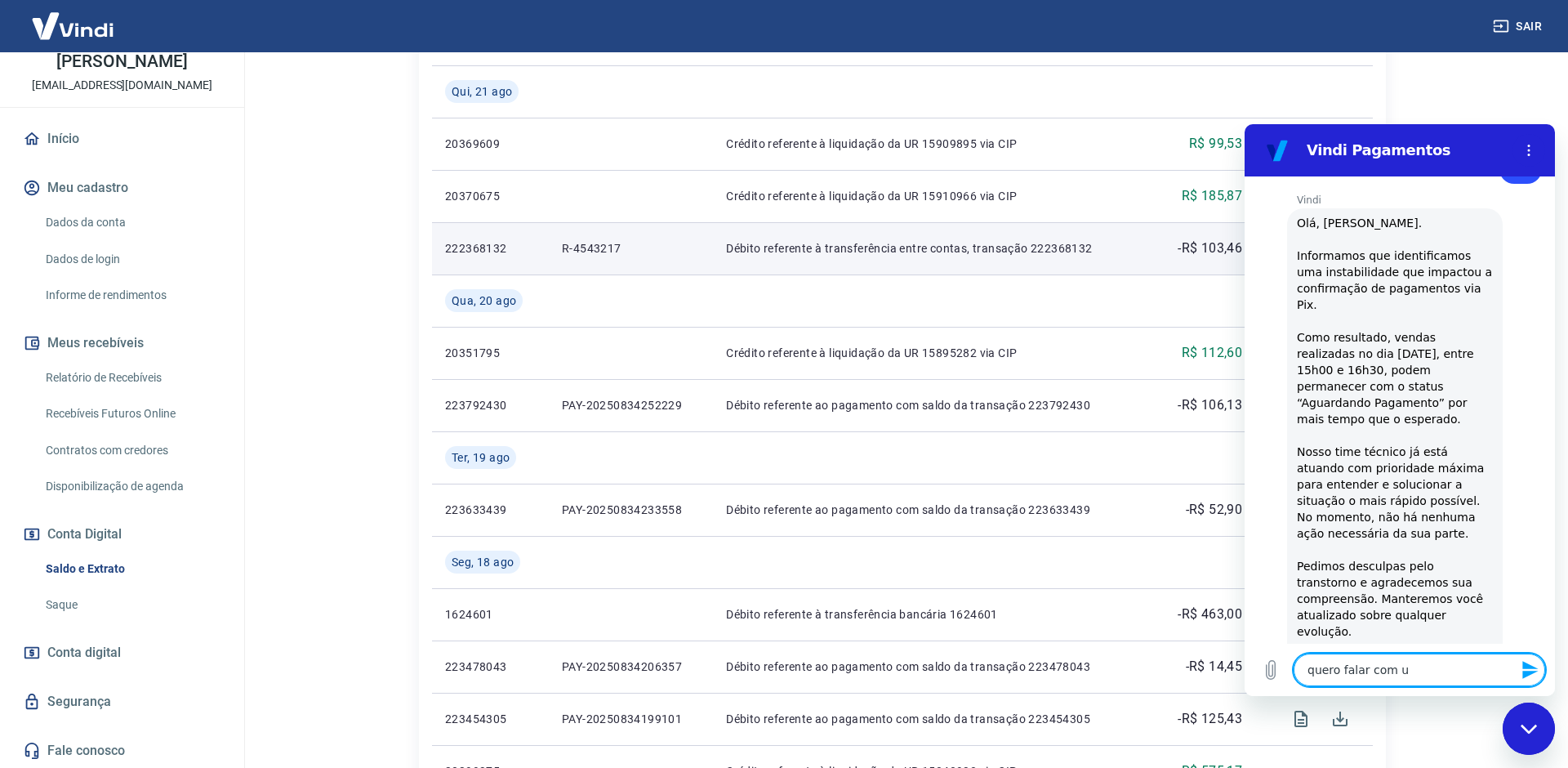
type textarea "x"
type textarea "quero falar com um"
type textarea "x"
type textarea "quero falar com um a"
type textarea "x"
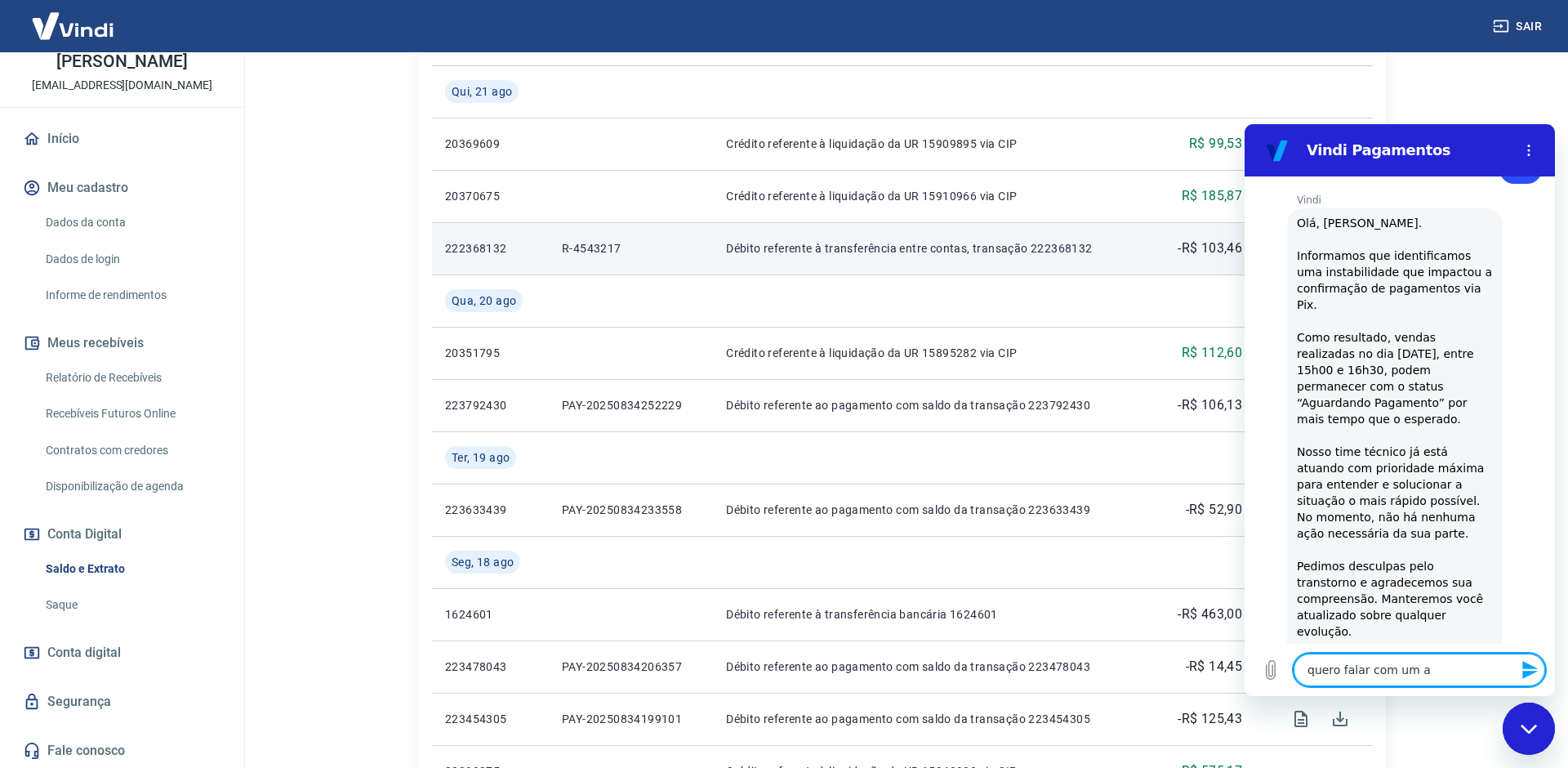
type textarea "quero falar com um at"
type textarea "x"
type textarea "quero falar com um ate"
type textarea "x"
type textarea "quero falar com um [GEOGRAPHIC_DATA]"
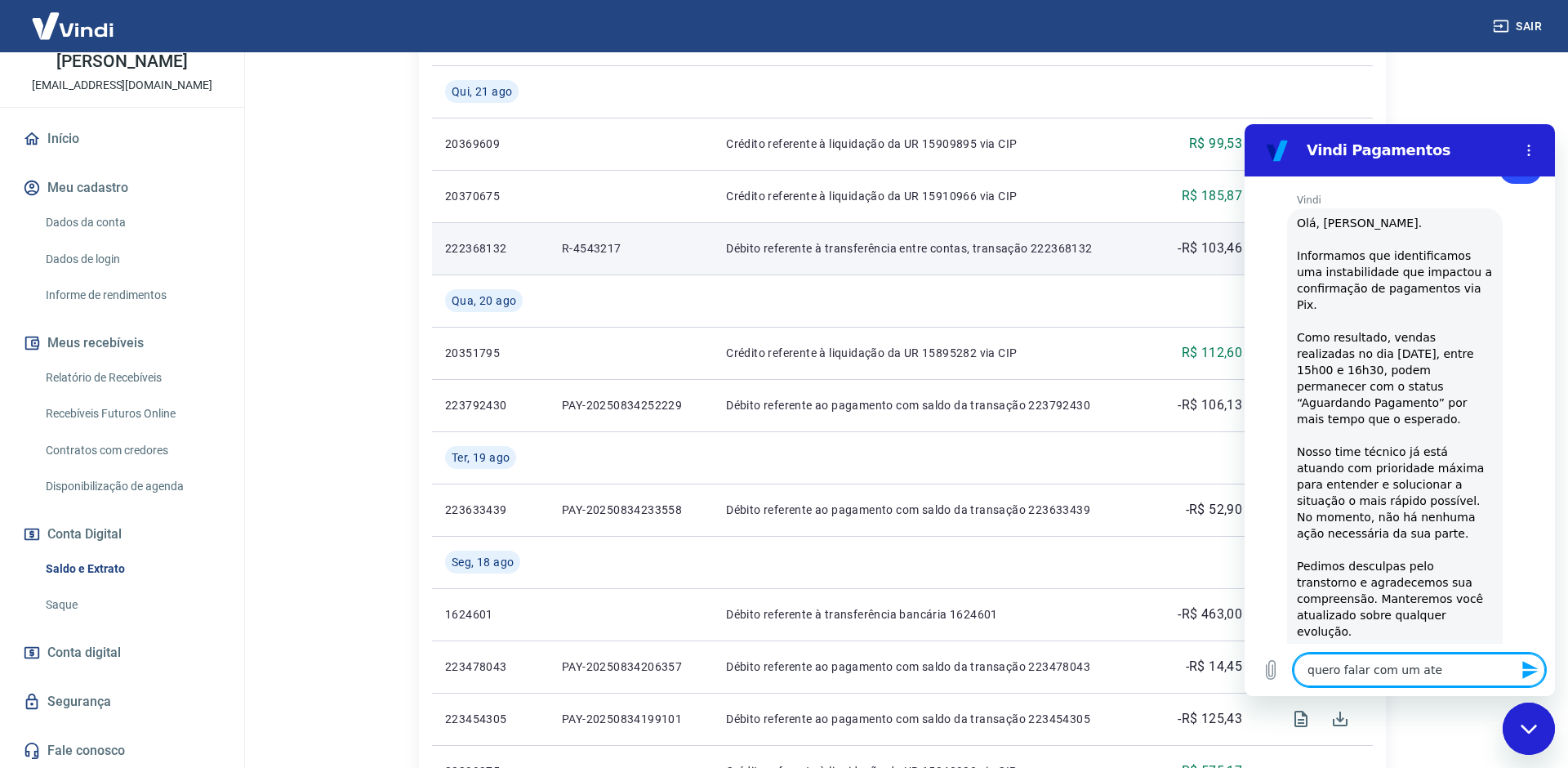
type textarea "x"
type textarea "quero falar com um atend"
type textarea "x"
type textarea "quero falar com um atende"
type textarea "x"
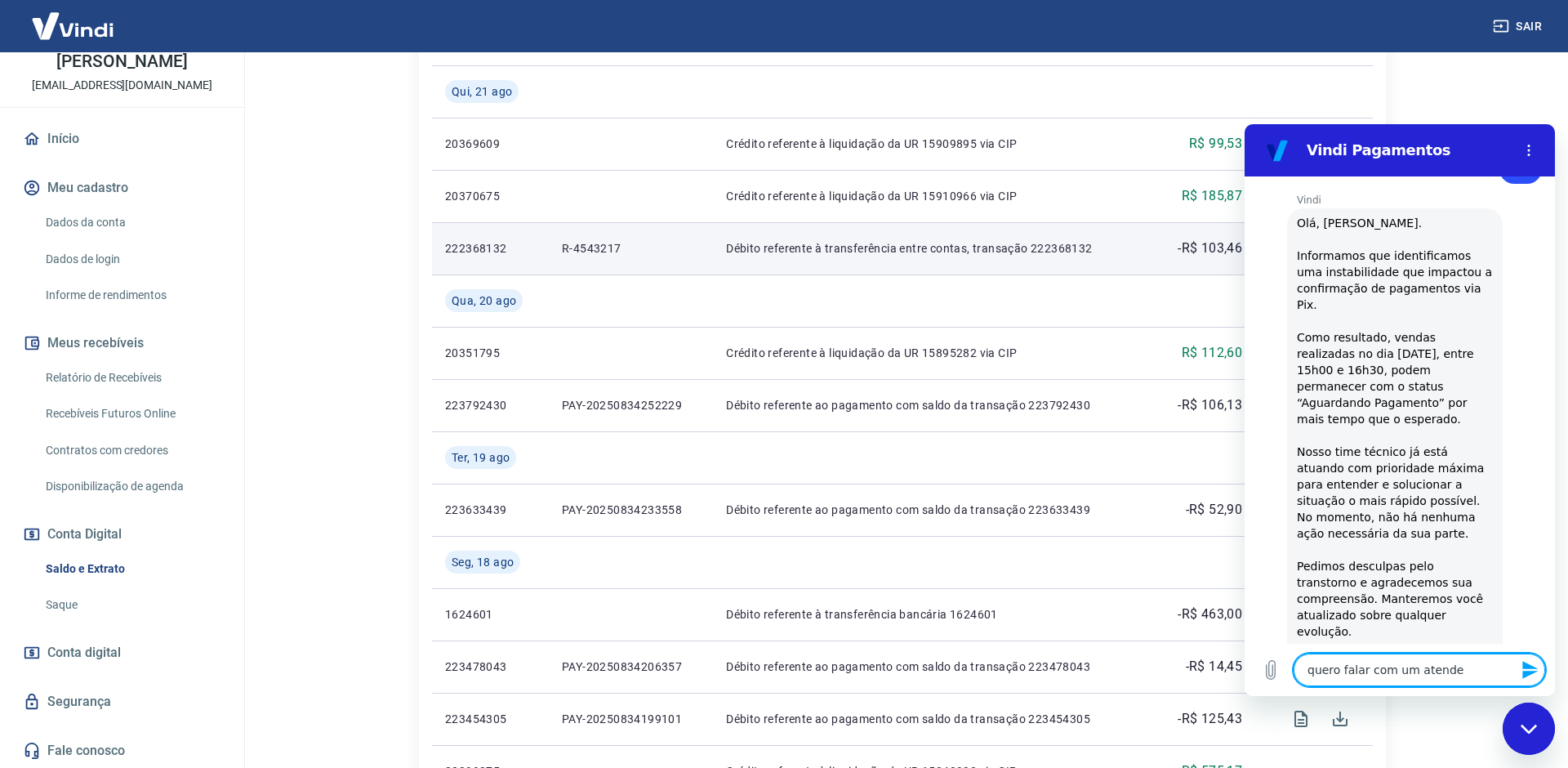
type textarea "quero falar com um atenden"
type textarea "x"
type textarea "quero falar com um atendend"
type textarea "x"
type textarea "quero falar com um atenden"
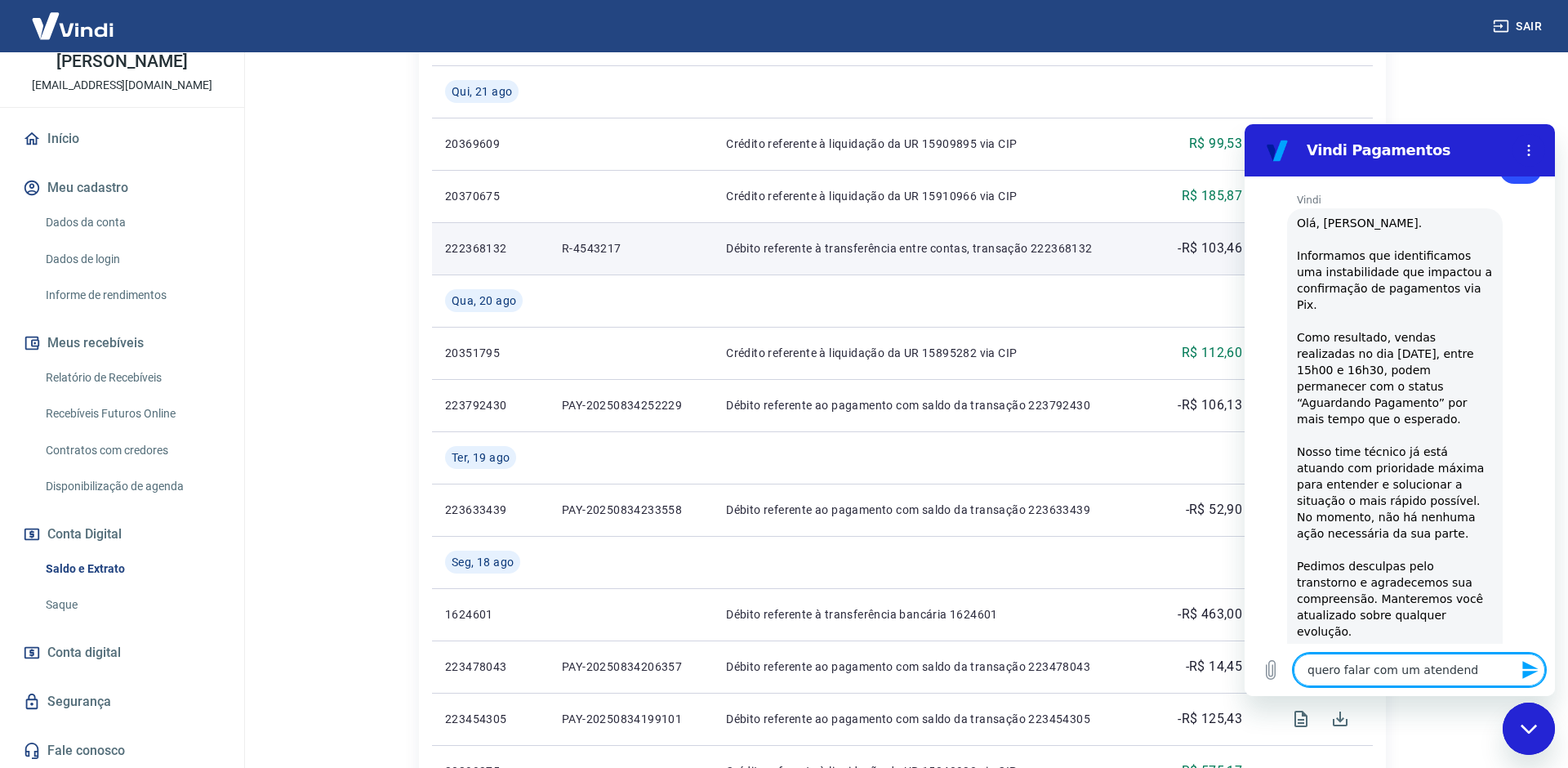
type textarea "x"
type textarea "quero falar com um atendent"
type textarea "x"
type textarea "quero falar com um atendente"
type textarea "x"
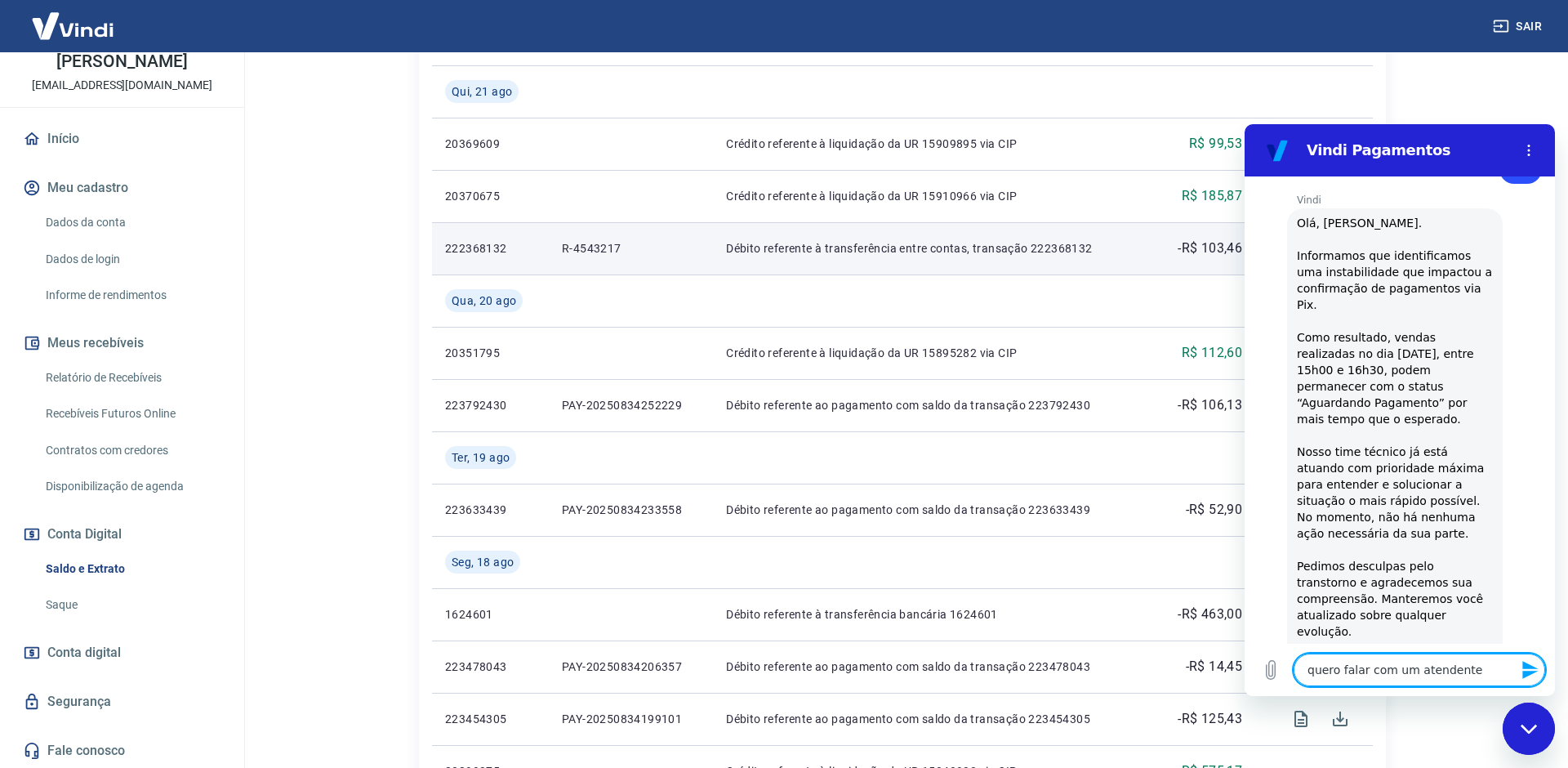
type textarea "quero falar com um atendente"
type textarea "x"
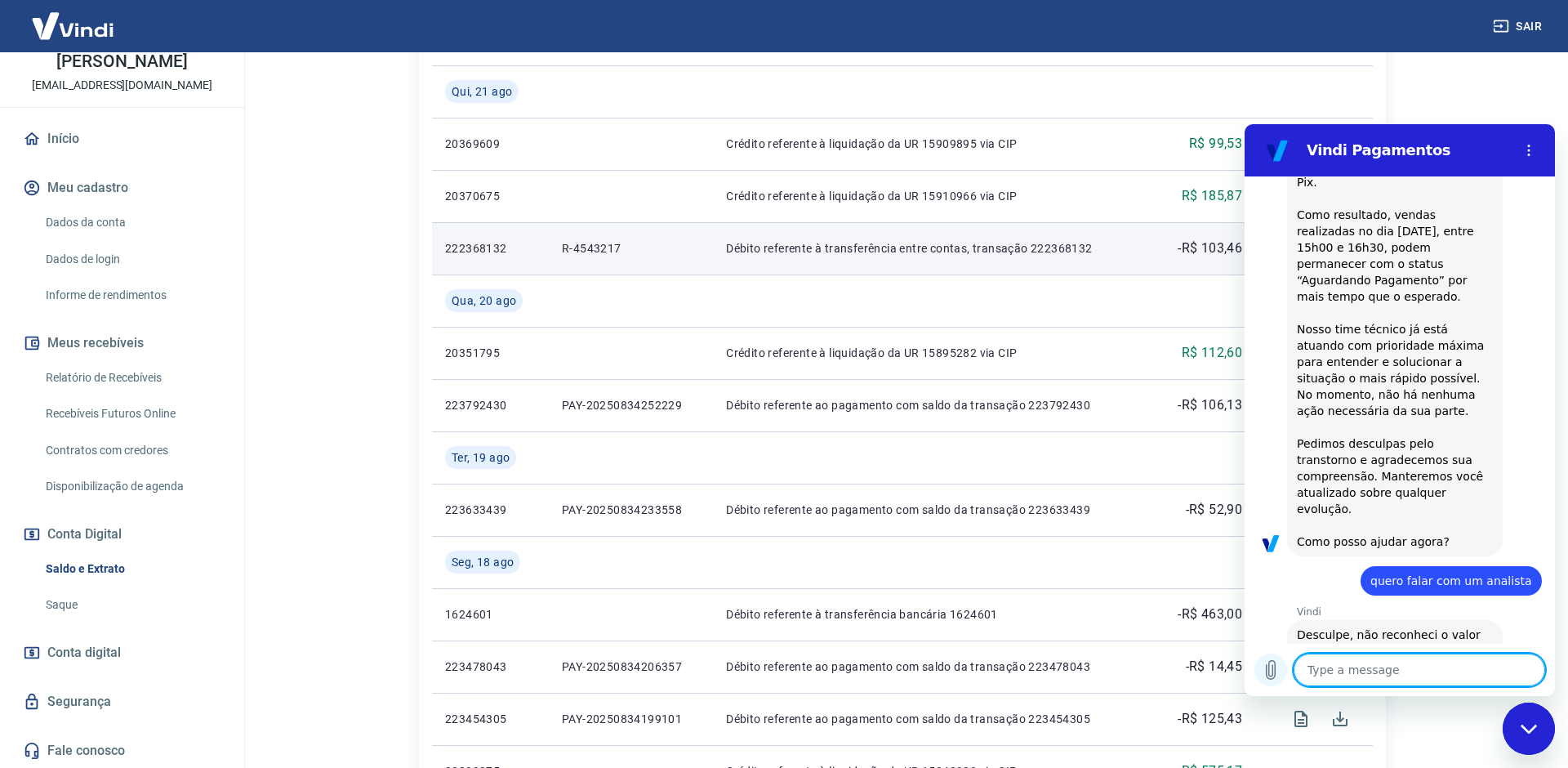
scroll to position [2141, 0]
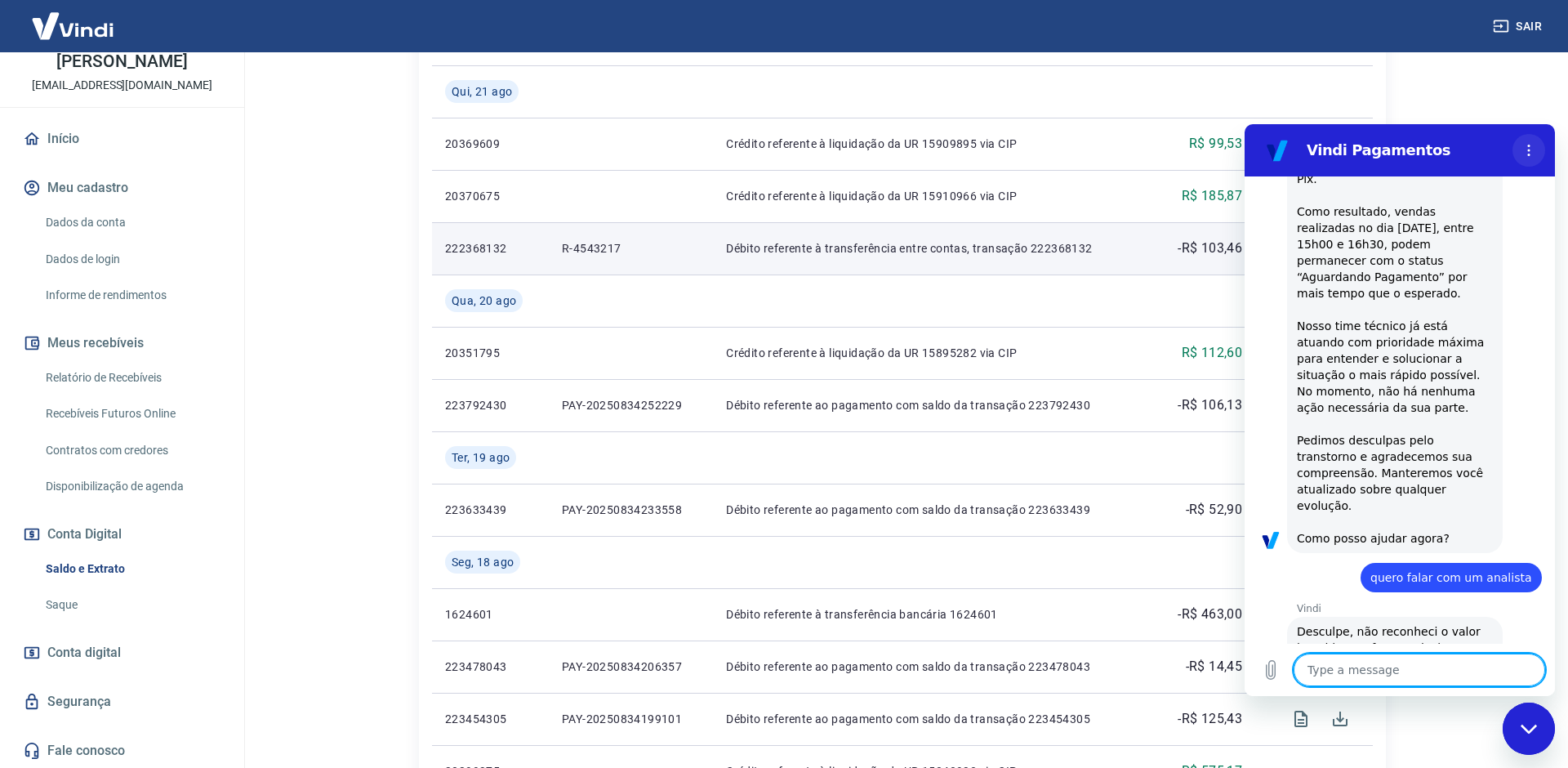
click at [1530, 148] on icon "Options menu" at bounding box center [1528, 150] width 13 height 13
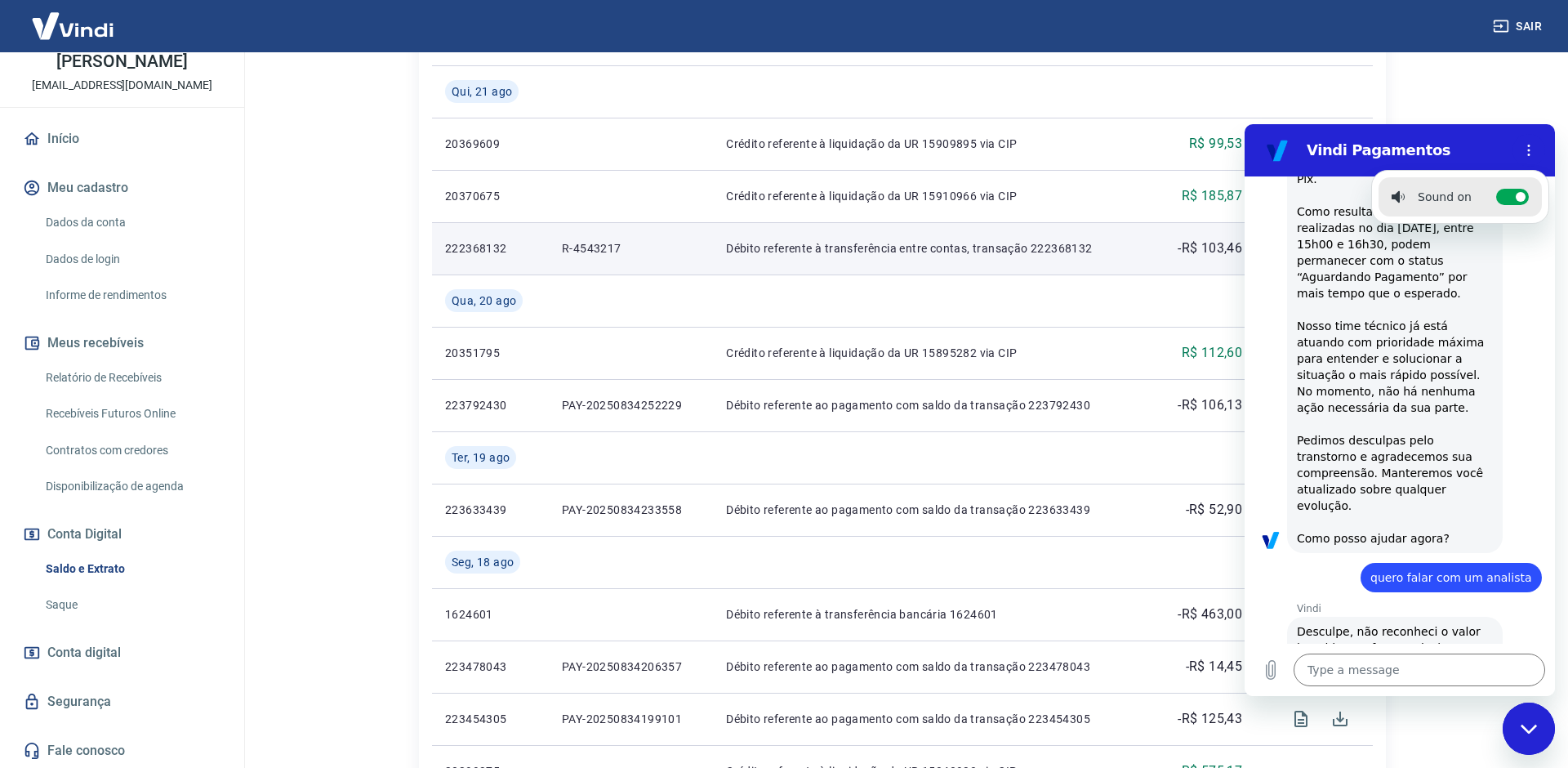
click at [1498, 139] on div "Vindi Pagamentos" at bounding box center [1380, 150] width 252 height 32
click at [1529, 719] on div "Close messaging window" at bounding box center [1528, 728] width 49 height 49
type textarea "x"
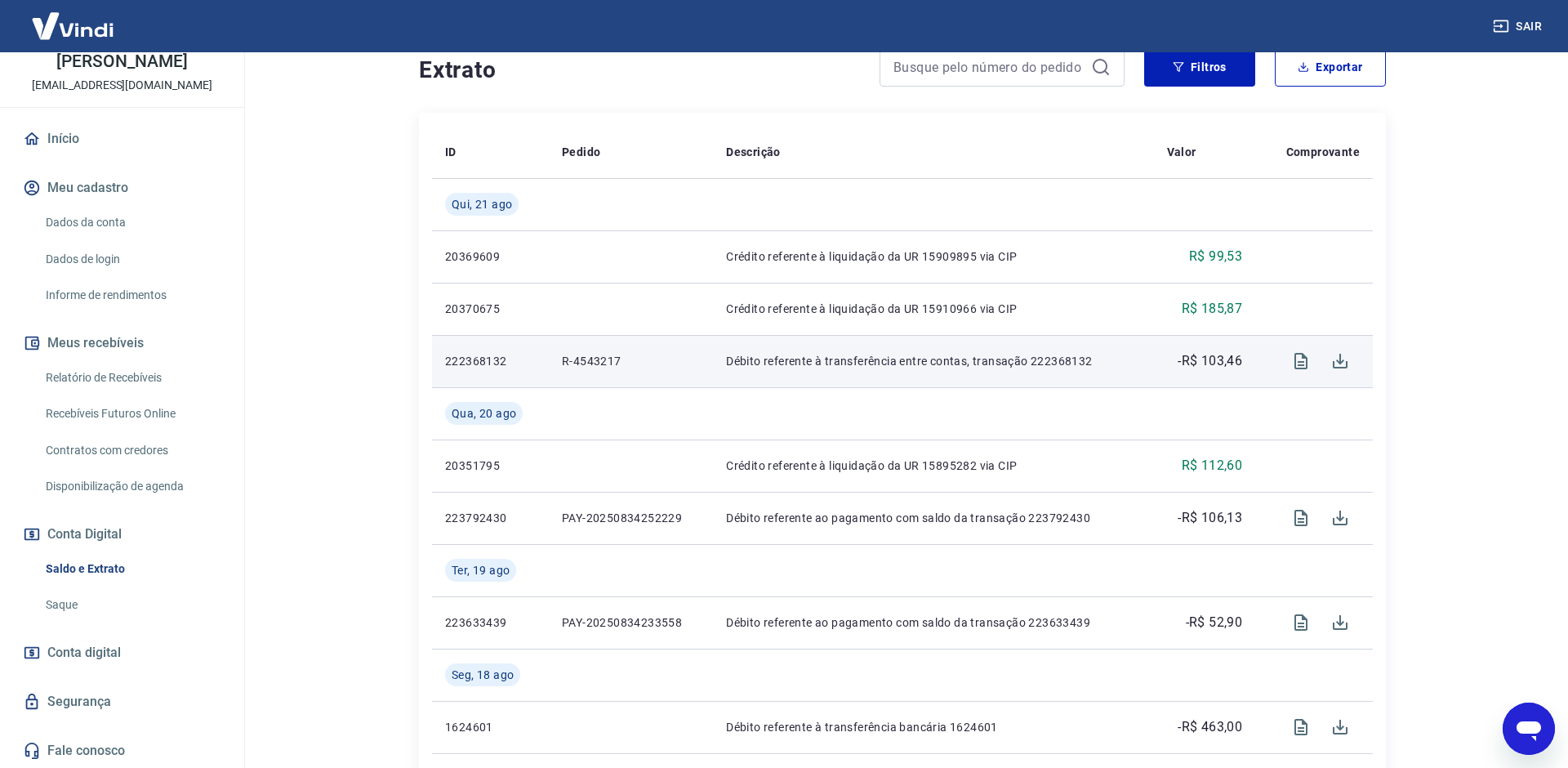
scroll to position [328, 0]
click at [585, 364] on p "R-4543217" at bounding box center [631, 364] width 138 height 17
click at [478, 362] on p "222368132" at bounding box center [491, 364] width 91 height 17
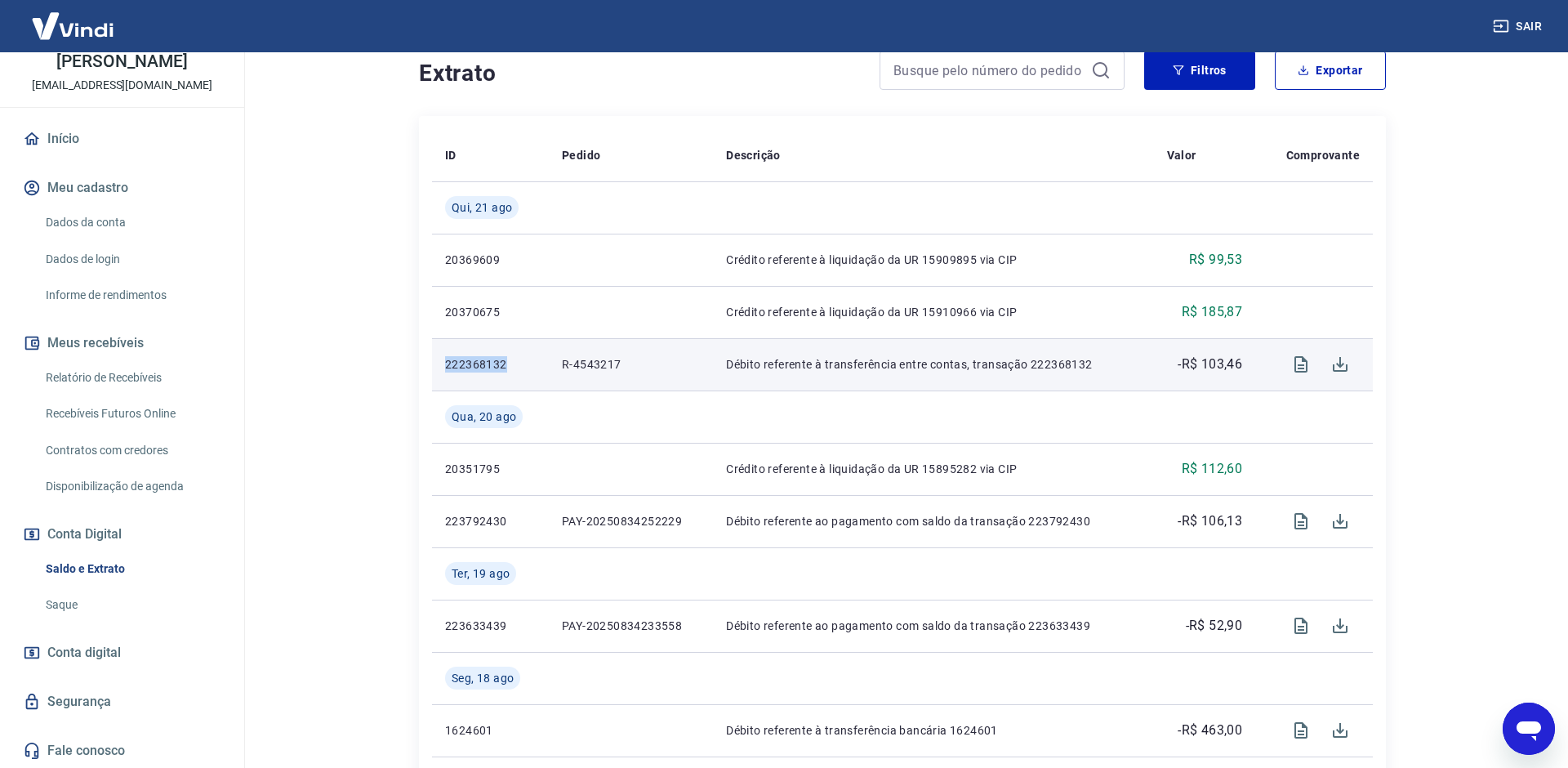
copy p "222368132"
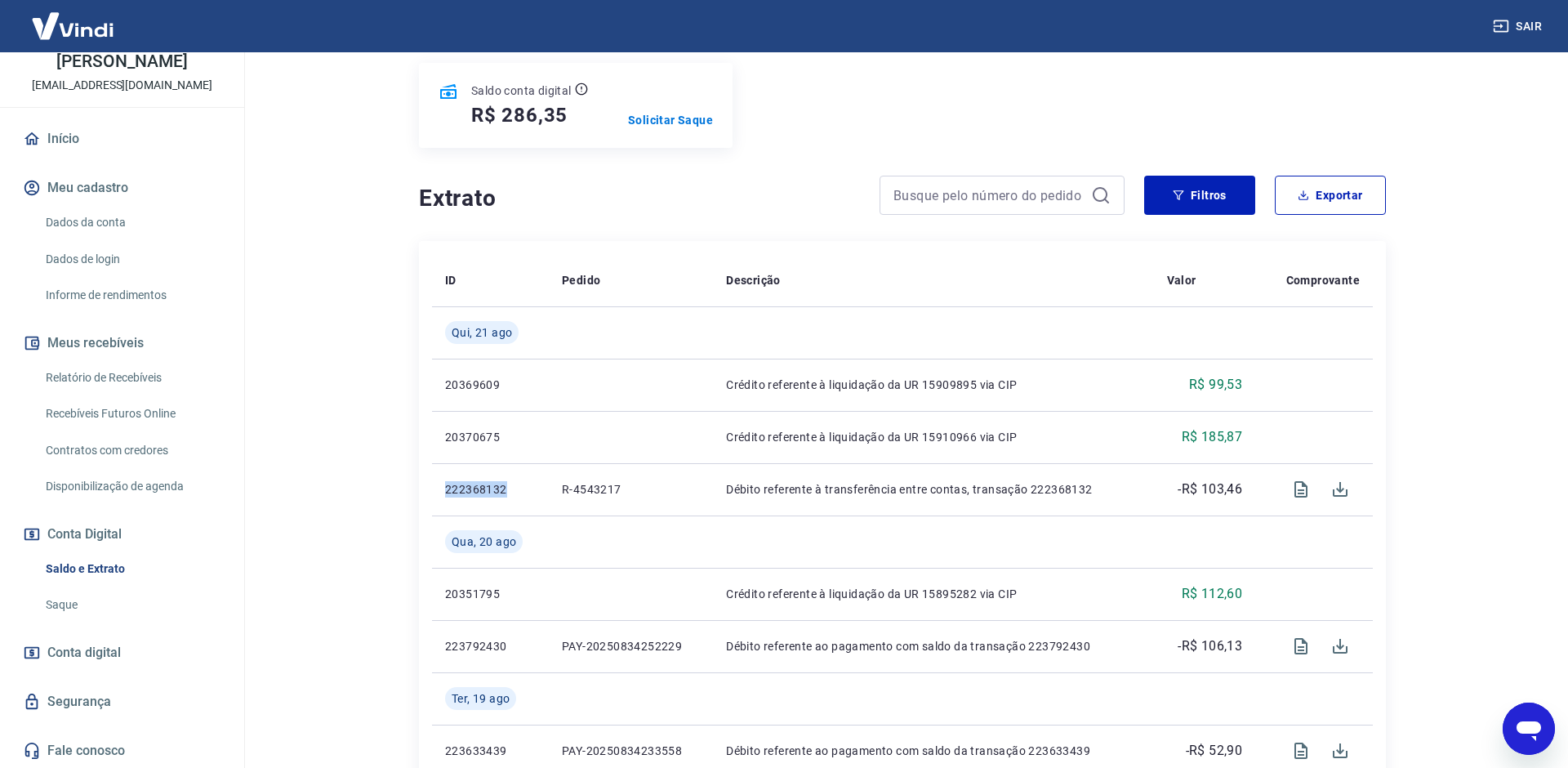
scroll to position [191, 0]
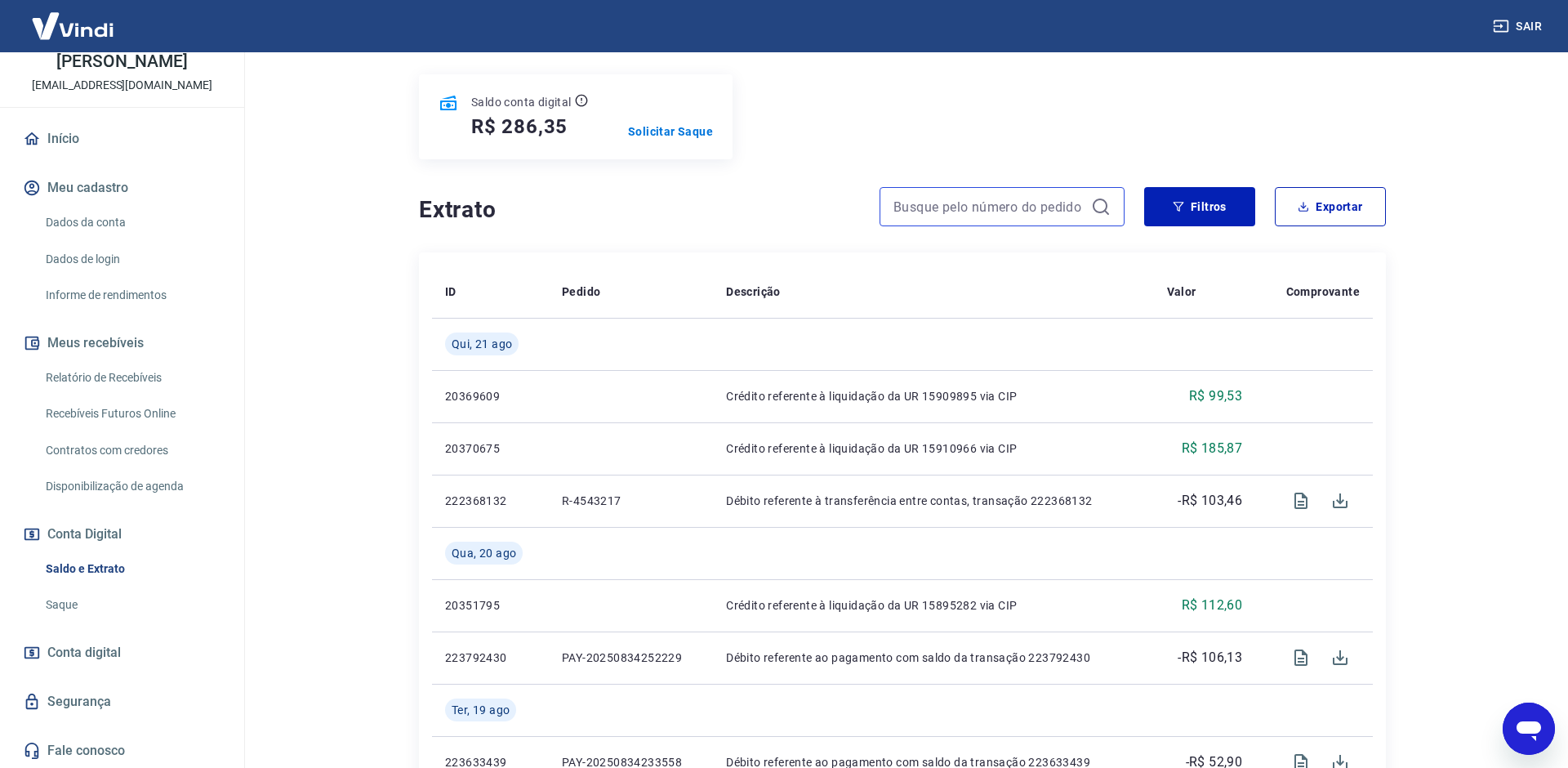
click at [956, 214] on input at bounding box center [989, 207] width 191 height 24
paste input "222368132"
type input "222368132"
click at [1101, 207] on icon at bounding box center [1100, 206] width 19 height 19
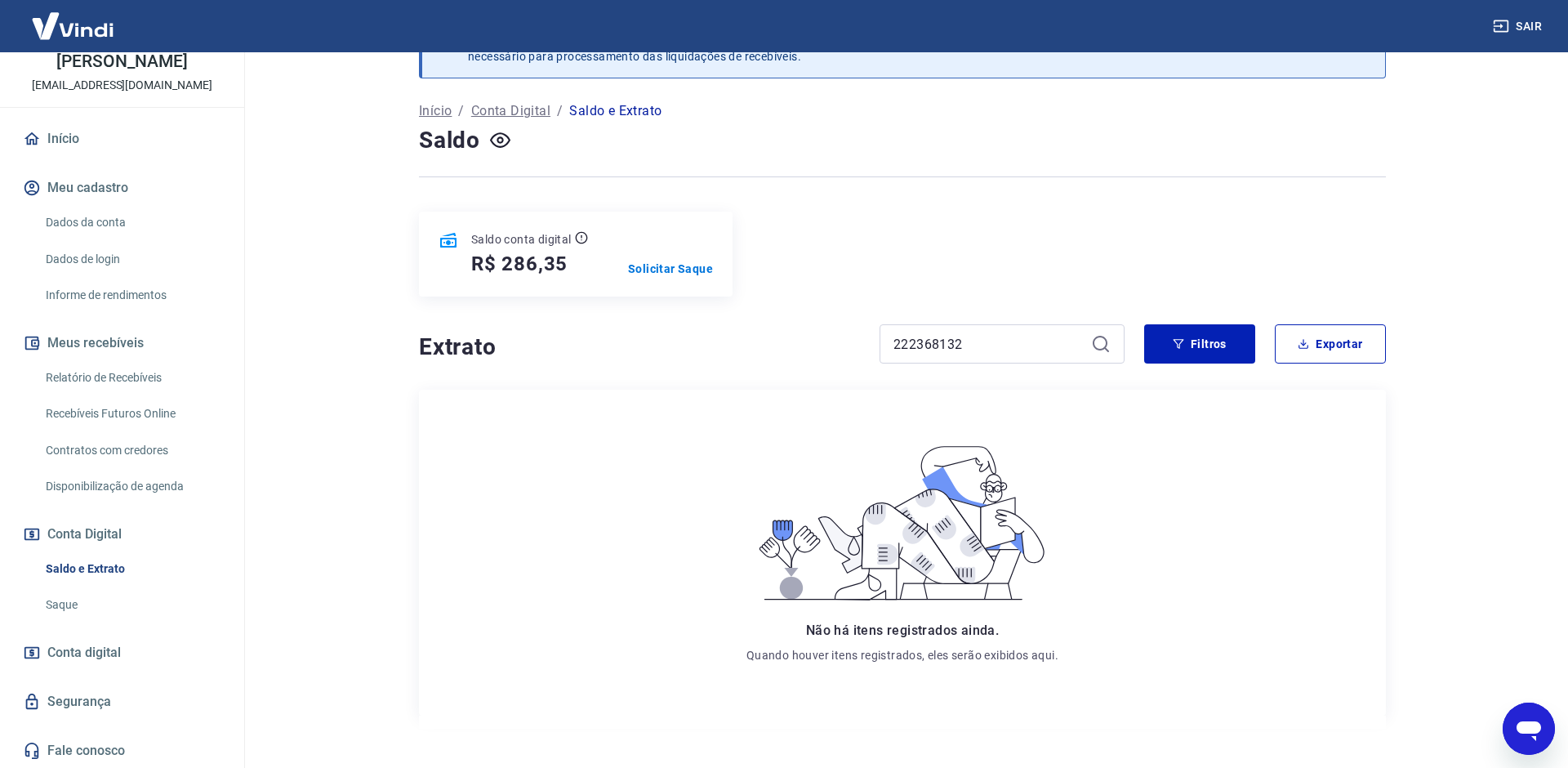
scroll to position [106, 0]
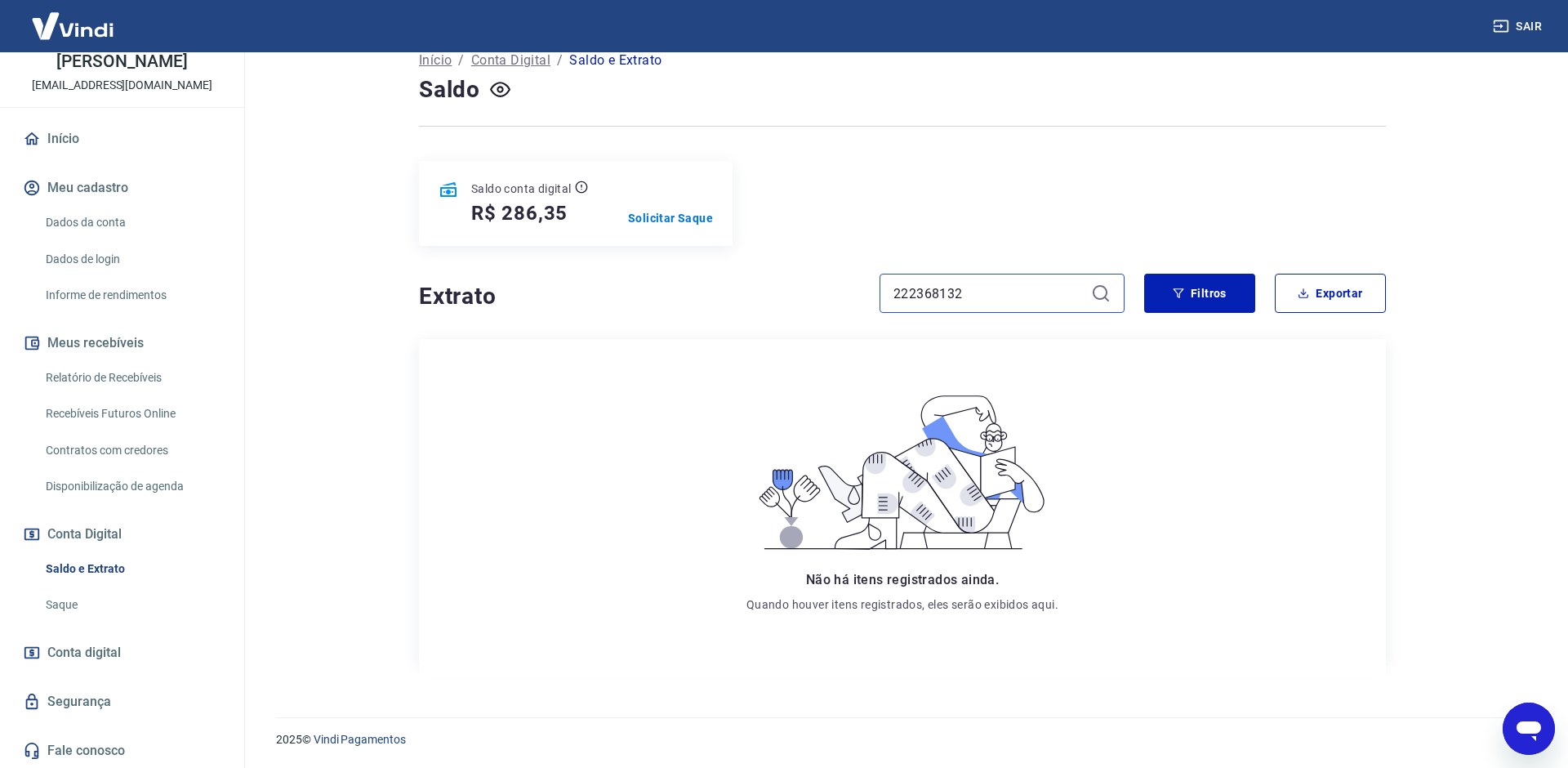
click at [981, 287] on input "222368132" at bounding box center [989, 293] width 191 height 24
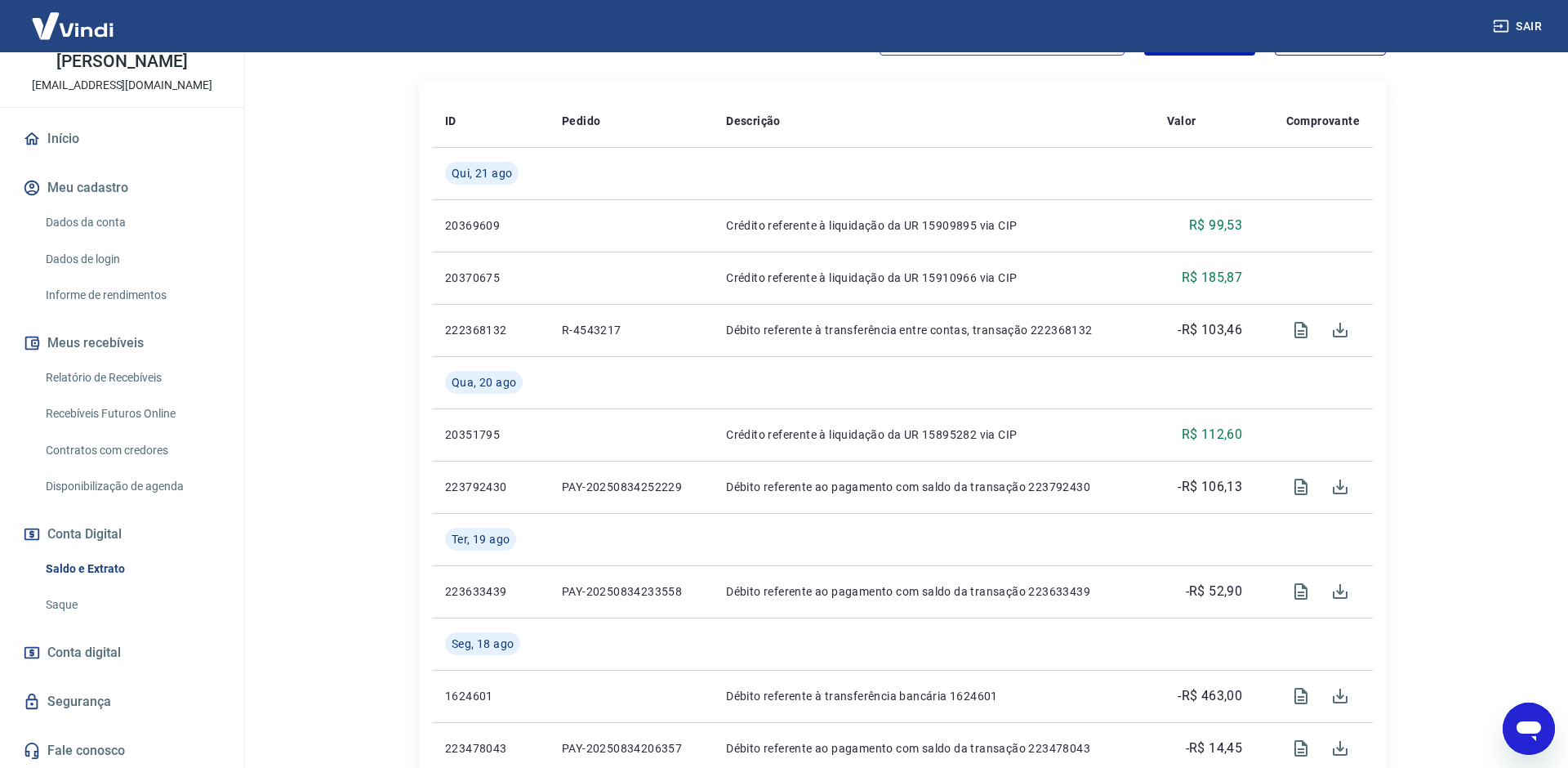
scroll to position [369, 0]
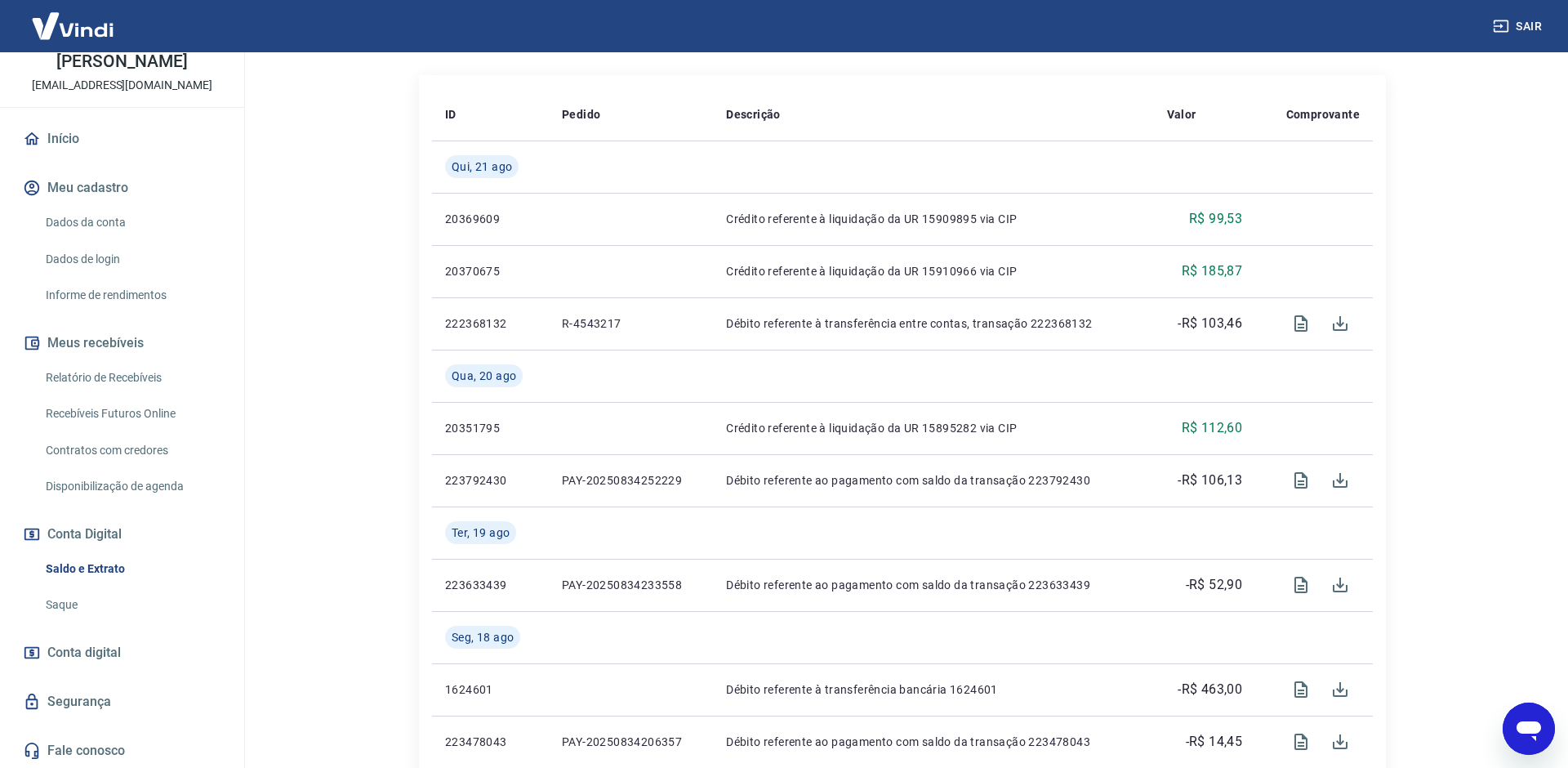
click at [196, 454] on link "Contratos com credores" at bounding box center [132, 450] width 185 height 33
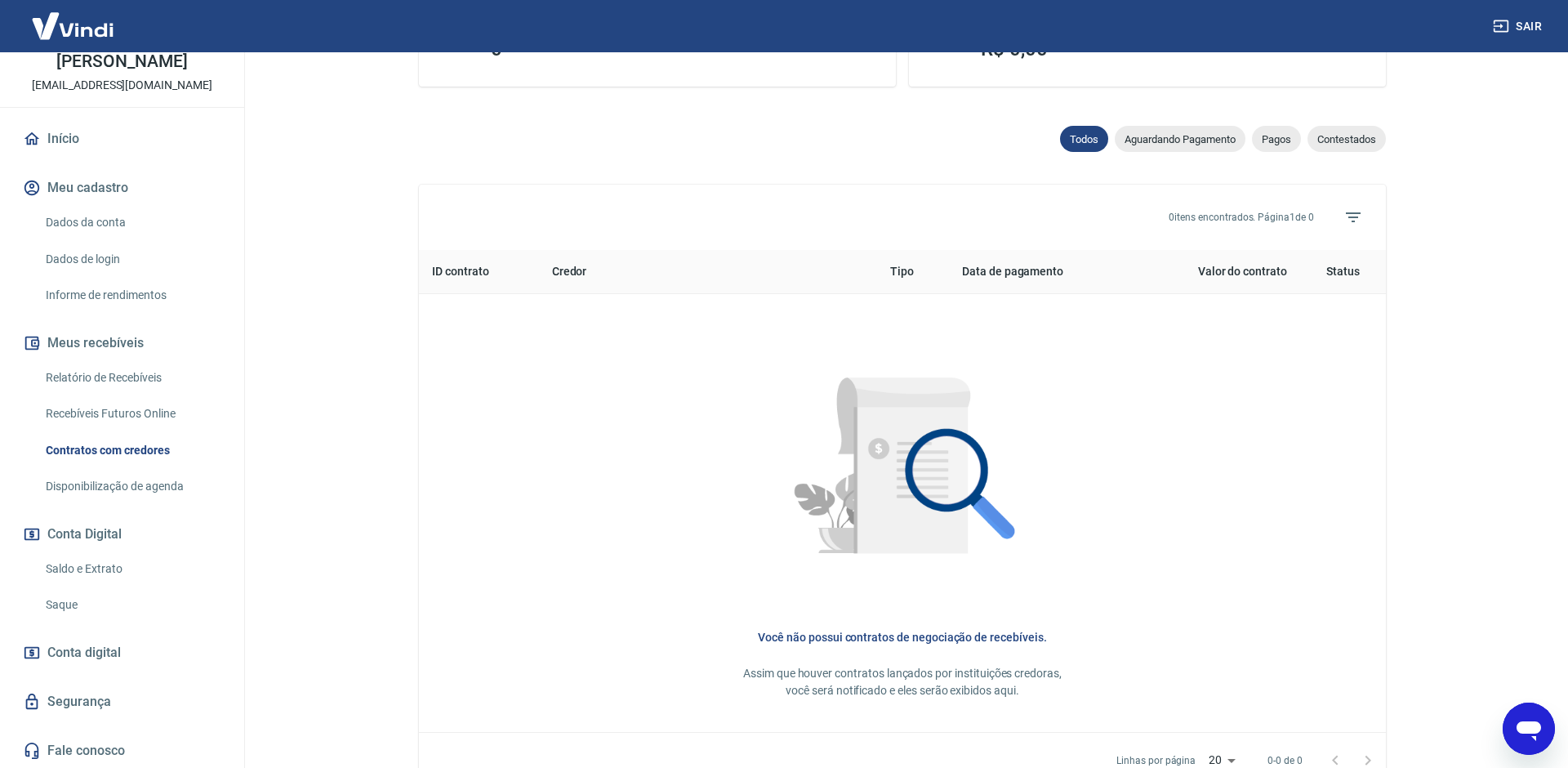
scroll to position [483, 0]
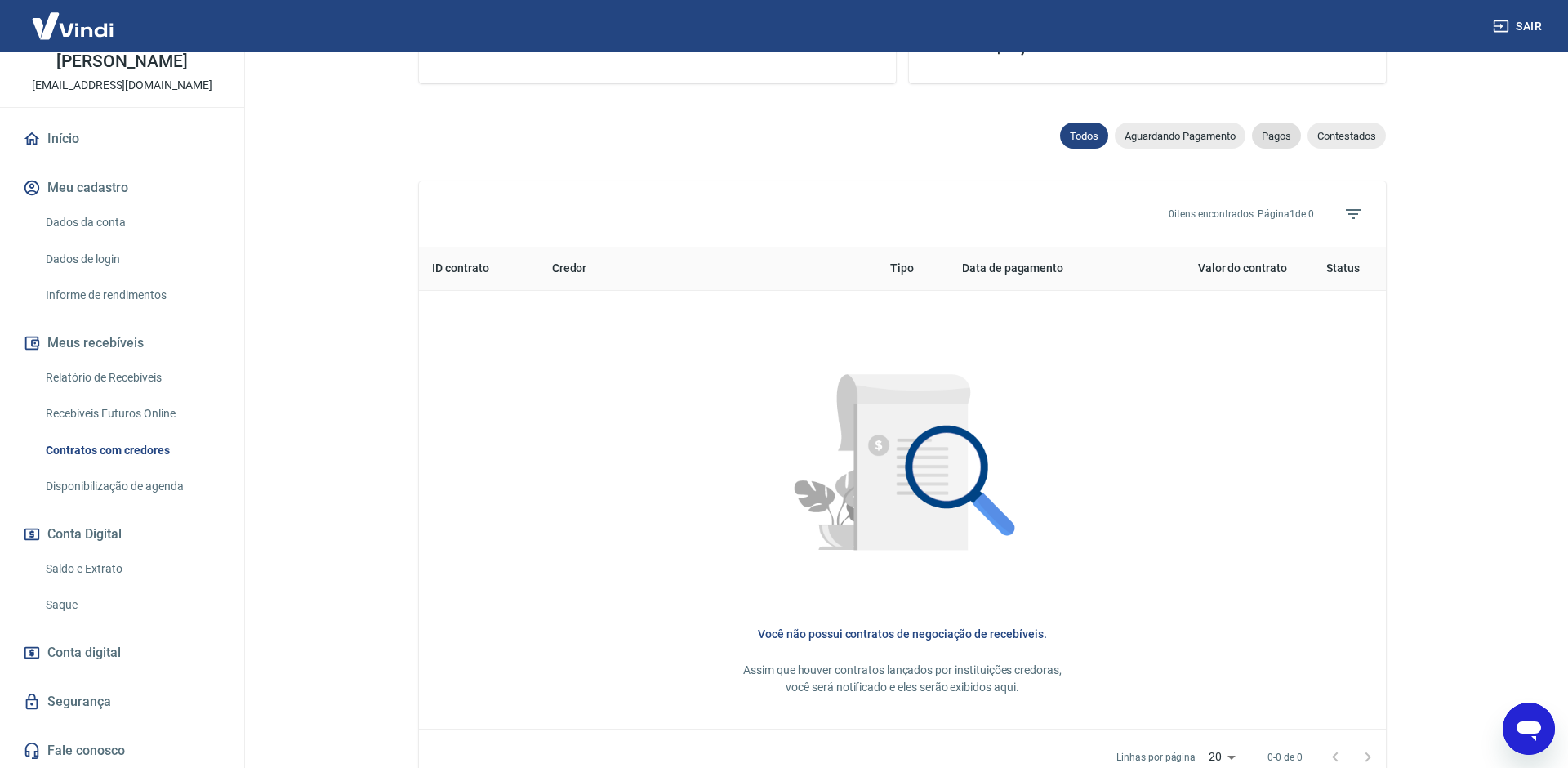
click at [1265, 133] on span "Pagos" at bounding box center [1276, 135] width 49 height 12
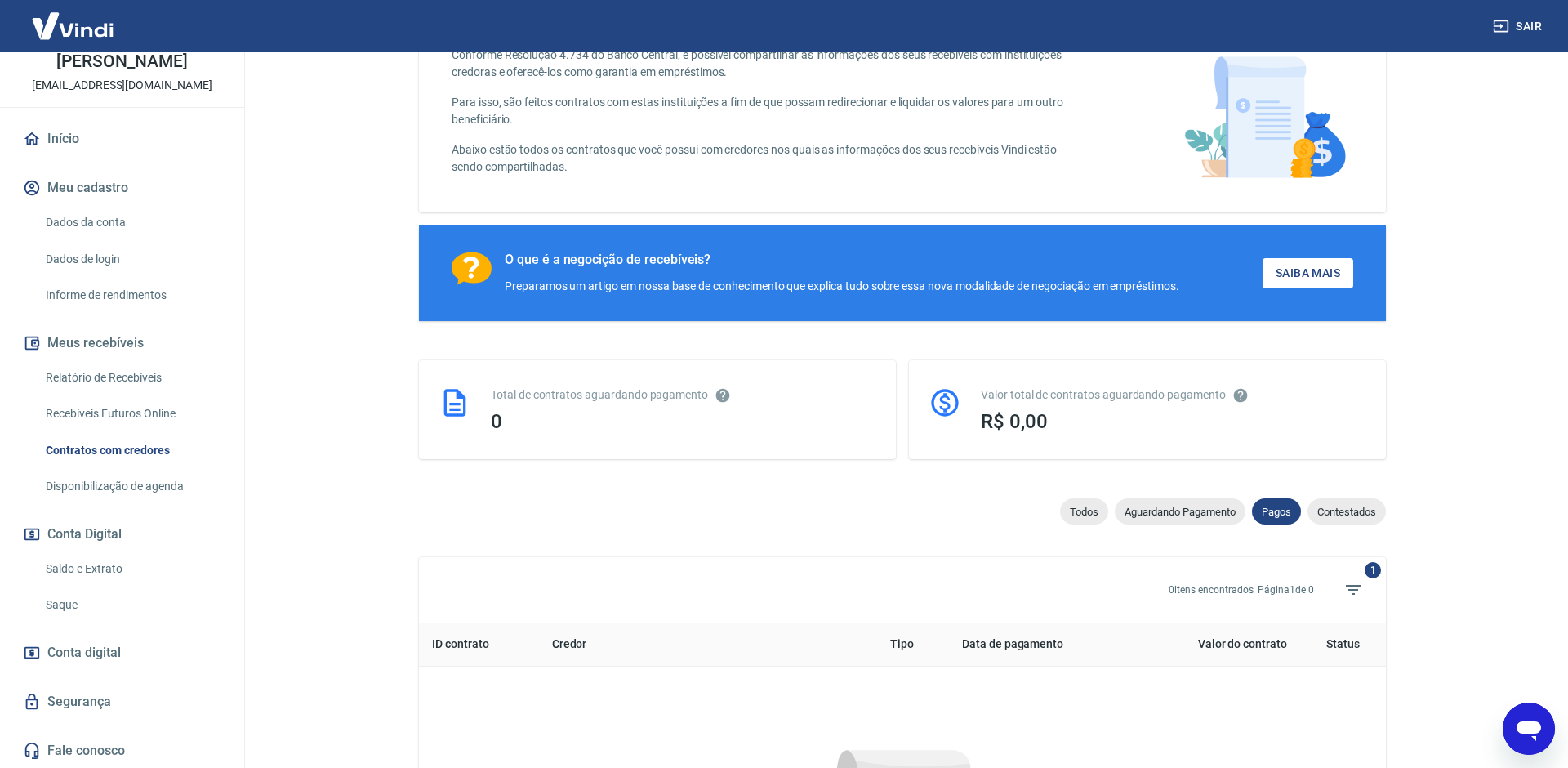
scroll to position [483, 0]
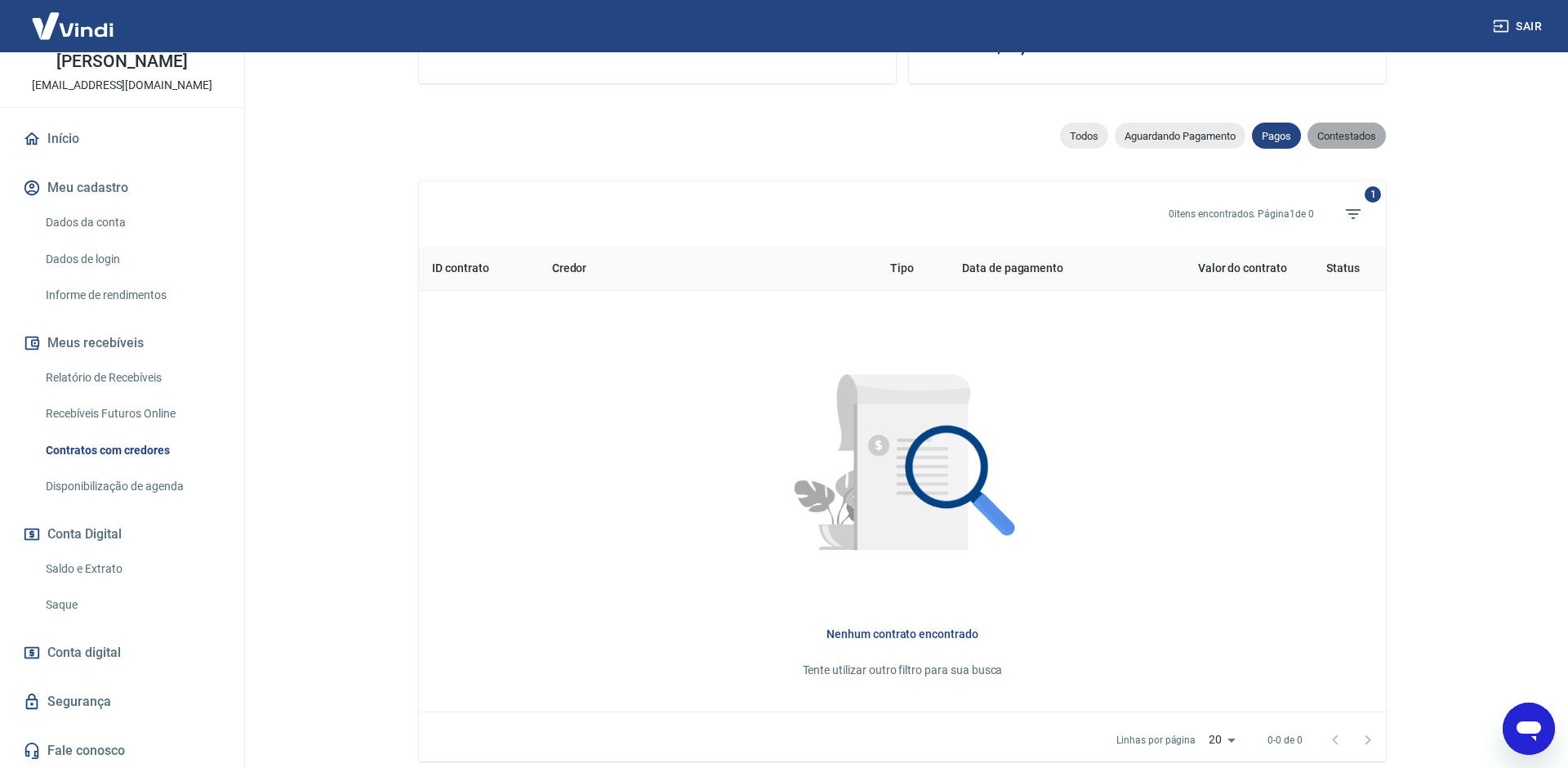
click at [1343, 134] on span "Contestados" at bounding box center [1347, 135] width 79 height 12
select select "rejected"
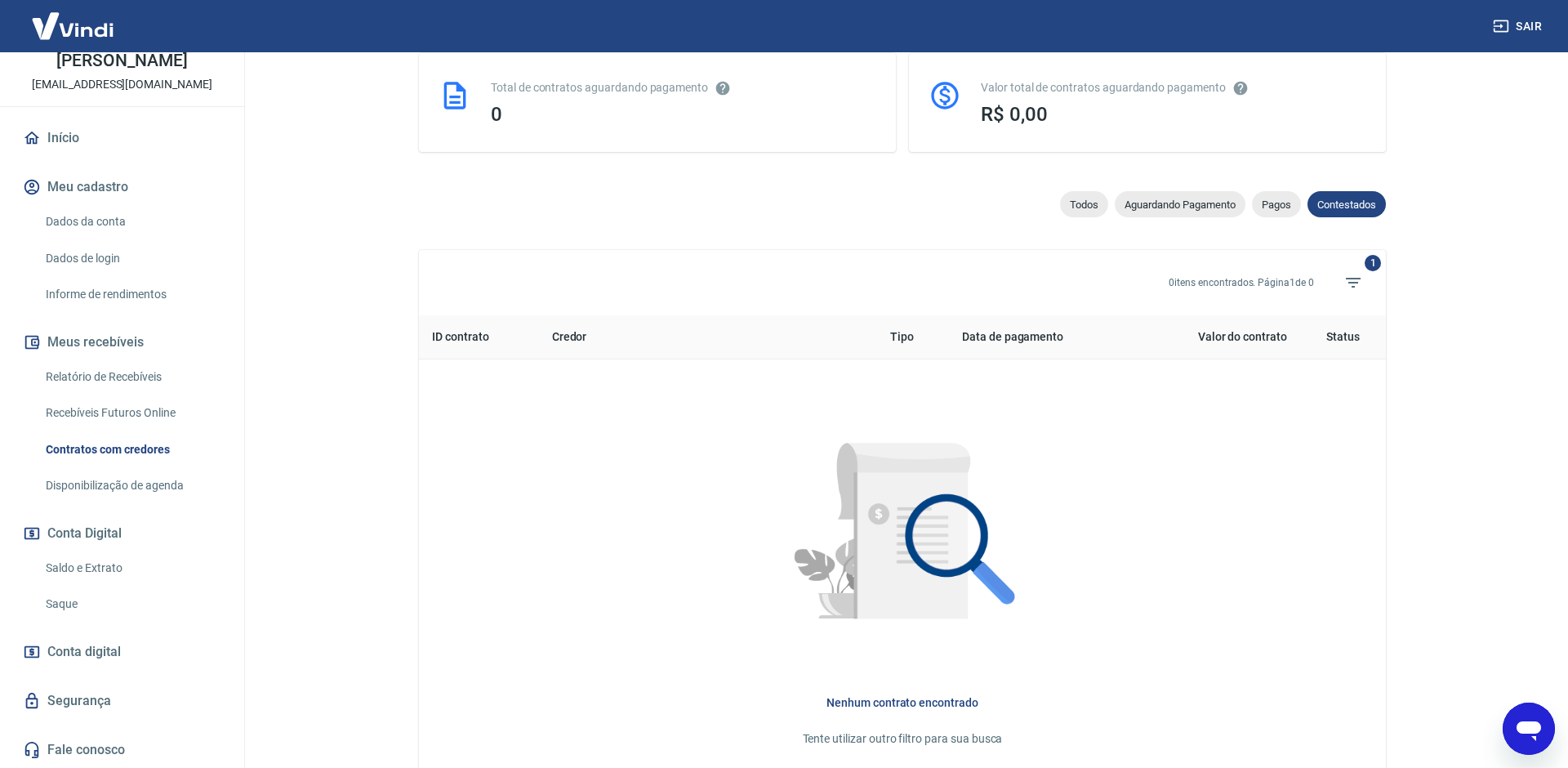
scroll to position [566, 0]
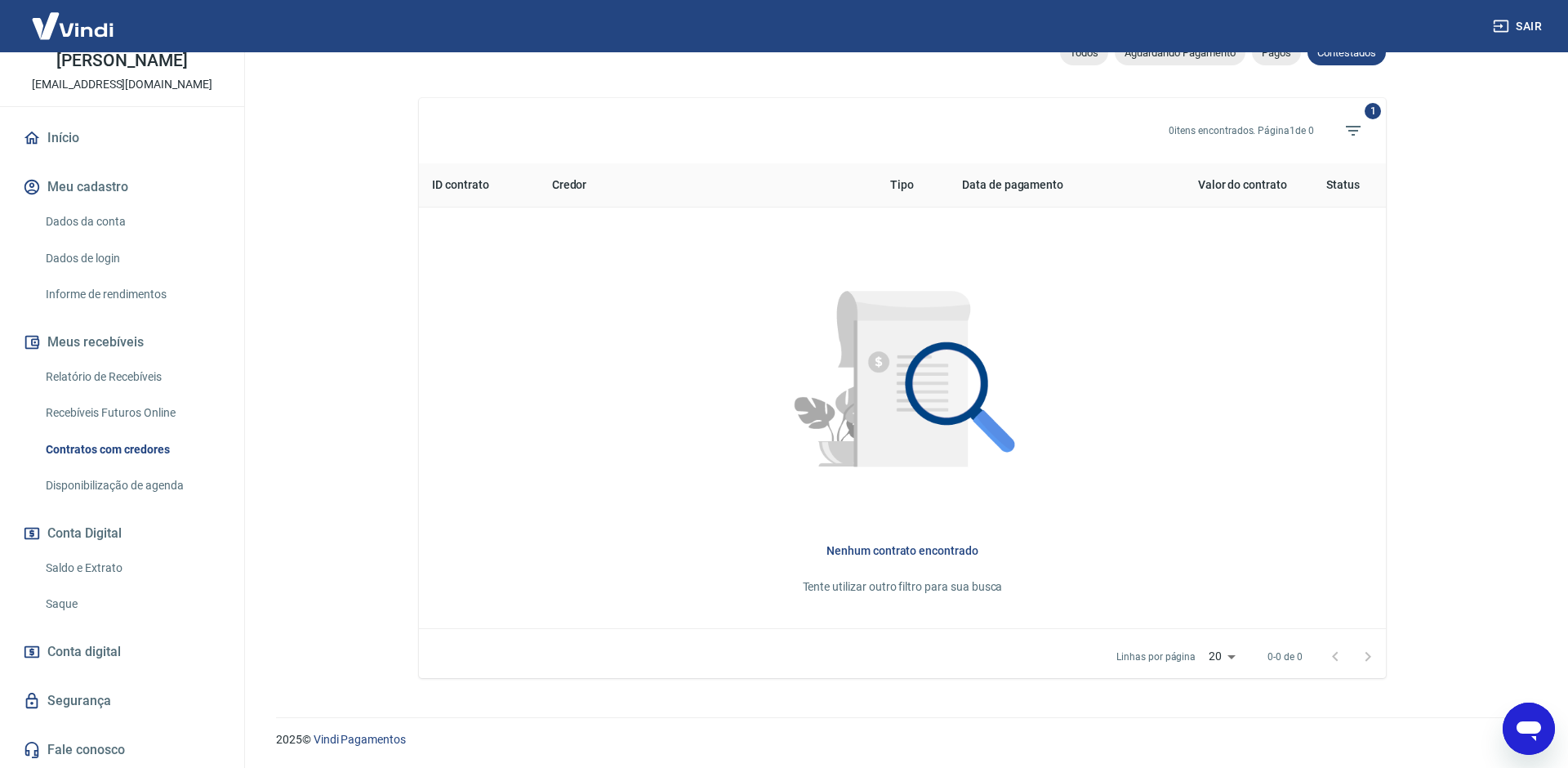
click at [82, 742] on link "Fale conosco" at bounding box center [121, 749] width 205 height 36
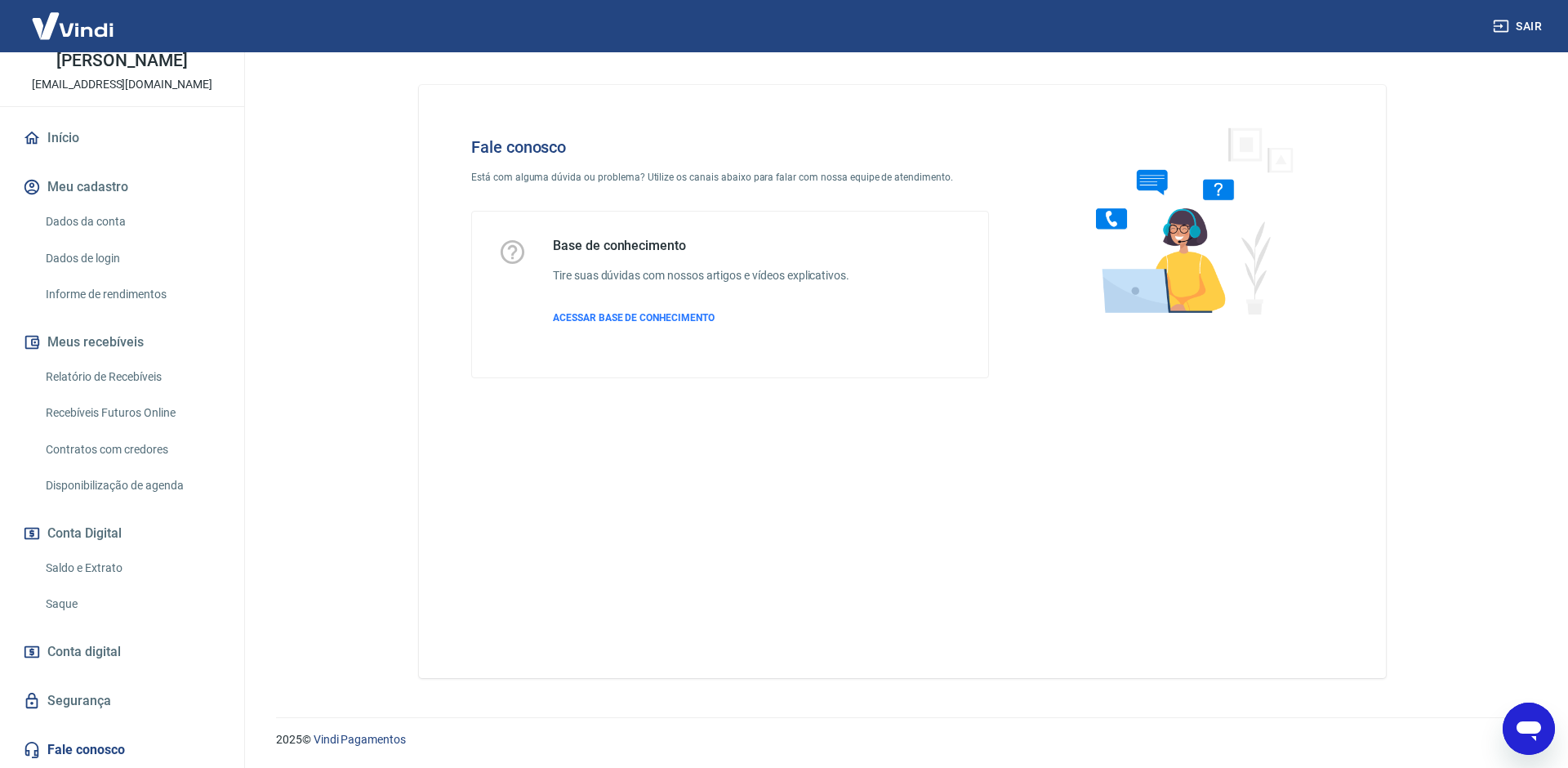
click at [76, 570] on link "Saldo e Extrato" at bounding box center [132, 568] width 185 height 33
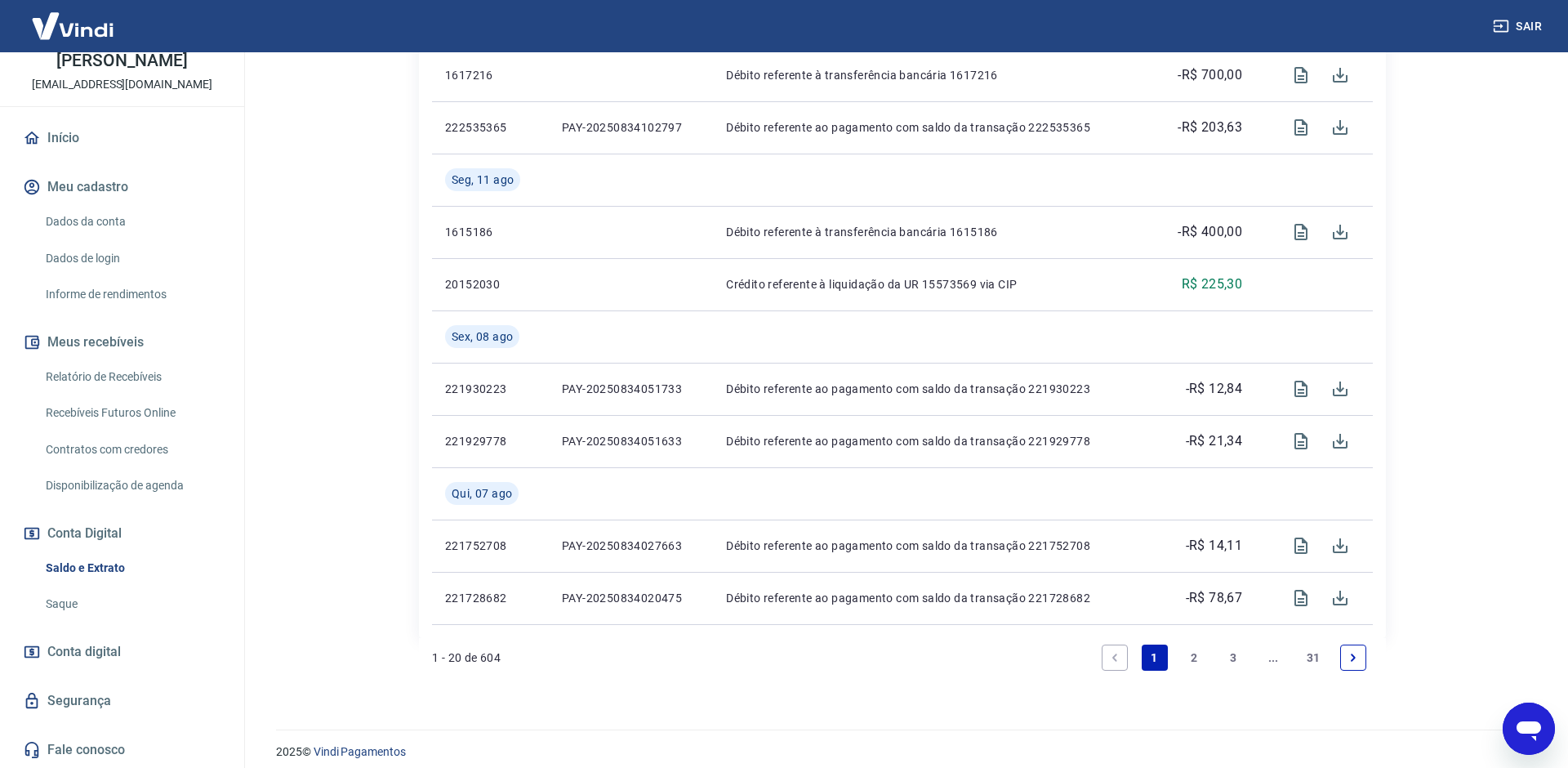
scroll to position [1466, 0]
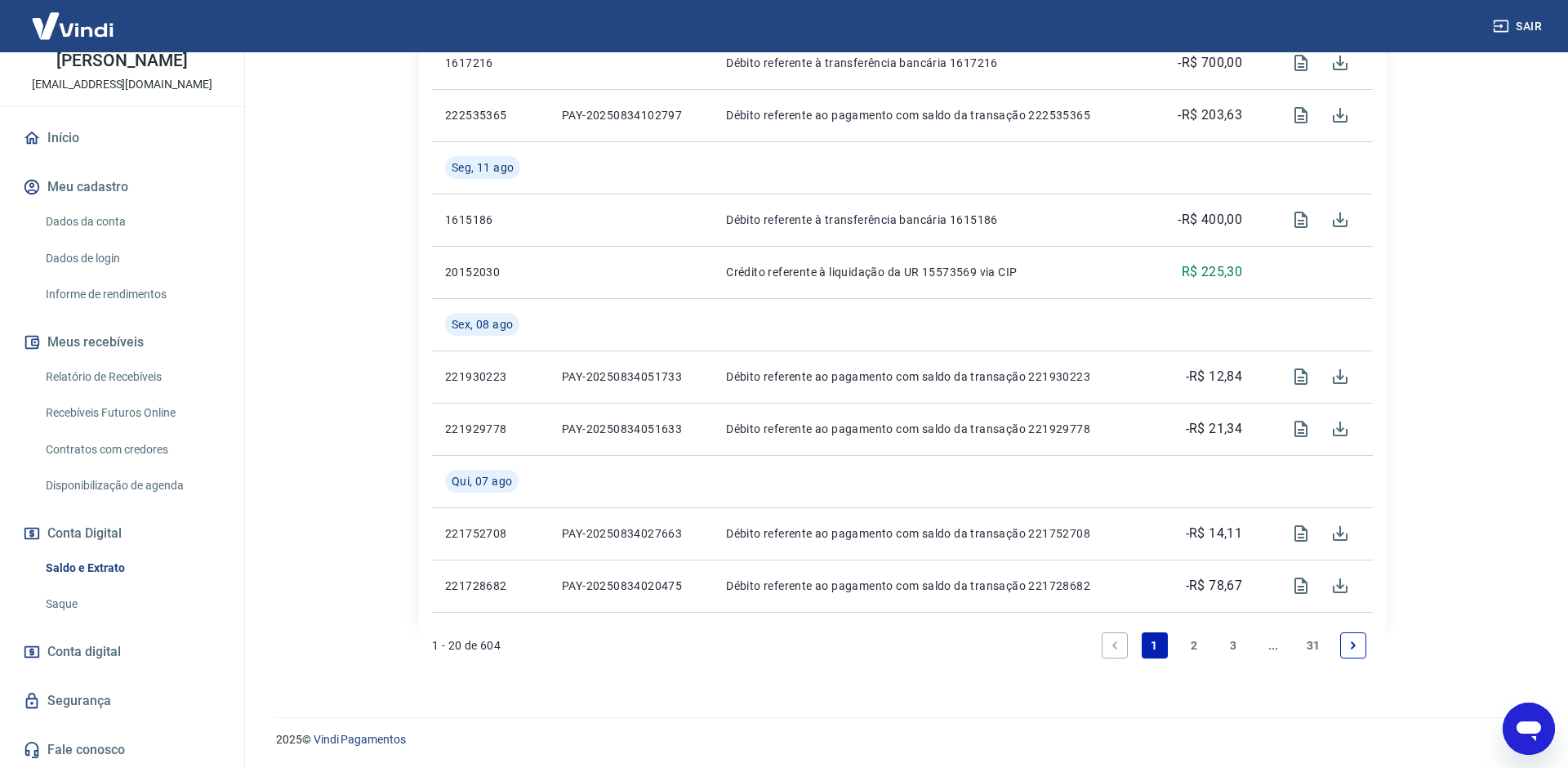
click at [1187, 651] on link "2" at bounding box center [1194, 645] width 26 height 26
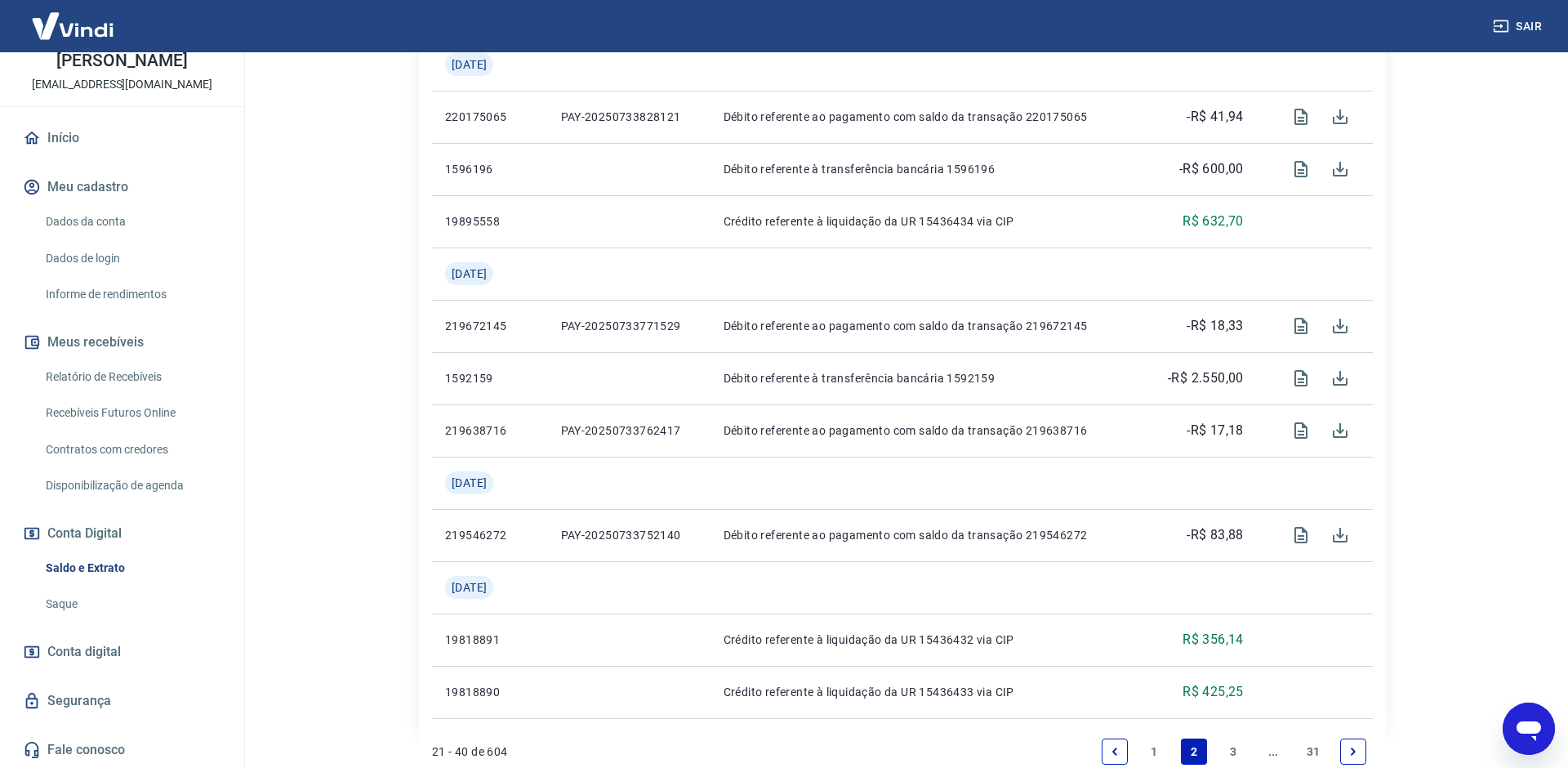
scroll to position [1517, 0]
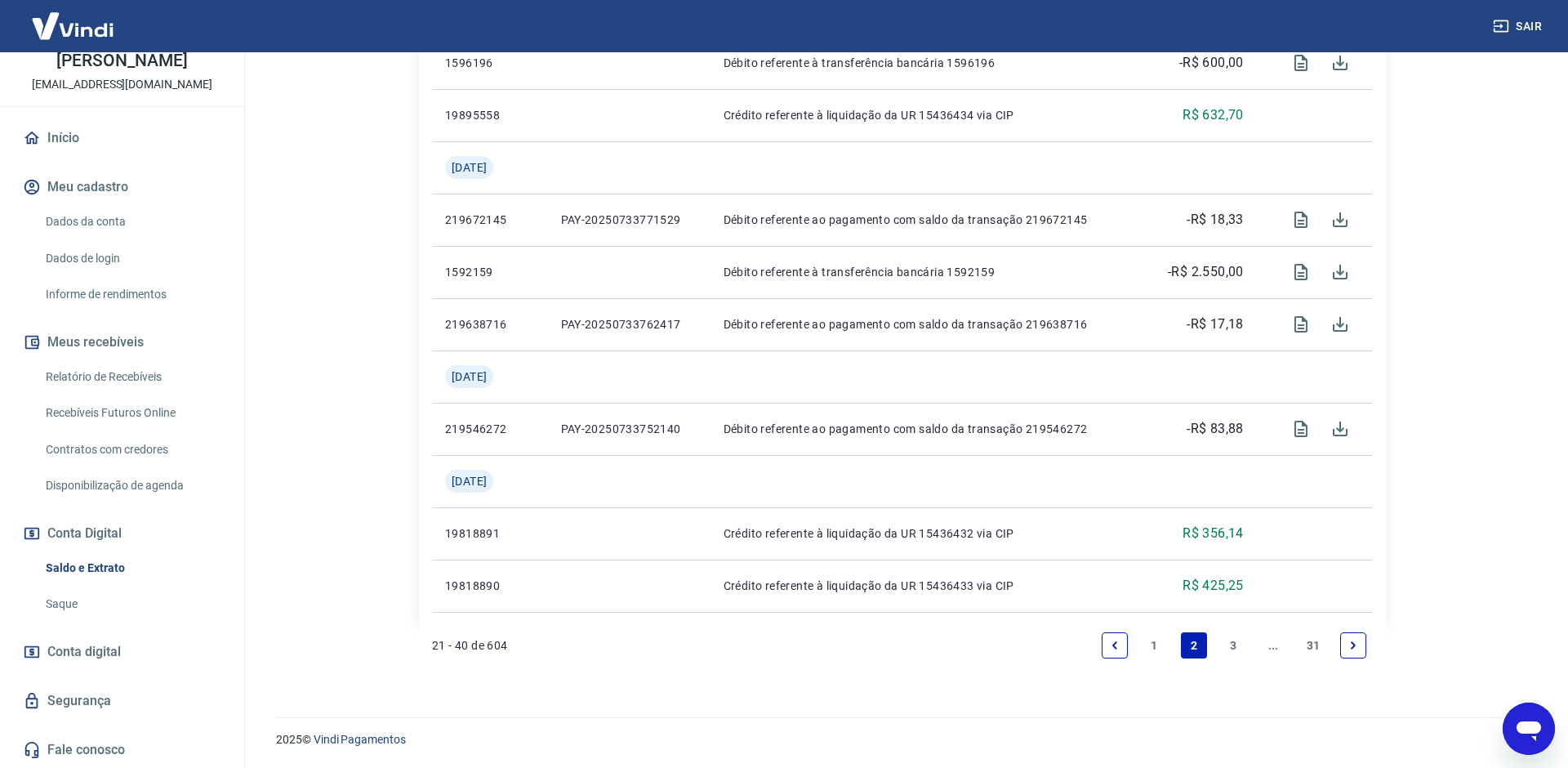
click at [1223, 649] on link "3" at bounding box center [1234, 645] width 26 height 26
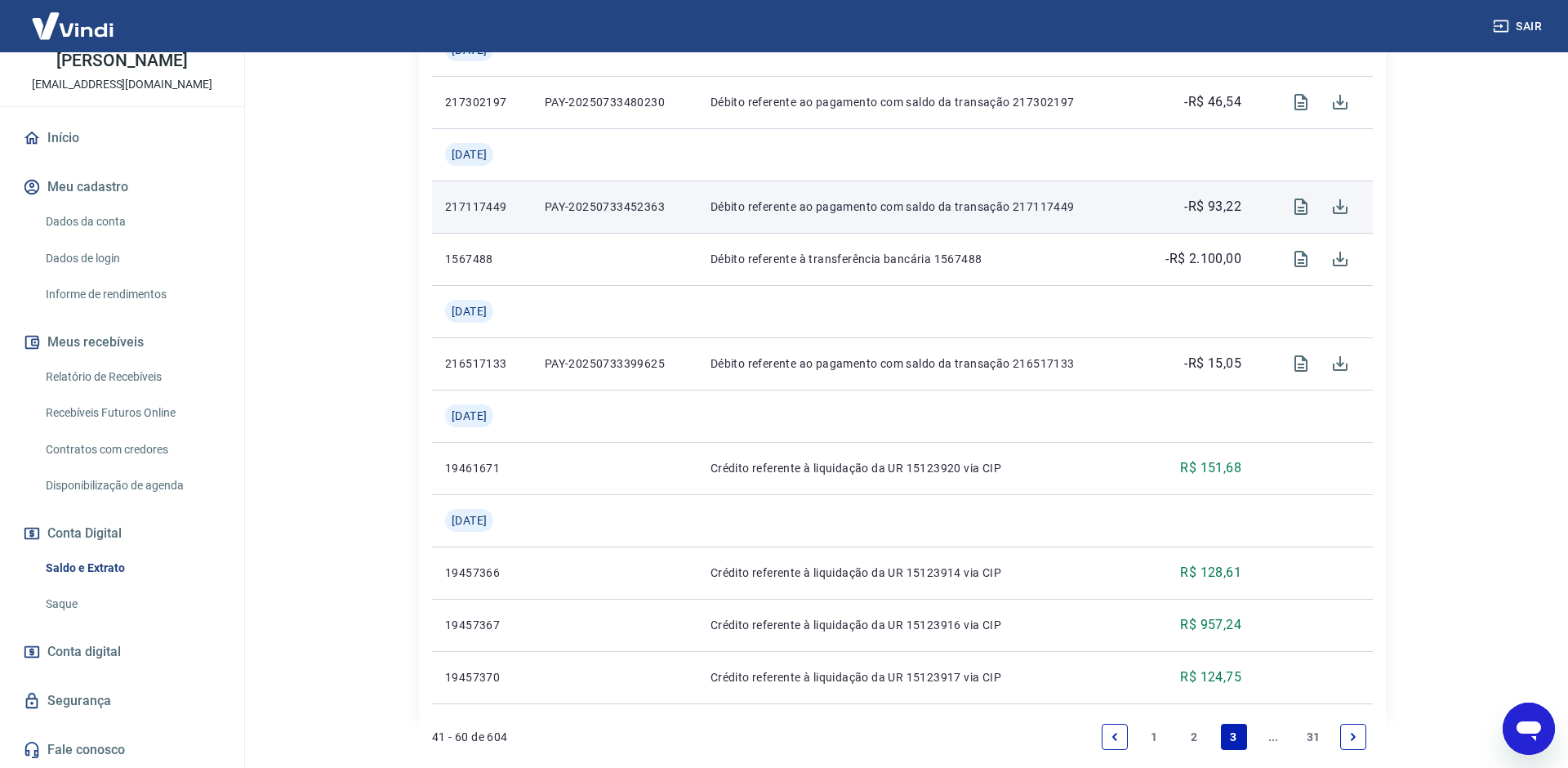
scroll to position [1413, 0]
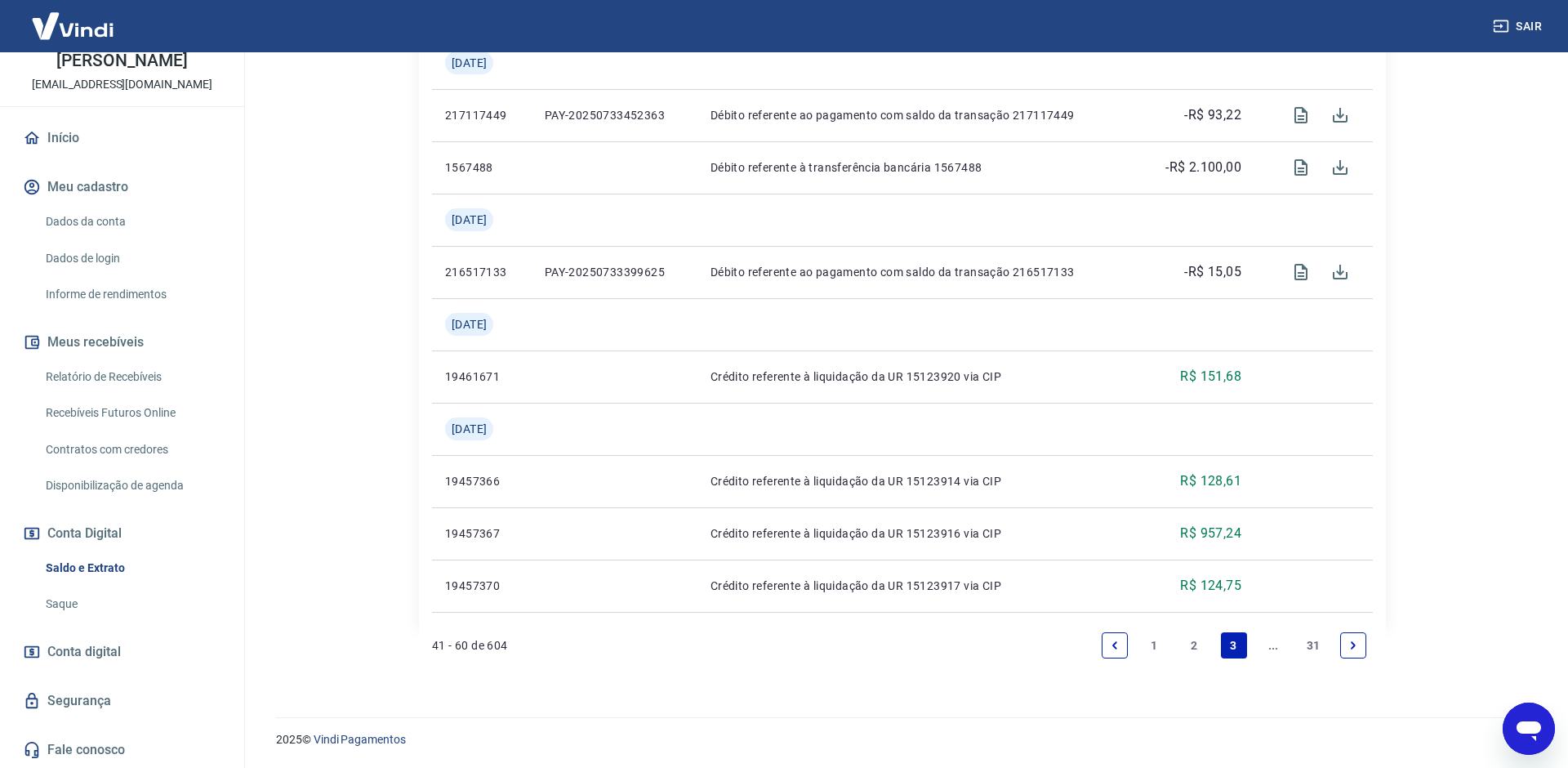
click at [1349, 646] on icon "Next page" at bounding box center [1353, 645] width 11 height 11
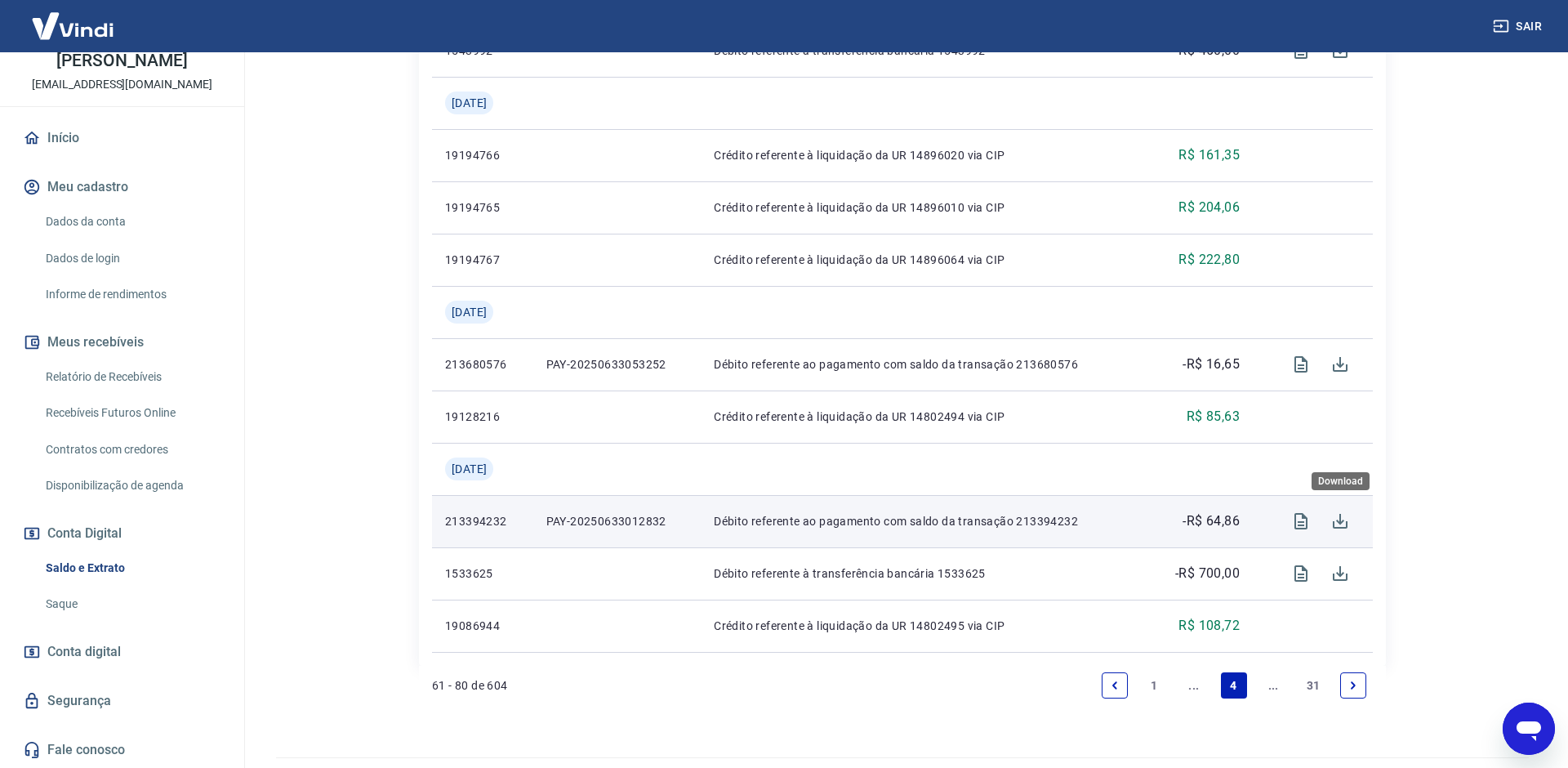
scroll to position [1413, 0]
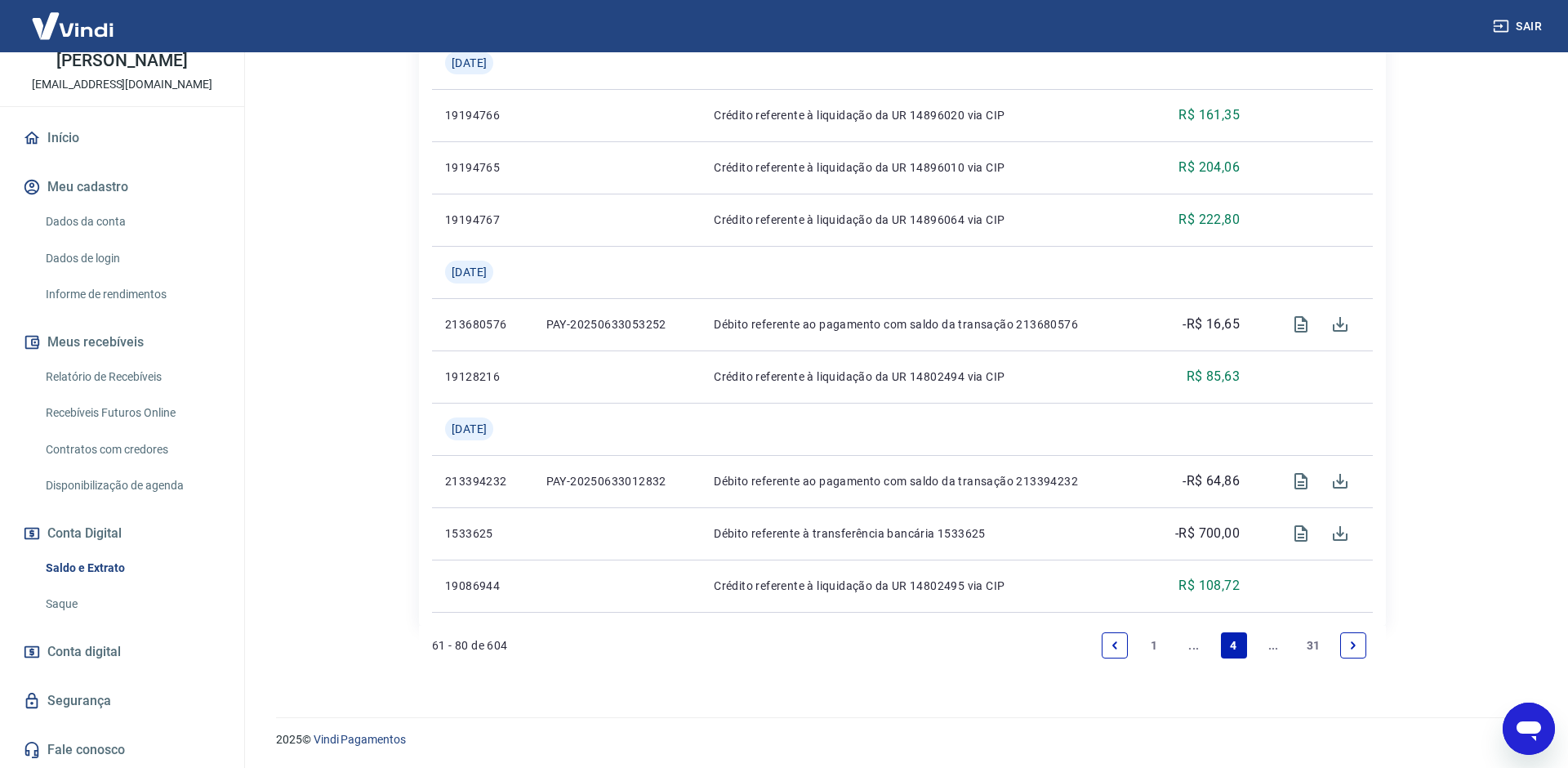
click at [1361, 651] on link "Next page" at bounding box center [1353, 645] width 26 height 26
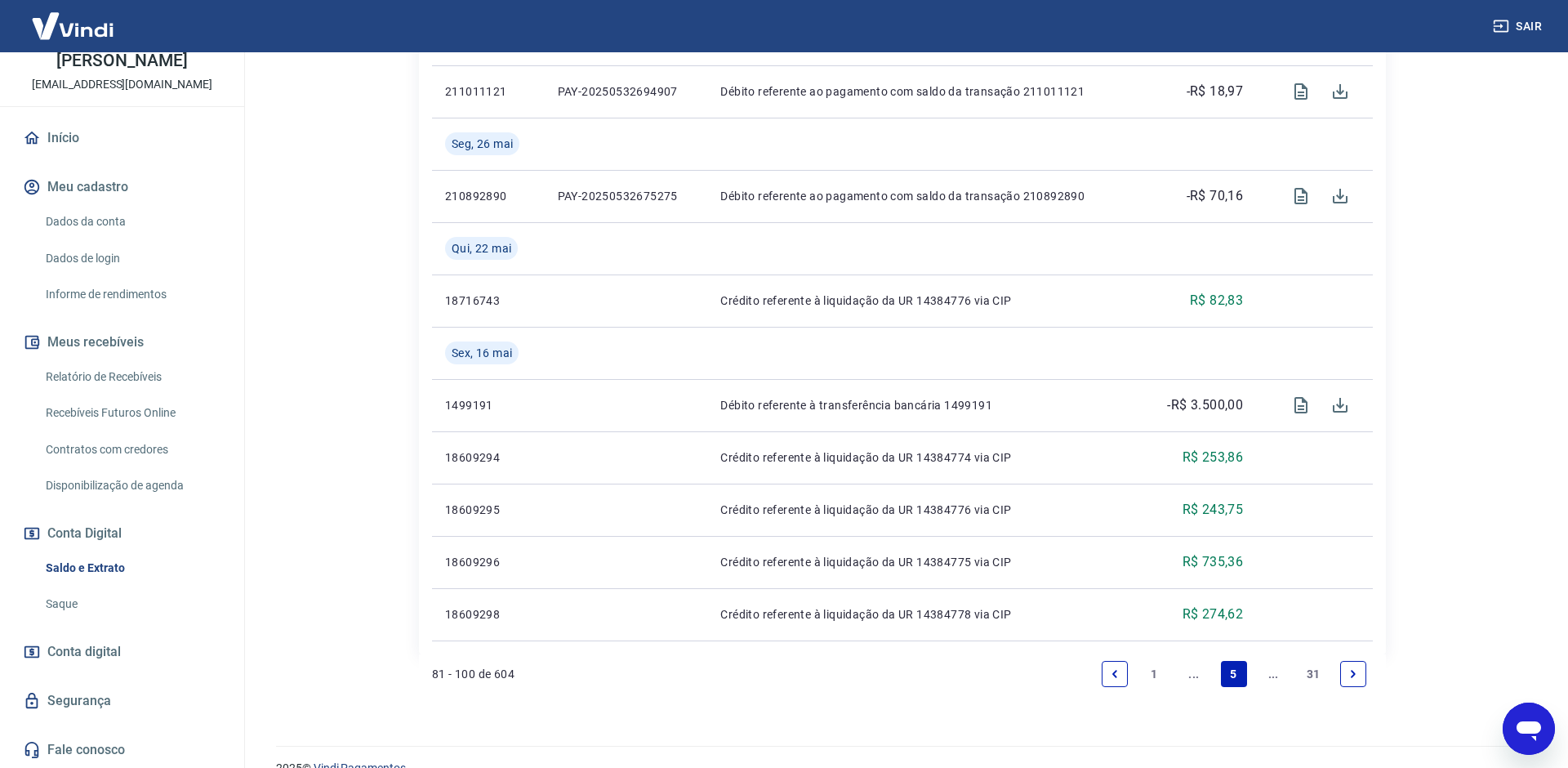
scroll to position [1570, 0]
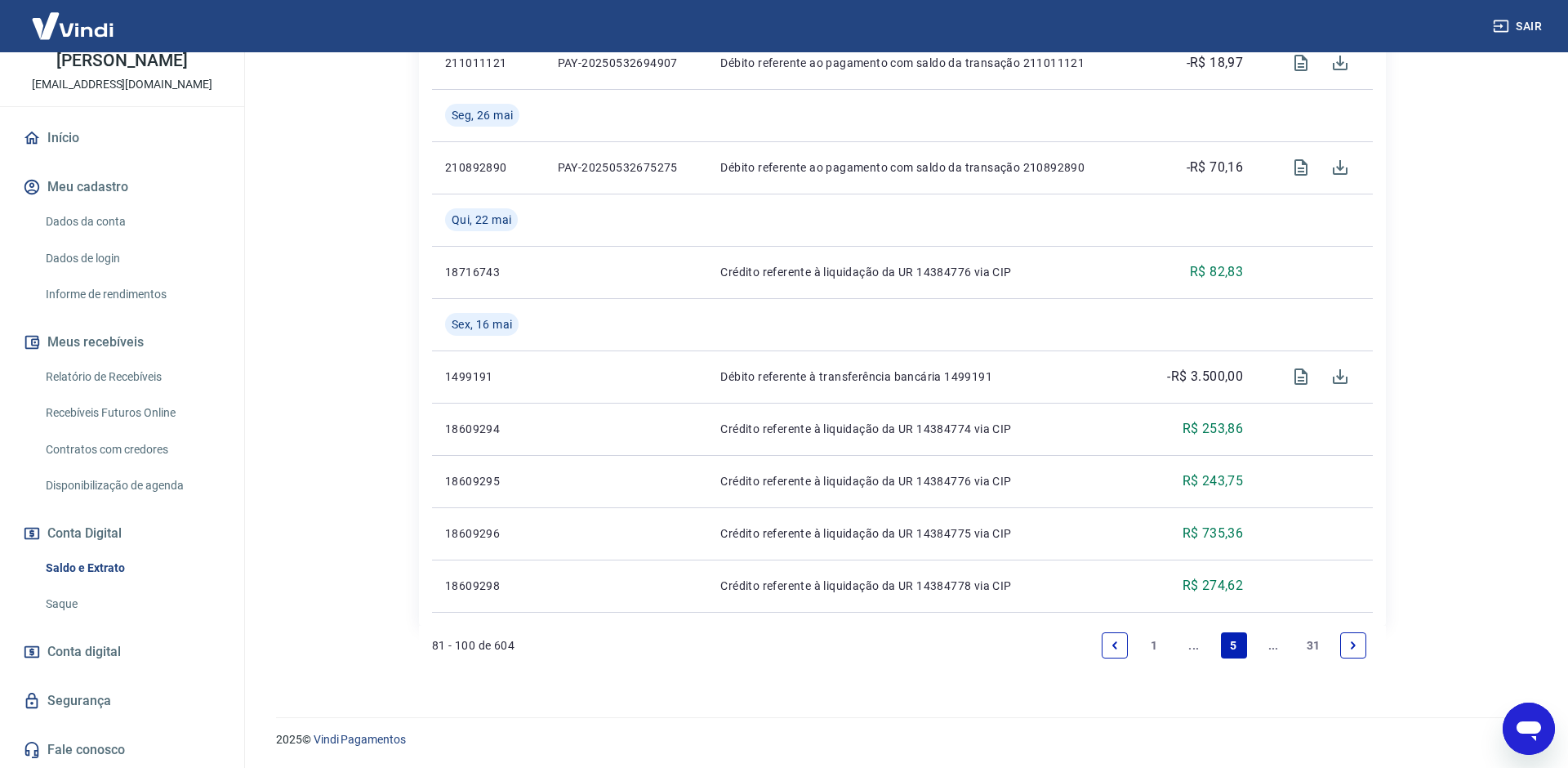
click at [1363, 644] on link "Next page" at bounding box center [1353, 645] width 26 height 26
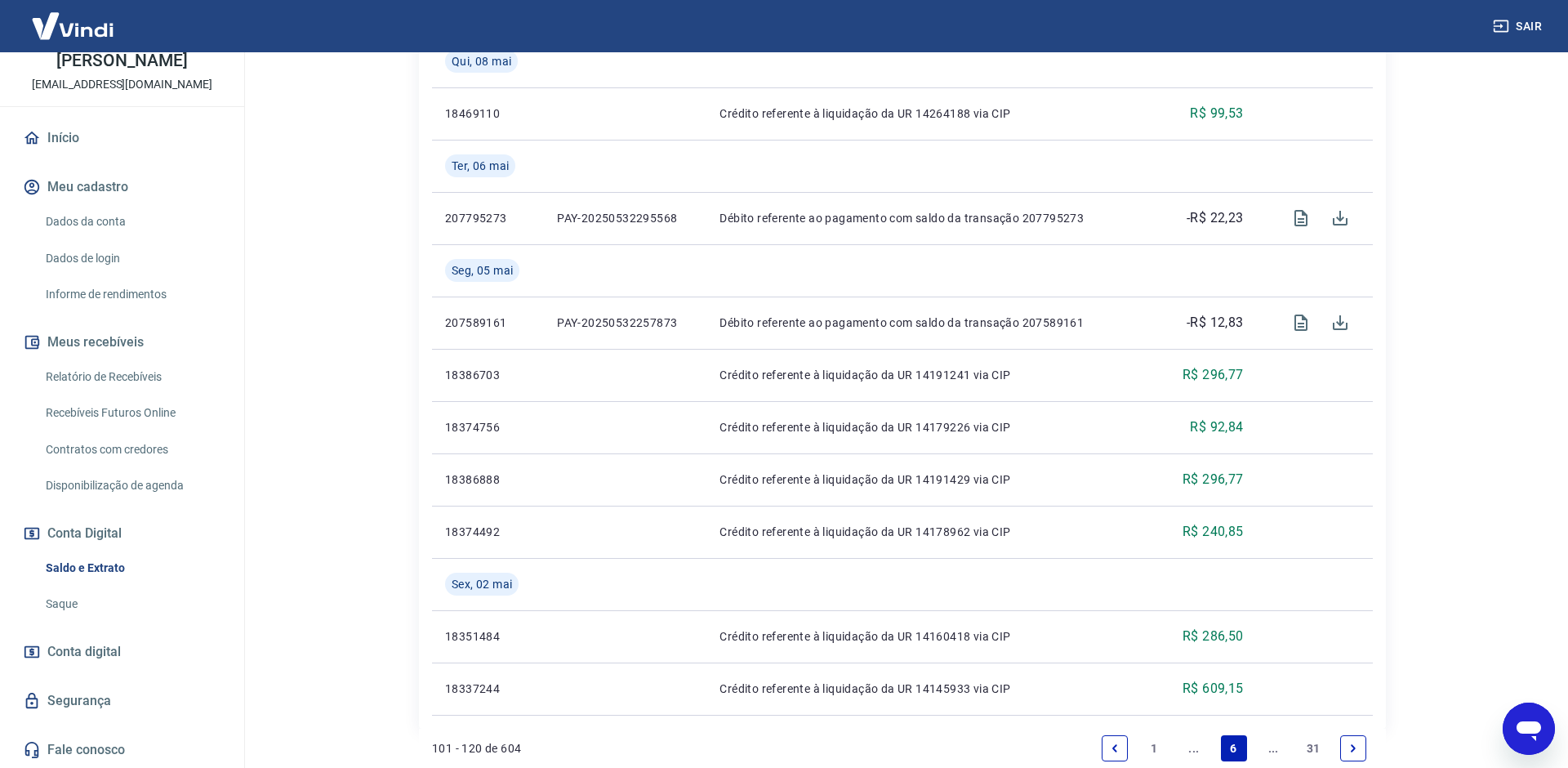
scroll to position [1413, 0]
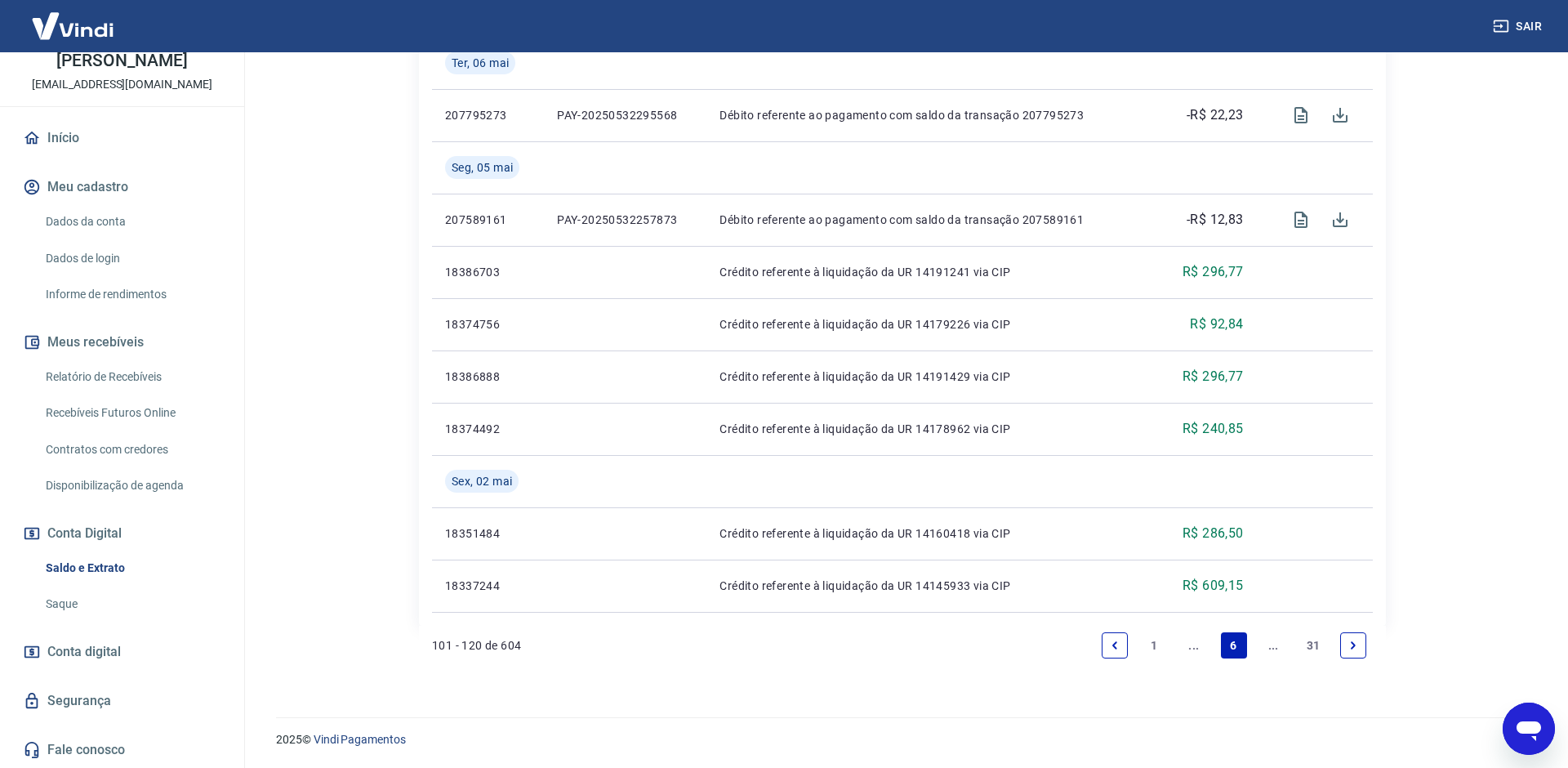
click at [1360, 646] on link "Next page" at bounding box center [1353, 645] width 26 height 26
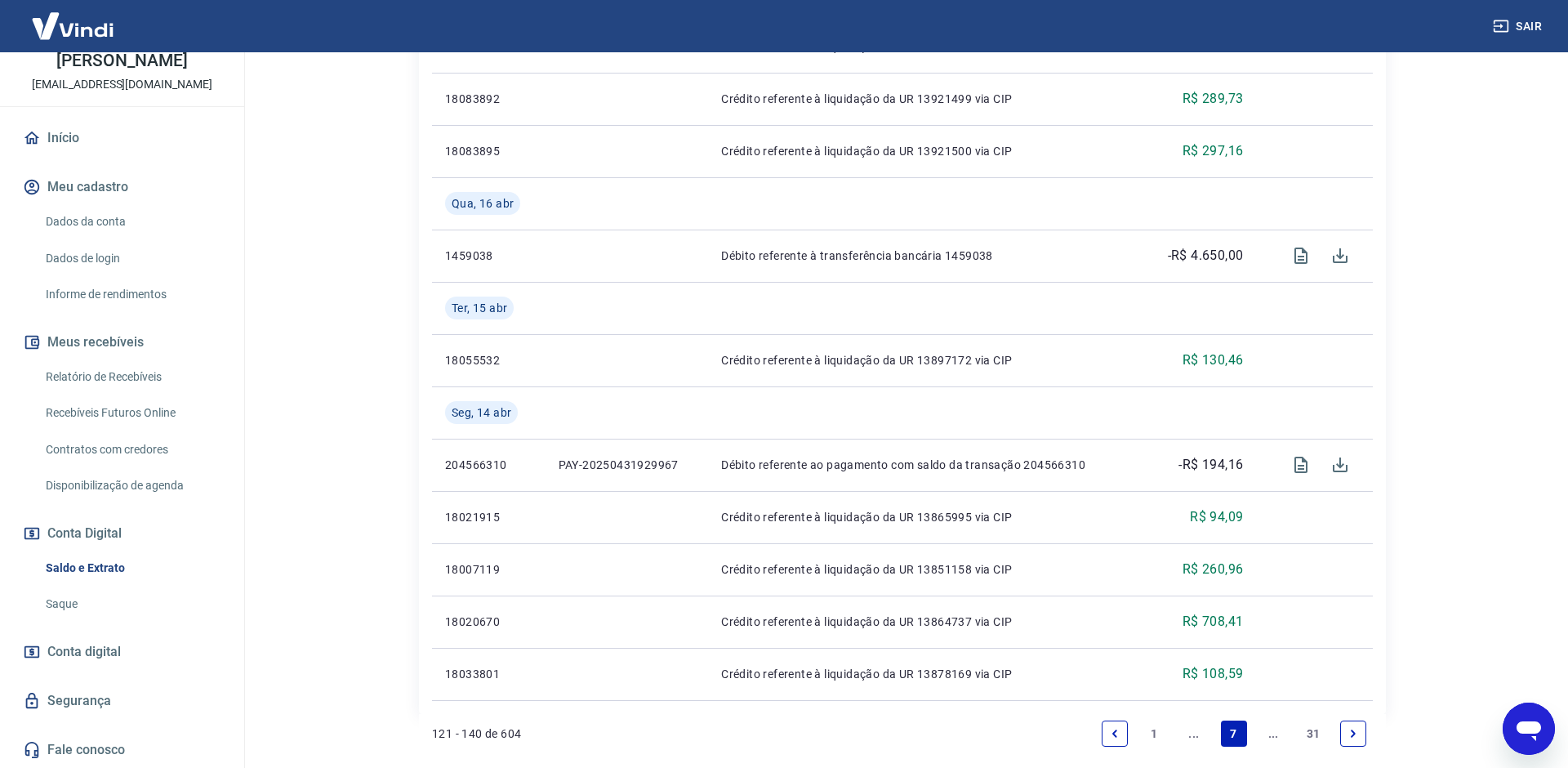
scroll to position [1361, 0]
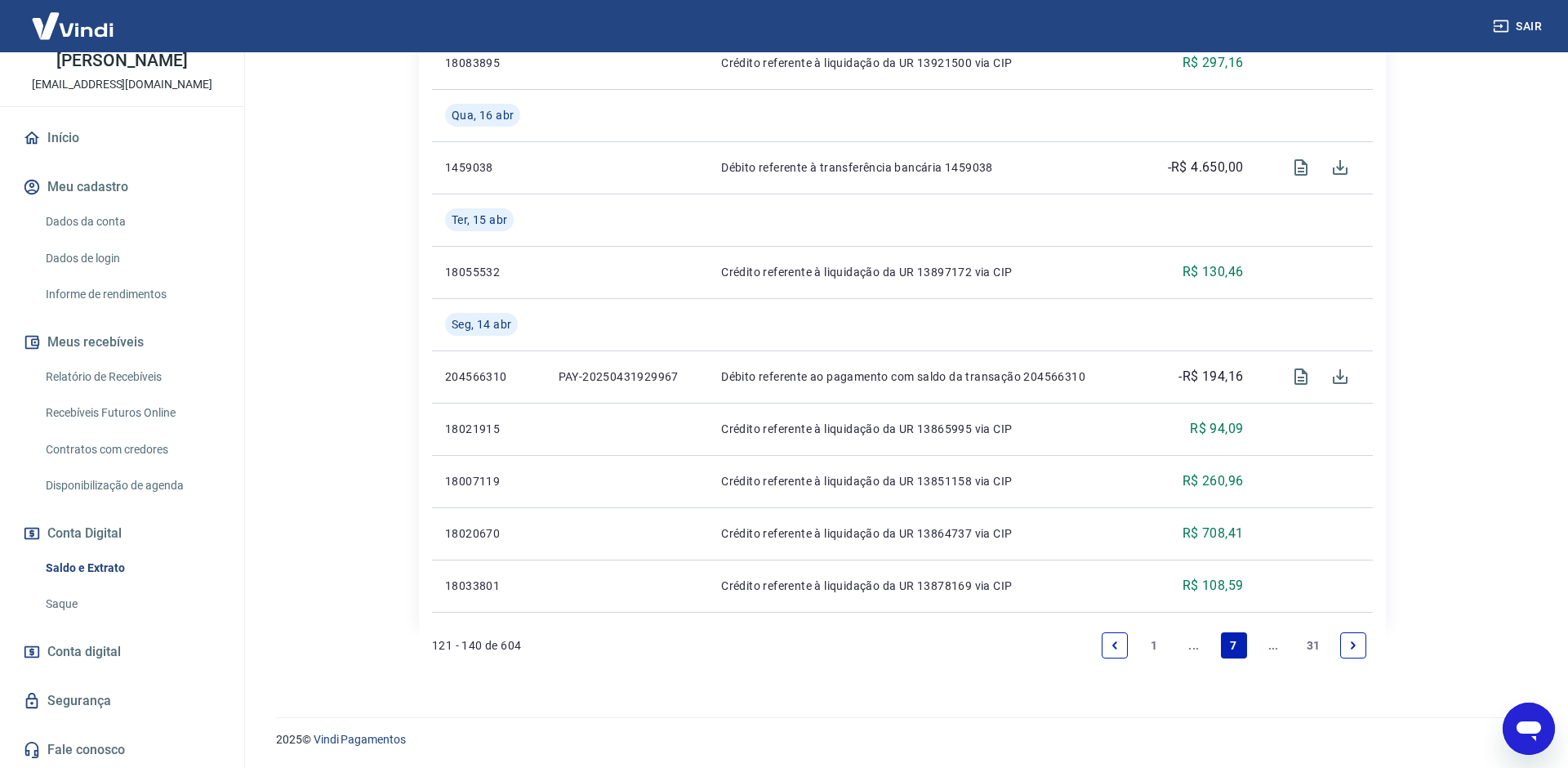
click at [1357, 652] on link "Next page" at bounding box center [1353, 645] width 26 height 26
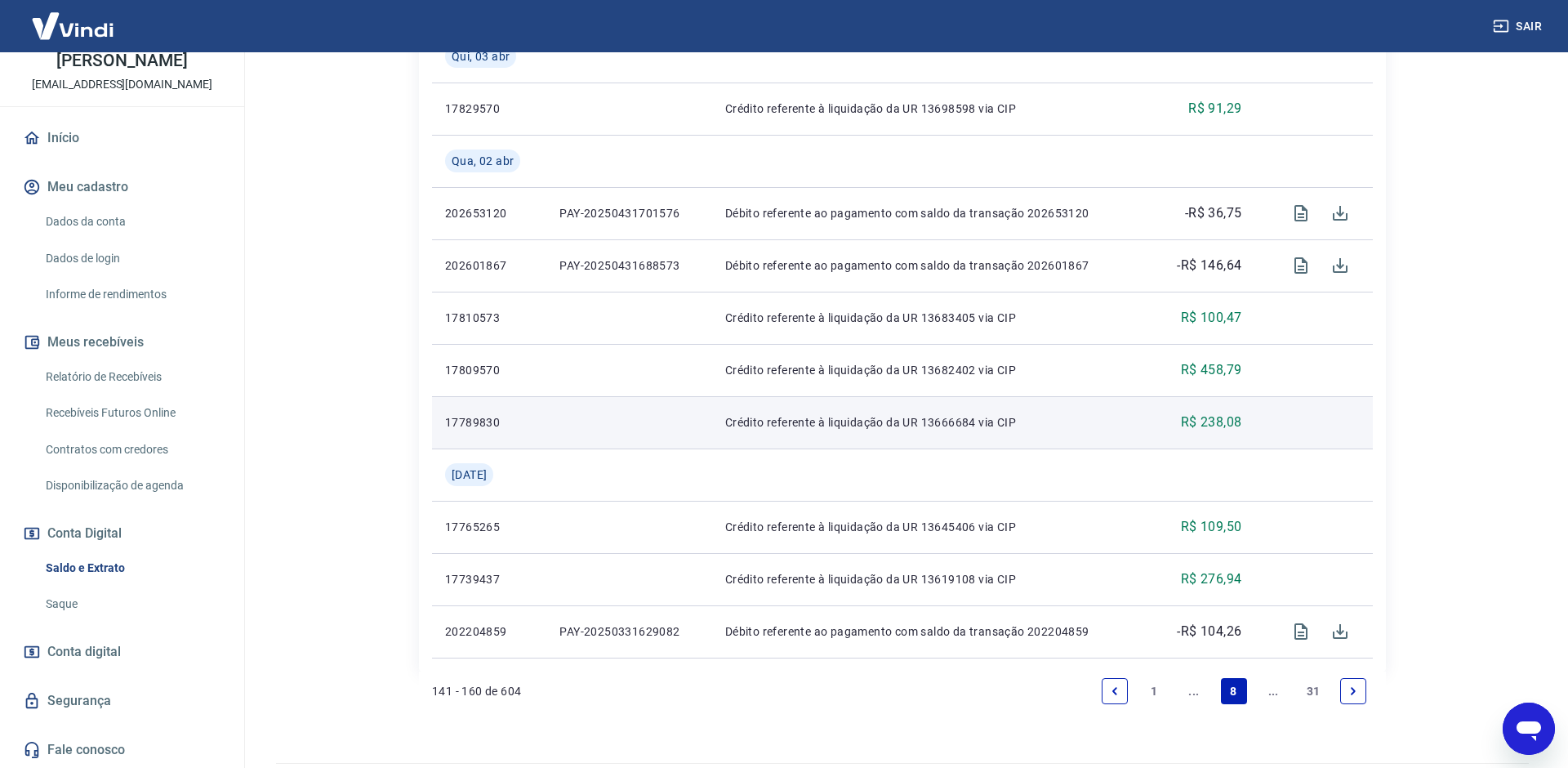
scroll to position [1369, 0]
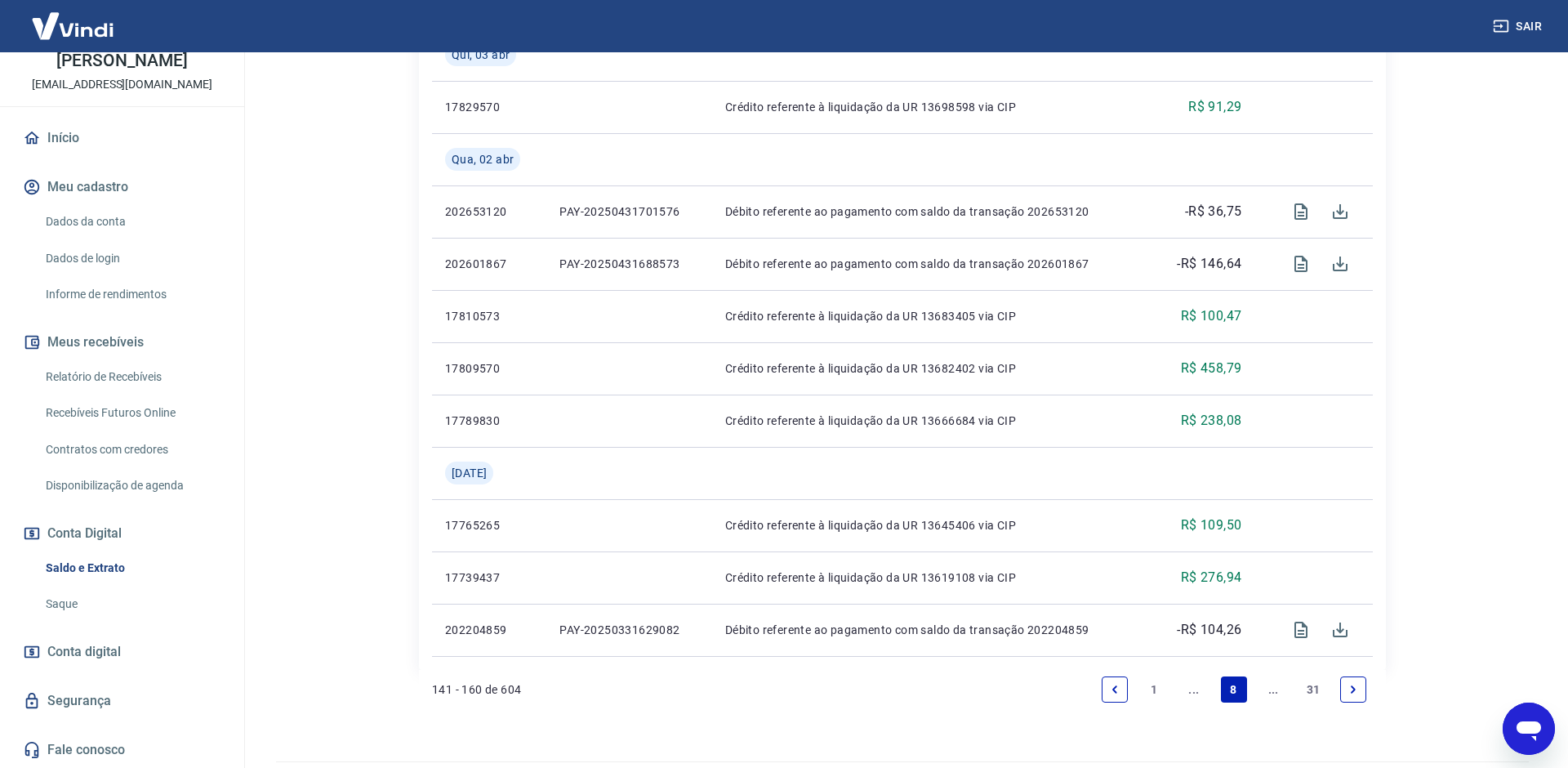
click at [1158, 686] on link "1" at bounding box center [1155, 689] width 26 height 26
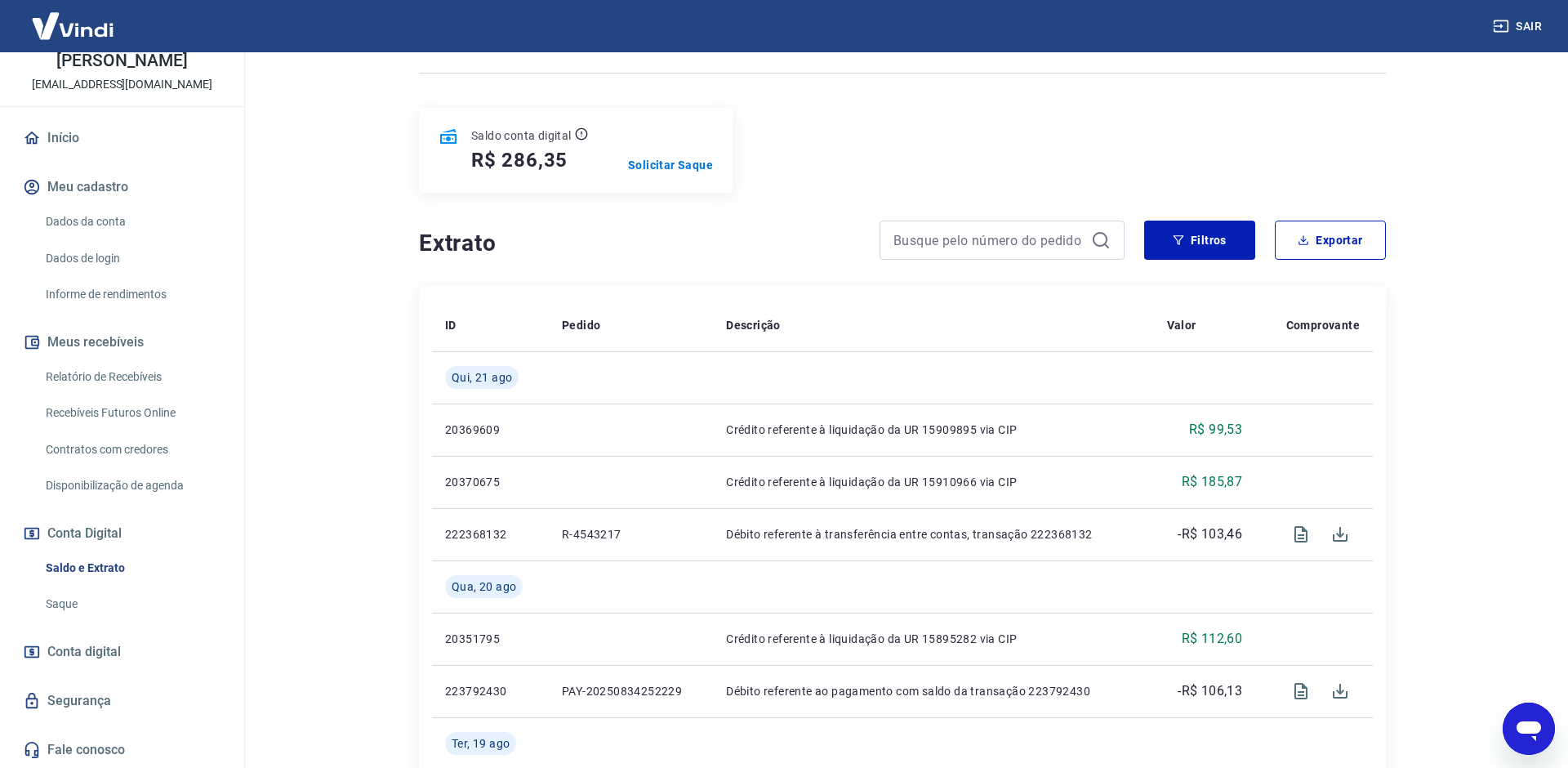
scroll to position [159, 0]
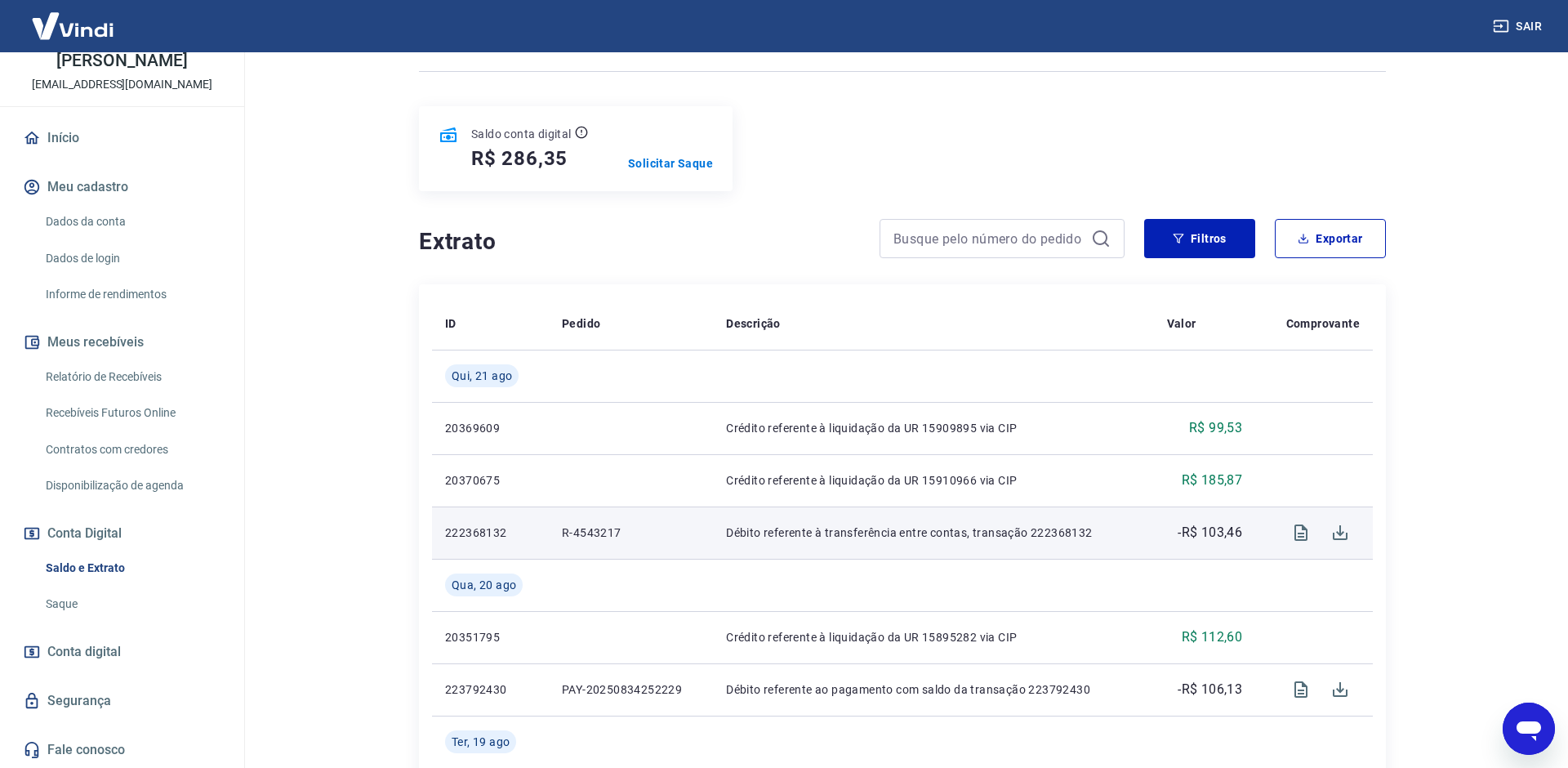
drag, startPoint x: 1072, startPoint y: 527, endPoint x: 873, endPoint y: 542, distance: 199.6
click at [1072, 527] on p "Débito referente à transferência entre contas, transação 222368132" at bounding box center [933, 533] width 414 height 17
click at [609, 533] on p "R-4543217" at bounding box center [631, 533] width 138 height 17
click at [494, 540] on p "222368132" at bounding box center [491, 533] width 91 height 17
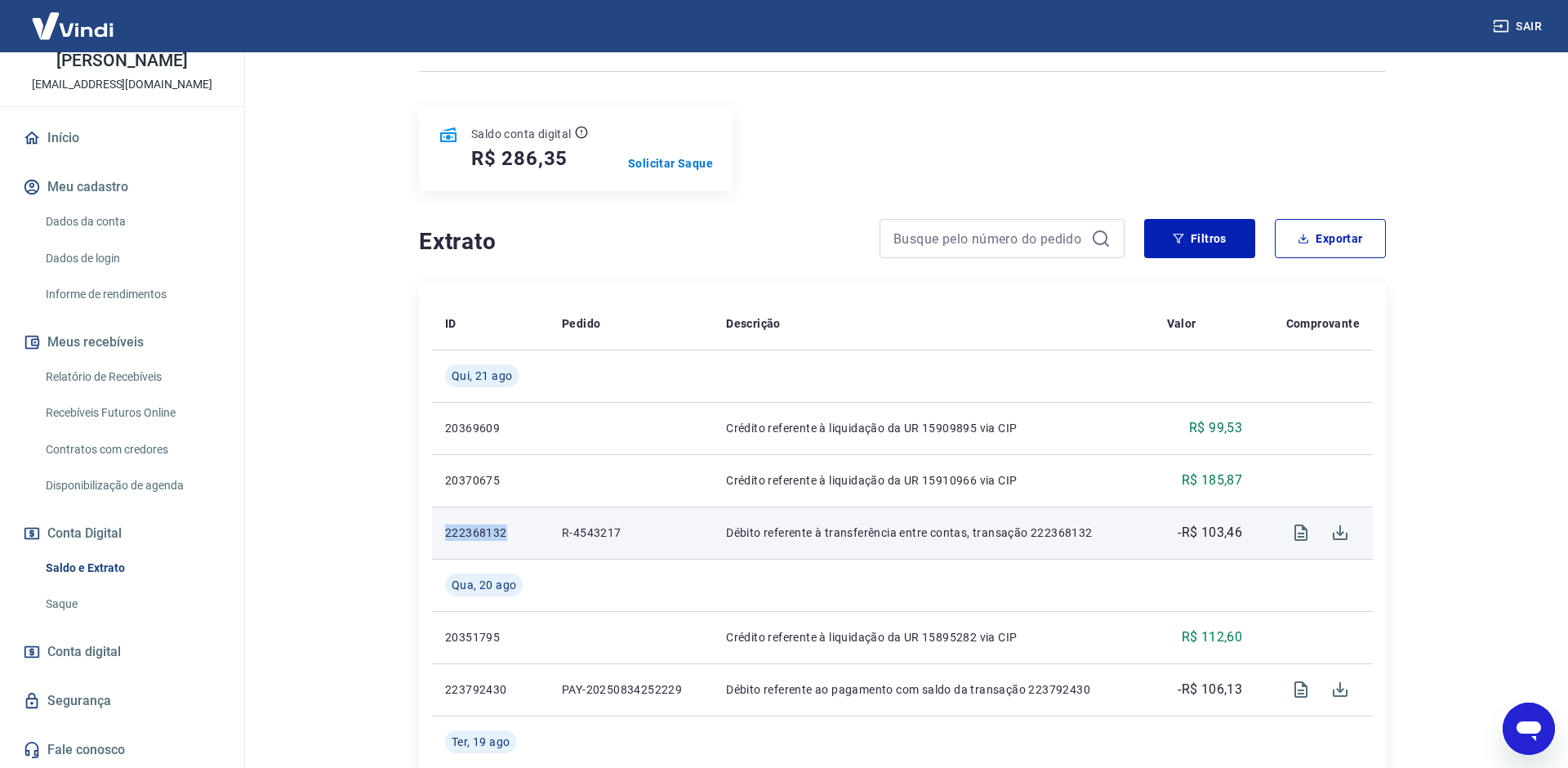
click at [491, 536] on p "222368132" at bounding box center [491, 533] width 91 height 17
drag, startPoint x: 491, startPoint y: 536, endPoint x: 754, endPoint y: 544, distance: 263.1
click at [490, 536] on p "222368132" at bounding box center [491, 533] width 91 height 17
click at [1309, 535] on icon "Visualizar" at bounding box center [1300, 532] width 19 height 19
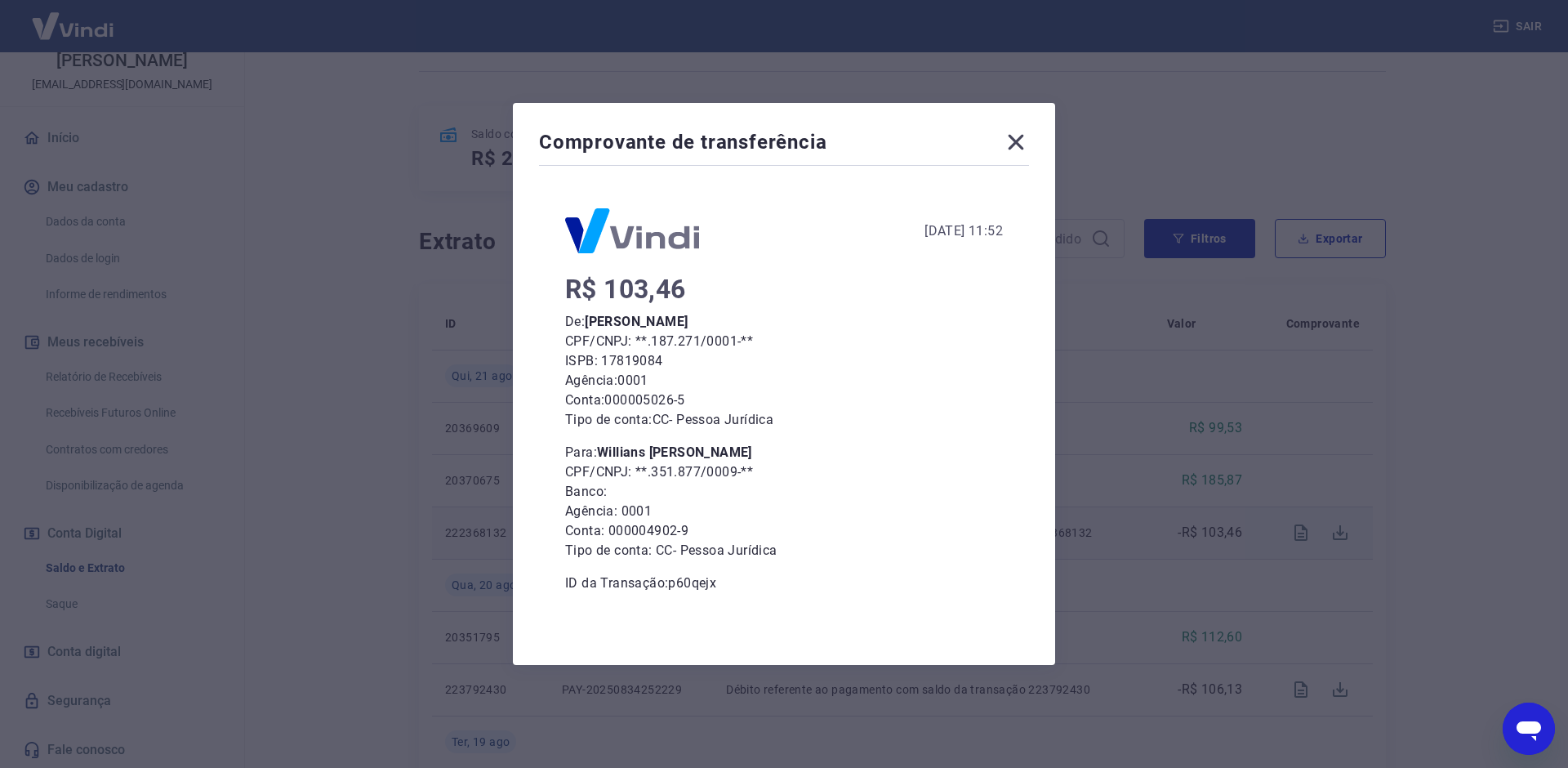
click at [1014, 140] on icon at bounding box center [1016, 142] width 16 height 16
